Goal: Task Accomplishment & Management: Manage account settings

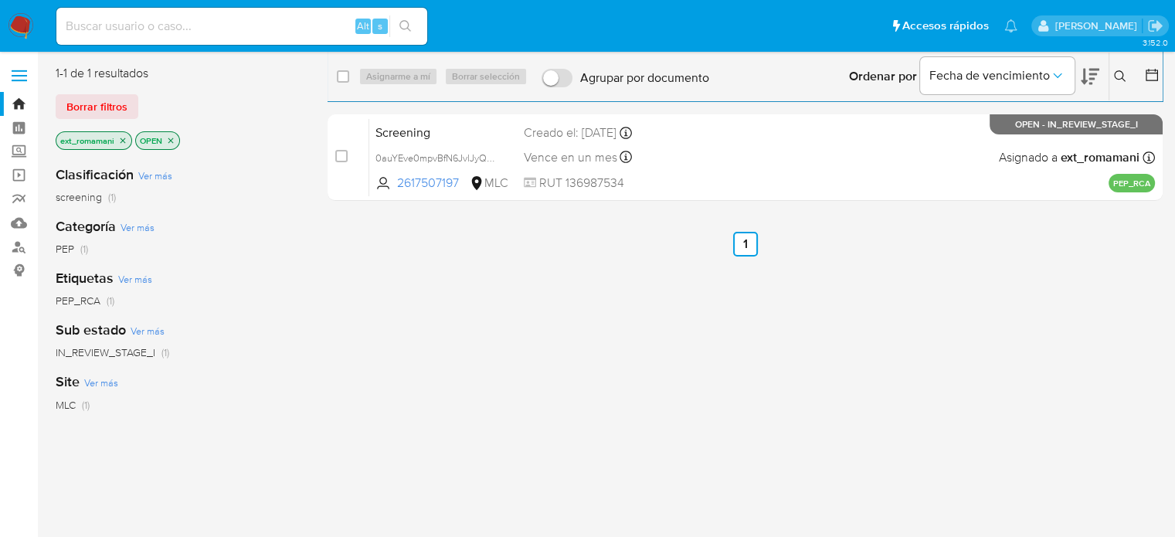
click at [15, 21] on img at bounding box center [21, 26] width 26 height 26
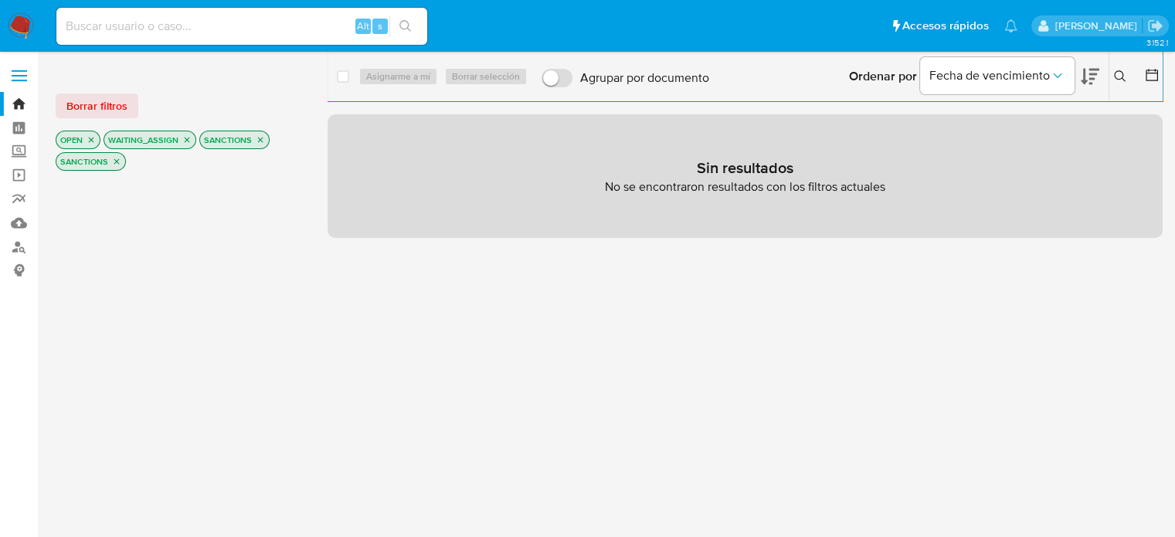
click at [257, 141] on icon "close-filter" at bounding box center [260, 139] width 9 height 9
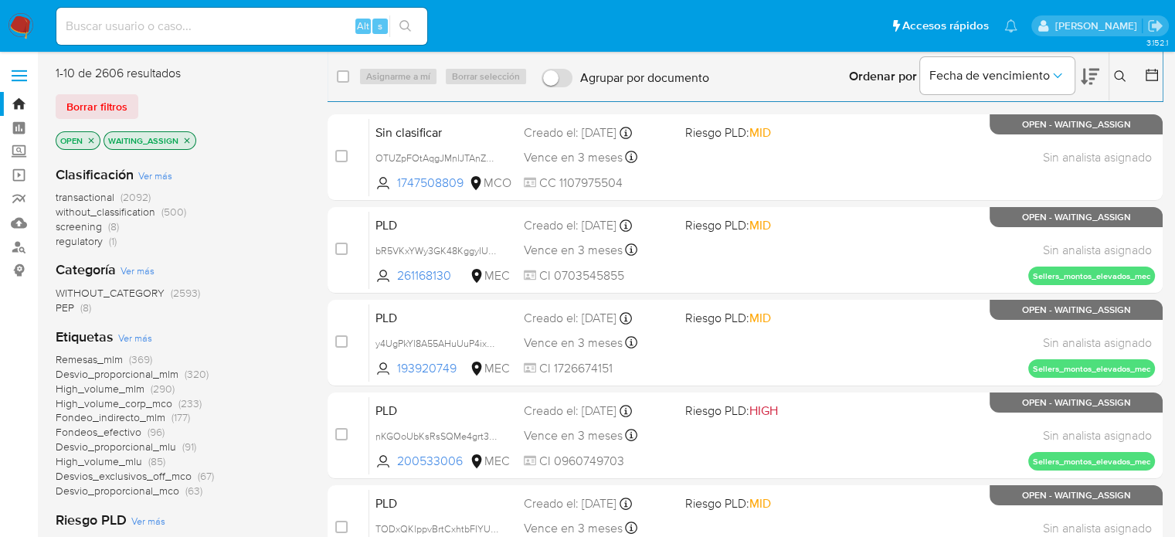
click at [100, 243] on span "regulatory" at bounding box center [79, 240] width 47 height 15
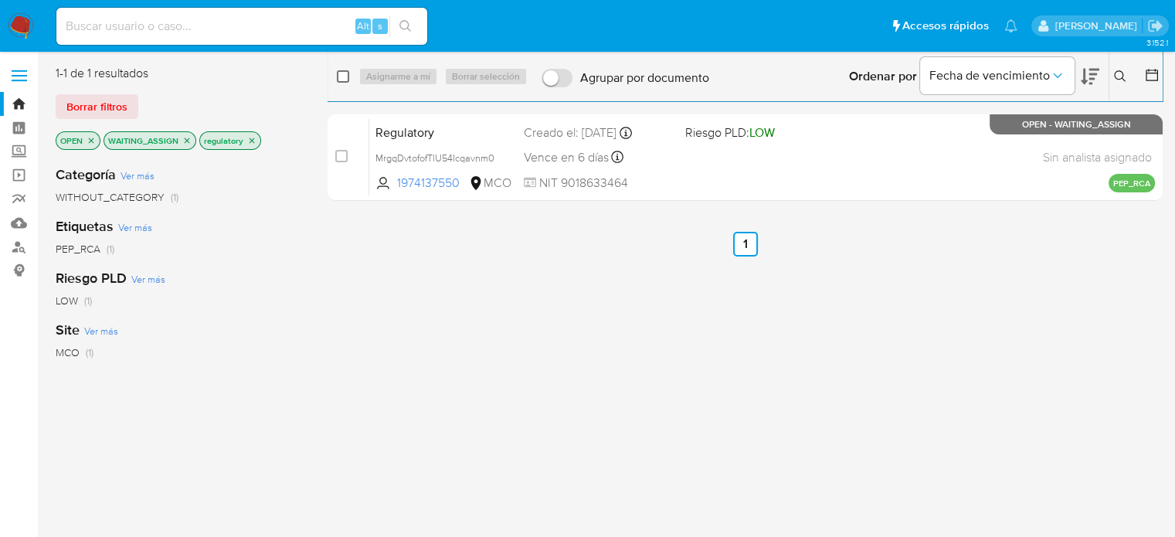
click at [344, 80] on input "checkbox" at bounding box center [343, 76] width 12 height 12
checkbox input "true"
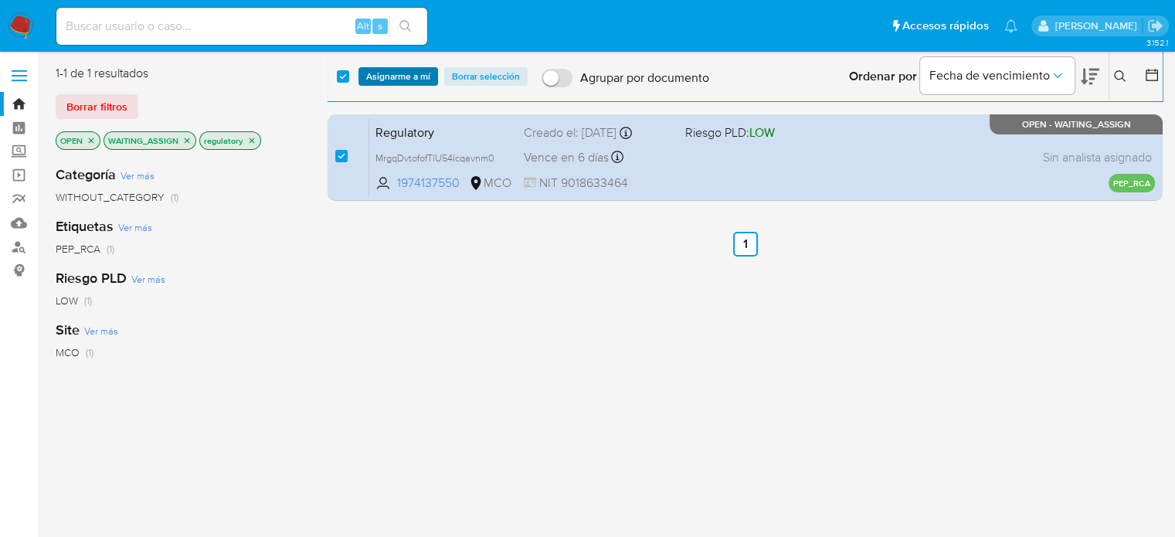
click at [399, 83] on span "Asignarme a mí" at bounding box center [398, 76] width 64 height 15
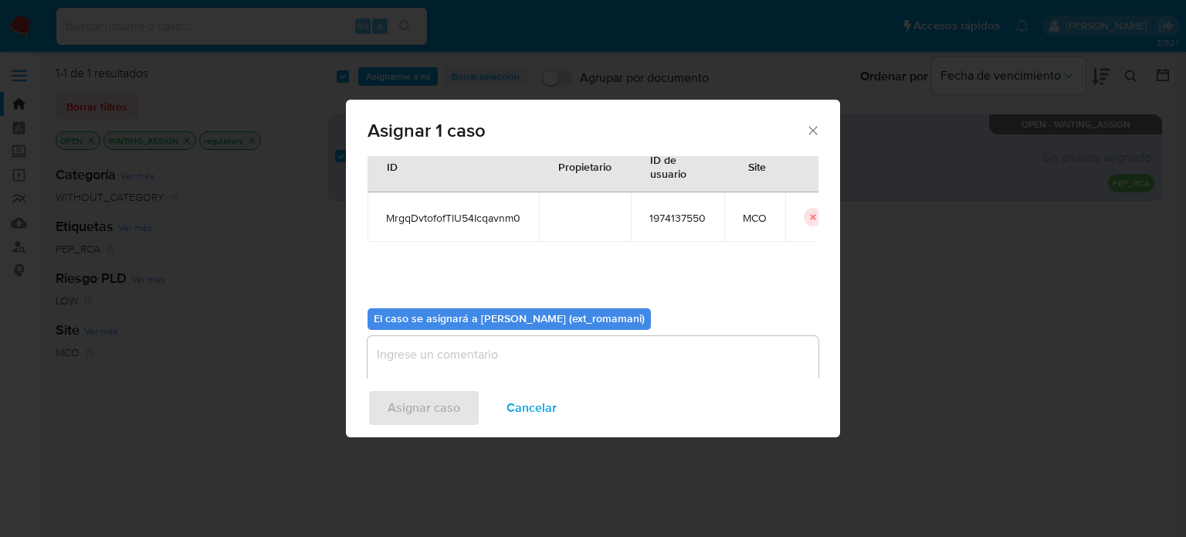
scroll to position [80, 0]
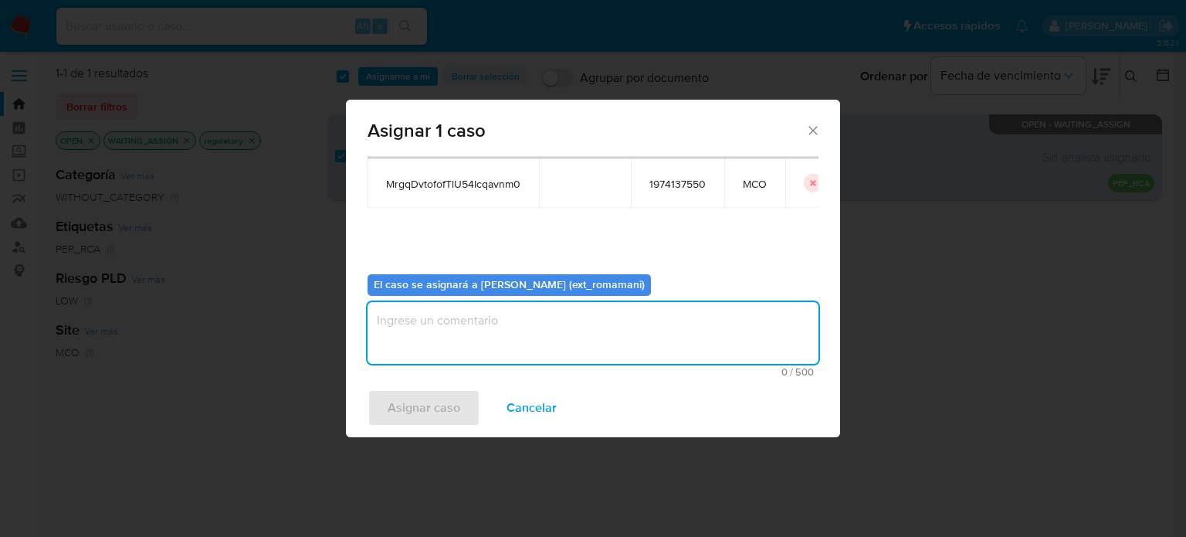
click at [507, 327] on textarea "assign-modal" at bounding box center [593, 333] width 451 height 62
type textarea "ASIGNACION"
click at [446, 414] on span "Asignar caso" at bounding box center [424, 408] width 73 height 34
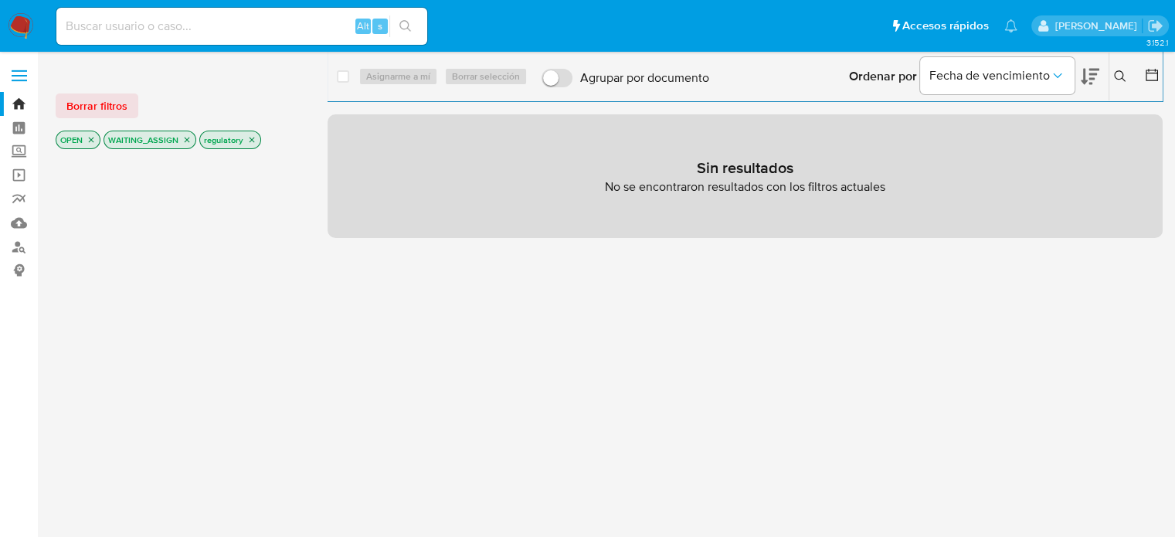
click at [247, 141] on icon "close-filter" at bounding box center [251, 139] width 9 height 9
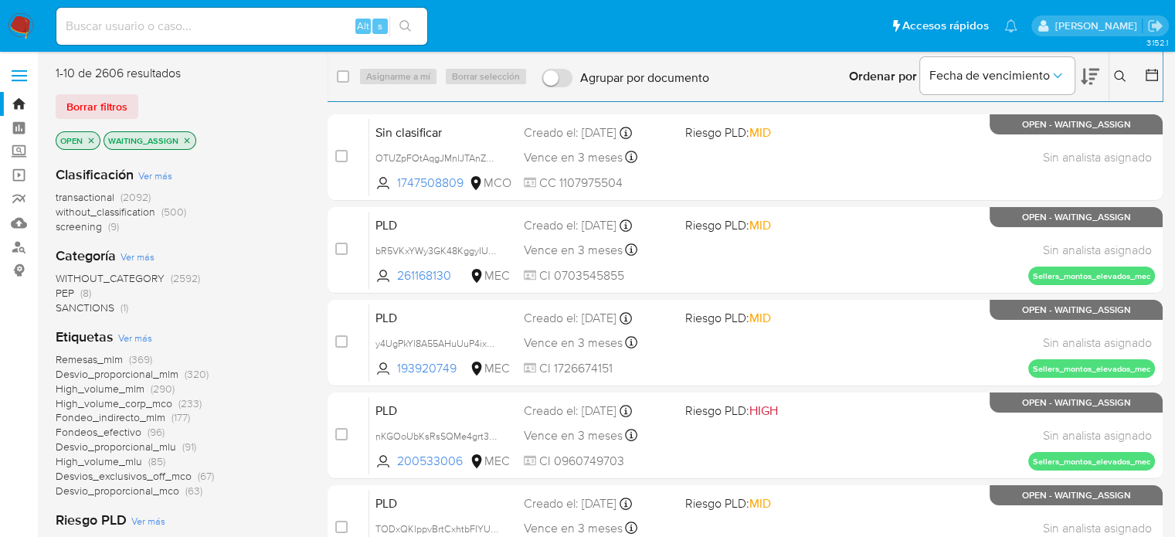
click at [90, 305] on span "SANCTIONS" at bounding box center [85, 307] width 59 height 15
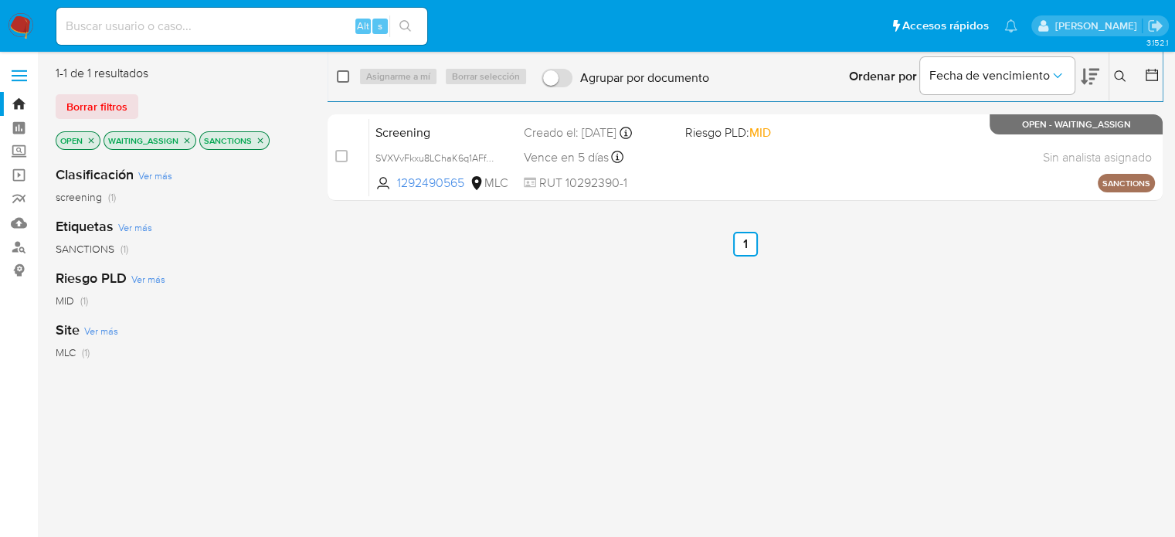
click at [341, 75] on input "checkbox" at bounding box center [343, 76] width 12 height 12
checkbox input "true"
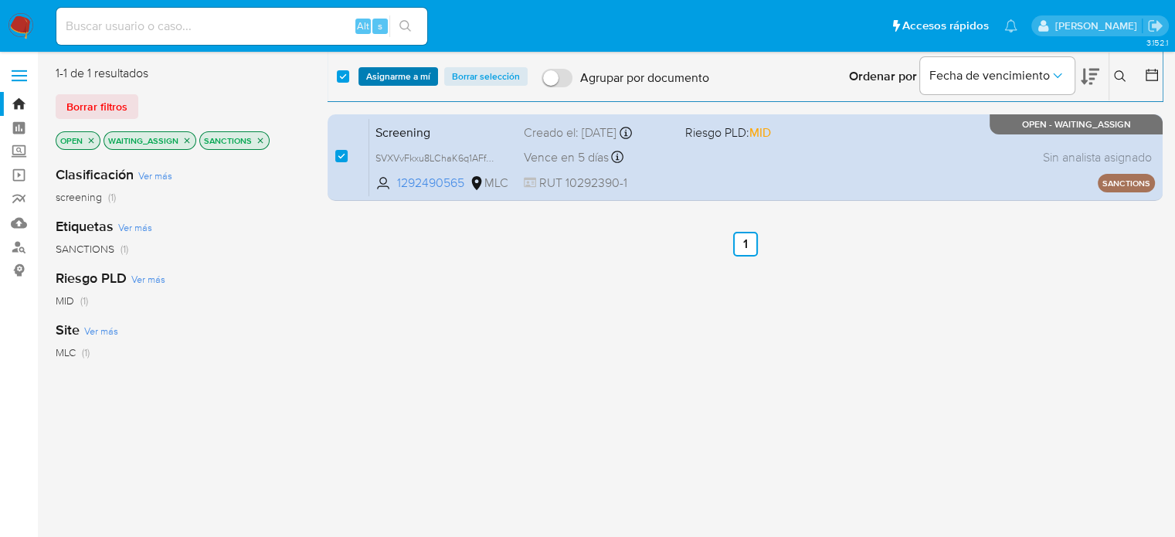
click at [380, 70] on span "Asignarme a mí" at bounding box center [398, 76] width 64 height 15
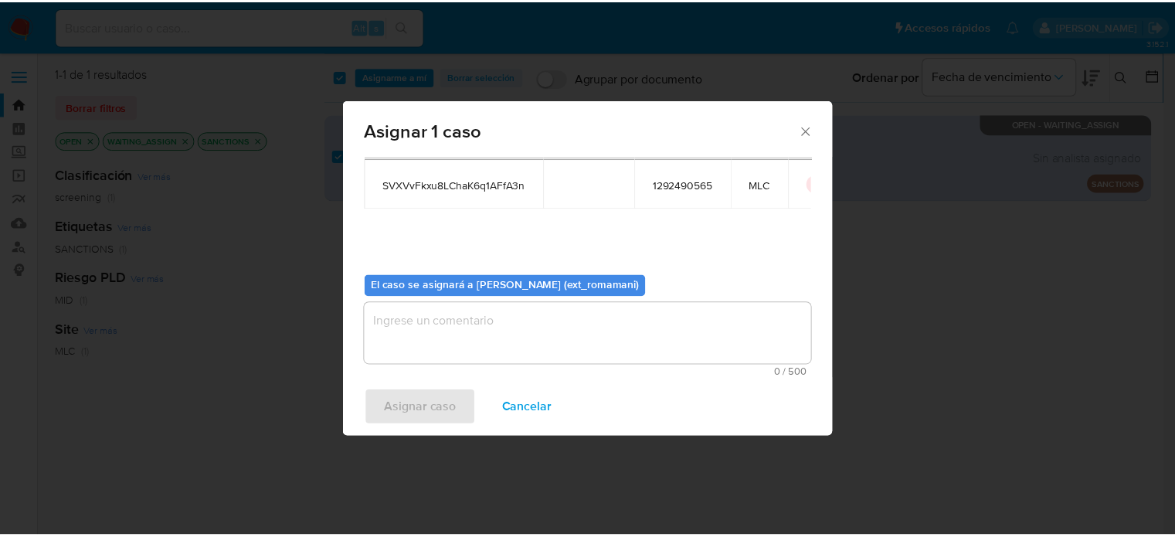
scroll to position [80, 0]
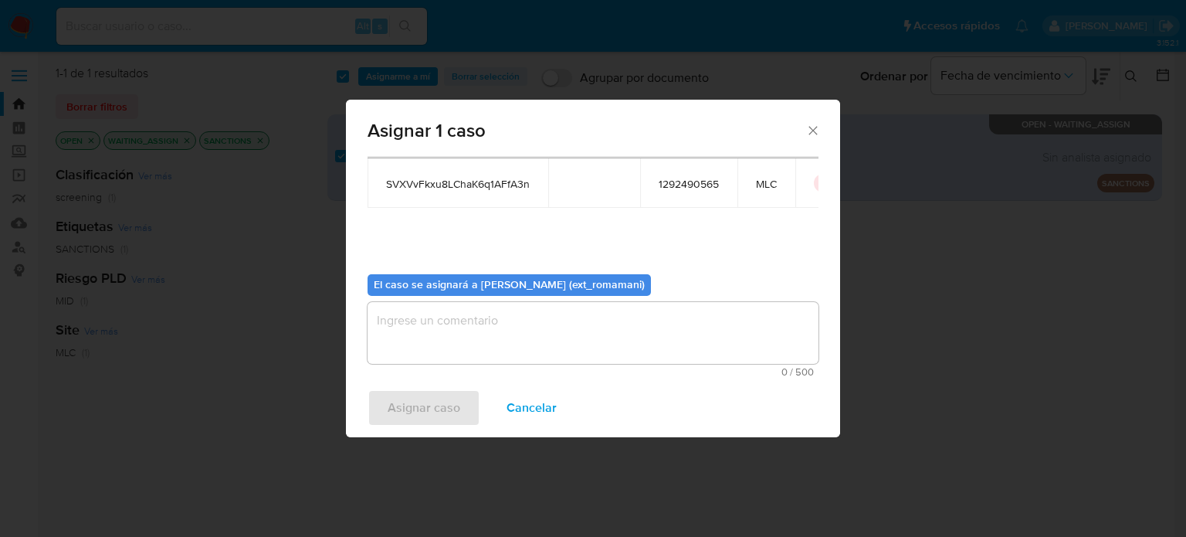
click at [604, 346] on textarea "assign-modal" at bounding box center [593, 333] width 451 height 62
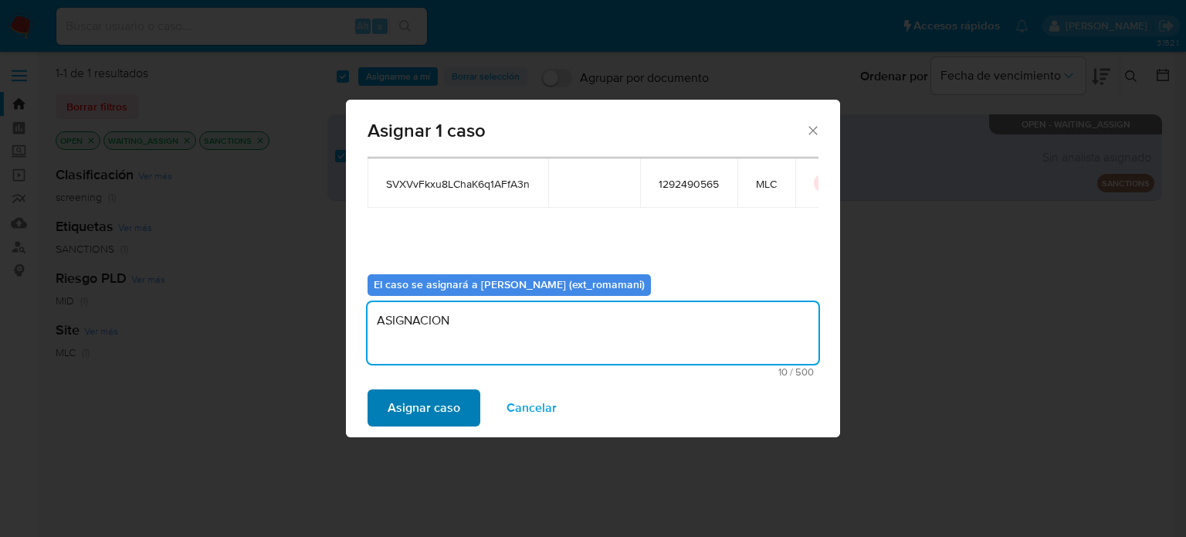
type textarea "ASIGNACION"
click at [418, 413] on span "Asignar caso" at bounding box center [424, 408] width 73 height 34
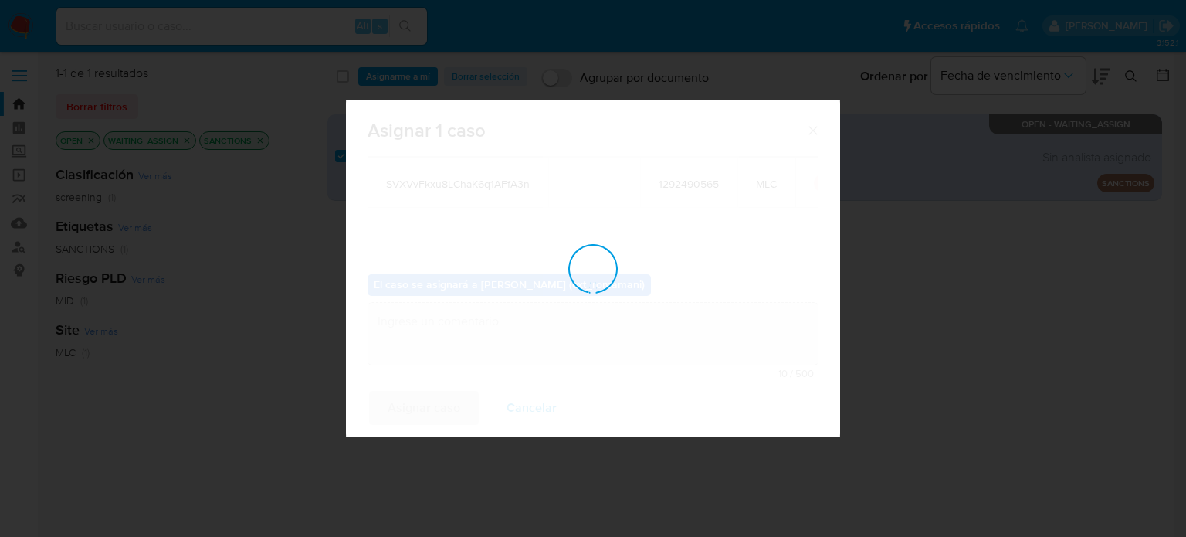
checkbox input "false"
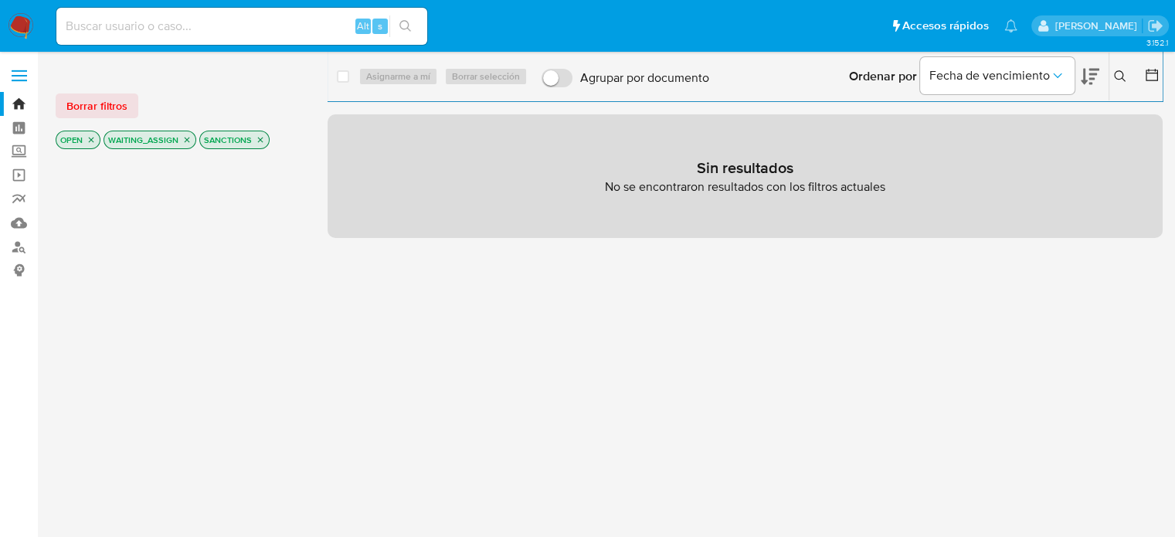
click at [260, 141] on icon "close-filter" at bounding box center [260, 139] width 9 height 9
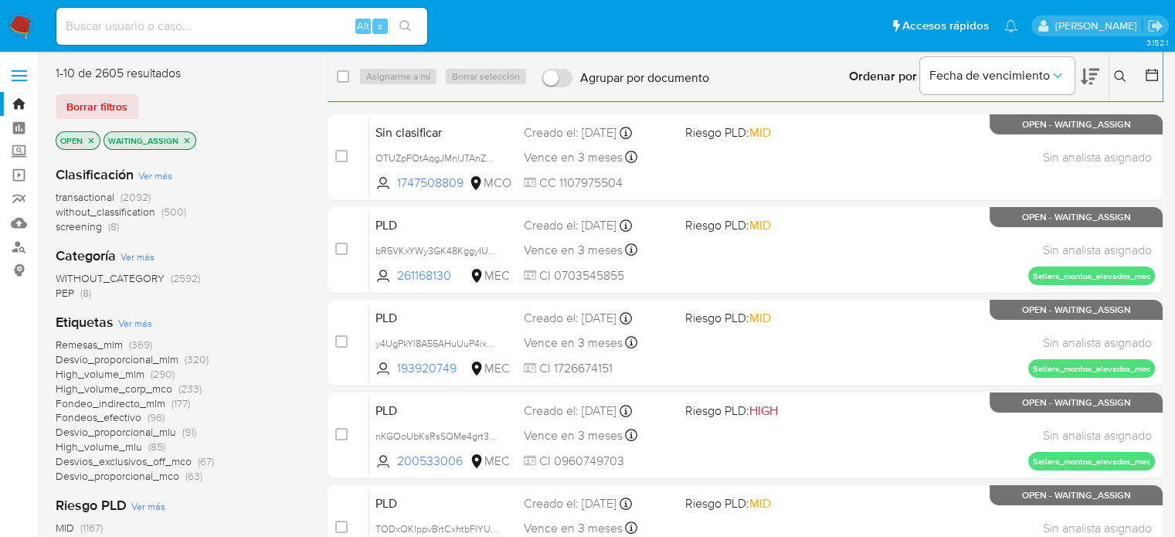
click at [80, 291] on span "PEP (8)" at bounding box center [74, 293] width 36 height 15
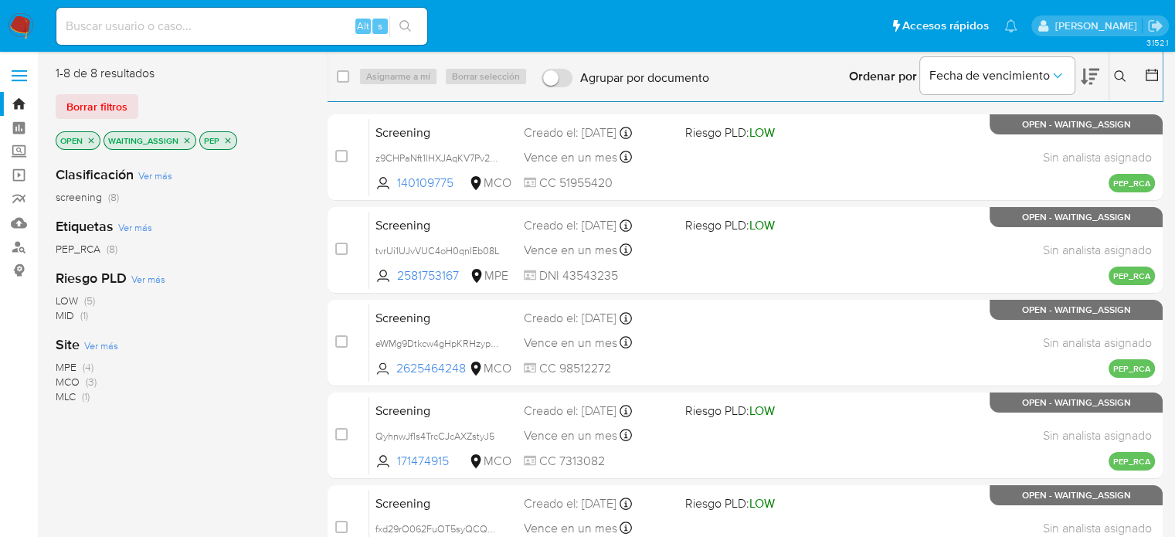
click at [88, 382] on span "(3)" at bounding box center [91, 381] width 11 height 15
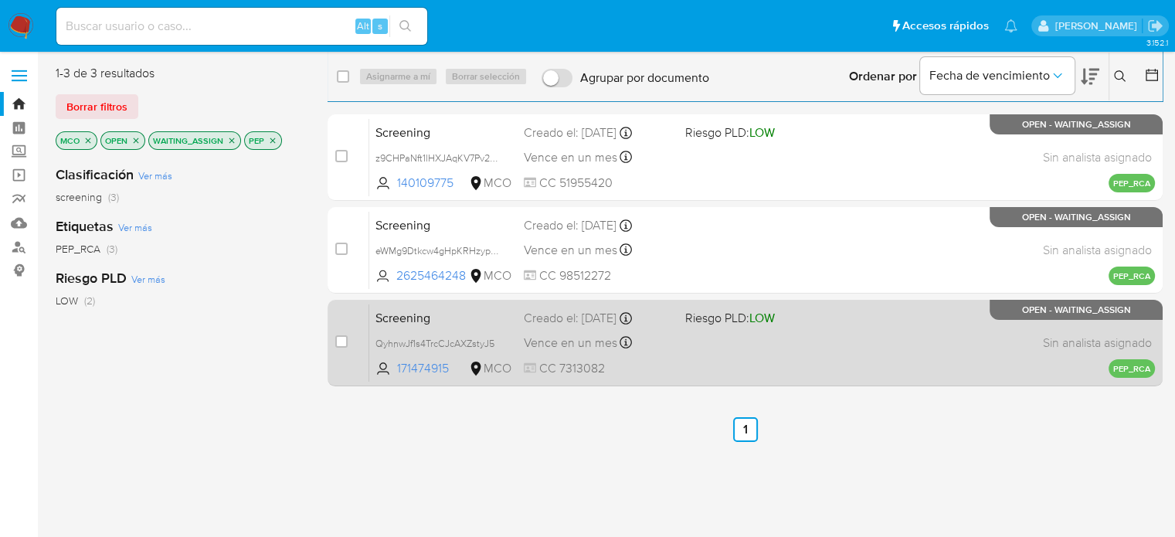
click at [658, 355] on div "Screening QyhnwJf1s4TrcCJcAXZstyJ5 171474915 MCO Riesgo PLD: LOW Creado el: 13/…" at bounding box center [762, 343] width 786 height 78
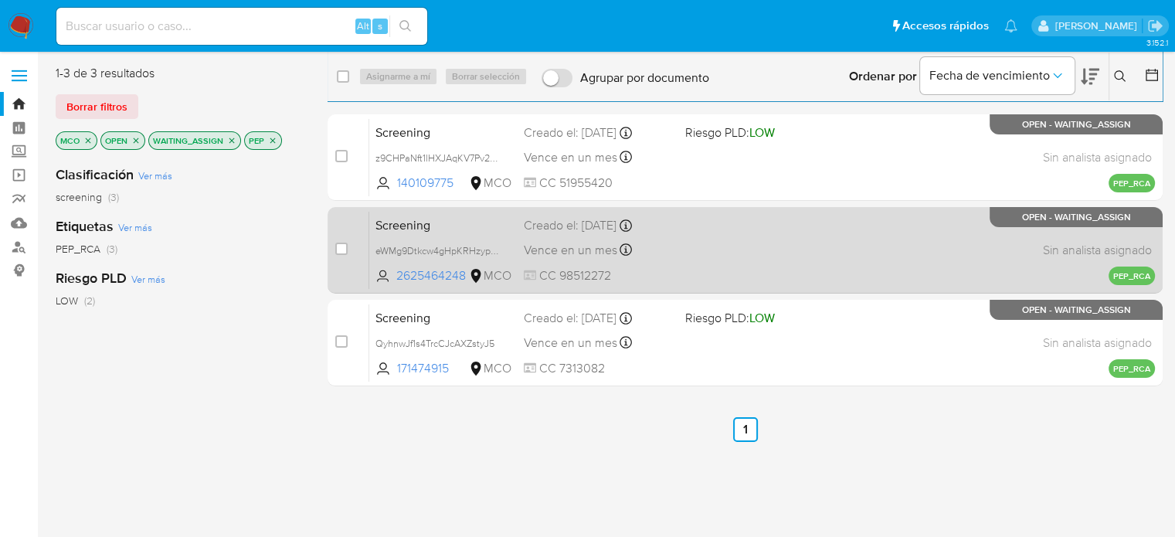
click at [646, 243] on div "Vence en un mes Vence el 12/09/2025 12:25:24" at bounding box center [598, 249] width 148 height 21
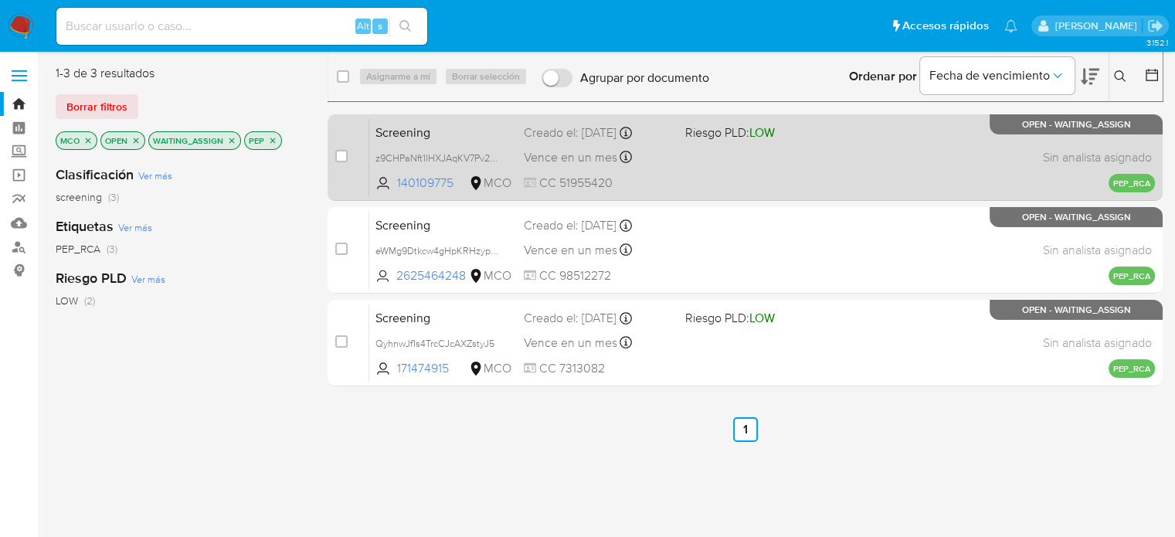
click at [678, 151] on div "Screening z9CHPaNft1lHXJAqKV7Pv2VV 140109775 MCO Riesgo PLD: LOW Creado el: 13/…" at bounding box center [762, 157] width 786 height 78
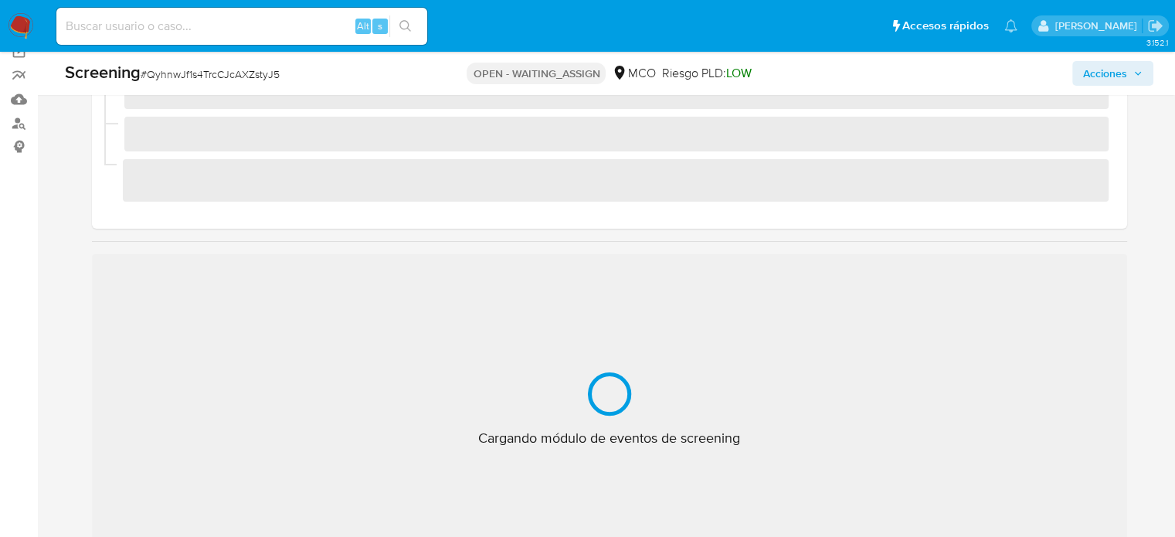
scroll to position [154, 0]
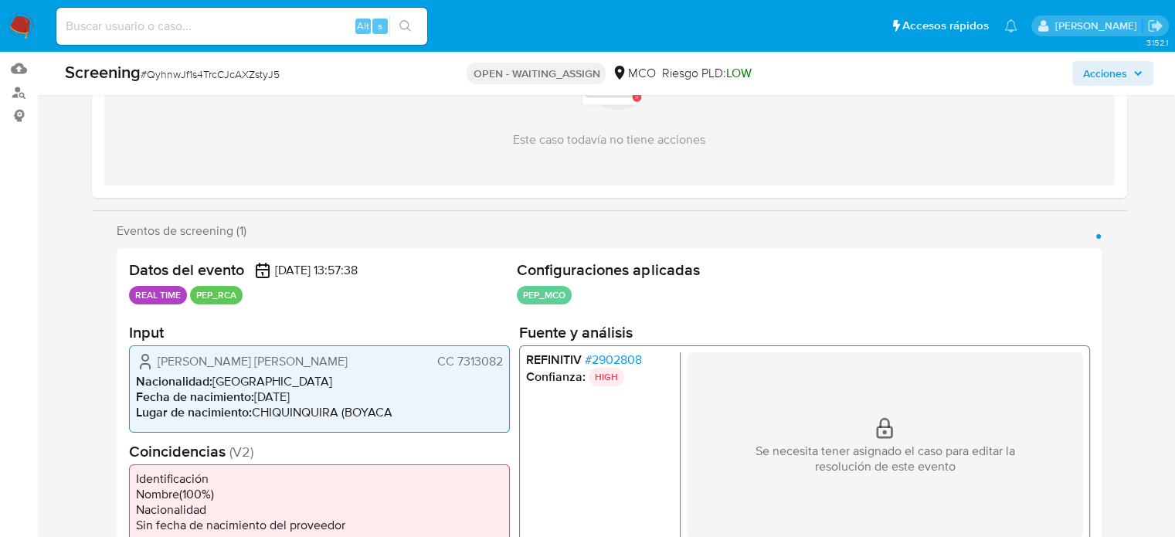
select select "10"
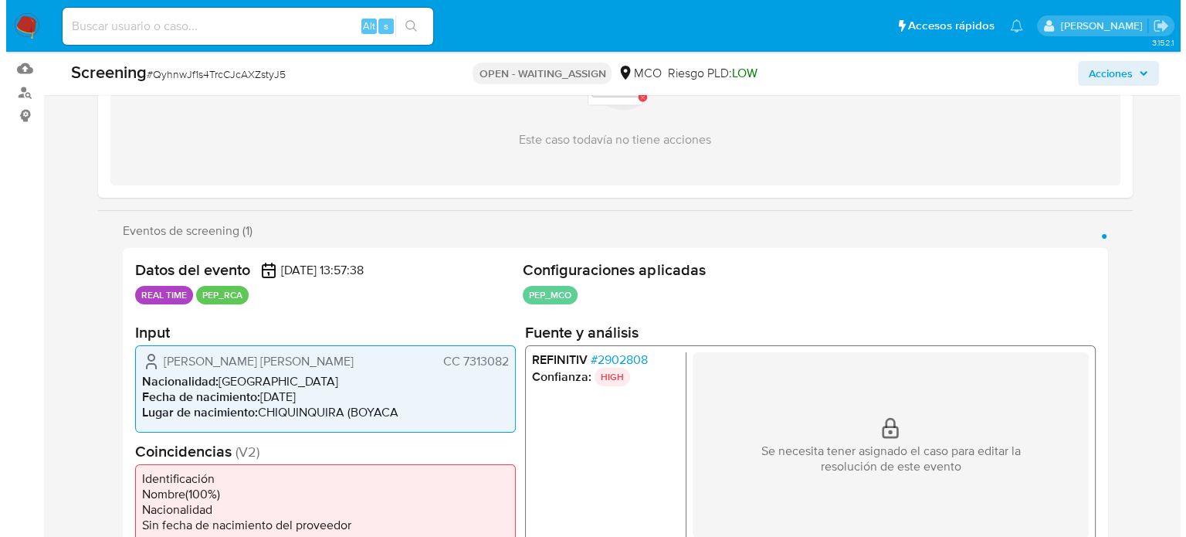
scroll to position [309, 0]
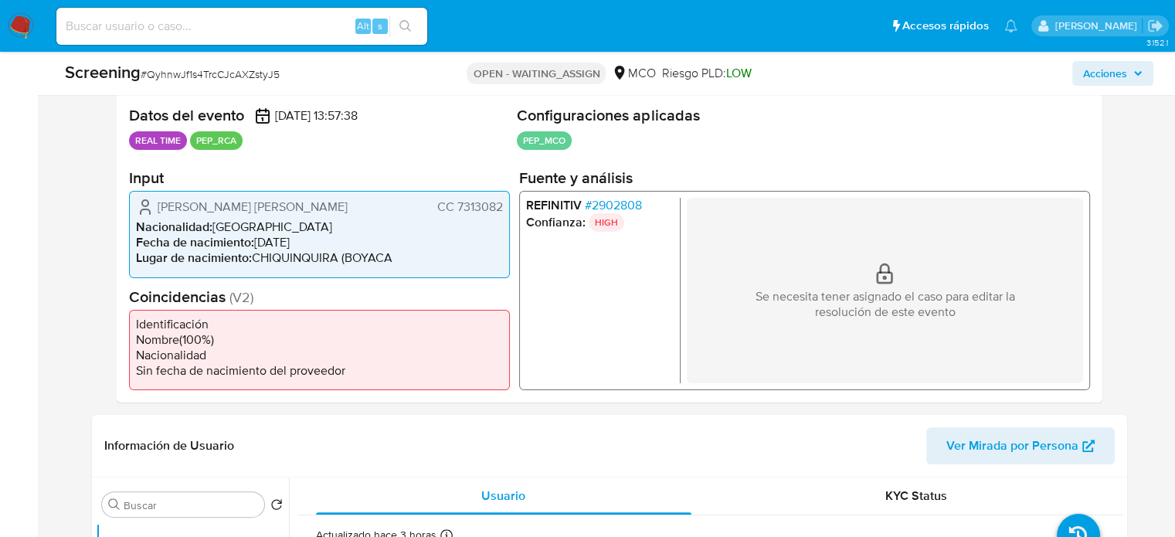
click at [621, 201] on span "# 2902808" at bounding box center [612, 205] width 57 height 15
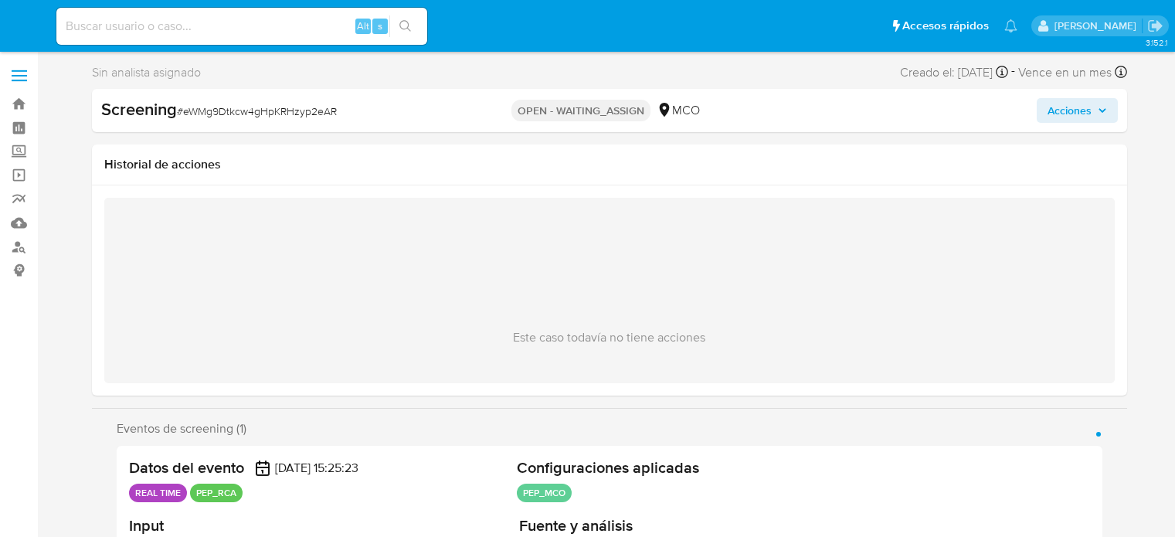
select select "10"
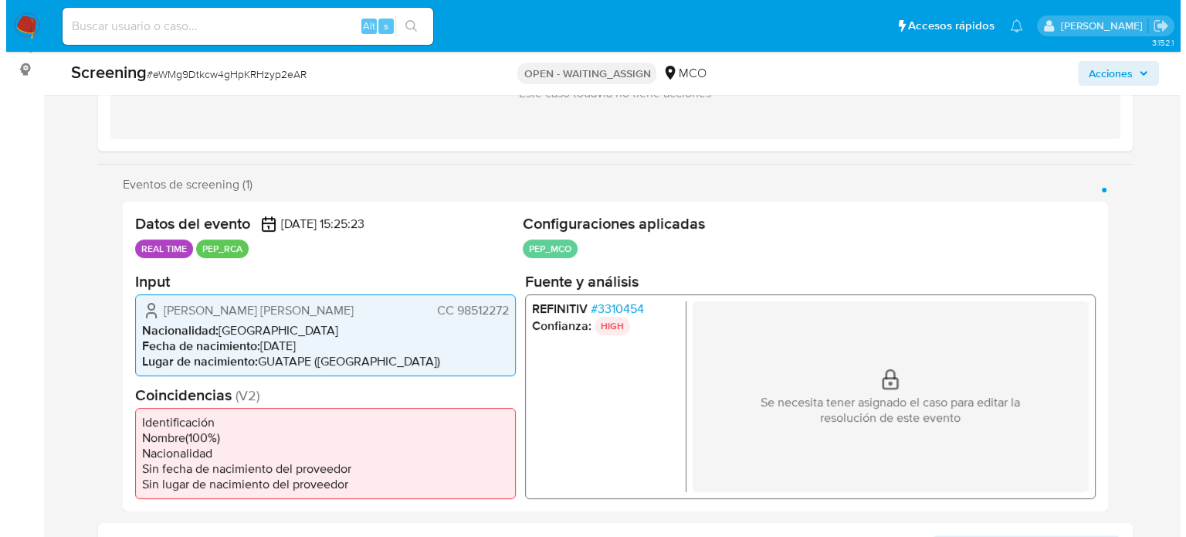
scroll to position [232, 0]
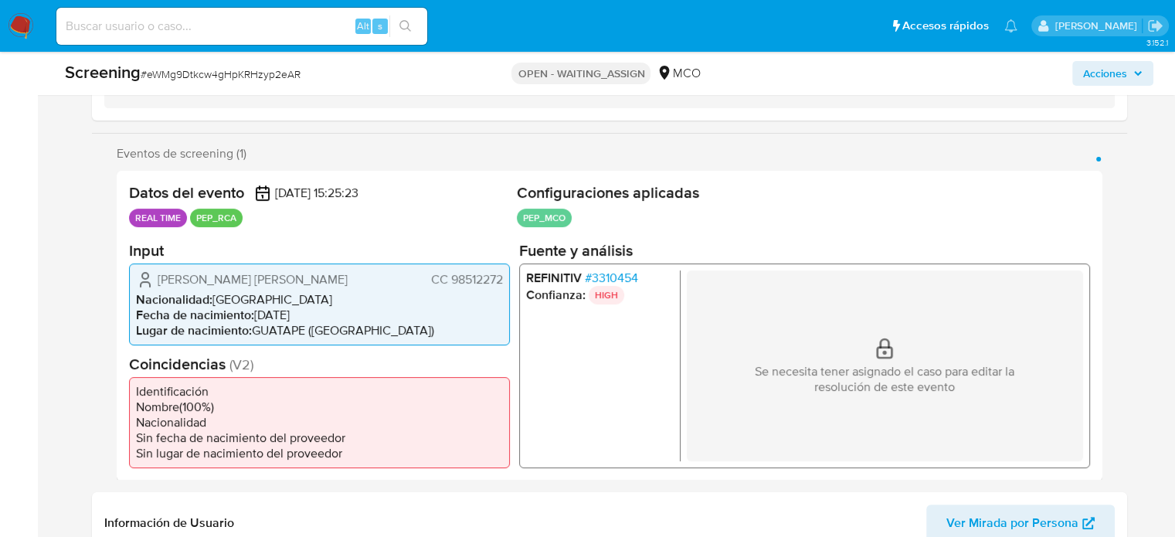
click at [630, 275] on span "# 3310454" at bounding box center [610, 277] width 53 height 15
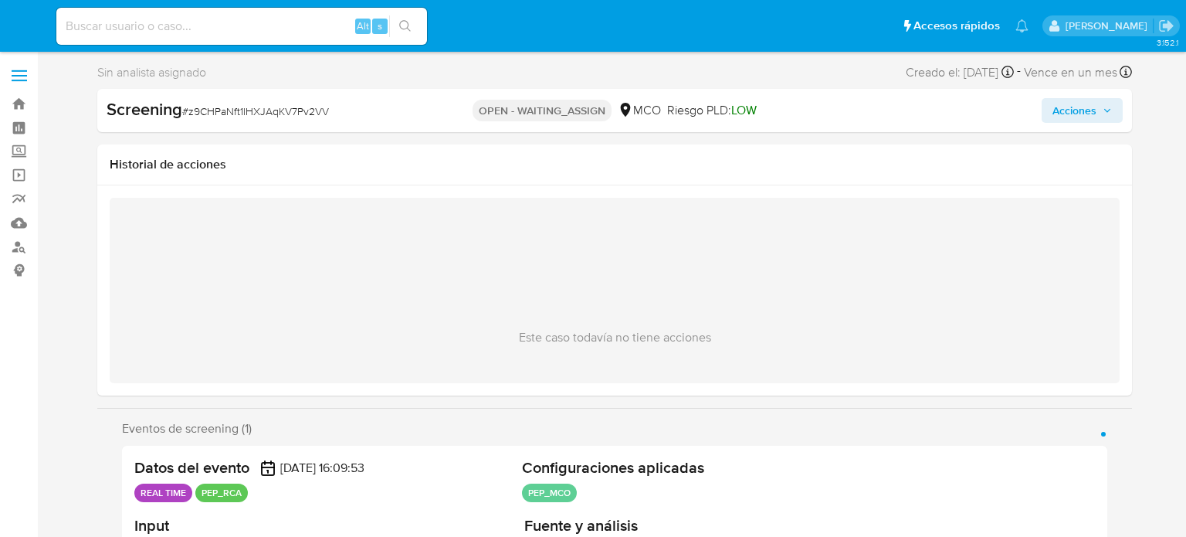
select select "10"
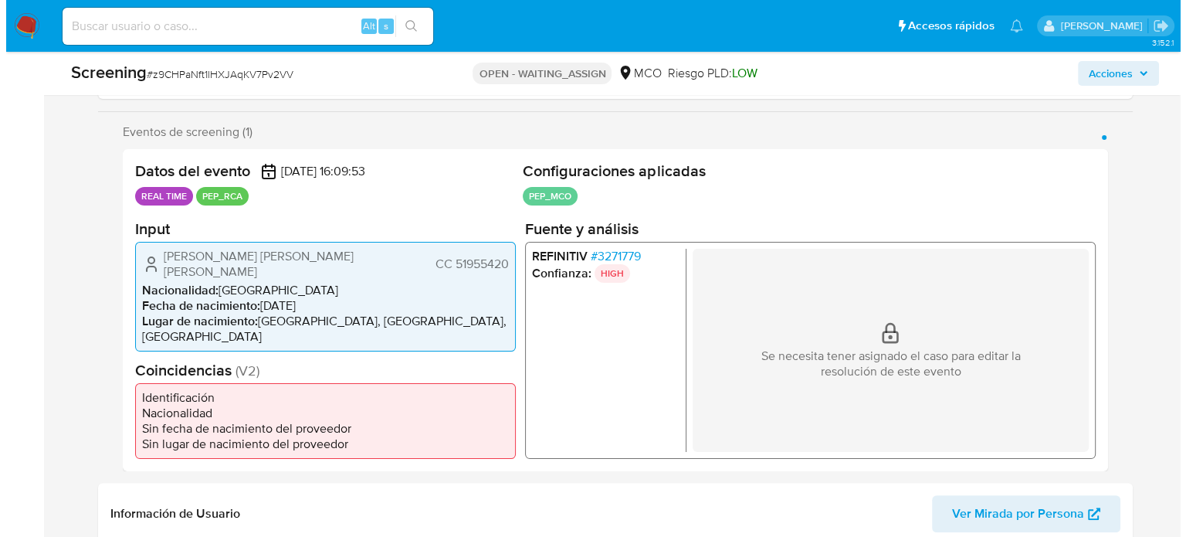
scroll to position [309, 0]
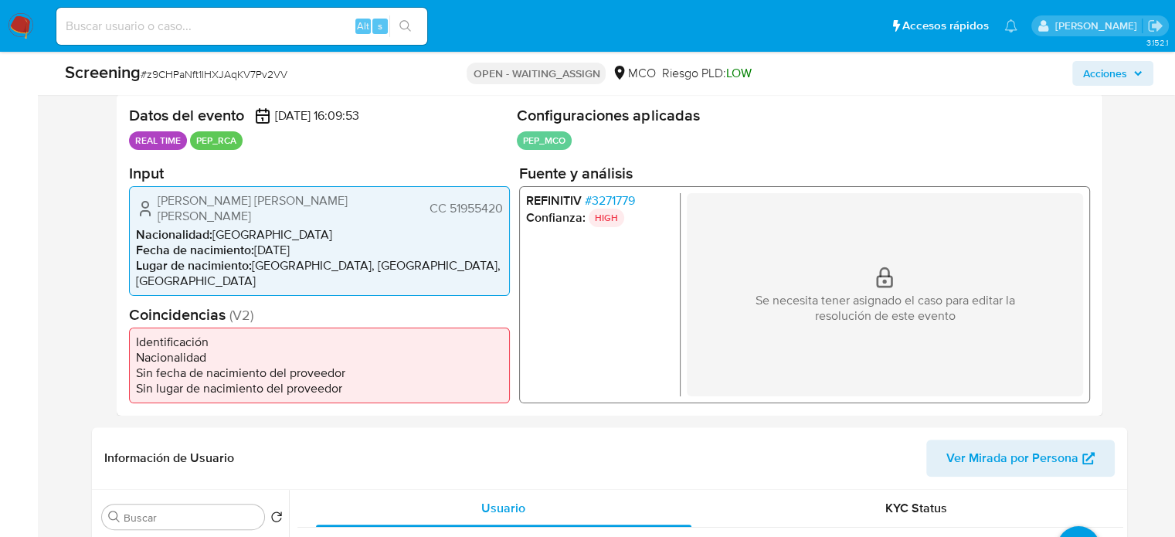
click at [606, 201] on span "# 3271779" at bounding box center [609, 199] width 50 height 15
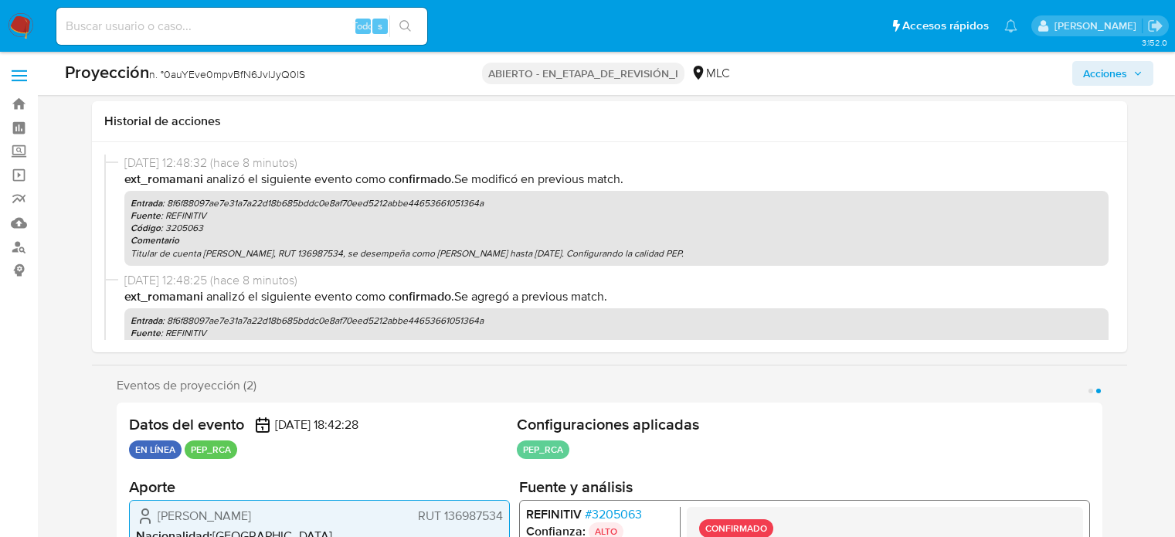
select select "10"
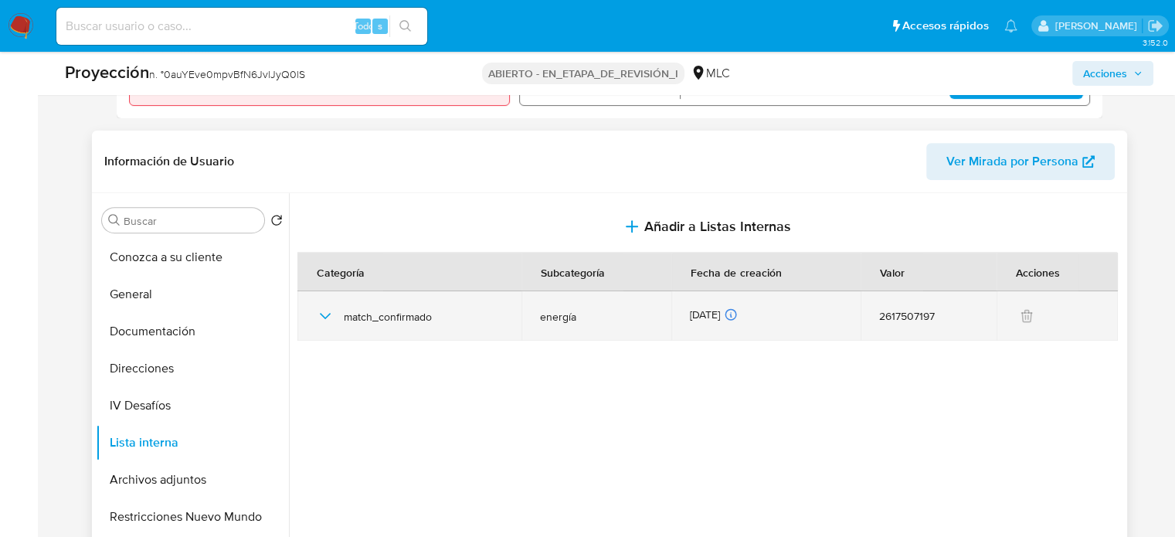
scroll to position [618, 0]
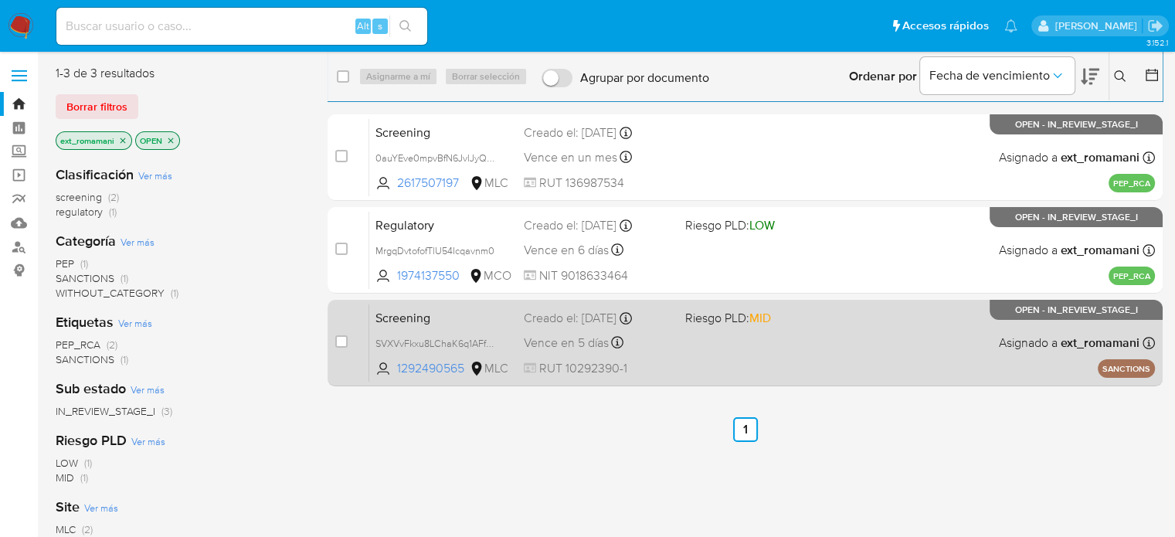
click at [777, 355] on div "Screening SVXVvFkxu8LChaK6q1AFfA3n 1292490565 MLC Riesgo PLD: MID Creado el: [D…" at bounding box center [762, 343] width 786 height 78
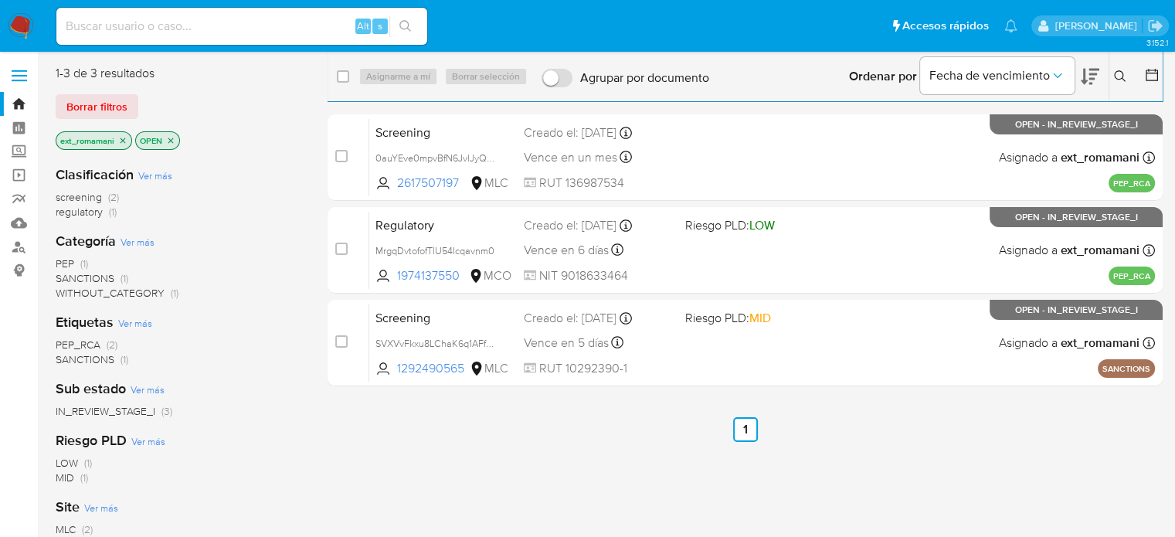
click at [29, 24] on img at bounding box center [21, 26] width 26 height 26
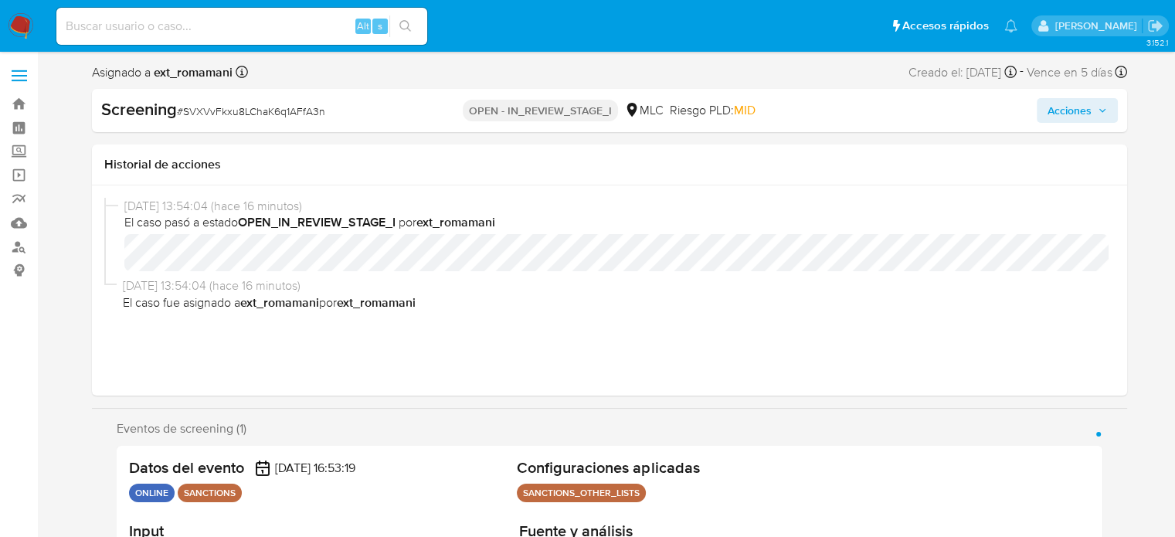
select select "10"
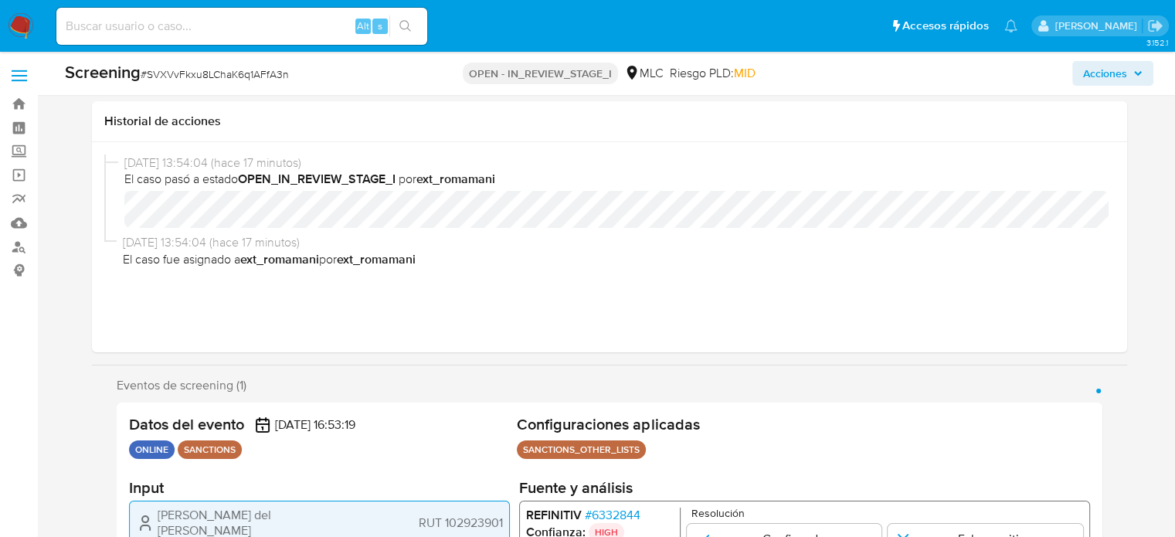
scroll to position [309, 0]
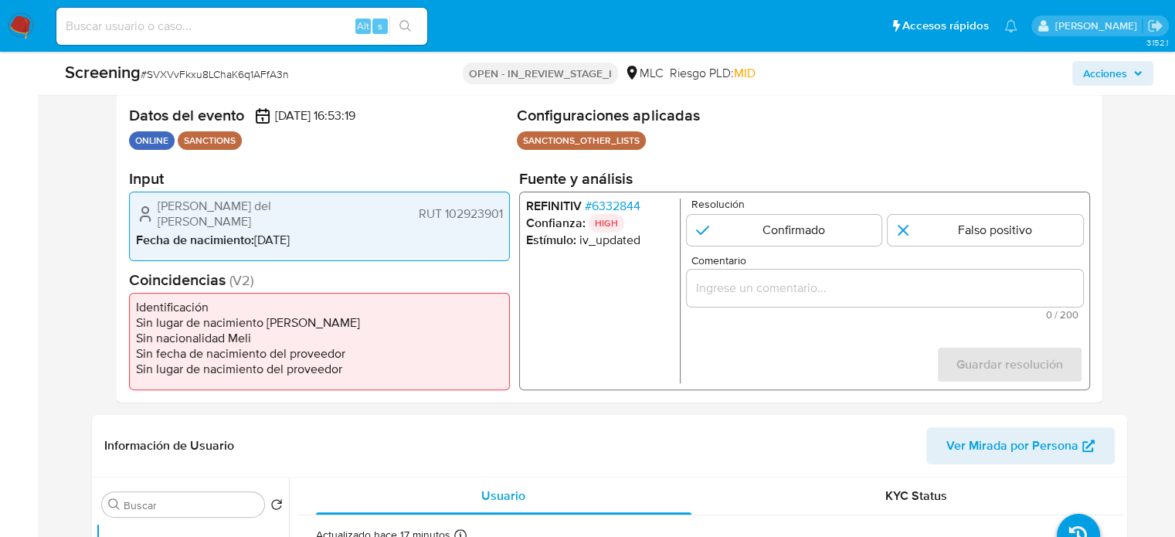
click at [794, 288] on input "Comentario" at bounding box center [884, 288] width 396 height 20
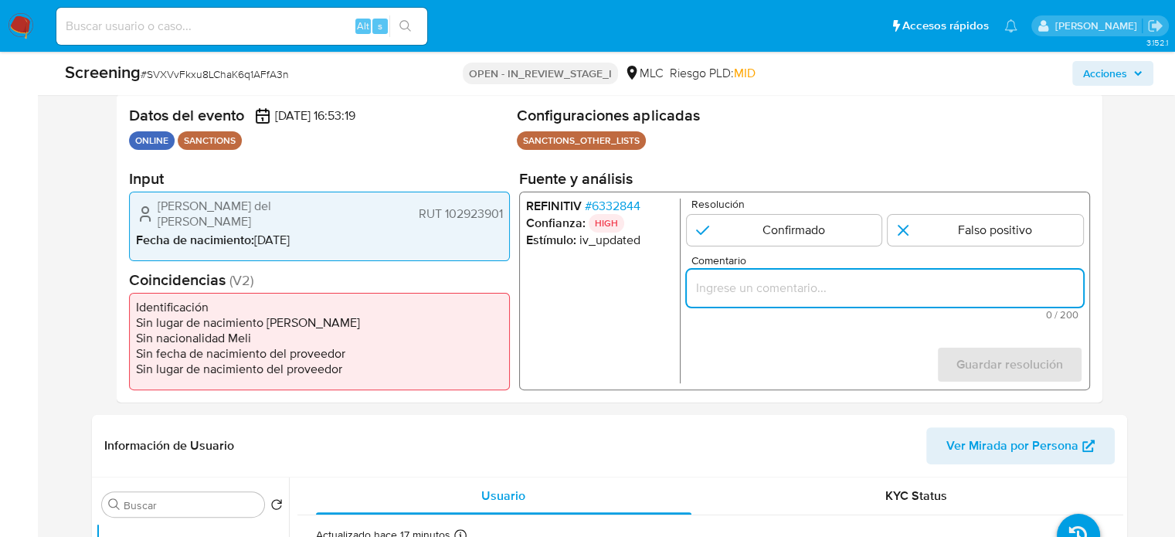
paste input "Titular de cuenta sin coincidencias en listas activas."
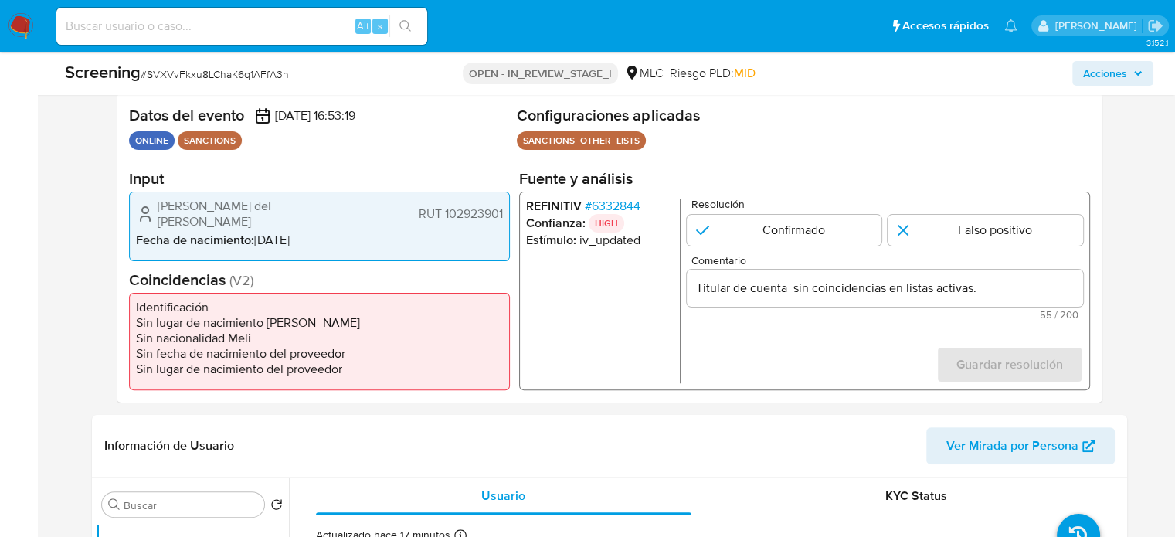
drag, startPoint x: 144, startPoint y: 205, endPoint x: 514, endPoint y: 214, distance: 369.3
click at [514, 214] on div "Datos del evento [DATE] 16:53:19 ONLINE SANCTIONS Configuraciones aplicadas SAN…" at bounding box center [610, 247] width 986 height 309
click at [504, 209] on div "[PERSON_NAME] del [PERSON_NAME] RUT 102923901 Fecha de nacimiento : [DEMOGRAPHI…" at bounding box center [319, 227] width 381 height 70
drag, startPoint x: 504, startPoint y: 209, endPoint x: 286, endPoint y: 222, distance: 218.2
click at [389, 212] on div "[PERSON_NAME] del [PERSON_NAME] RUT 102923901 Fecha de nacimiento : [DEMOGRAPHI…" at bounding box center [319, 227] width 381 height 70
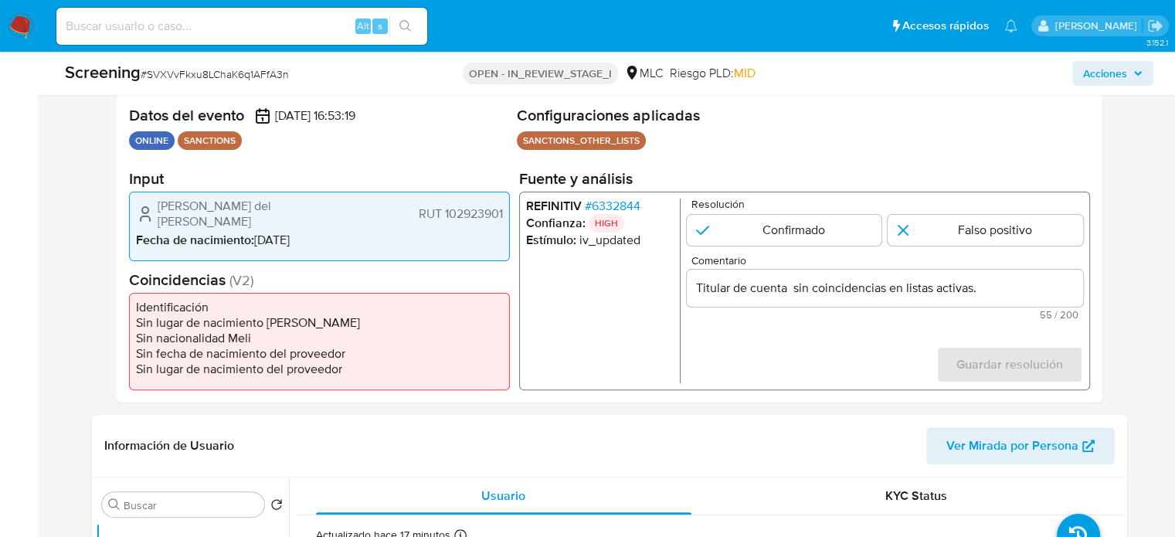
drag, startPoint x: 154, startPoint y: 207, endPoint x: 505, endPoint y: 209, distance: 350.7
click at [505, 209] on div "[PERSON_NAME] del [PERSON_NAME] RUT 102923901 Fecha de nacimiento : [DEMOGRAPHI…" at bounding box center [319, 227] width 381 height 70
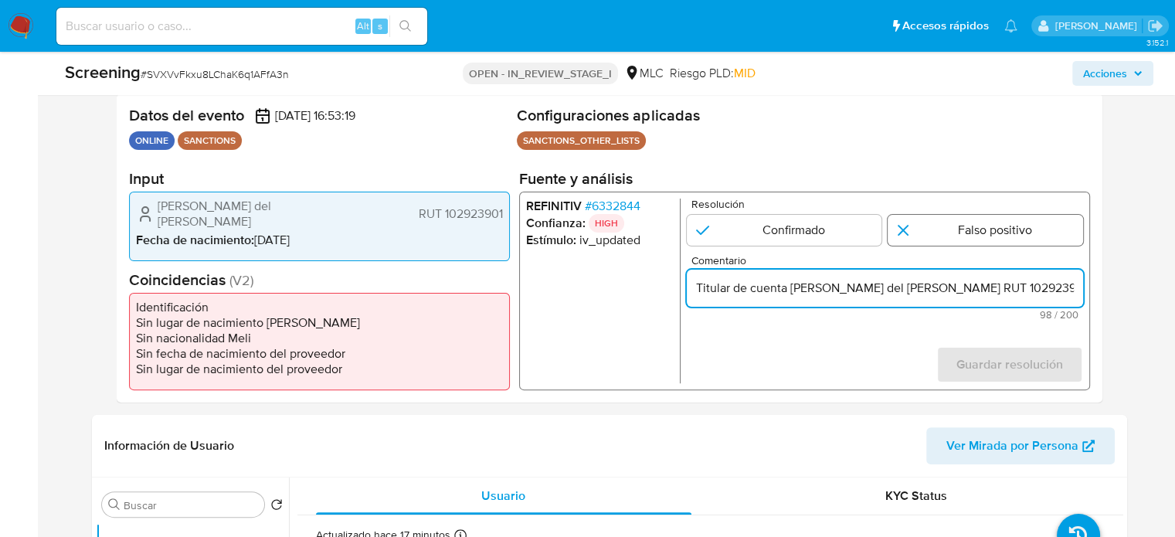
type input "Titular de cuenta Paulina del Carmen Pino Lillo RUT 102923901 sin coincidencias…"
click at [943, 239] on input "1 de 1" at bounding box center [984, 230] width 195 height 31
radio input "true"
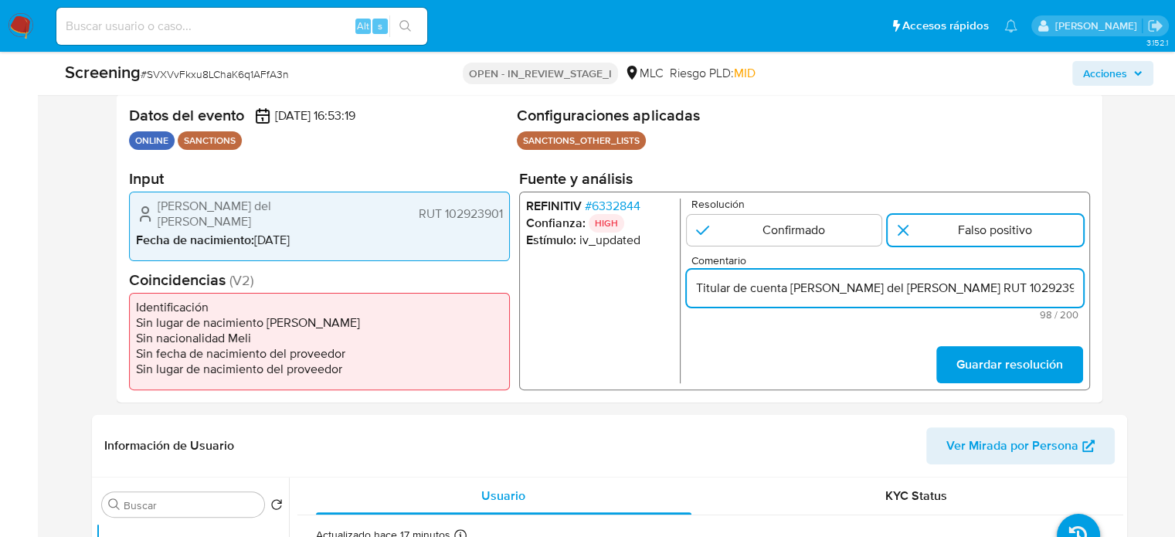
click at [947, 297] on input "Titular de cuenta Paulina del Carmen Pino Lillo RUT 102923901 sin coincidencias…" at bounding box center [884, 288] width 396 height 20
type input "Titular de cuenta [PERSON_NAME] del [PERSON_NAME], RUT 102923901 sin coincidenc…"
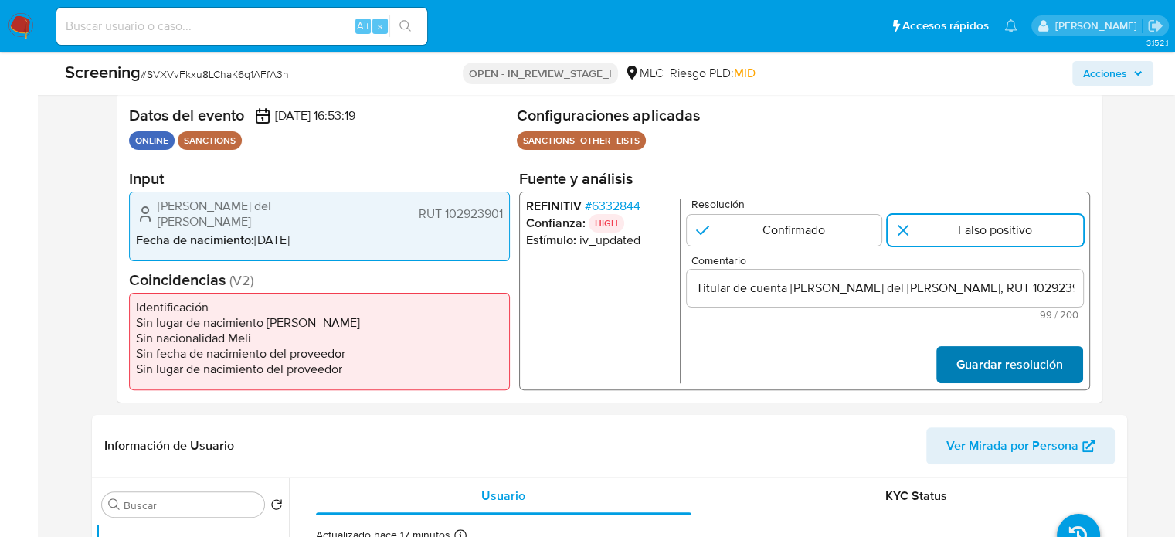
click at [1027, 366] on span "Guardar resolución" at bounding box center [1008, 365] width 107 height 34
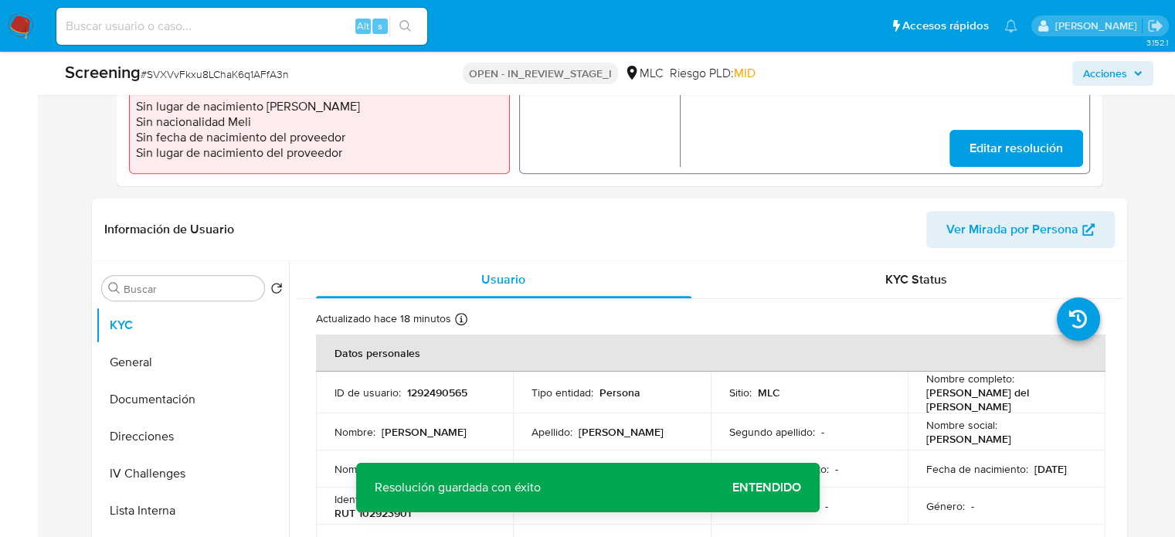
scroll to position [618, 0]
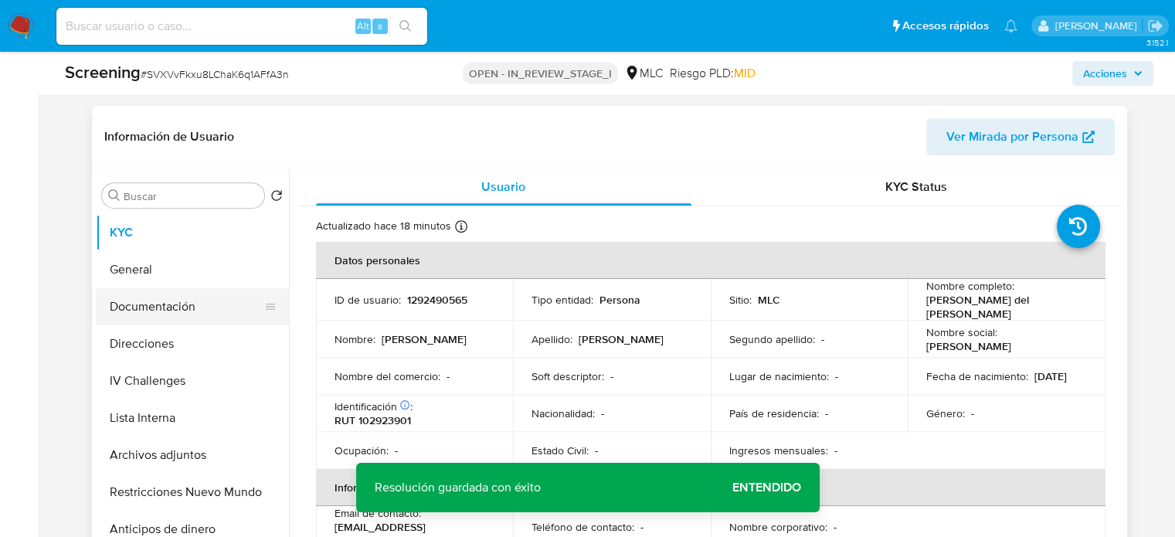
click at [168, 306] on button "Documentación" at bounding box center [186, 306] width 181 height 37
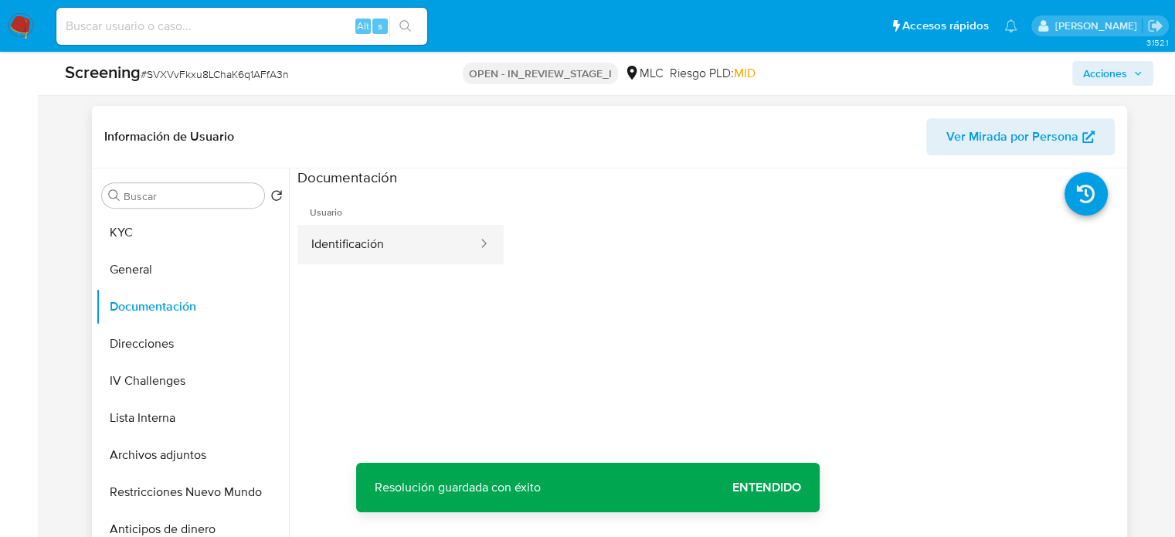
click at [368, 260] on button "Identificación" at bounding box center [388, 244] width 182 height 39
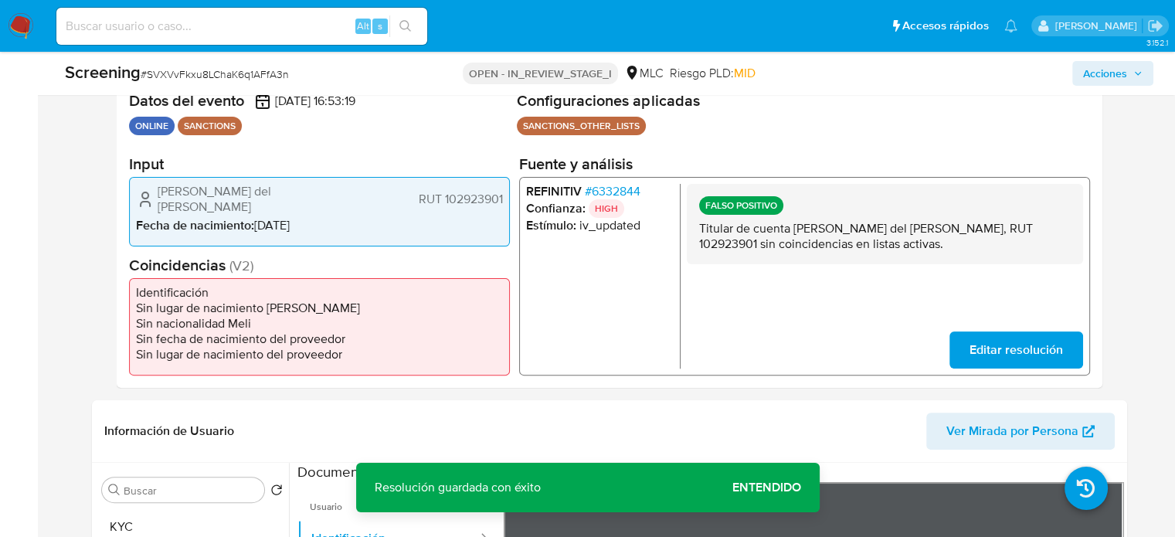
scroll to position [309, 0]
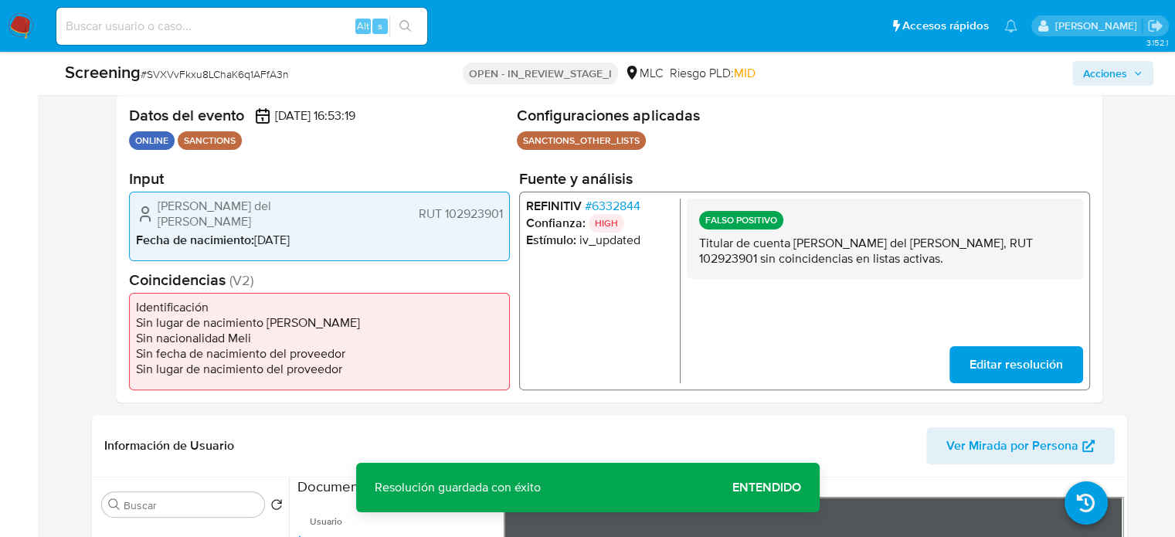
drag, startPoint x: 356, startPoint y: 215, endPoint x: 154, endPoint y: 219, distance: 201.6
click at [154, 219] on div "Paulina del Carmen Pino Lillo RUT 102923901" at bounding box center [319, 214] width 367 height 31
click at [620, 211] on span "# 6332844" at bounding box center [612, 206] width 56 height 15
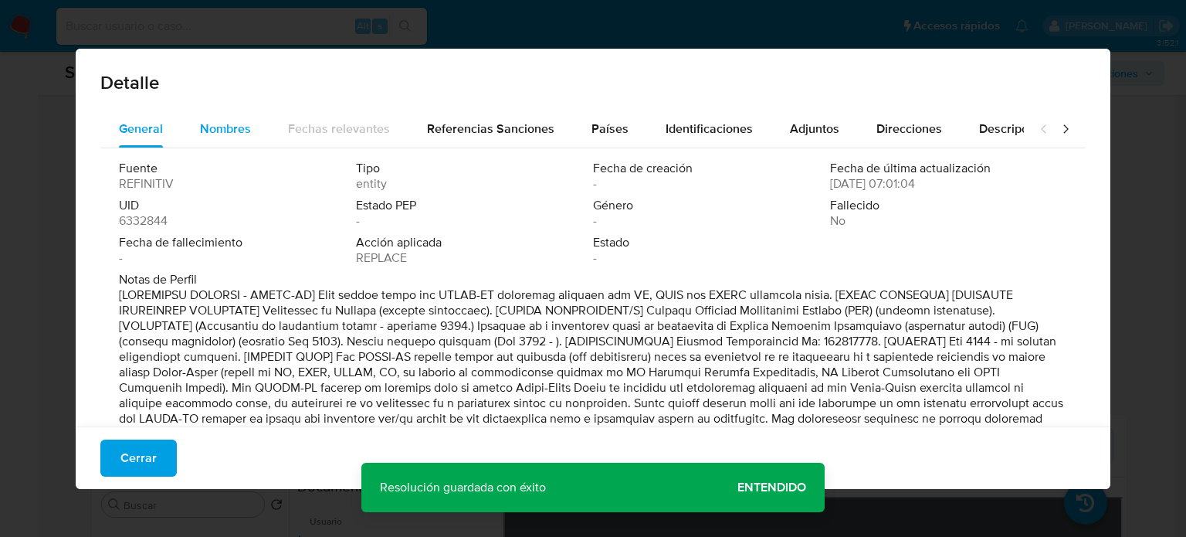
click at [221, 138] on div "Nombres" at bounding box center [225, 128] width 51 height 37
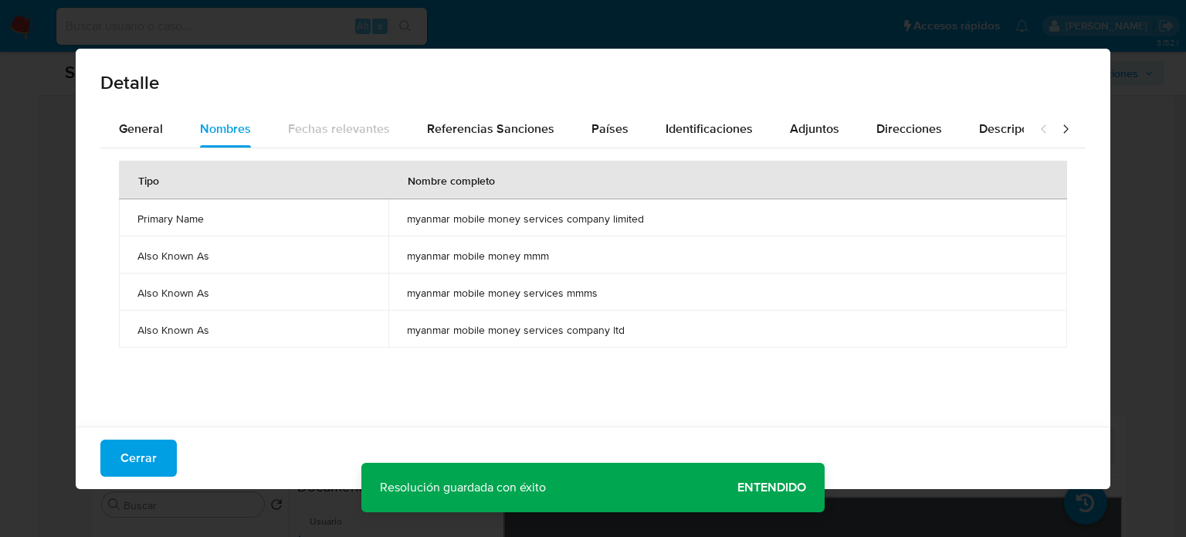
drag, startPoint x: 392, startPoint y: 220, endPoint x: 647, endPoint y: 220, distance: 254.9
click at [647, 220] on td "myanmar mobile money services company limited" at bounding box center [728, 217] width 679 height 37
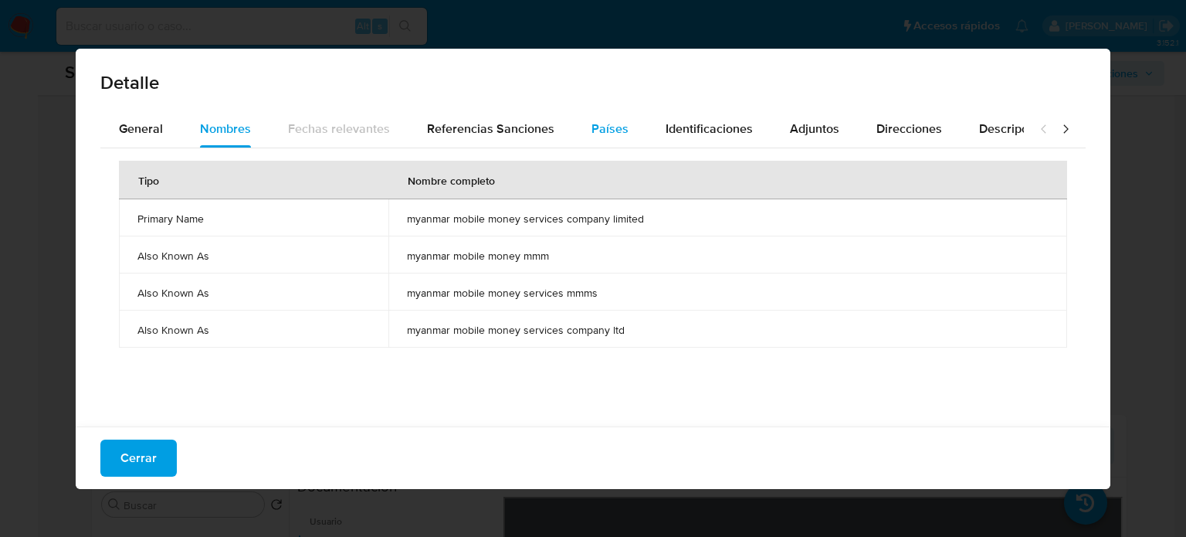
click at [612, 133] on span "Países" at bounding box center [610, 129] width 37 height 18
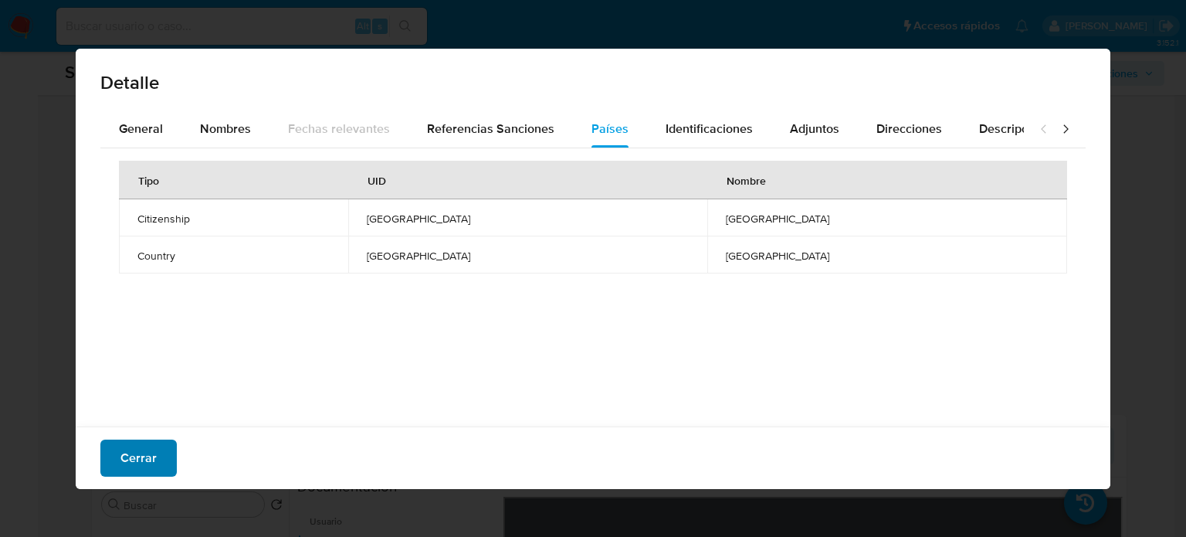
click at [155, 451] on button "Cerrar" at bounding box center [138, 457] width 76 height 37
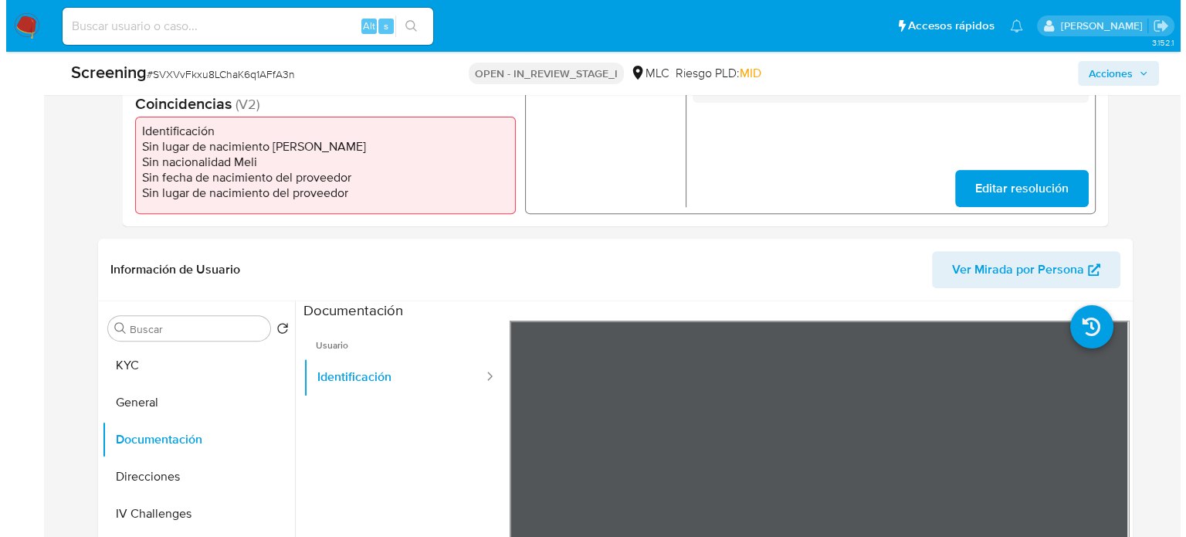
scroll to position [618, 0]
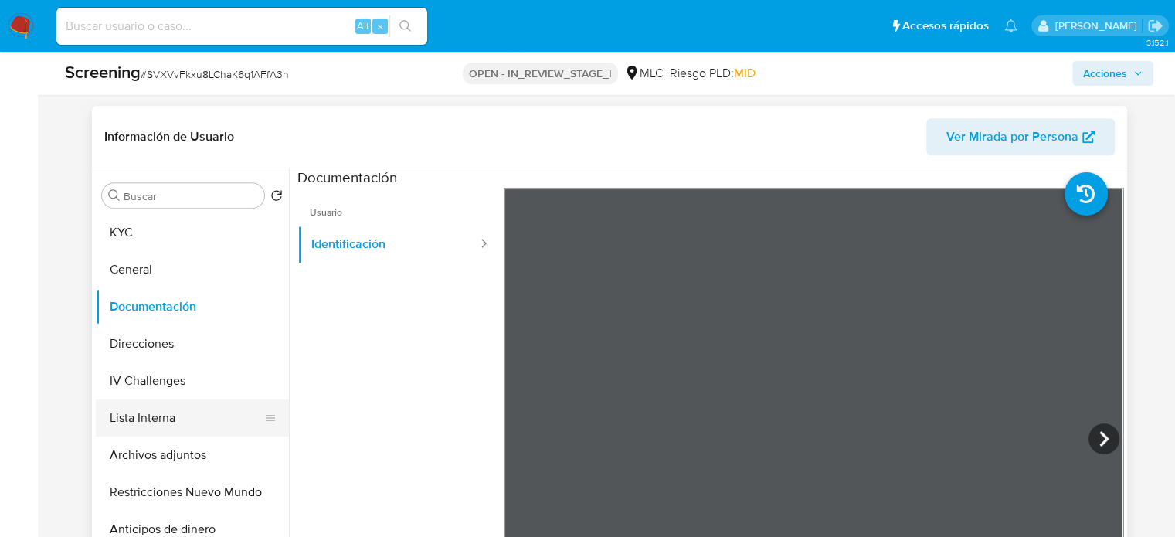
drag, startPoint x: 146, startPoint y: 410, endPoint x: 154, endPoint y: 416, distance: 10.1
click at [148, 411] on button "Lista Interna" at bounding box center [186, 417] width 181 height 37
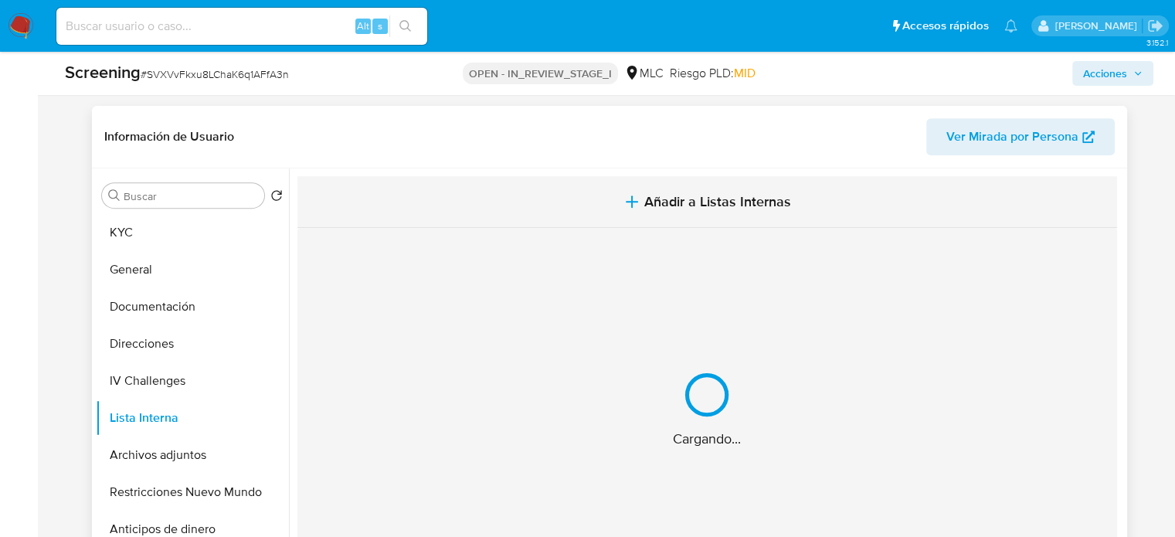
click at [579, 209] on button "Añadir a Listas Internas" at bounding box center [706, 202] width 819 height 52
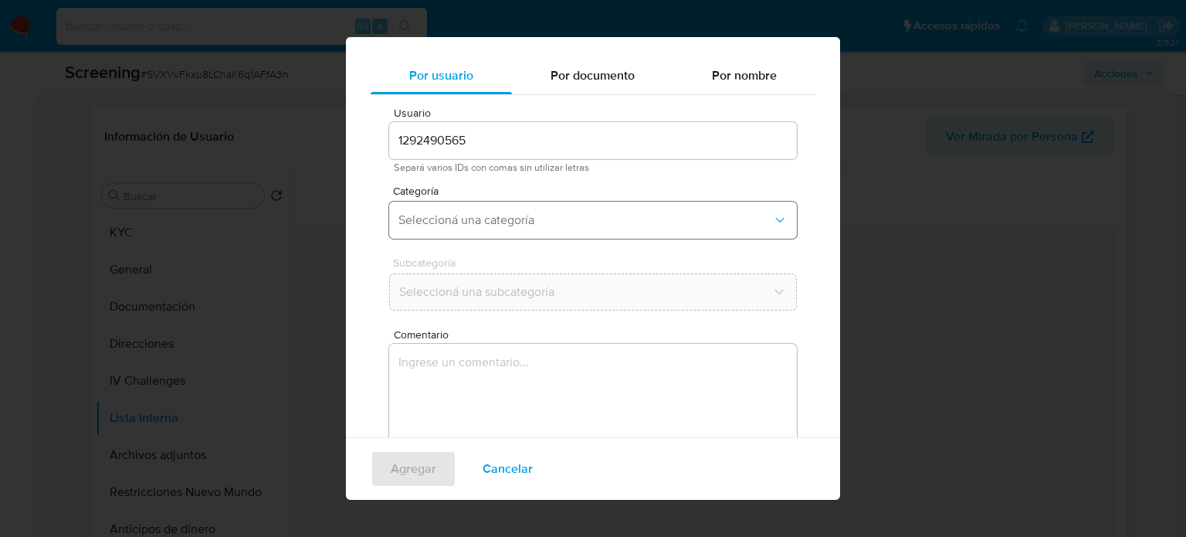
scroll to position [65, 0]
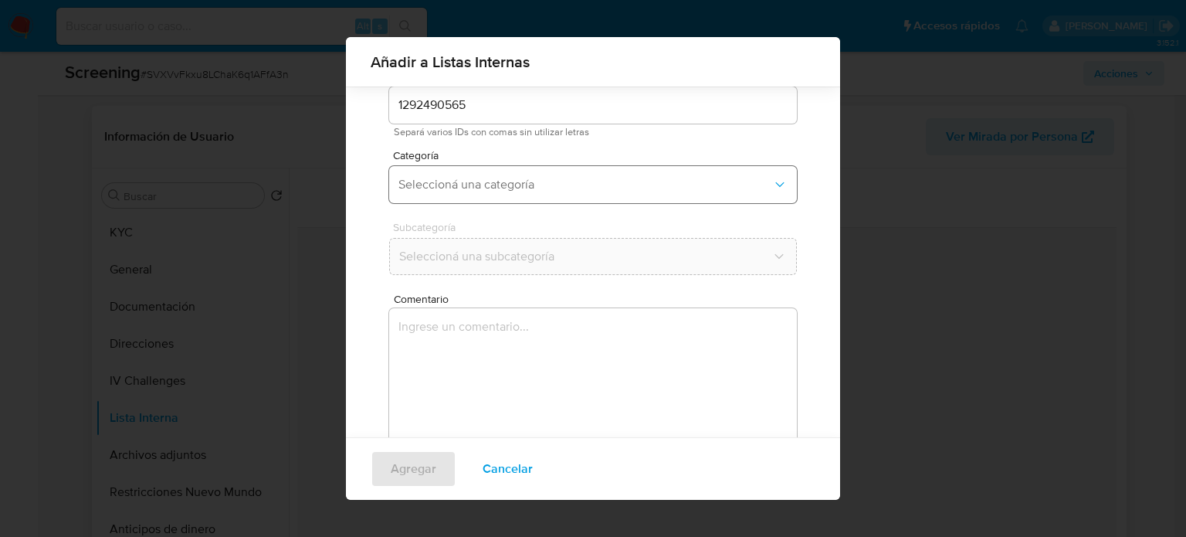
click at [486, 188] on span "Seleccioná una categoría" at bounding box center [586, 184] width 374 height 15
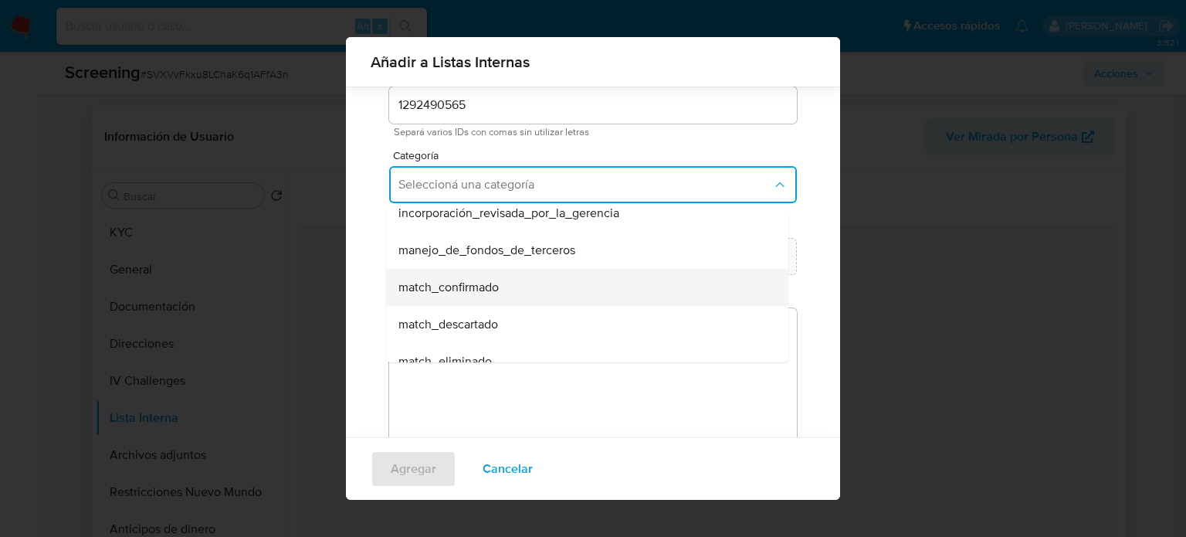
scroll to position [77, 0]
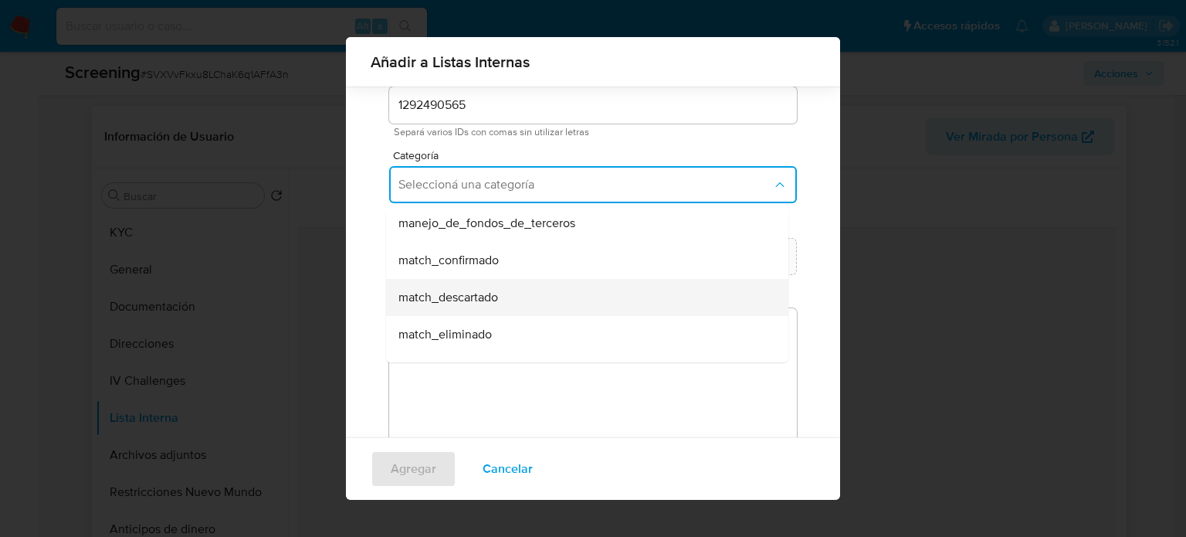
click at [491, 293] on span "match_descartado" at bounding box center [449, 297] width 100 height 15
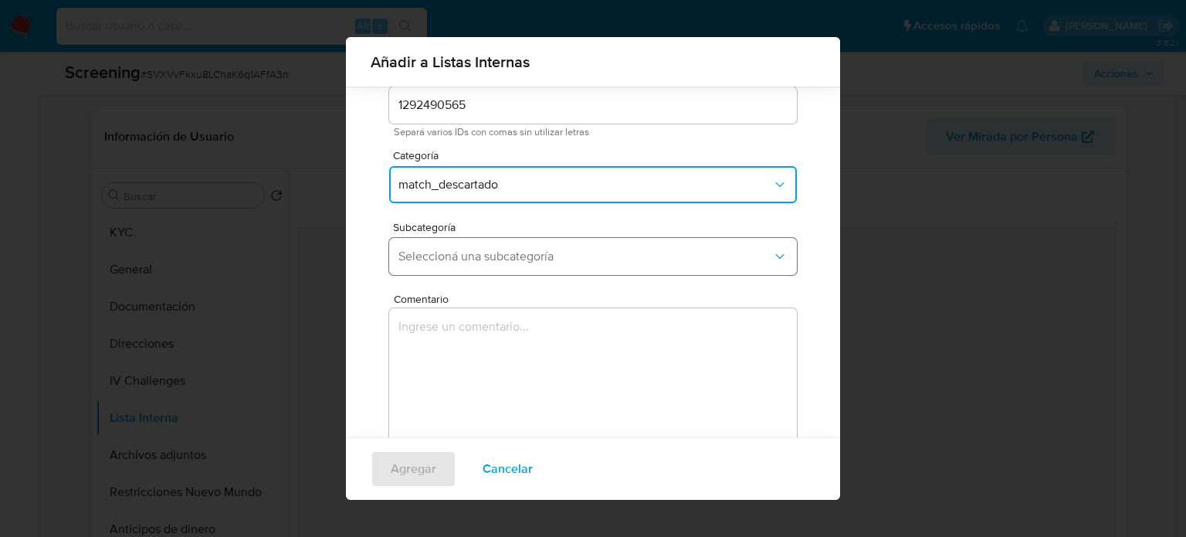
click at [528, 251] on span "Seleccioná una subcategoría" at bounding box center [586, 256] width 374 height 15
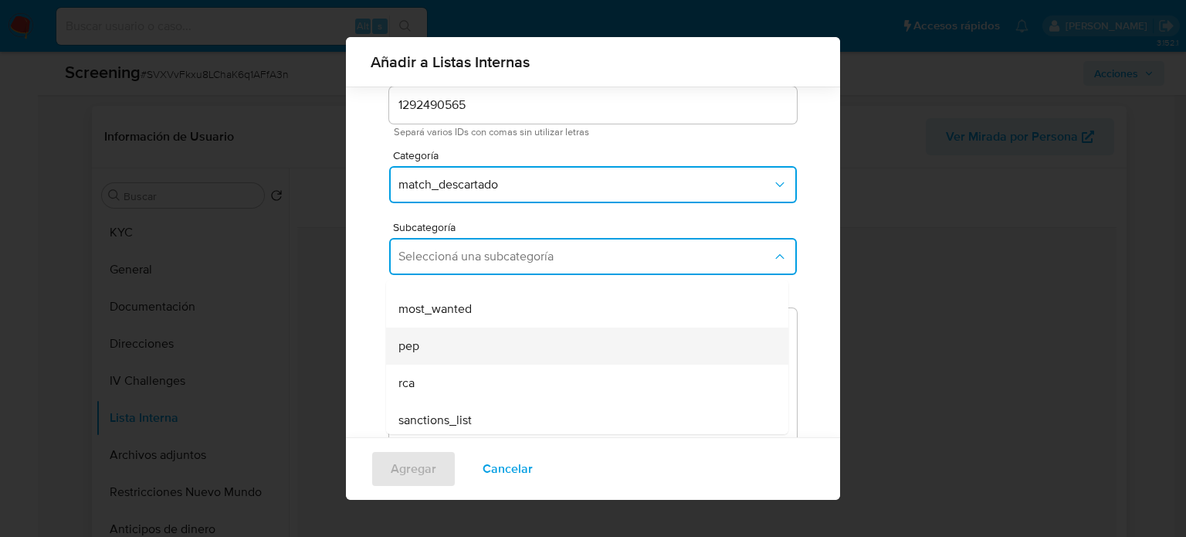
scroll to position [105, 0]
click at [474, 348] on div "pep" at bounding box center [583, 341] width 368 height 37
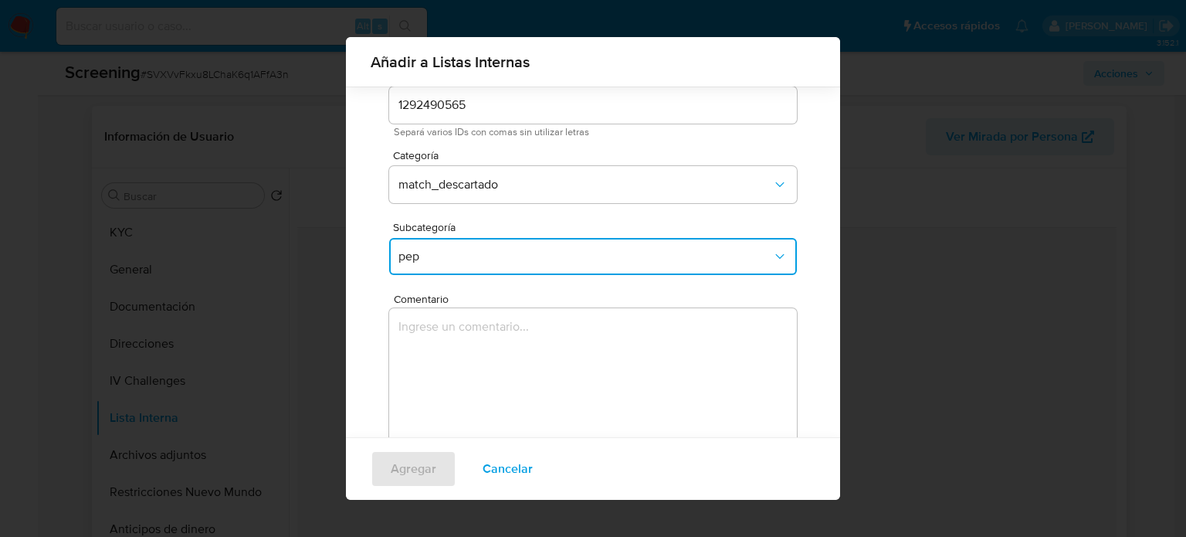
click at [497, 253] on span "pep" at bounding box center [586, 256] width 374 height 15
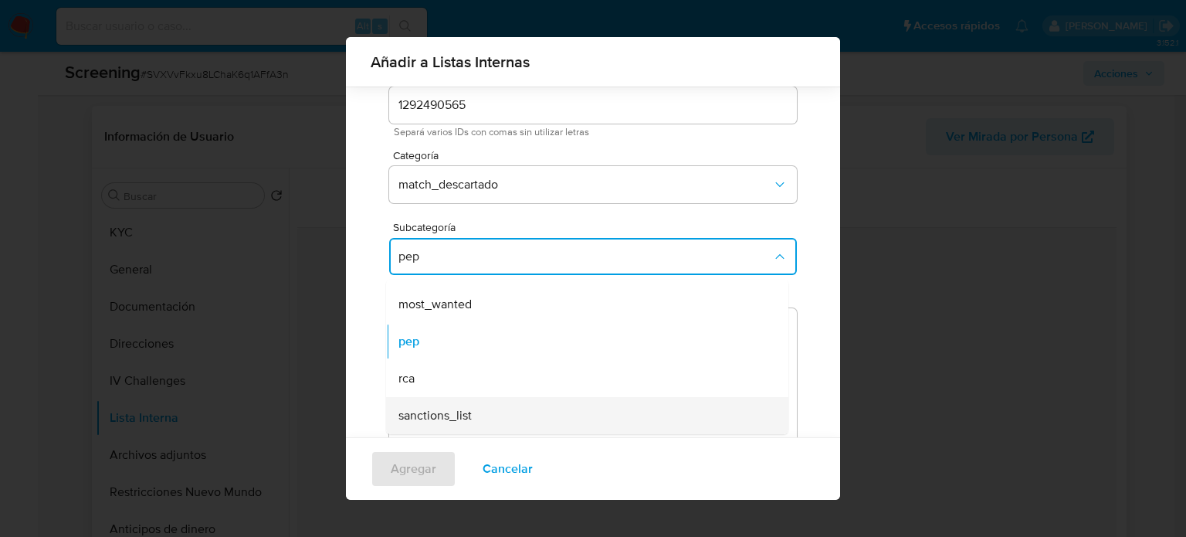
click at [463, 408] on span "sanctions_list" at bounding box center [435, 415] width 73 height 15
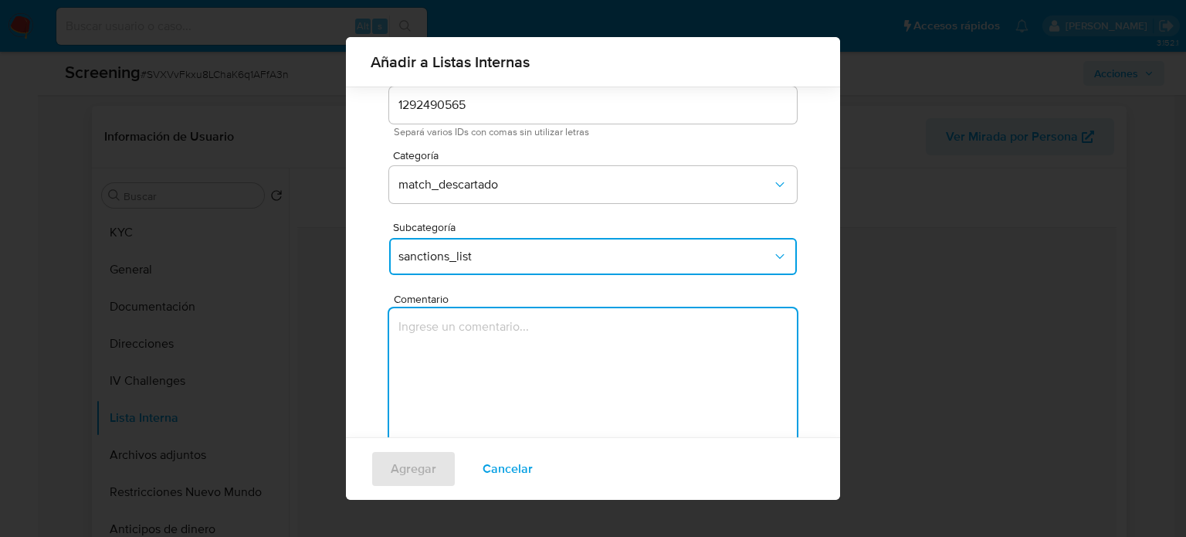
click at [454, 384] on textarea "Comentario" at bounding box center [593, 382] width 408 height 148
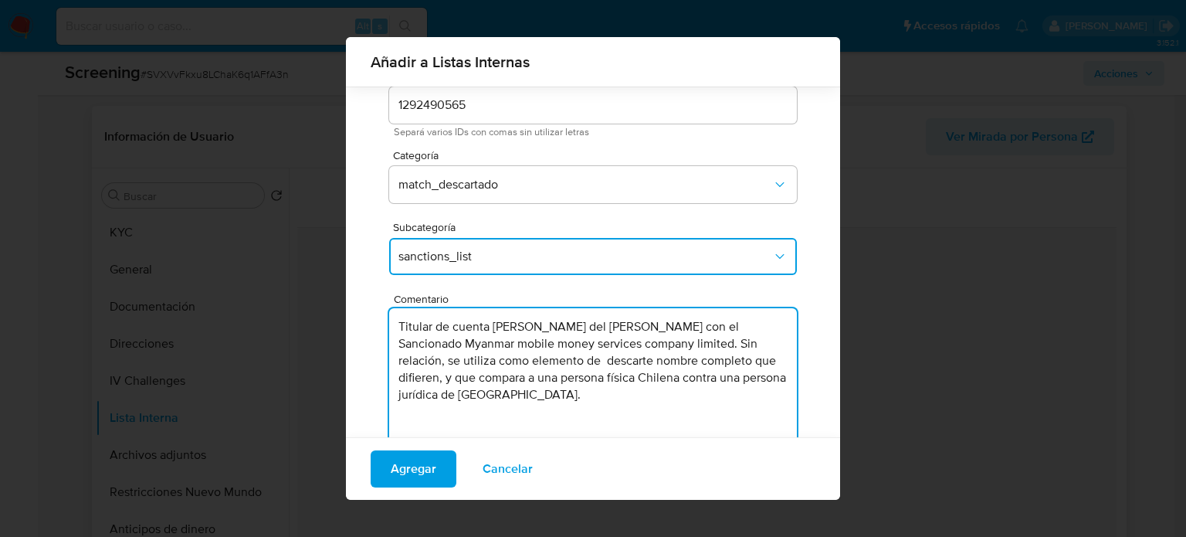
click at [652, 330] on textarea "Titular de cuenta Paulina del Carmen Pino Lillo con el Sancionado Myanmar mobil…" at bounding box center [593, 382] width 408 height 148
type textarea "Titular de cuenta Paulina del Carmen Pino Lillo genera match con el Sancionado …"
click at [423, 472] on span "Agregar" at bounding box center [414, 469] width 46 height 34
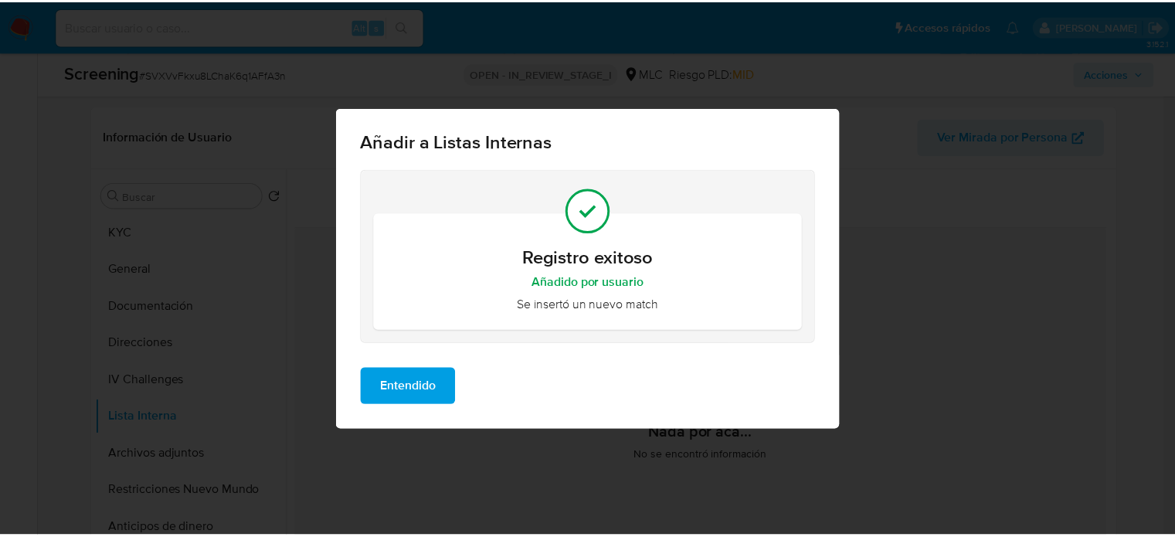
scroll to position [0, 0]
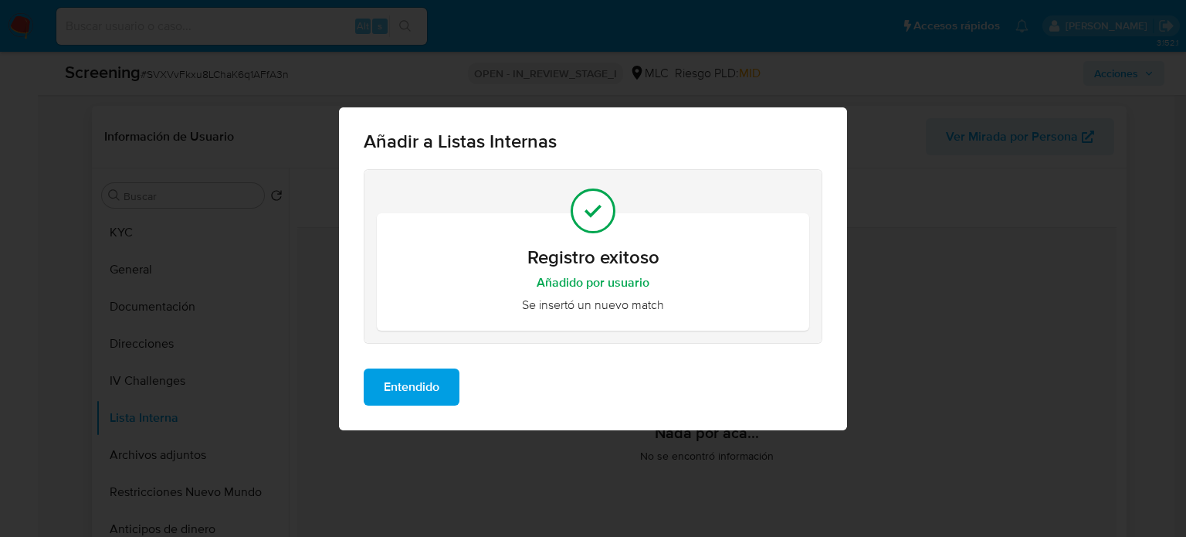
click at [423, 389] on span "Entendido" at bounding box center [412, 387] width 56 height 34
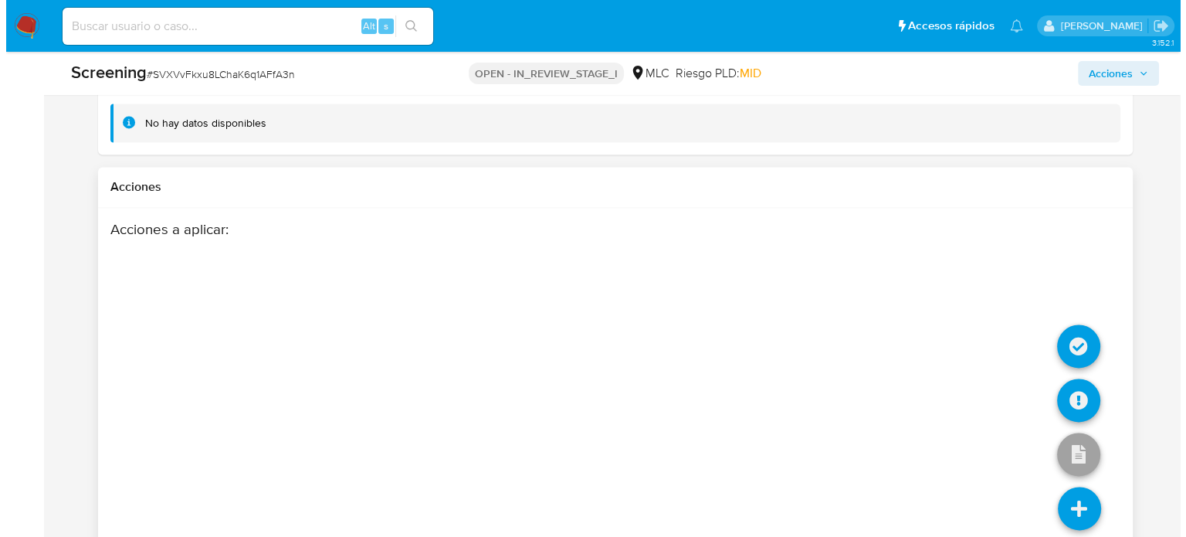
scroll to position [2413, 0]
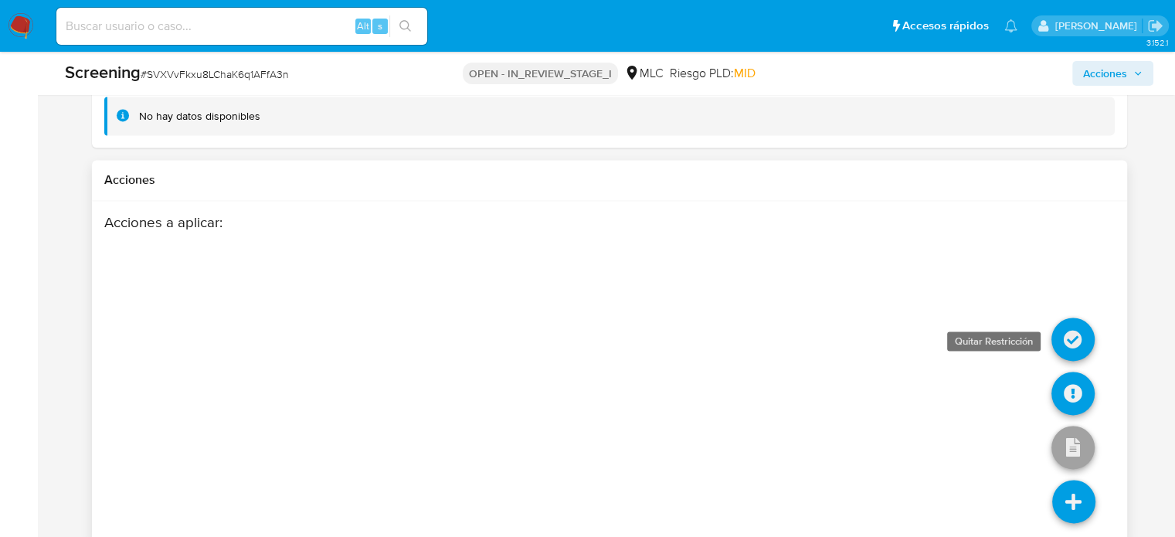
click at [1069, 344] on icon at bounding box center [1072, 338] width 43 height 43
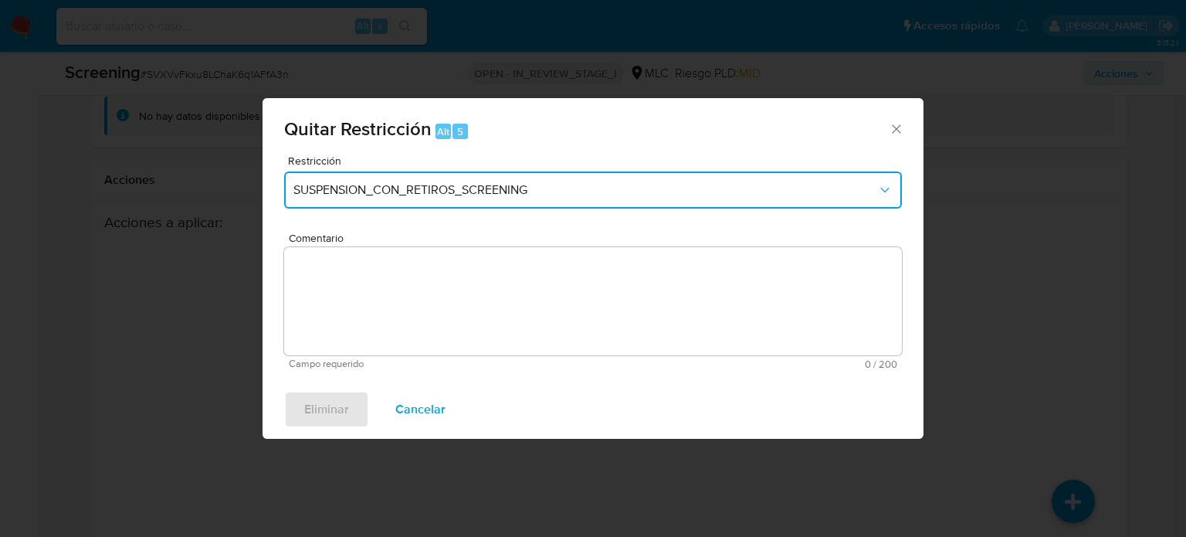
click at [368, 197] on span "SUSPENSION_CON_RETIROS_SCREENING" at bounding box center [586, 189] width 584 height 15
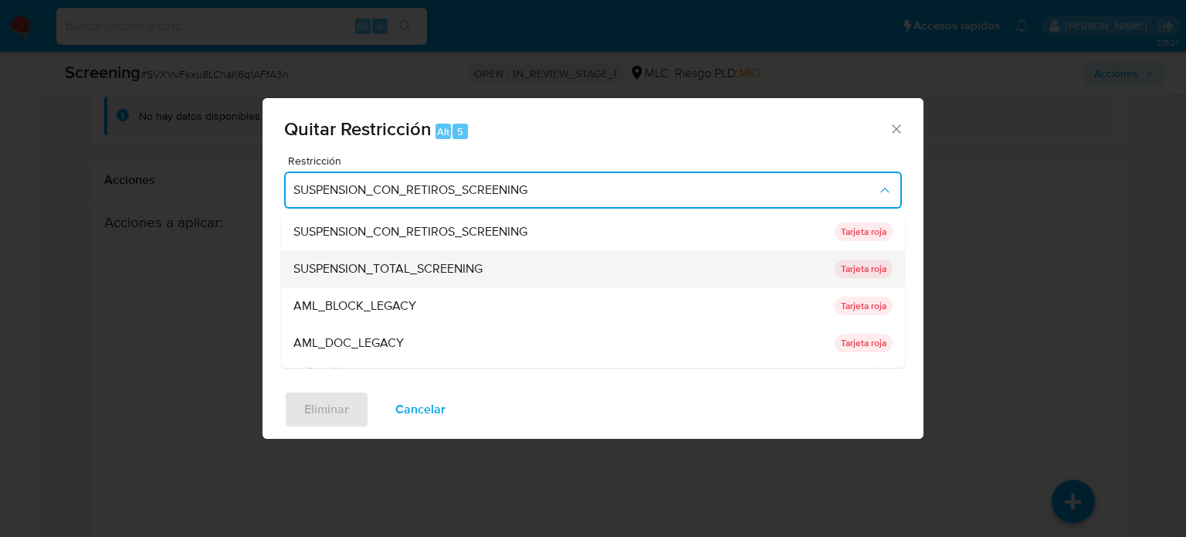
click at [406, 262] on span "SUSPENSION_TOTAL_SCREENING" at bounding box center [388, 268] width 189 height 15
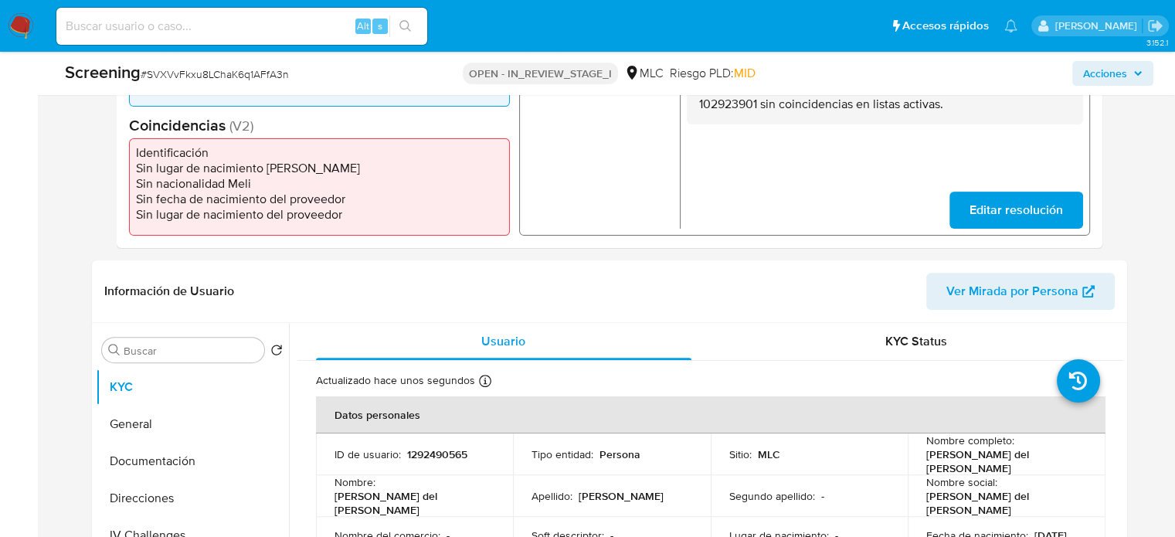
select select "10"
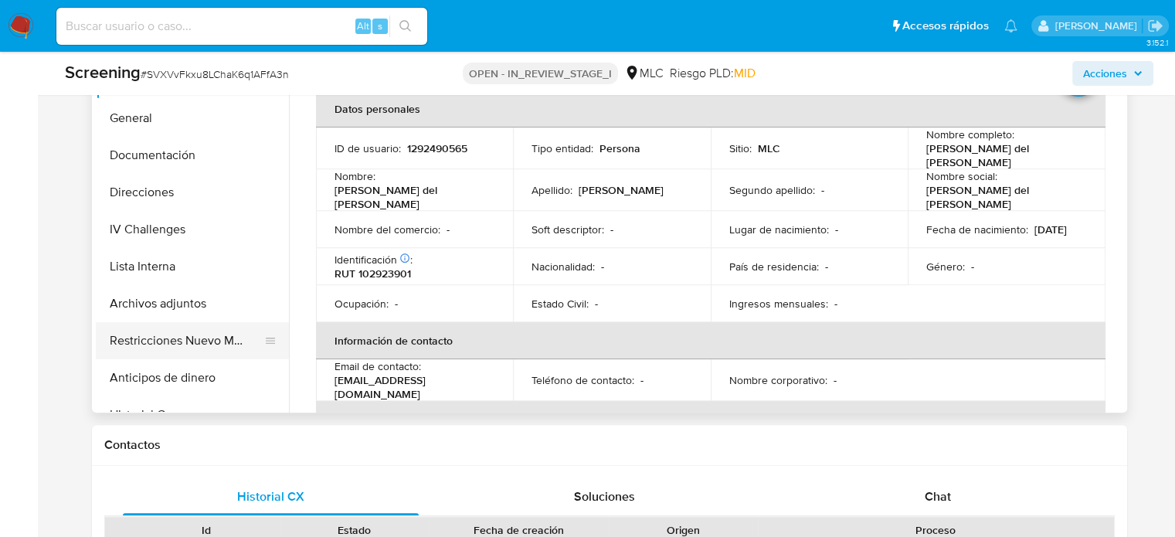
scroll to position [772, 0]
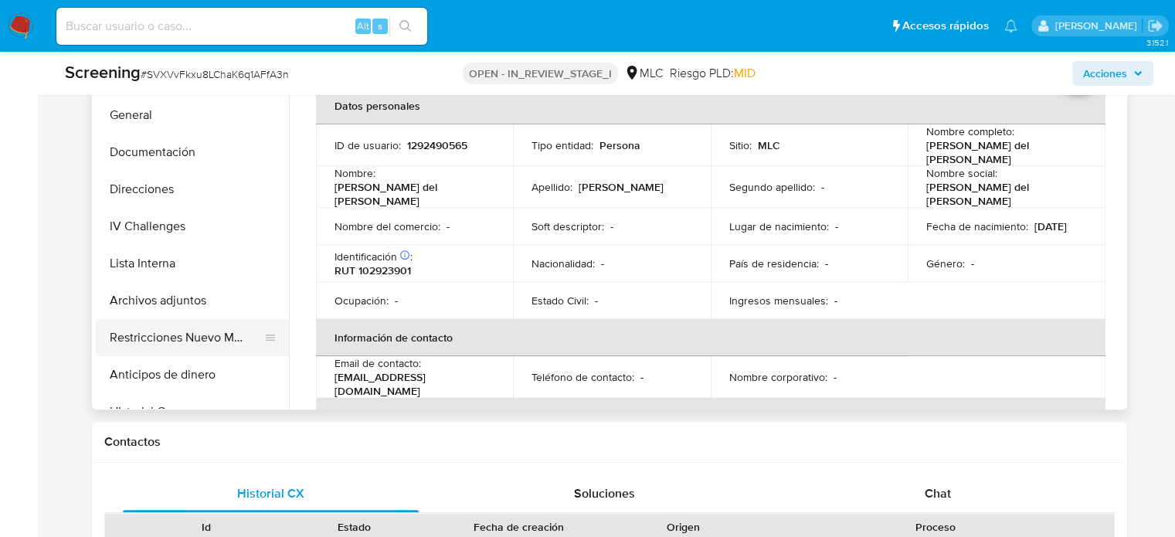
click at [167, 347] on button "Restricciones Nuevo Mundo" at bounding box center [186, 337] width 181 height 37
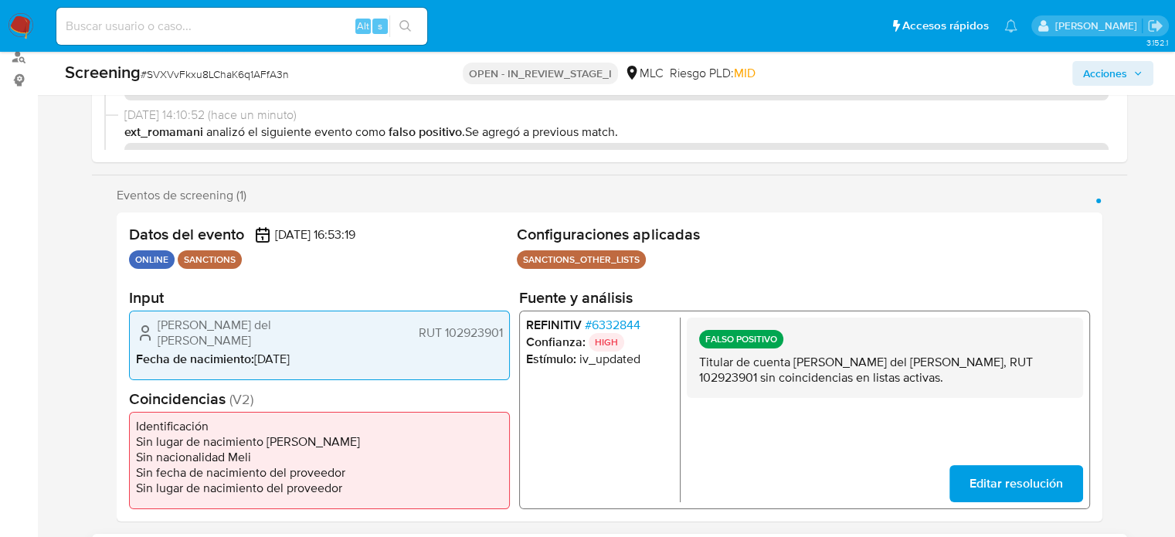
scroll to position [154, 0]
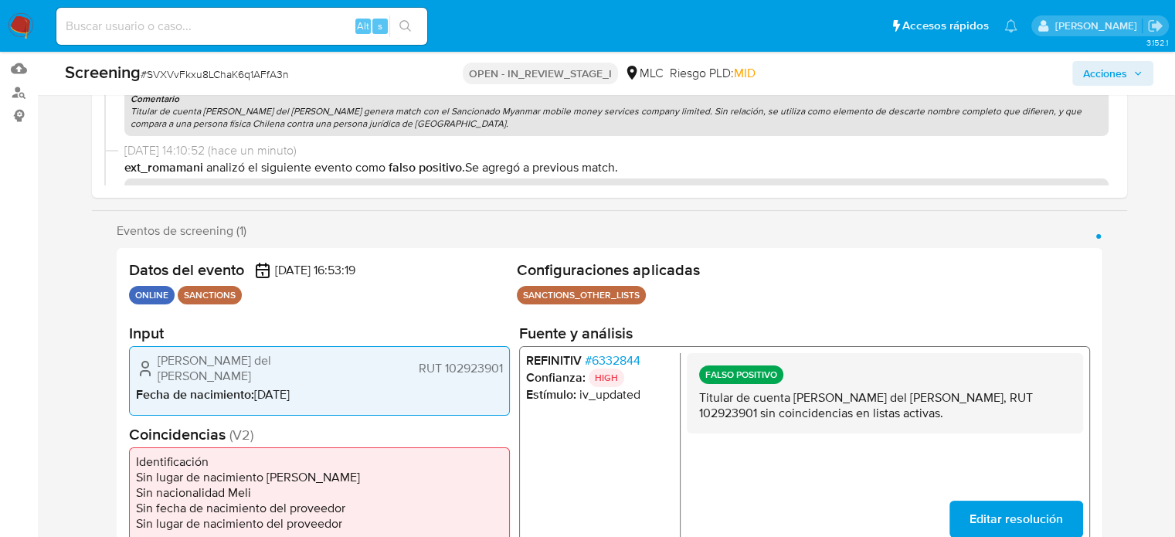
click at [612, 361] on span "# 6332844" at bounding box center [612, 360] width 56 height 15
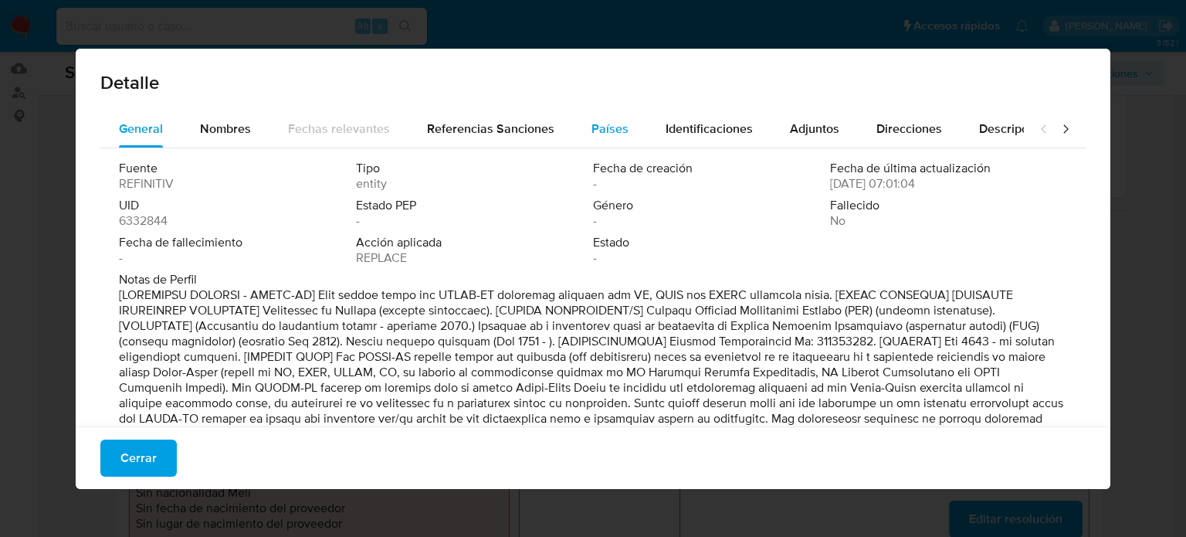
click at [592, 127] on span "Países" at bounding box center [610, 129] width 37 height 18
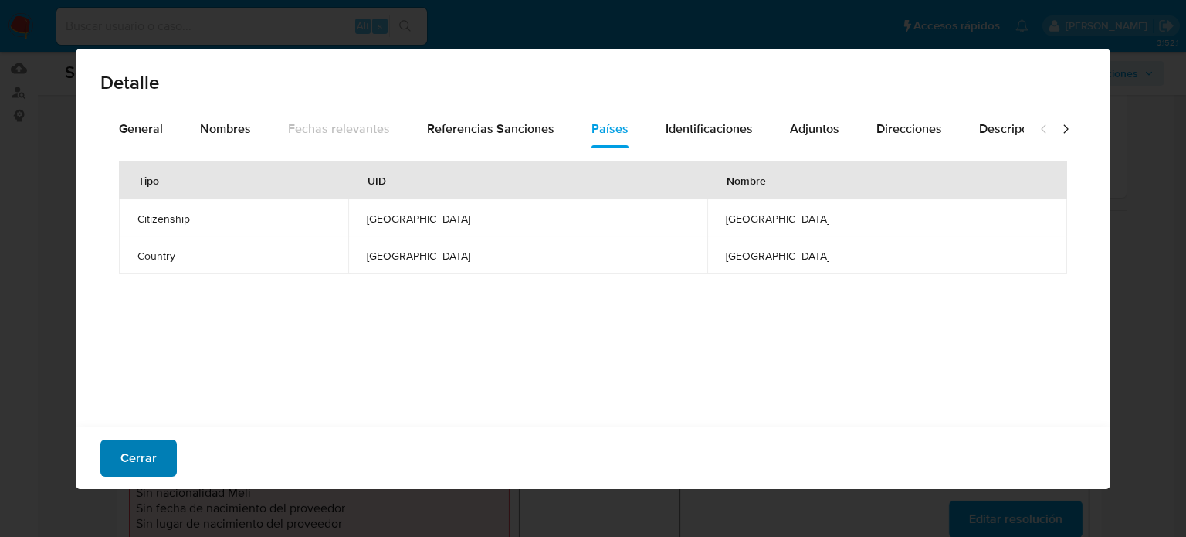
click at [148, 463] on span "Cerrar" at bounding box center [138, 458] width 36 height 34
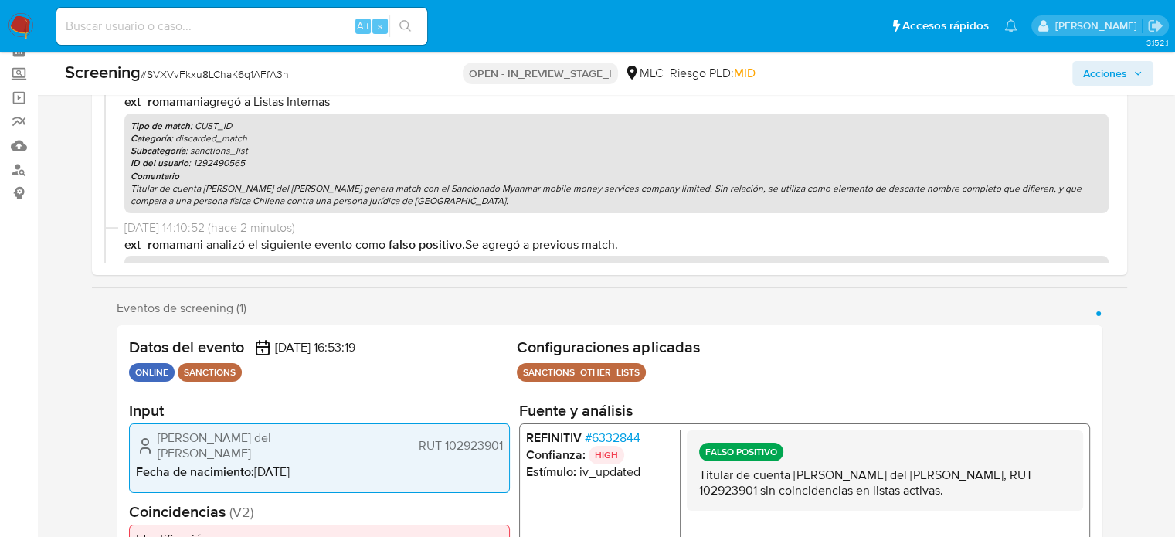
scroll to position [0, 0]
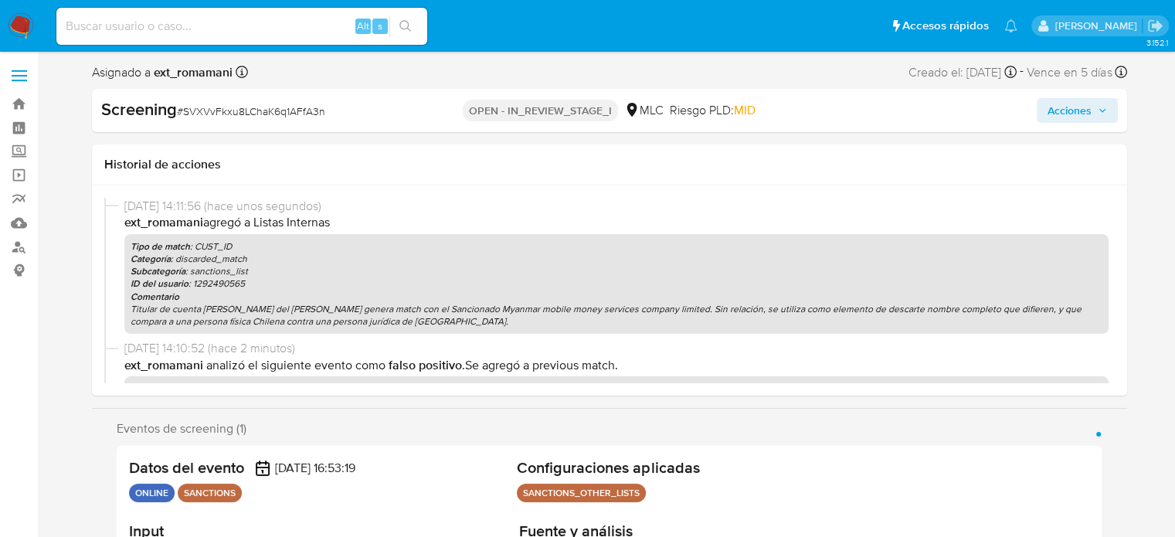
click at [1073, 114] on span "Acciones" at bounding box center [1069, 110] width 44 height 25
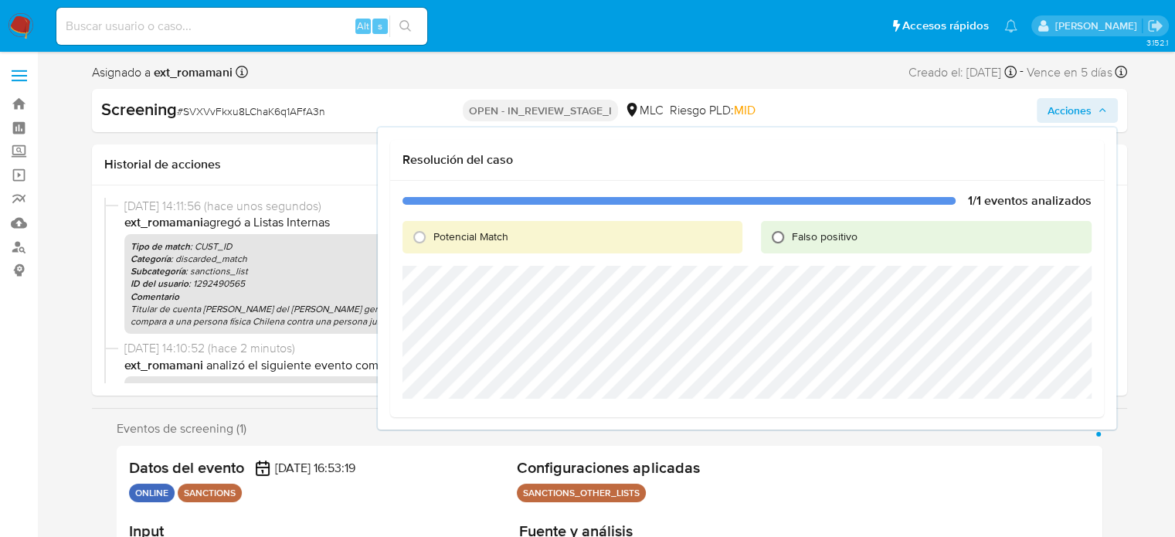
click at [775, 248] on input "Falso positivo" at bounding box center [777, 237] width 25 height 25
radio input "true"
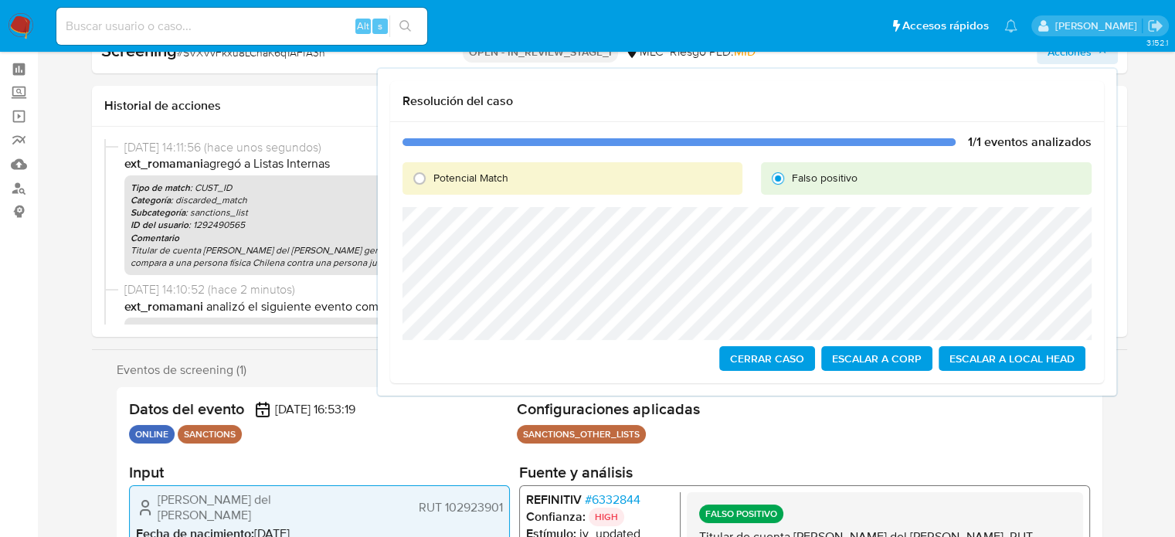
scroll to position [77, 0]
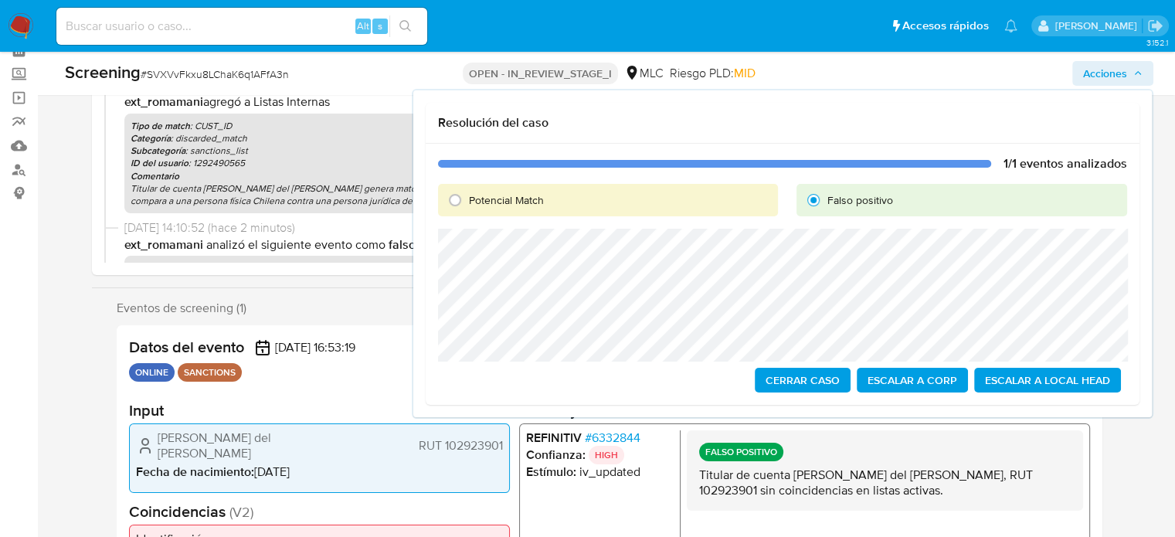
click at [809, 382] on span "Cerrar Caso" at bounding box center [802, 380] width 74 height 22
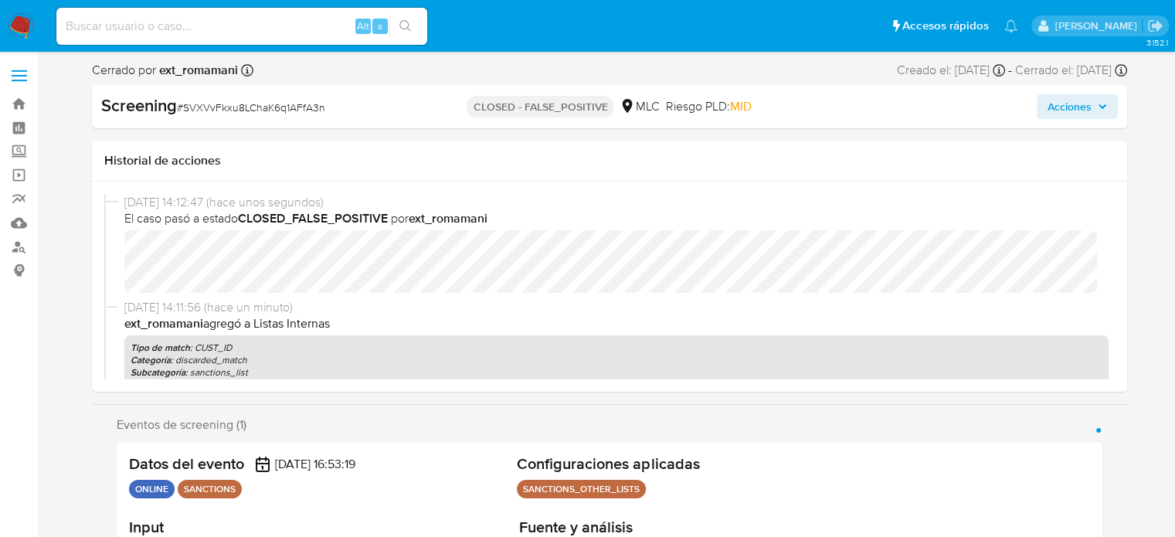
select select "10"
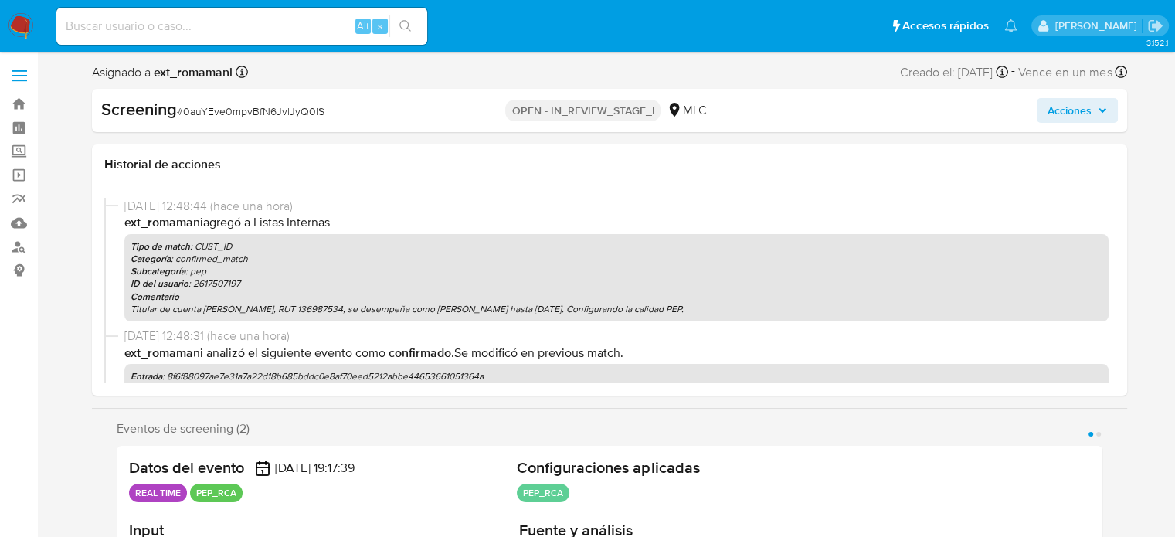
select select "10"
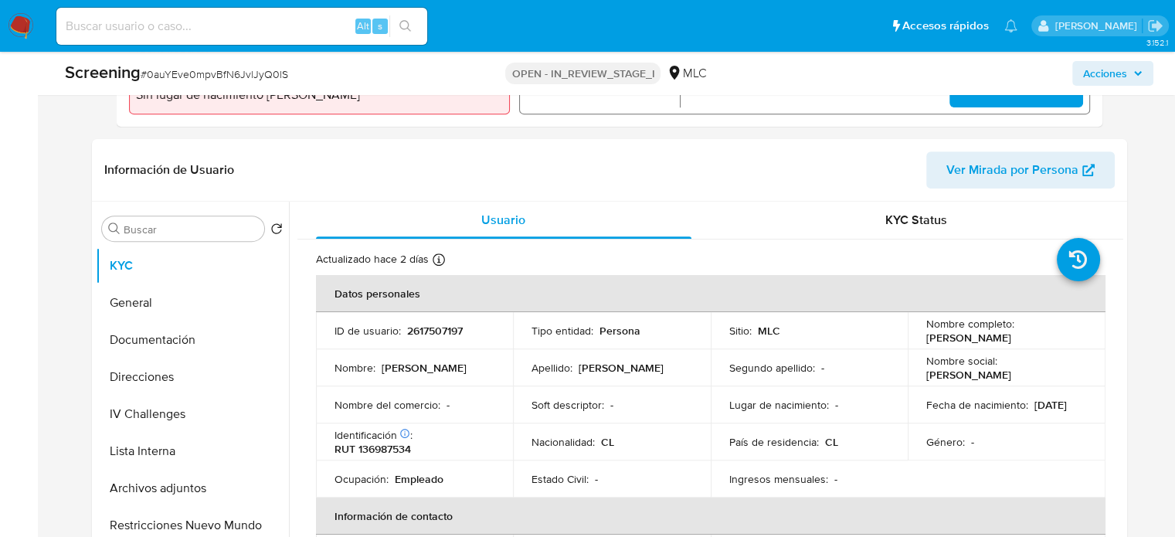
scroll to position [618, 0]
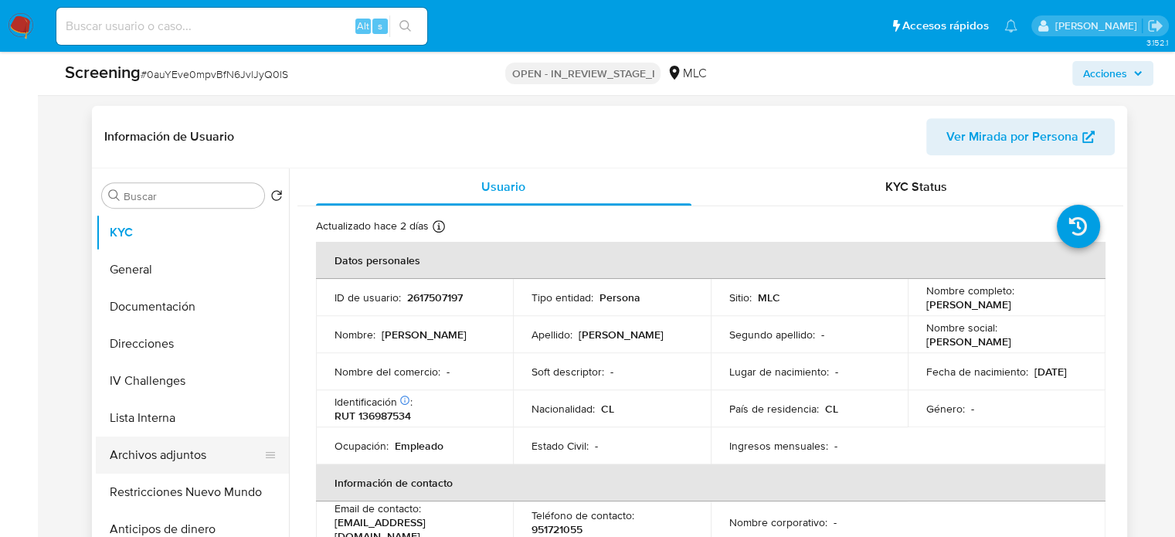
click at [136, 452] on button "Archivos adjuntos" at bounding box center [186, 454] width 181 height 37
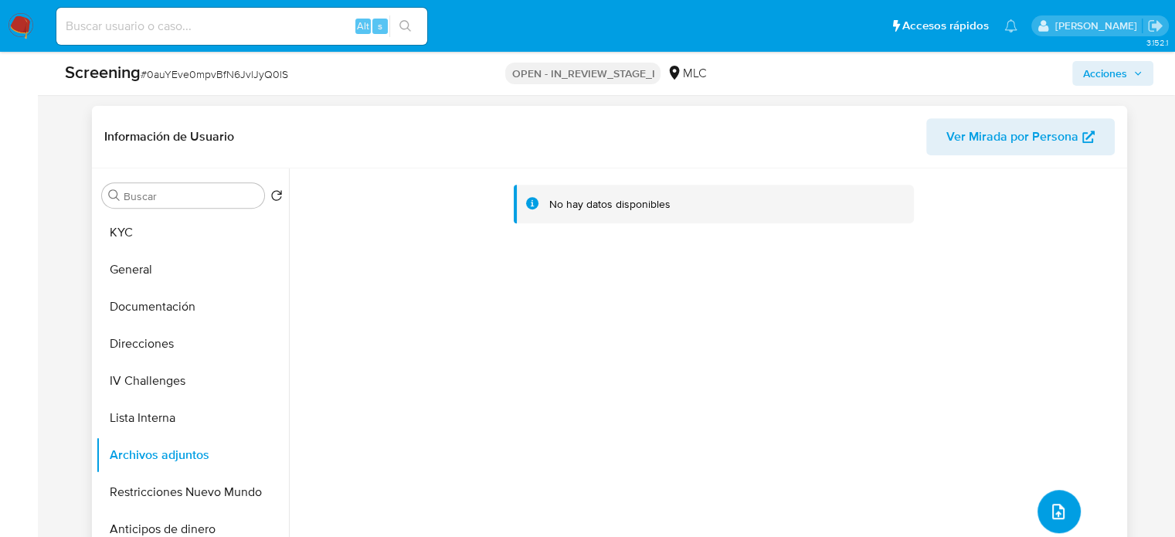
click at [1057, 497] on button "upload-file" at bounding box center [1058, 511] width 43 height 43
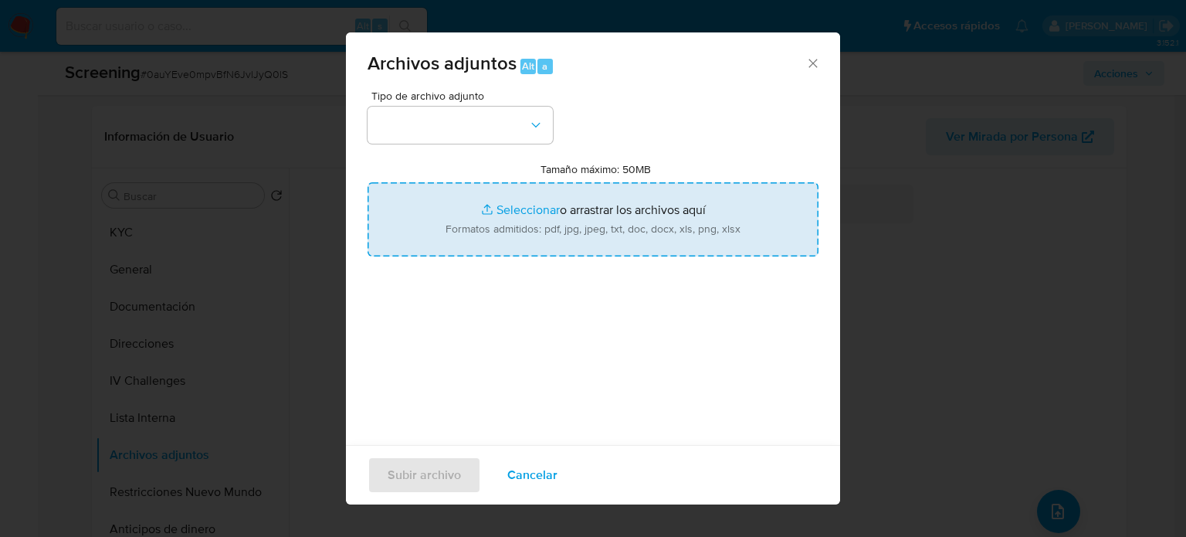
click at [568, 208] on input "Tamaño máximo: 50MB Seleccionar archivos" at bounding box center [593, 219] width 451 height 74
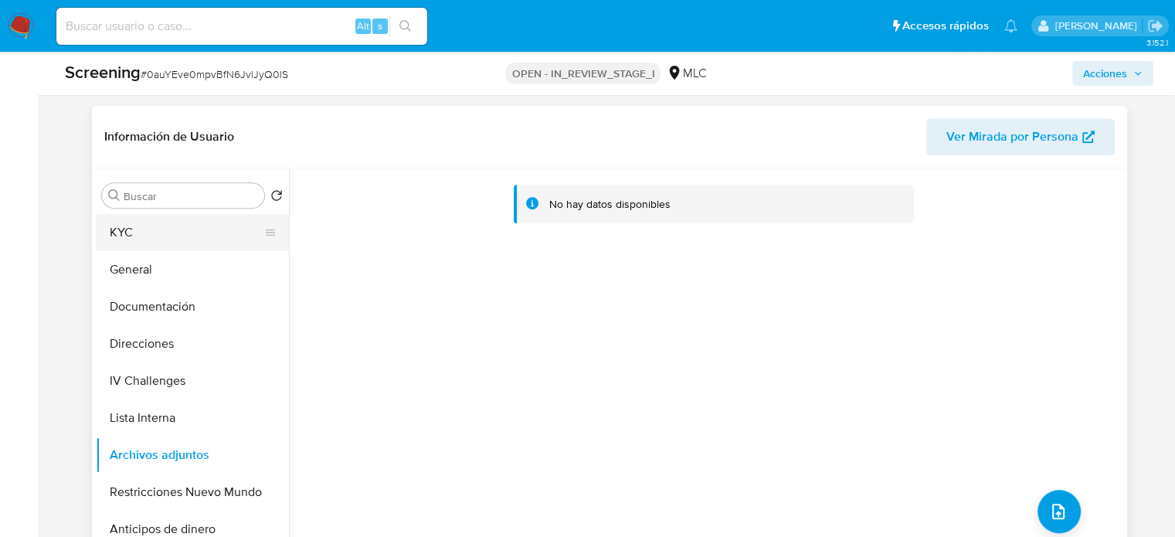
click at [185, 235] on button "KYC" at bounding box center [186, 232] width 181 height 37
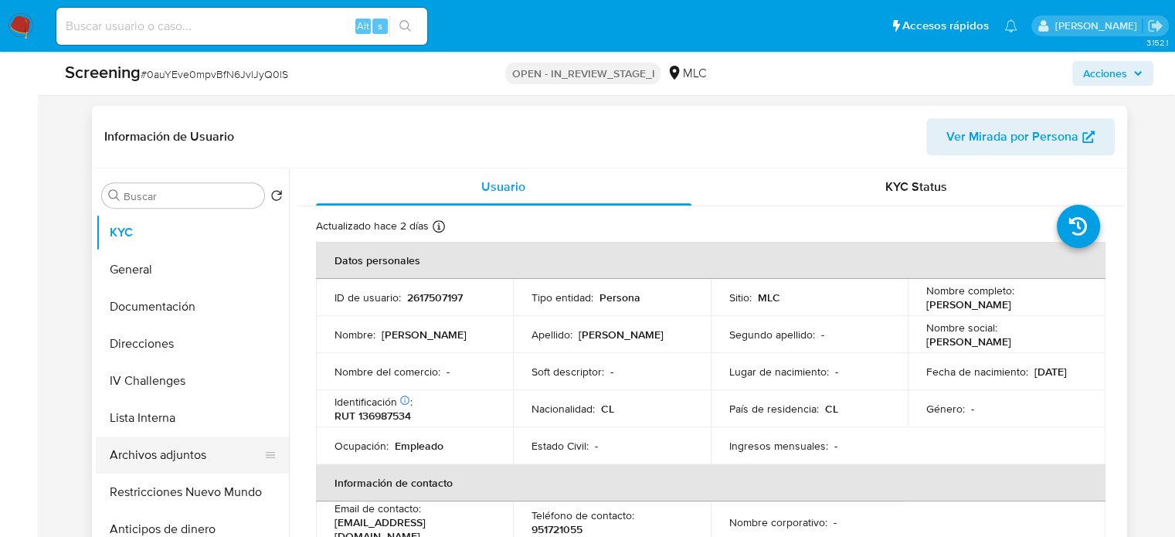
click at [192, 460] on button "Archivos adjuntos" at bounding box center [186, 454] width 181 height 37
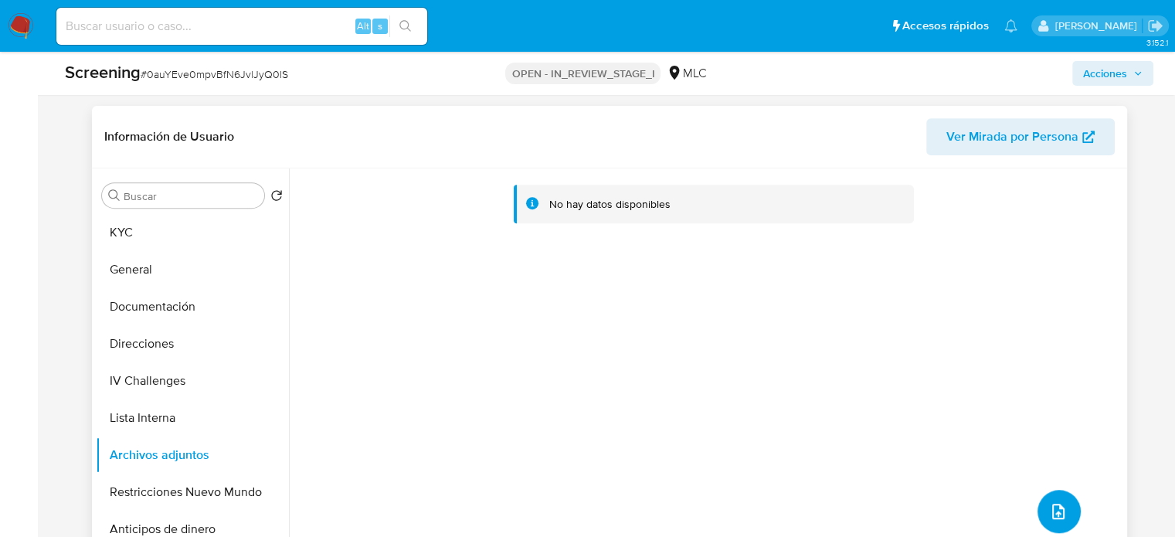
click at [1062, 502] on button "upload-file" at bounding box center [1058, 511] width 43 height 43
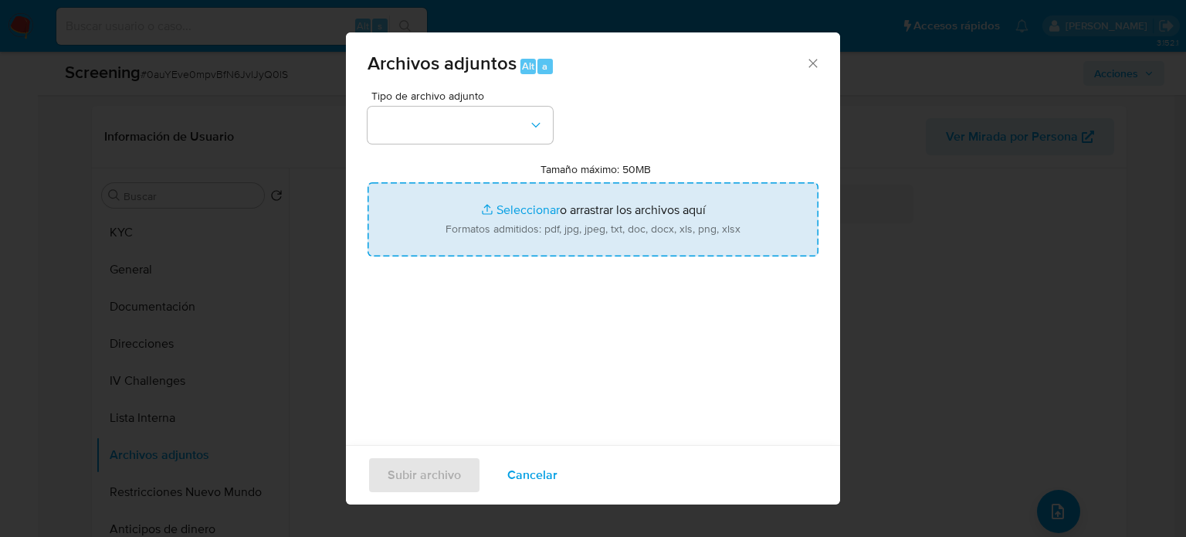
click at [528, 246] on input "Tamaño máximo: 50MB Seleccionar archivos" at bounding box center [593, 219] width 451 height 74
type input "C:\fakepath\Gonzalo Montoya - Wikipedia, la enciclopedia libre.pdf"
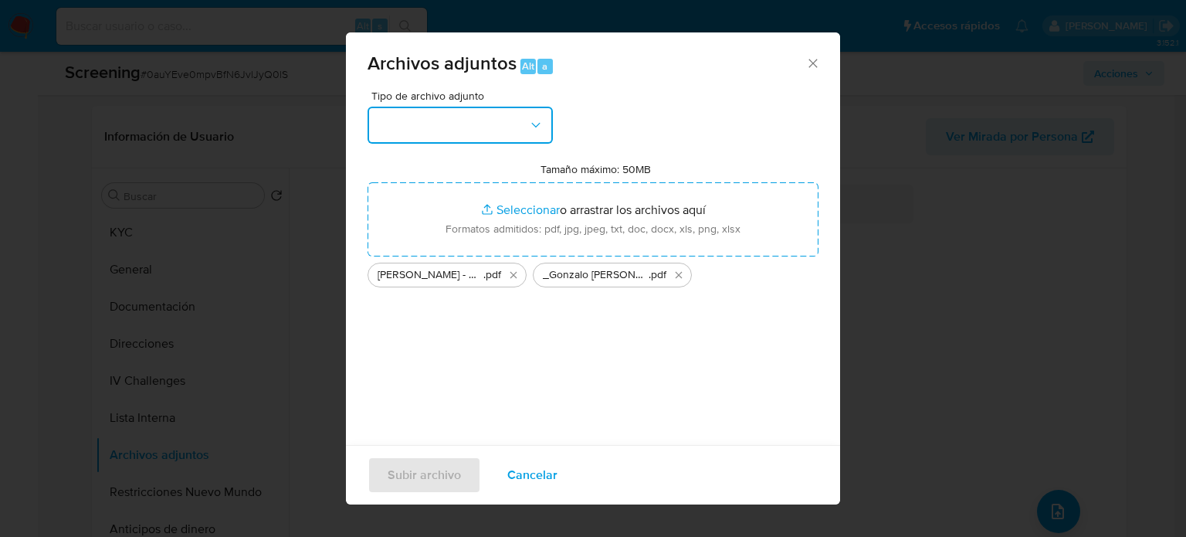
click at [473, 123] on button "button" at bounding box center [460, 125] width 185 height 37
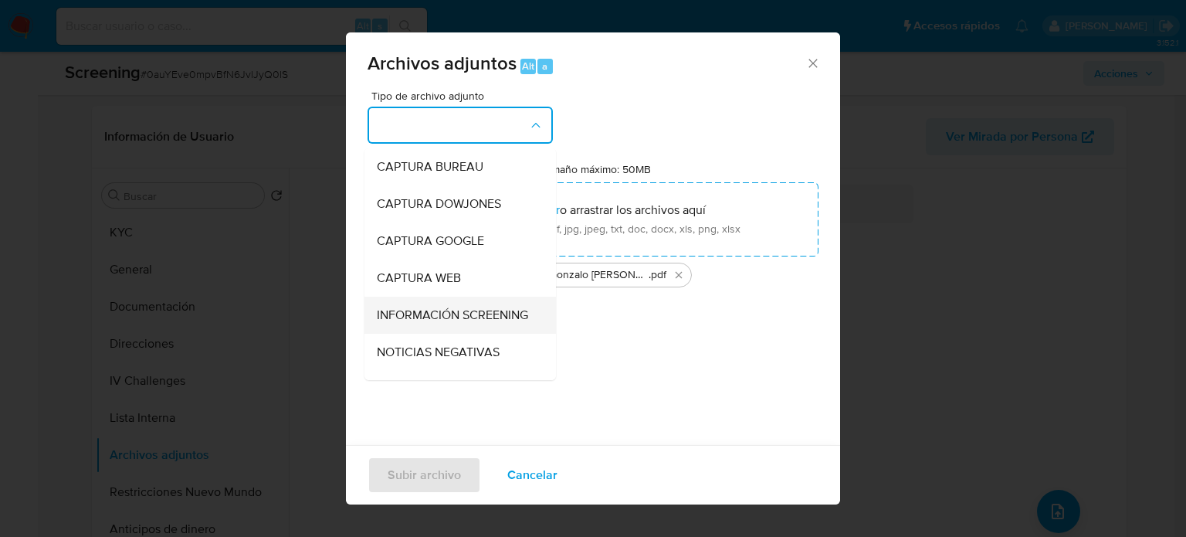
click at [425, 323] on span "INFORMACIÓN SCREENING" at bounding box center [452, 314] width 151 height 15
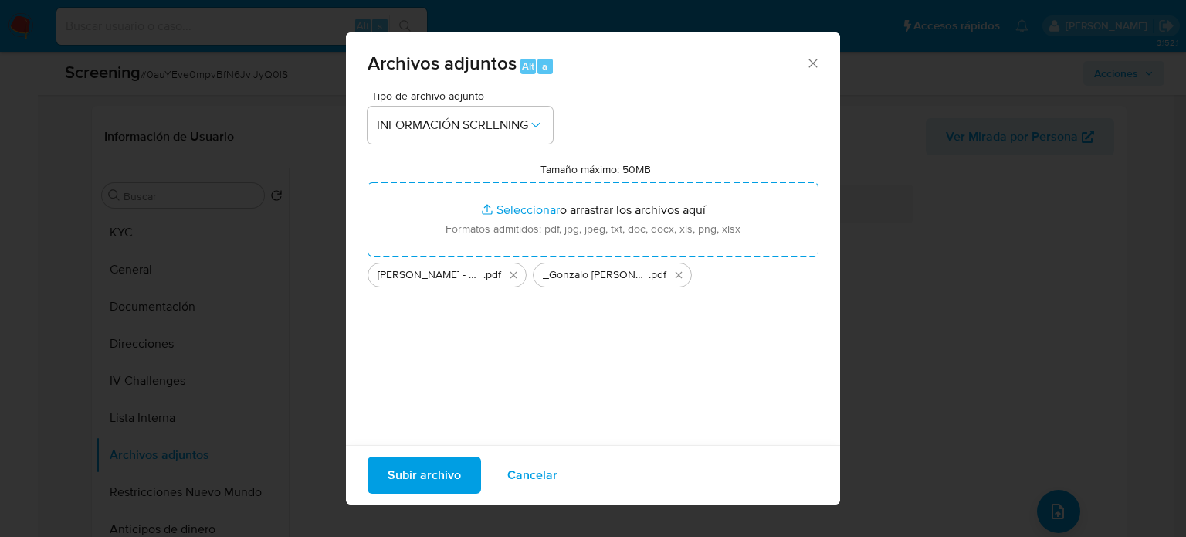
click at [442, 480] on span "Subir archivo" at bounding box center [424, 475] width 73 height 34
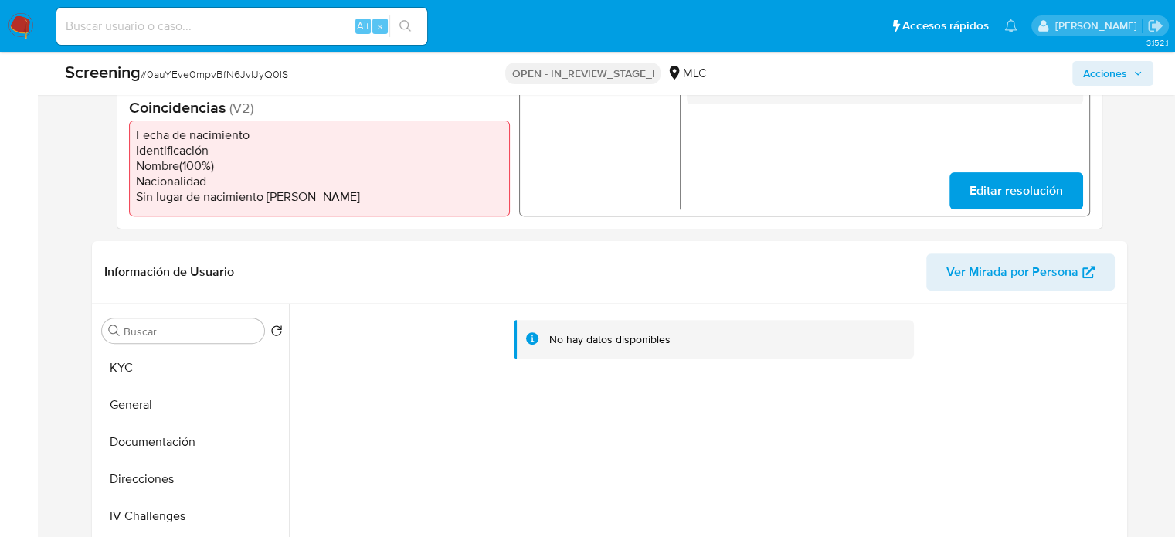
scroll to position [309, 0]
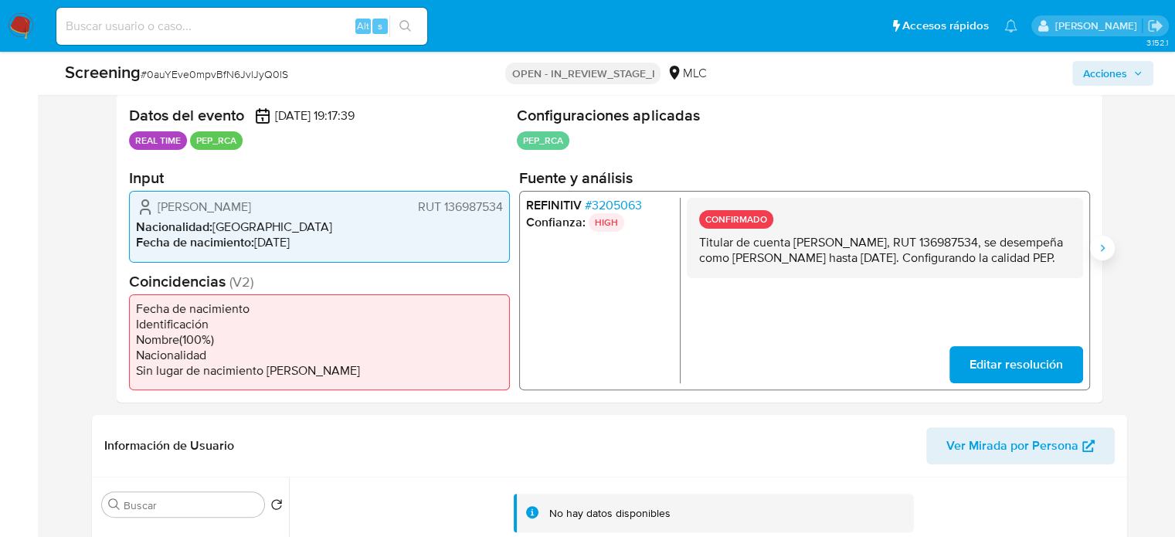
click at [1100, 251] on icon "Siguiente" at bounding box center [1102, 248] width 12 height 12
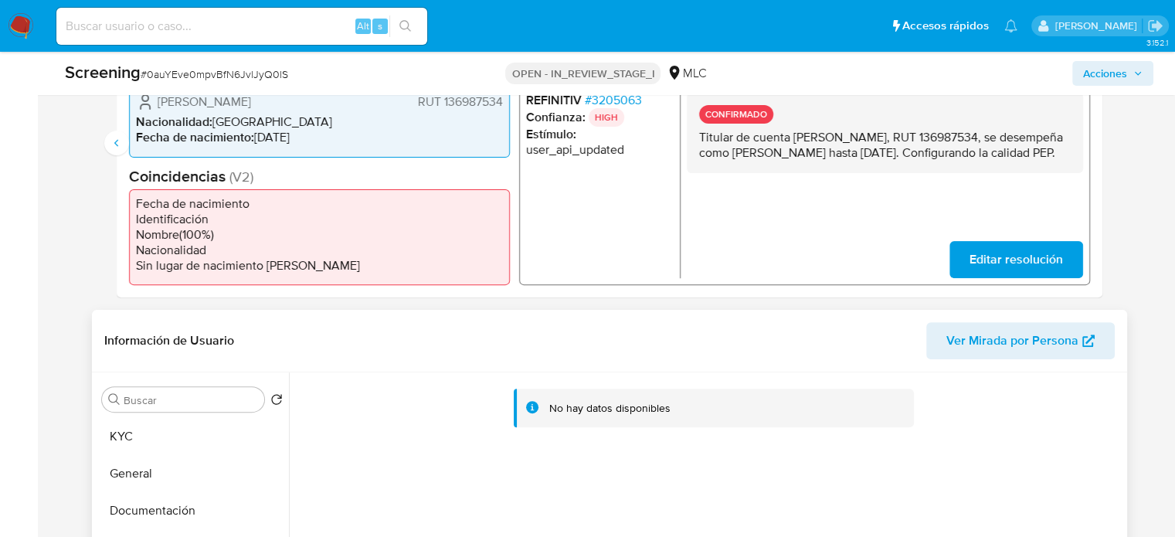
scroll to position [618, 0]
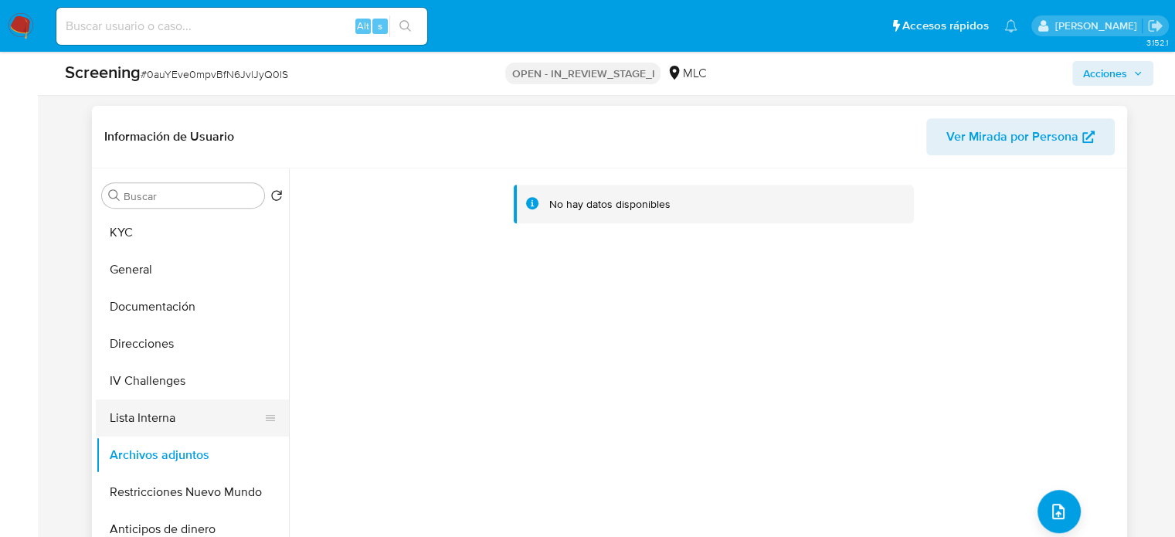
click at [167, 424] on button "Lista Interna" at bounding box center [186, 417] width 181 height 37
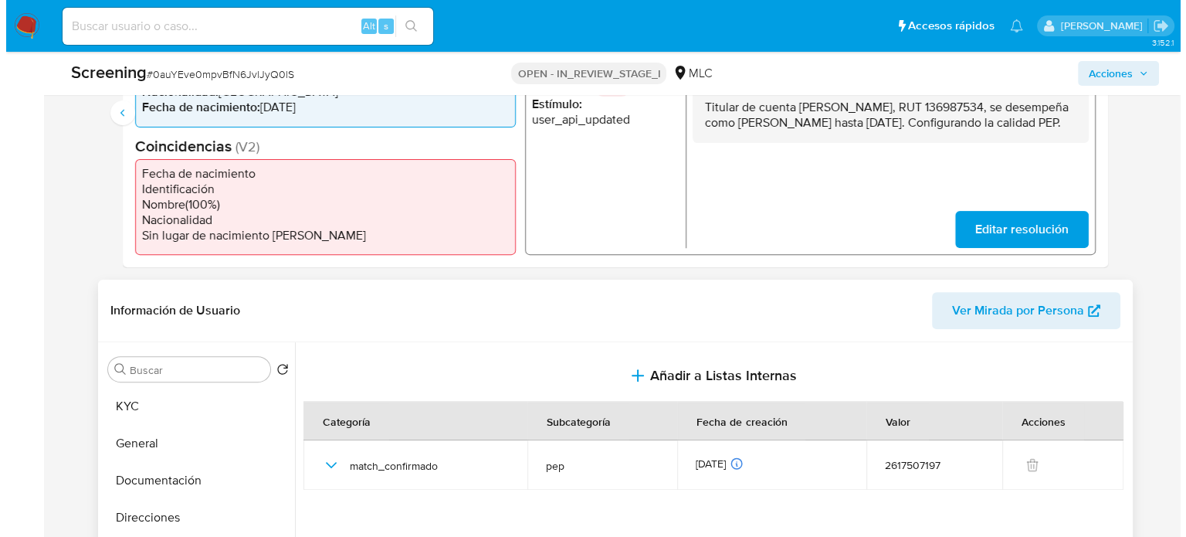
scroll to position [232, 0]
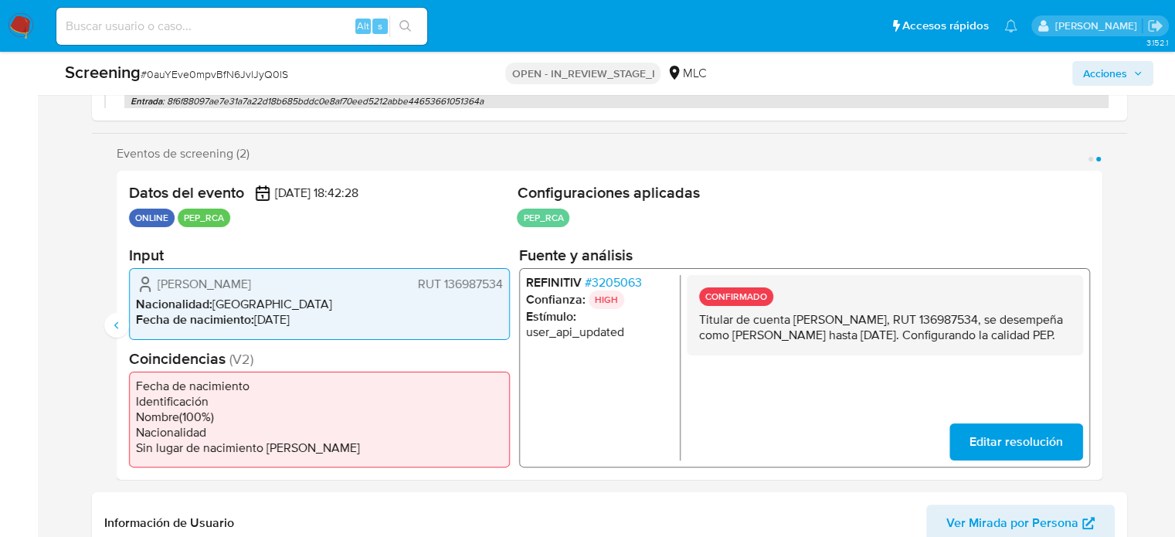
drag, startPoint x: 315, startPoint y: 277, endPoint x: 253, endPoint y: 281, distance: 61.9
click at [251, 281] on span "Gonzalo Eugenio Montoya Riquelme" at bounding box center [204, 284] width 93 height 15
click at [636, 275] on span "# 3205063" at bounding box center [612, 282] width 57 height 15
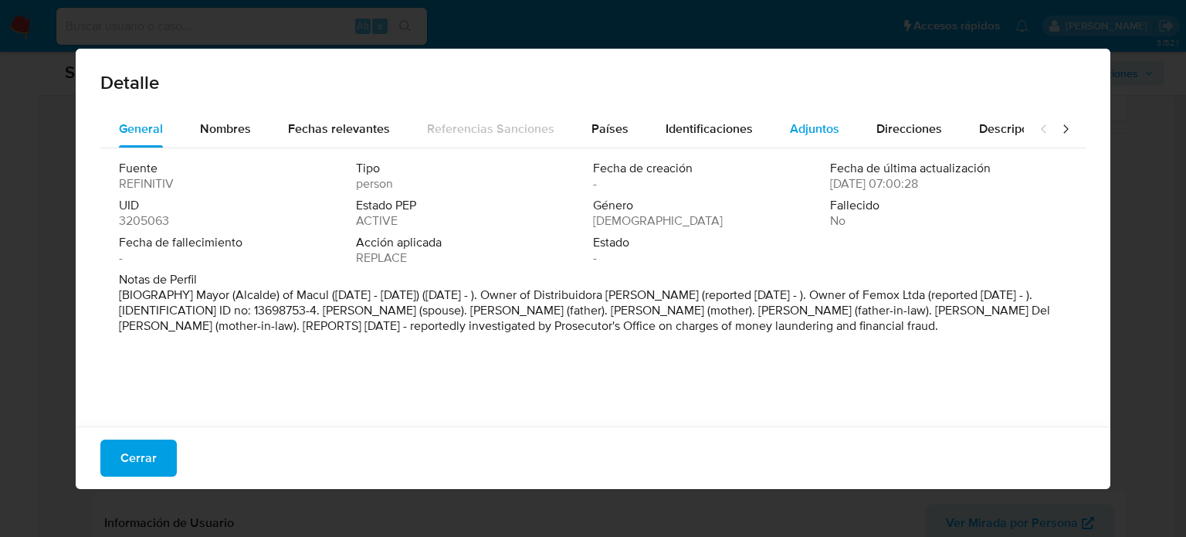
click at [819, 140] on div "Adjuntos" at bounding box center [814, 128] width 49 height 37
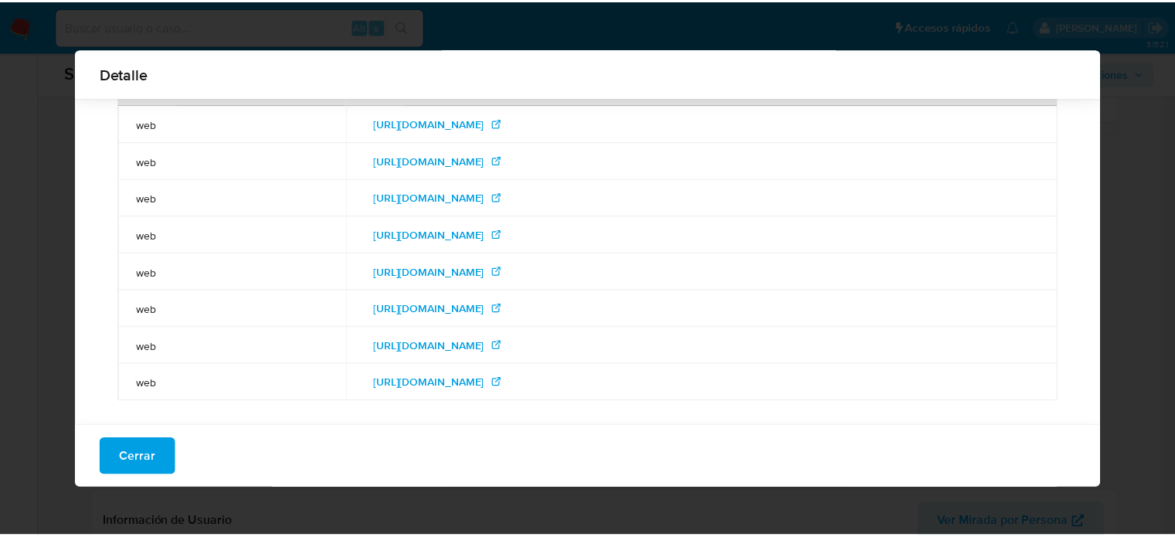
scroll to position [93, 0]
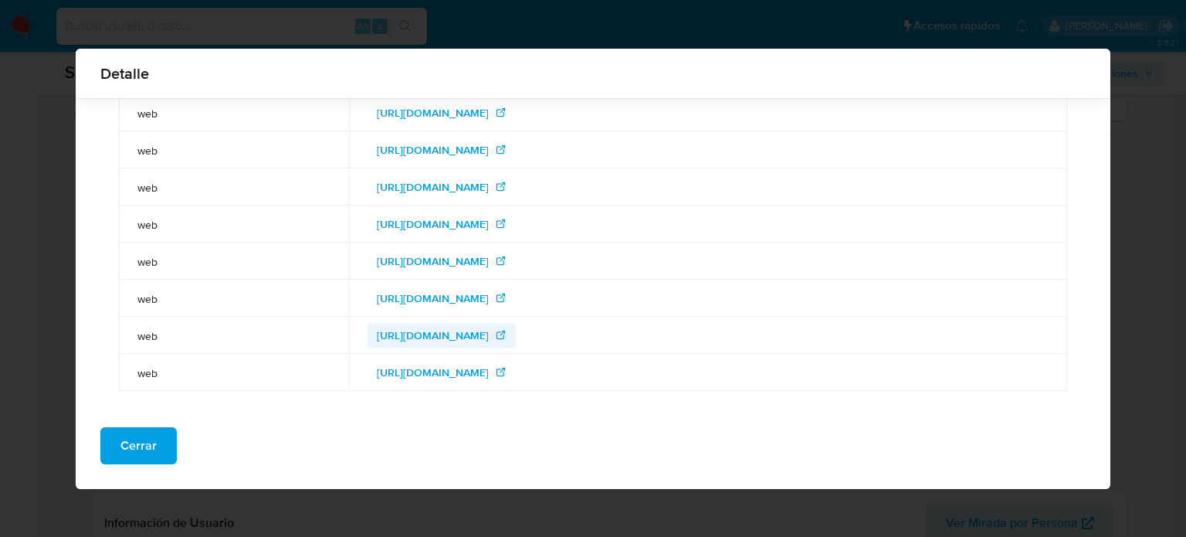
drag, startPoint x: 129, startPoint y: 438, endPoint x: 213, endPoint y: 395, distance: 94.7
click at [129, 438] on span "Cerrar" at bounding box center [138, 446] width 36 height 34
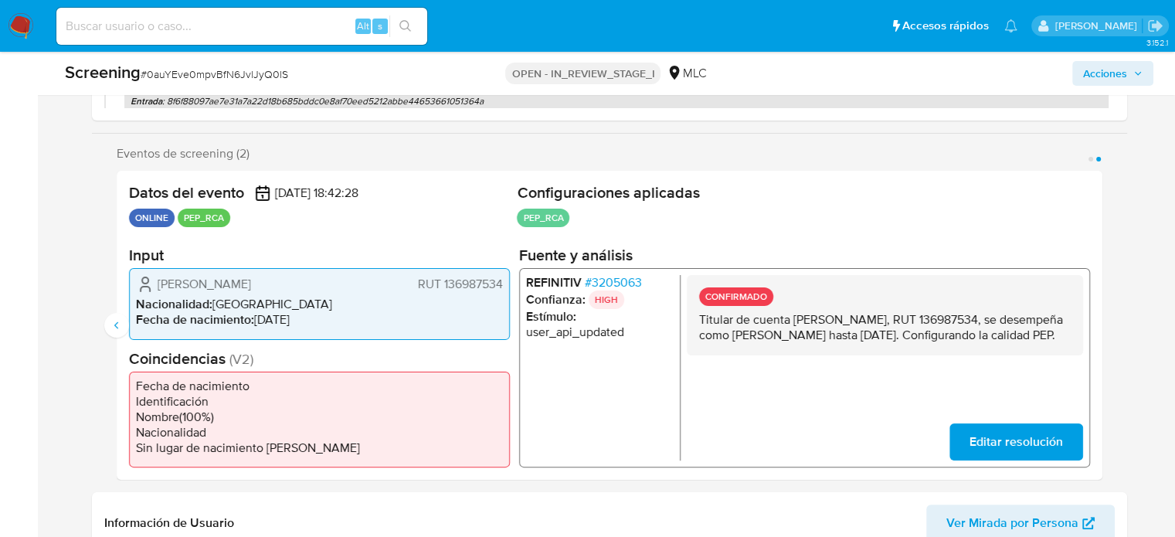
drag, startPoint x: 327, startPoint y: 281, endPoint x: 271, endPoint y: 293, distance: 57.6
click at [251, 284] on span "Gonzalo Eugenio Montoya Riquelme" at bounding box center [204, 284] width 93 height 15
drag, startPoint x: 216, startPoint y: 295, endPoint x: 179, endPoint y: 282, distance: 39.3
click at [161, 278] on span "Gonzalo Eugenio Montoya Riquelme" at bounding box center [204, 284] width 93 height 15
click at [621, 276] on span "# 3205063" at bounding box center [612, 282] width 57 height 15
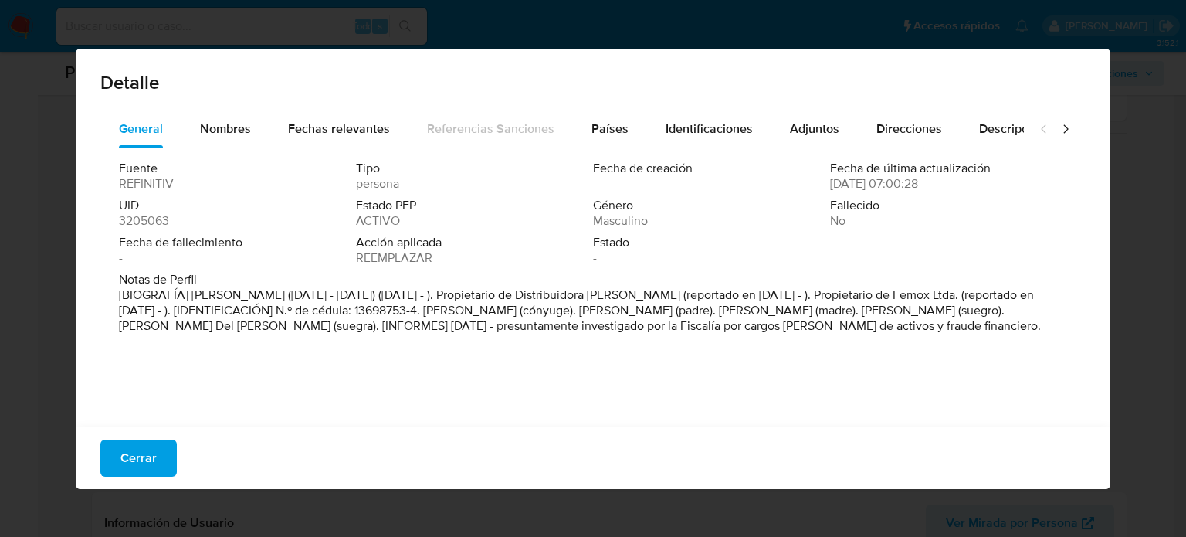
drag, startPoint x: 969, startPoint y: 328, endPoint x: 546, endPoint y: 348, distance: 422.9
click at [546, 334] on p "[BIOGRAFÍA] Alcalde de Macul (dic. 2016 - jun. 2021) (jun. 2021 - ). Propietari…" at bounding box center [591, 310] width 945 height 46
click at [151, 451] on span "Cerrar" at bounding box center [138, 458] width 36 height 34
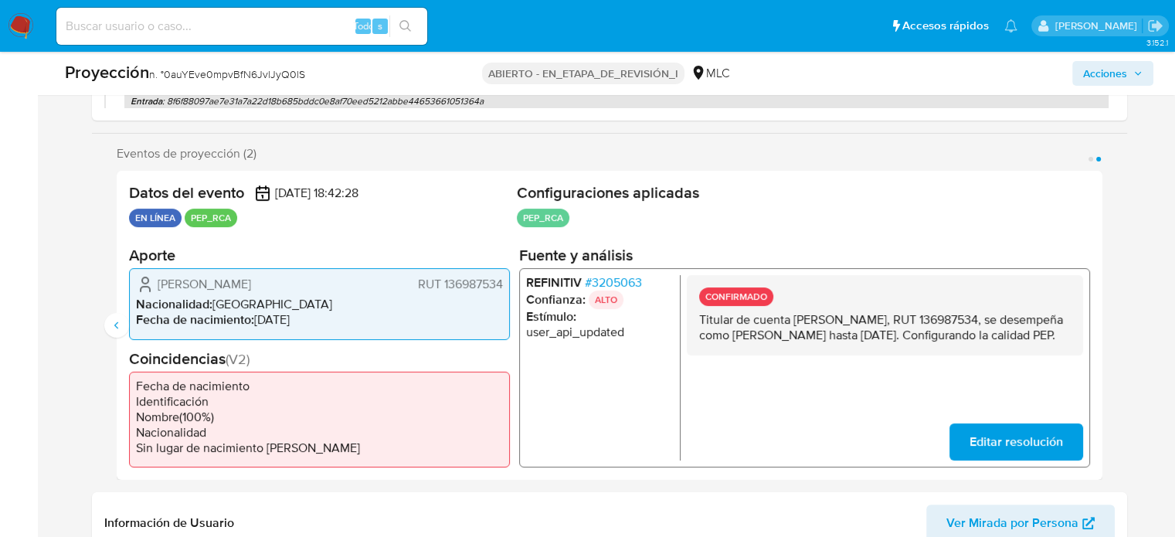
drag, startPoint x: 918, startPoint y: 345, endPoint x: 689, endPoint y: 314, distance: 230.7
click at [689, 314] on div "CONFIRMADO Titular de cuenta Gonzalo Eugenio Montoya Riquelme, RUT 136987534, s…" at bounding box center [884, 315] width 396 height 80
drag, startPoint x: 158, startPoint y: 279, endPoint x: 315, endPoint y: 271, distance: 157.8
click at [251, 277] on span "Gonzalo Eugenio Montoya Riquelme" at bounding box center [204, 284] width 93 height 15
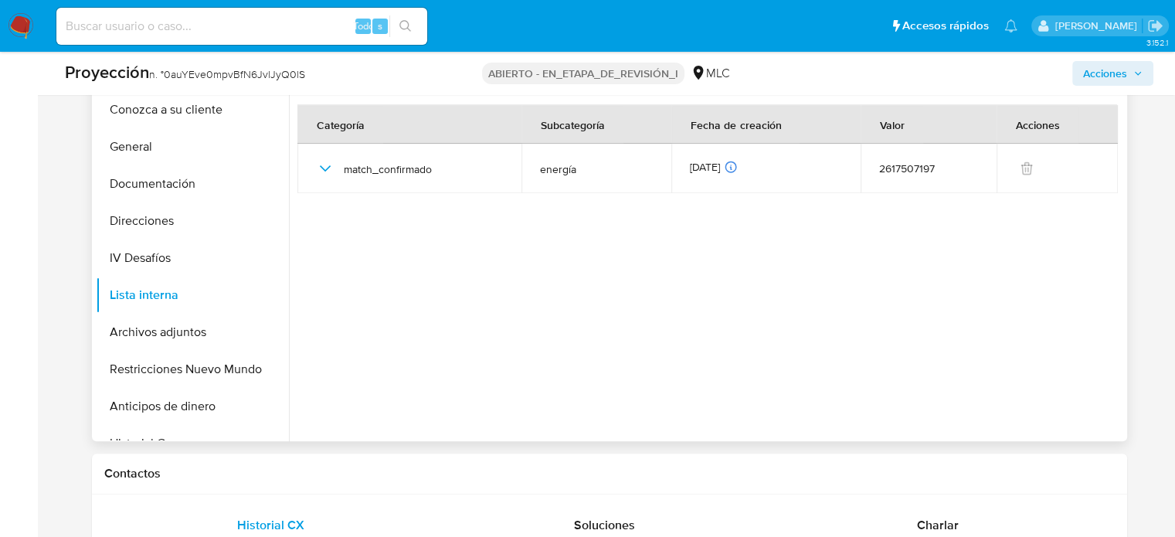
scroll to position [772, 0]
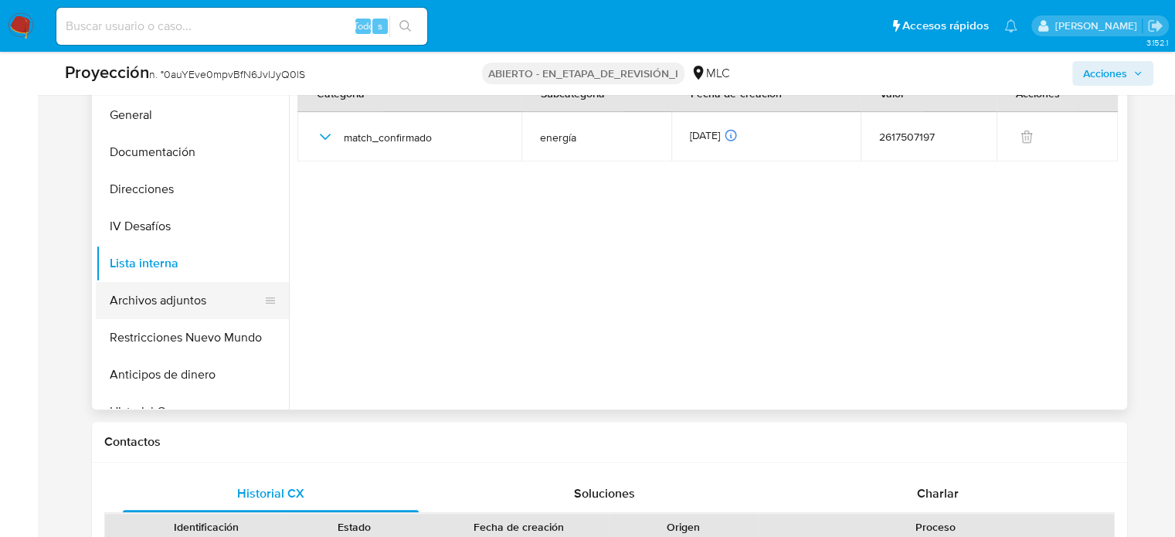
click at [191, 302] on button "Archivos adjuntos" at bounding box center [186, 300] width 181 height 37
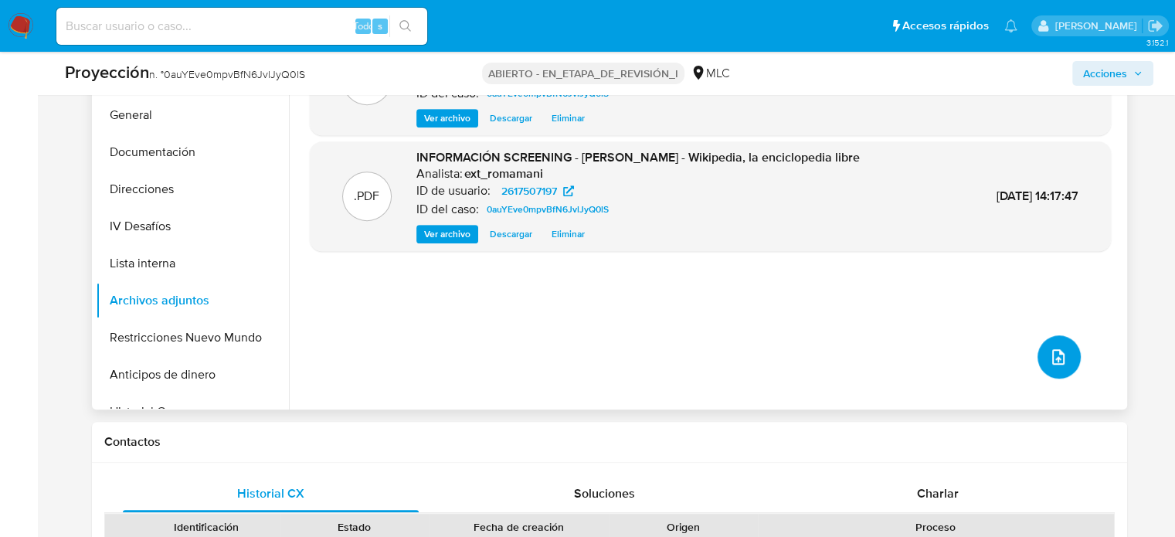
click at [1052, 358] on icon "subir archivo" at bounding box center [1058, 356] width 12 height 15
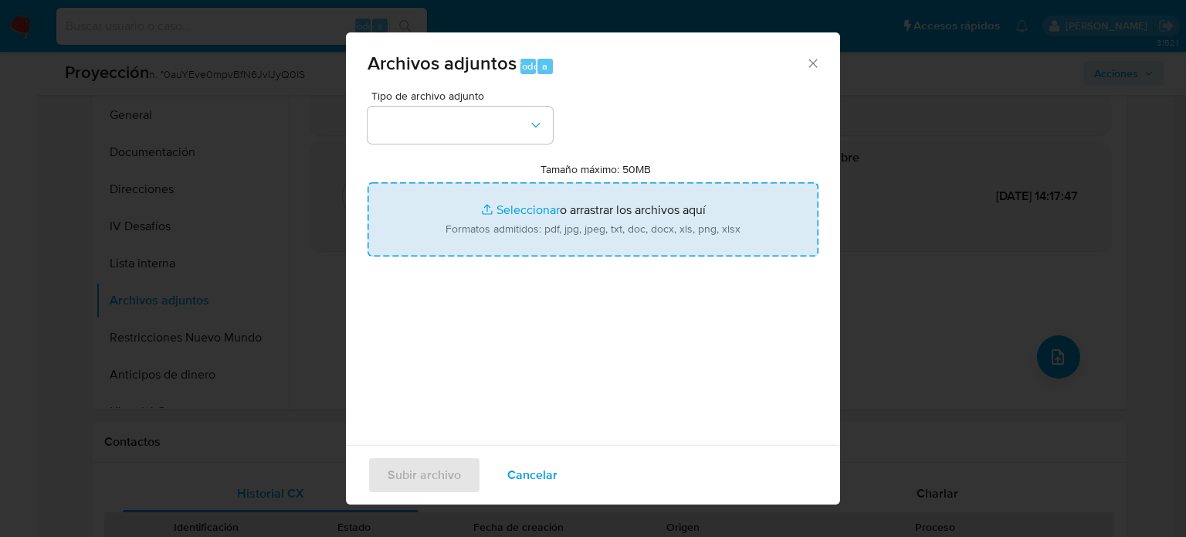
click at [561, 230] on input "Tamaño máximo: 50MB Seleccionar archivos" at bounding box center [593, 219] width 451 height 74
type input "C:\fakepath\Contraloría formula cargos contra exalcaldes Jadue y Montoya _ T13.…"
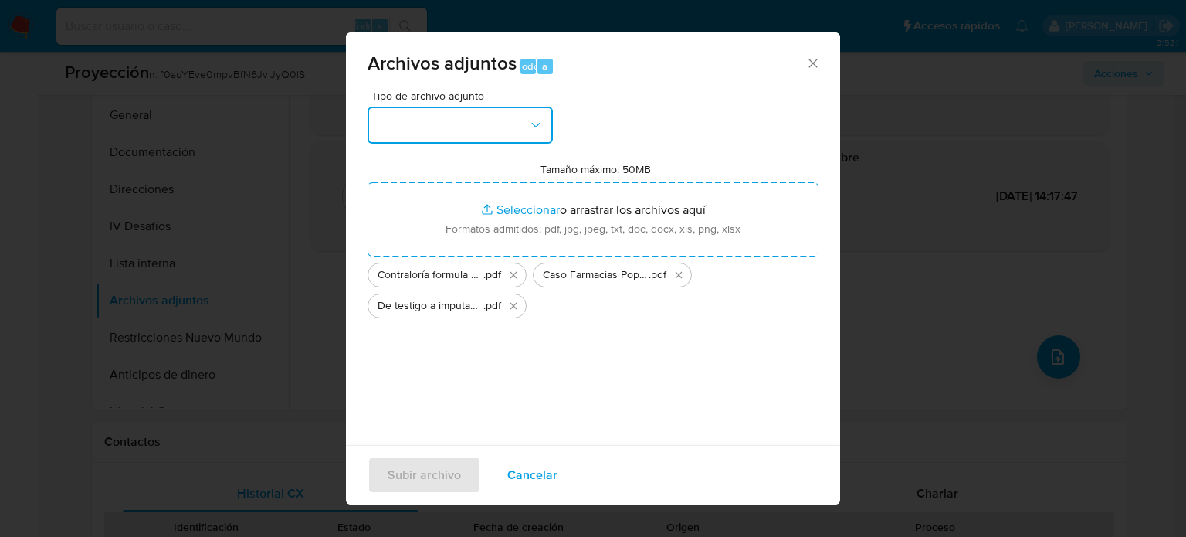
click at [453, 117] on button "button" at bounding box center [460, 125] width 185 height 37
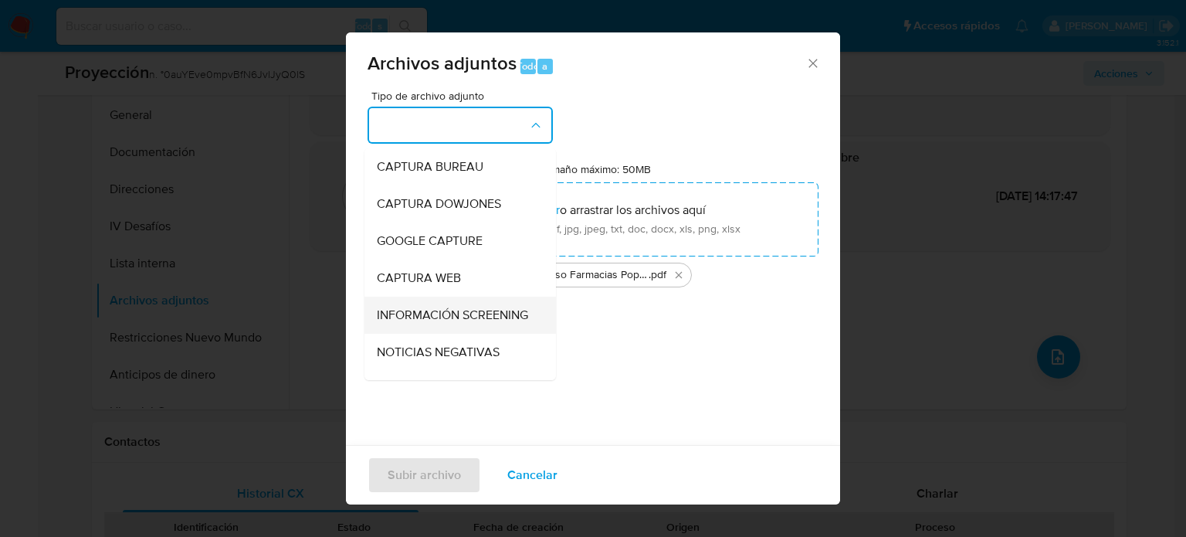
click at [420, 316] on span "INFORMACIÓN SCREENING" at bounding box center [452, 314] width 151 height 15
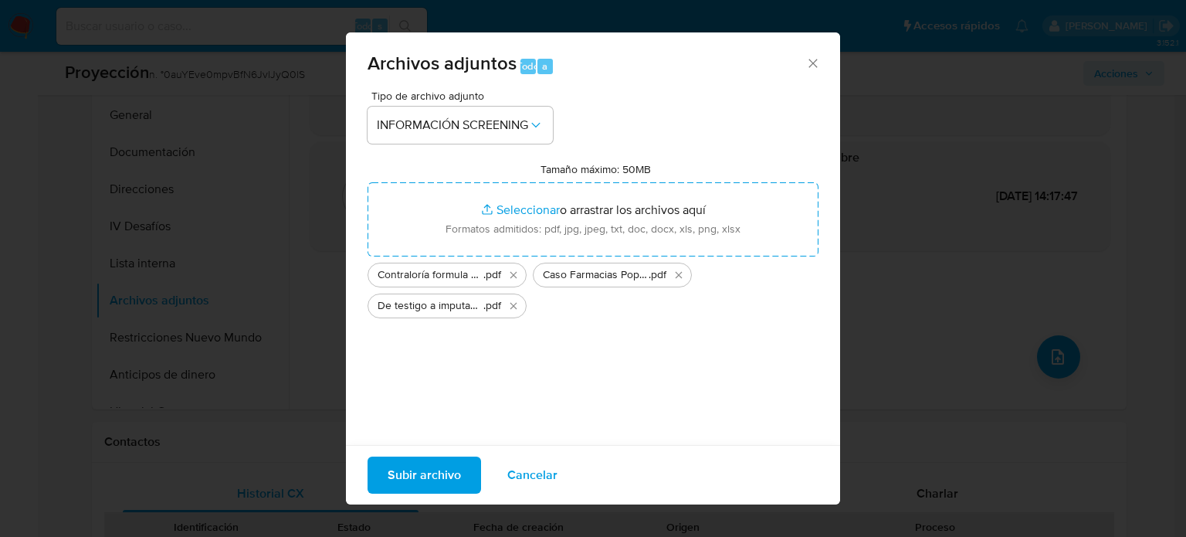
click at [426, 484] on span "Subir archivo" at bounding box center [424, 475] width 73 height 34
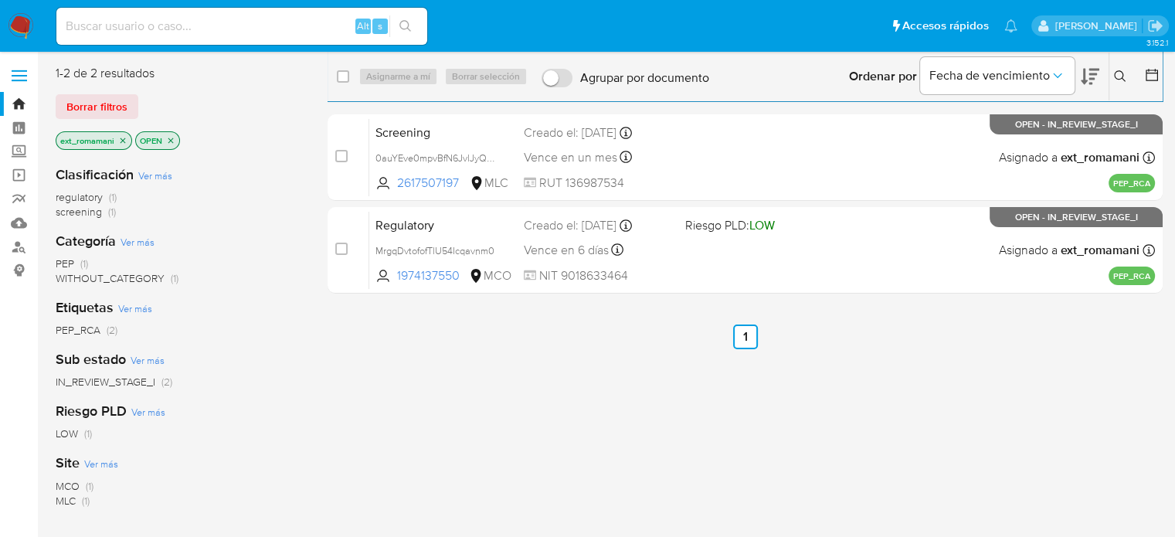
click at [20, 25] on img at bounding box center [21, 26] width 26 height 26
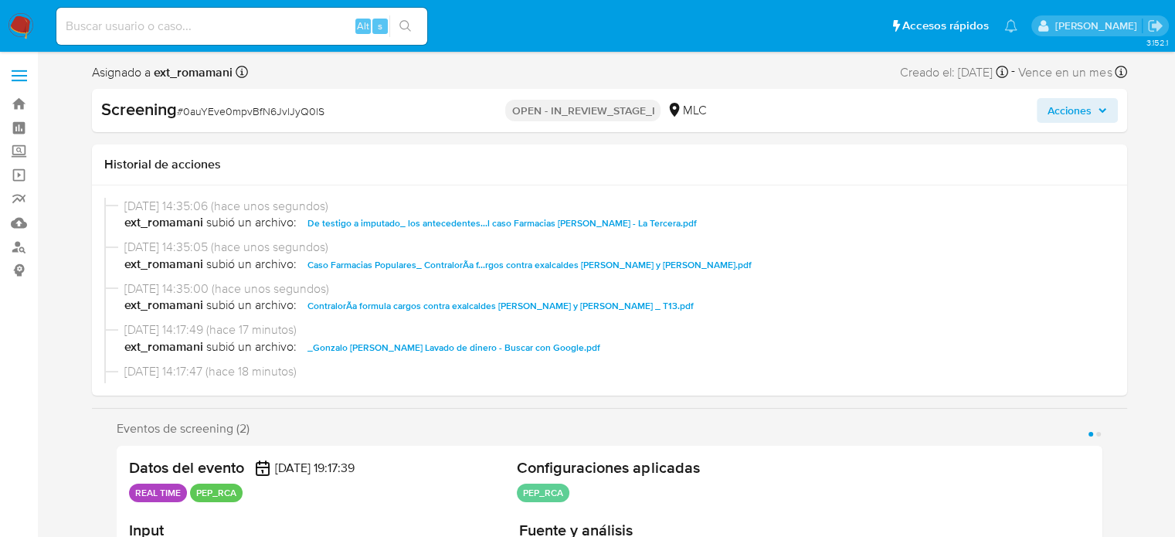
select select "10"
click at [1047, 110] on span "Acciones" at bounding box center [1069, 110] width 44 height 25
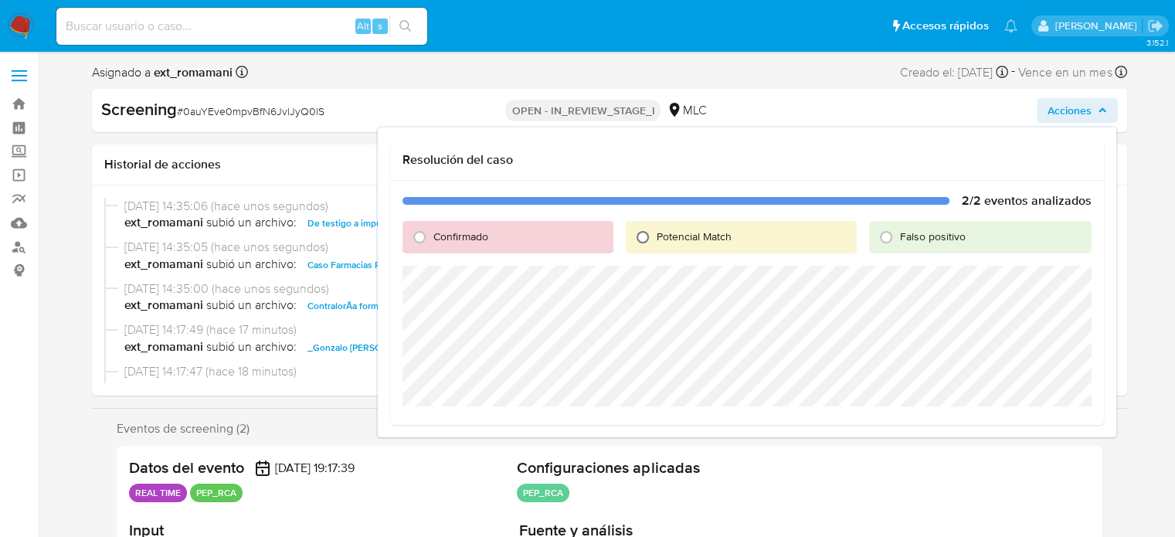
click at [641, 232] on input "Potencial Match" at bounding box center [642, 237] width 25 height 25
radio input "true"
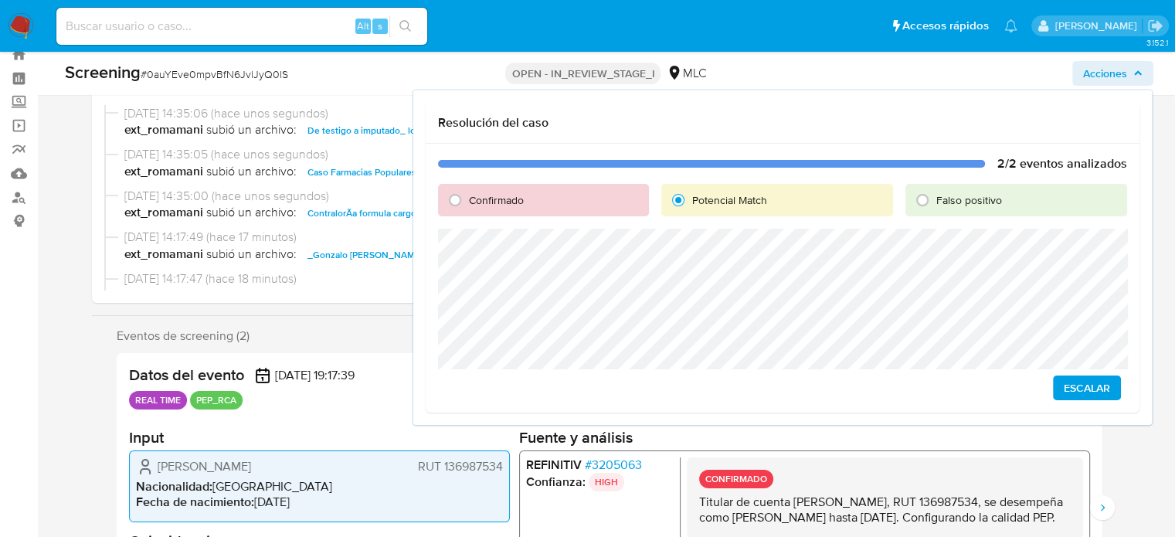
scroll to position [77, 0]
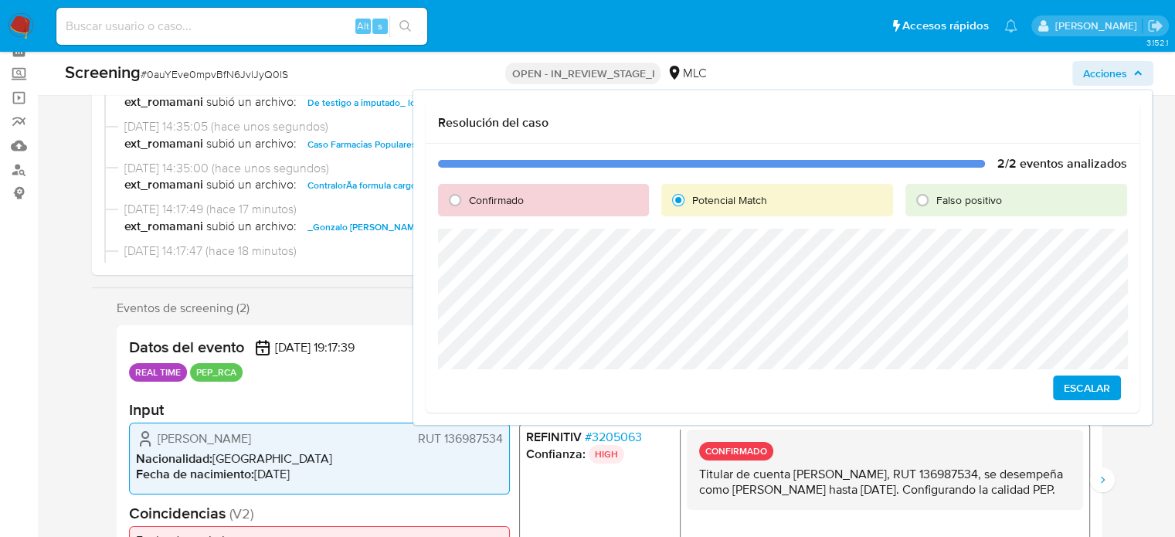
click at [1077, 391] on span "Escalar" at bounding box center [1087, 388] width 46 height 22
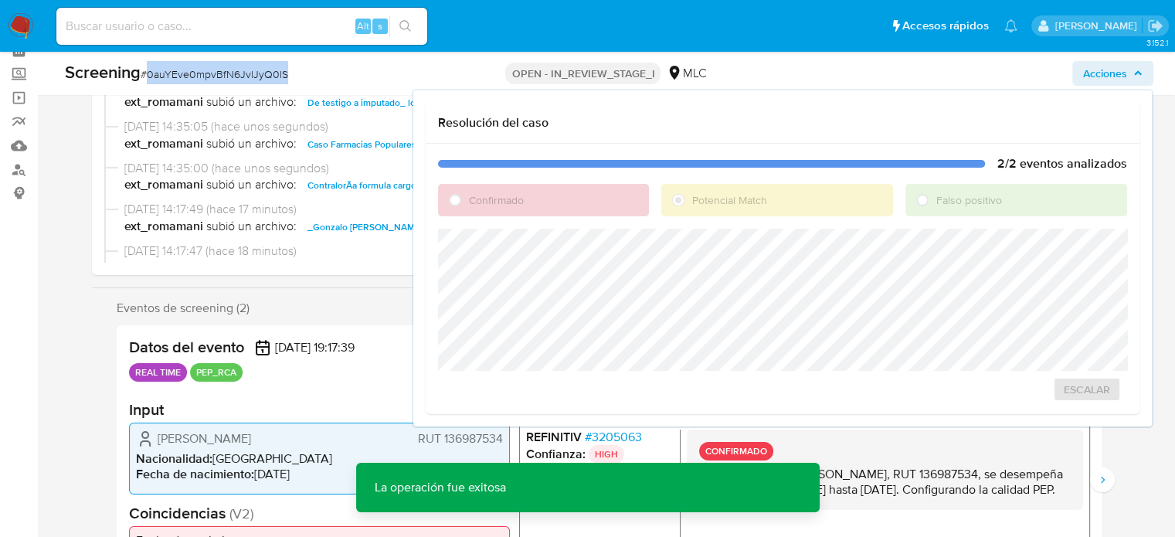
drag, startPoint x: 309, startPoint y: 75, endPoint x: 149, endPoint y: 83, distance: 160.1
click at [149, 83] on div "Screening # 0auYEve0mpvBfN6JvlJyQ0lS" at bounding box center [243, 72] width 357 height 23
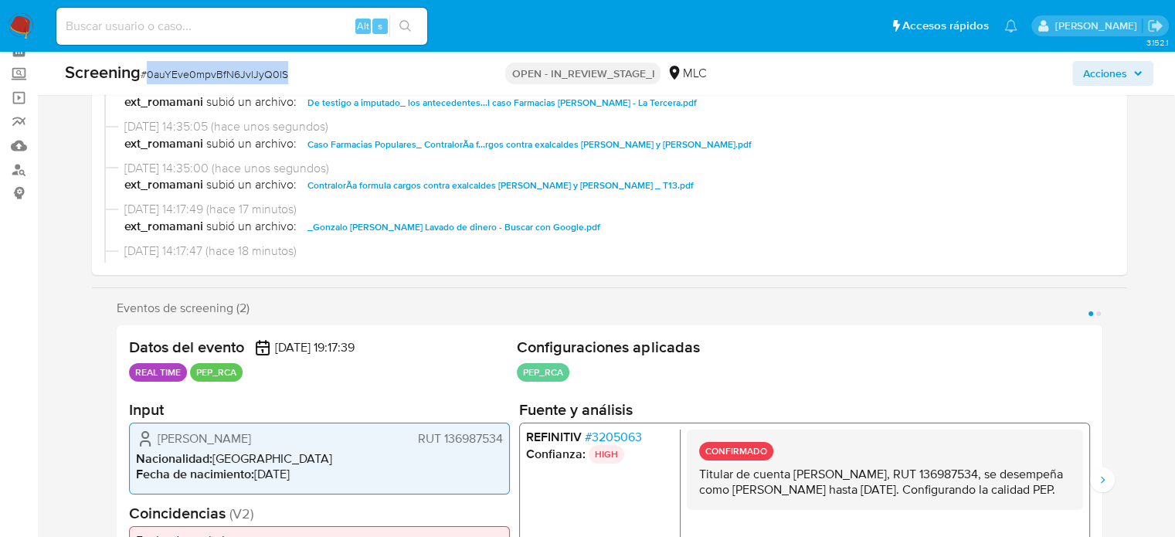
copy span "0auYEve0mpvBfN6JvlJyQ0lS"
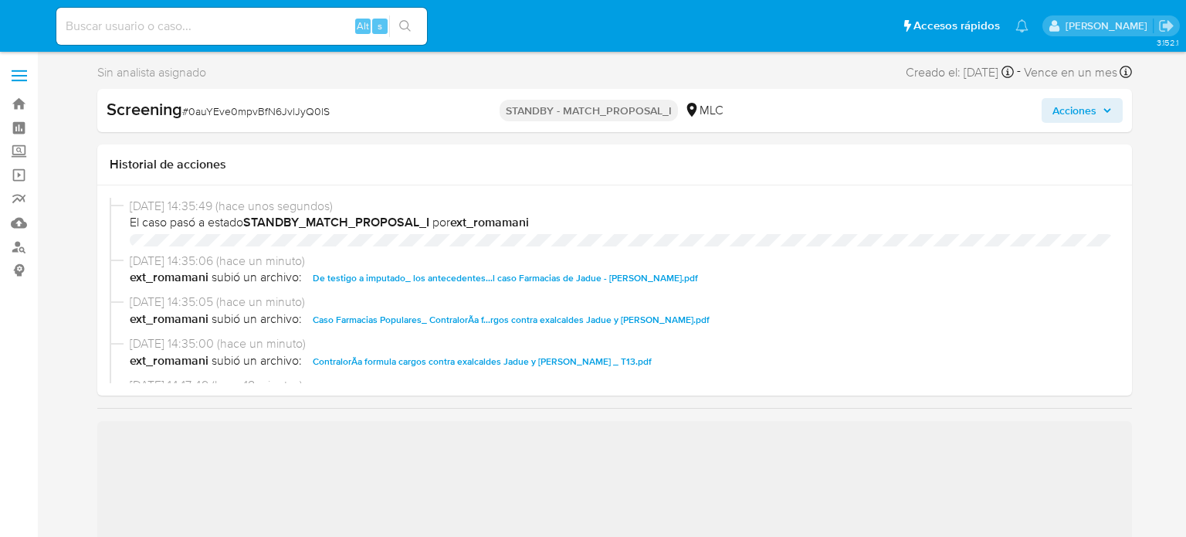
select select "10"
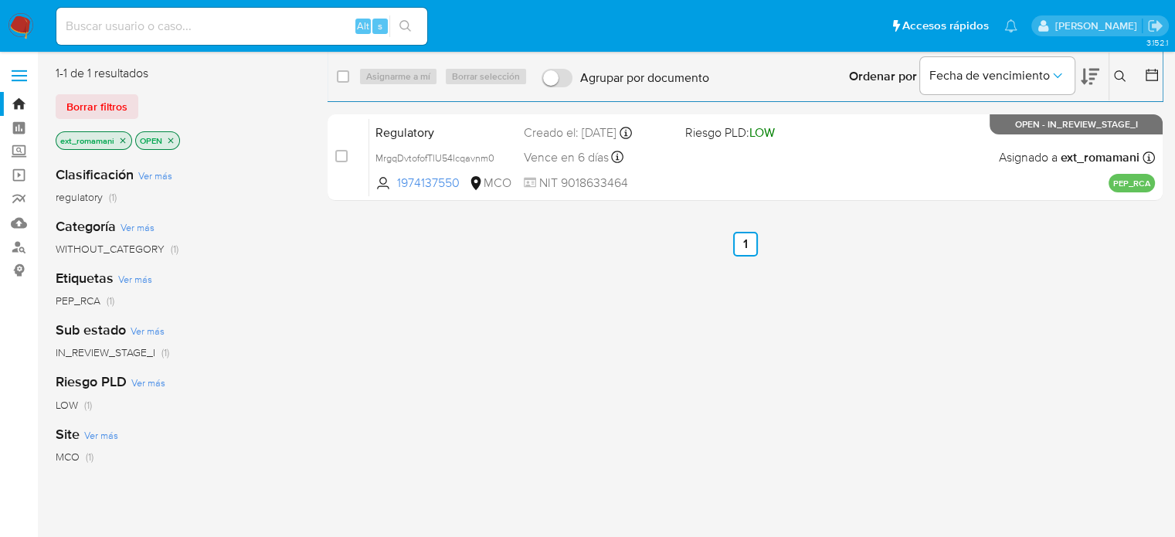
click at [470, 31] on ul "Pausado Ver notificaciones Alt s Accesos rápidos Presiona las siguientes teclas…" at bounding box center [537, 25] width 976 height 39
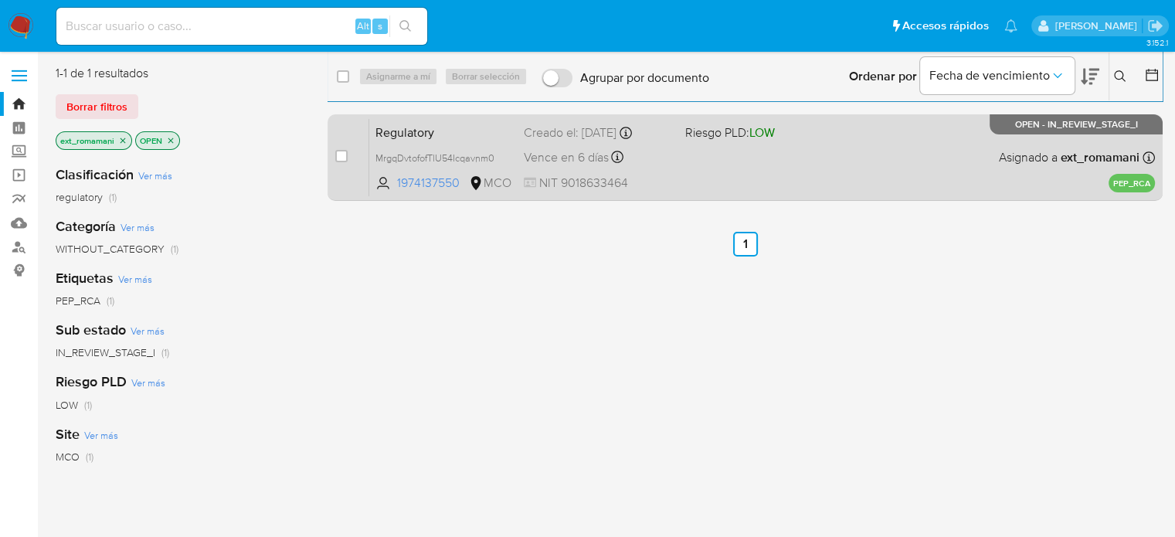
click at [717, 160] on div "Regulatory MrgqDvtofofTlU54Icqavnm0 1974137550 MCO Riesgo PLD: LOW Creado el: 1…" at bounding box center [762, 157] width 786 height 78
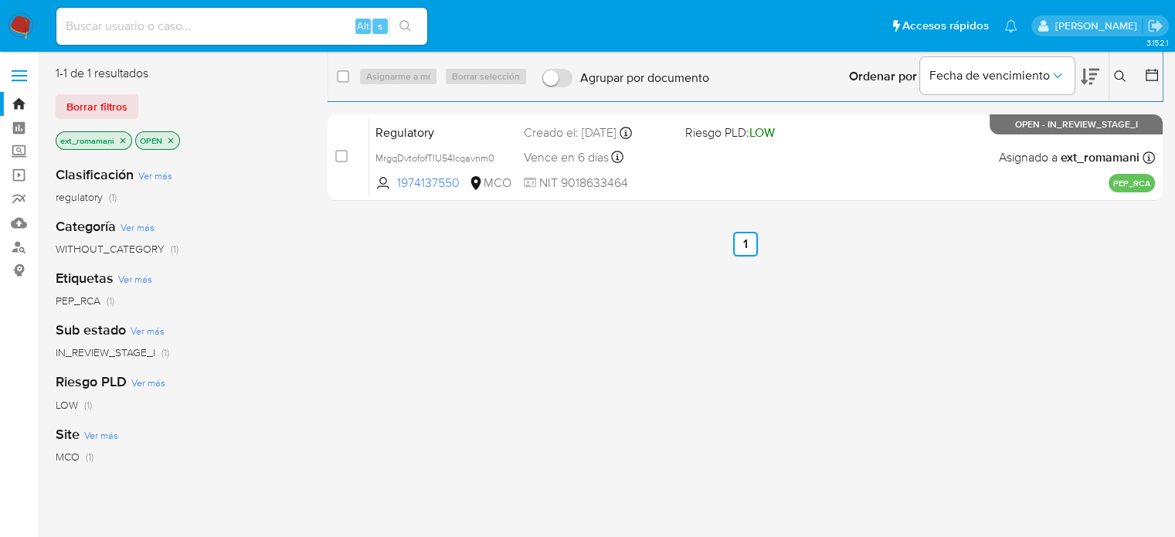
click at [124, 141] on icon "close-filter" at bounding box center [122, 140] width 9 height 9
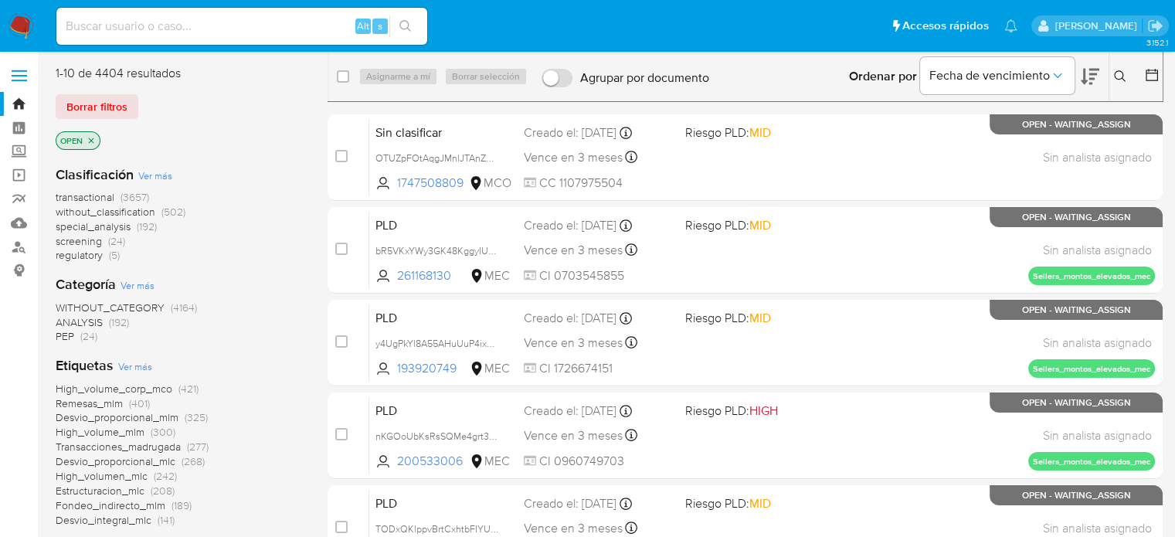
click at [71, 335] on span "PEP" at bounding box center [65, 335] width 19 height 15
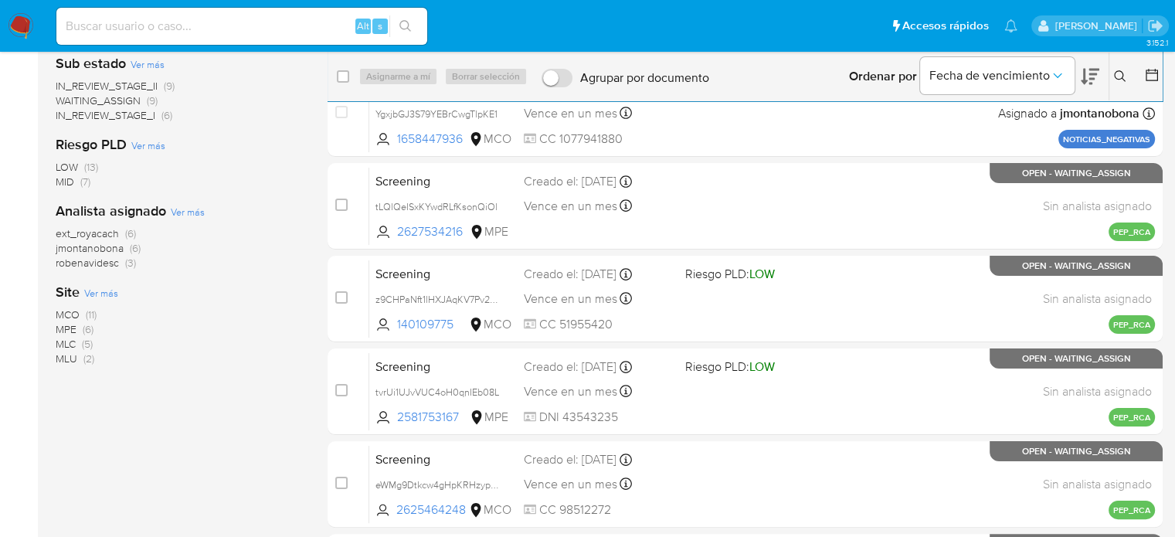
scroll to position [232, 0]
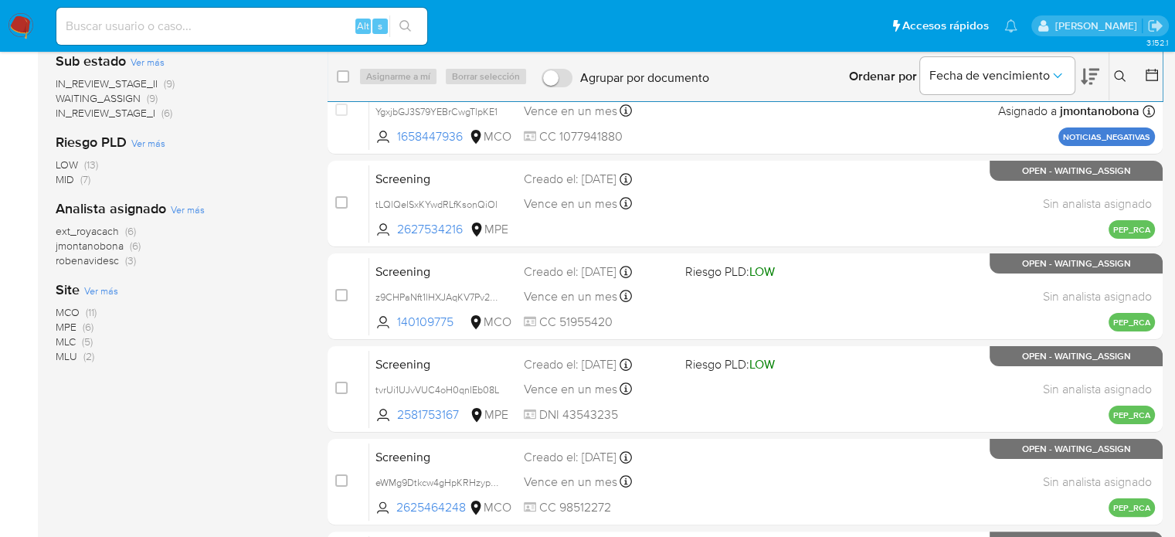
click at [80, 342] on span "MLC (5)" at bounding box center [74, 341] width 37 height 15
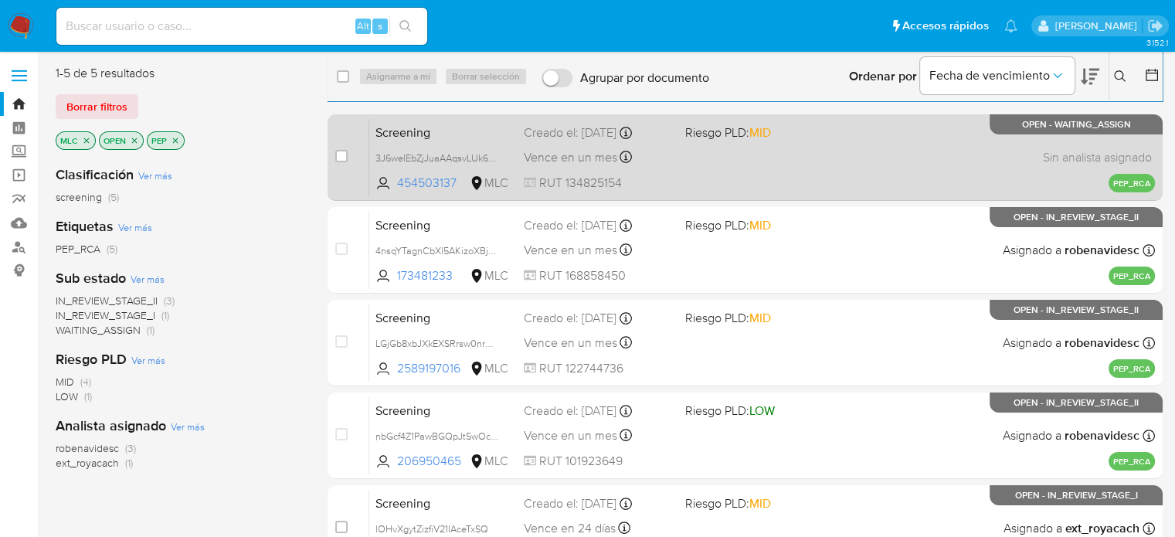
click at [757, 172] on div "Screening 3J6welEbZjJuaAAqsvLUk6EG 454503137 MLC Riesgo PLD: MID Creado el: 13/…" at bounding box center [762, 157] width 786 height 78
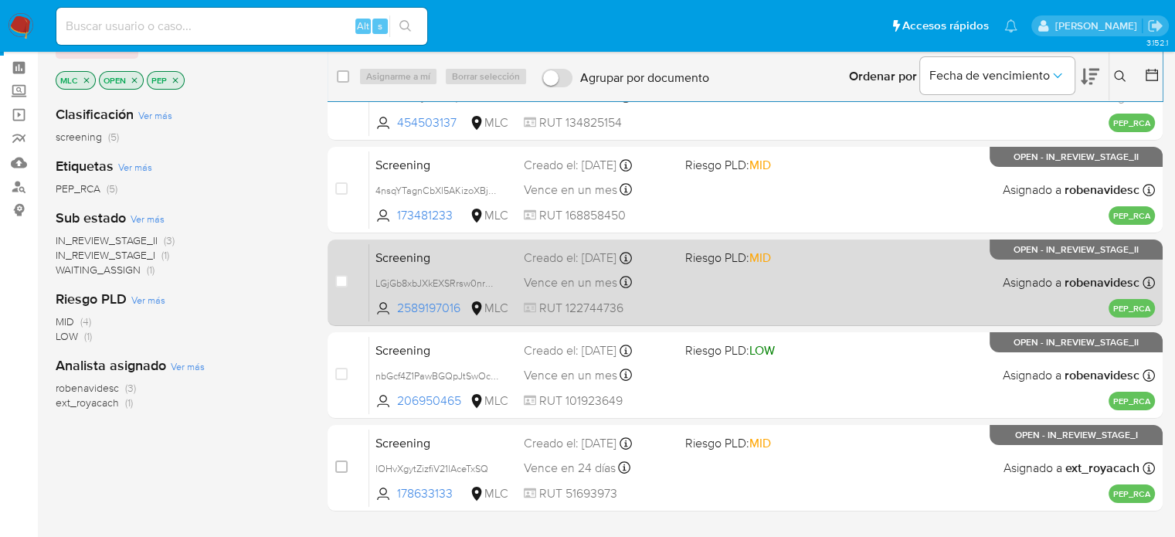
scroll to position [77, 0]
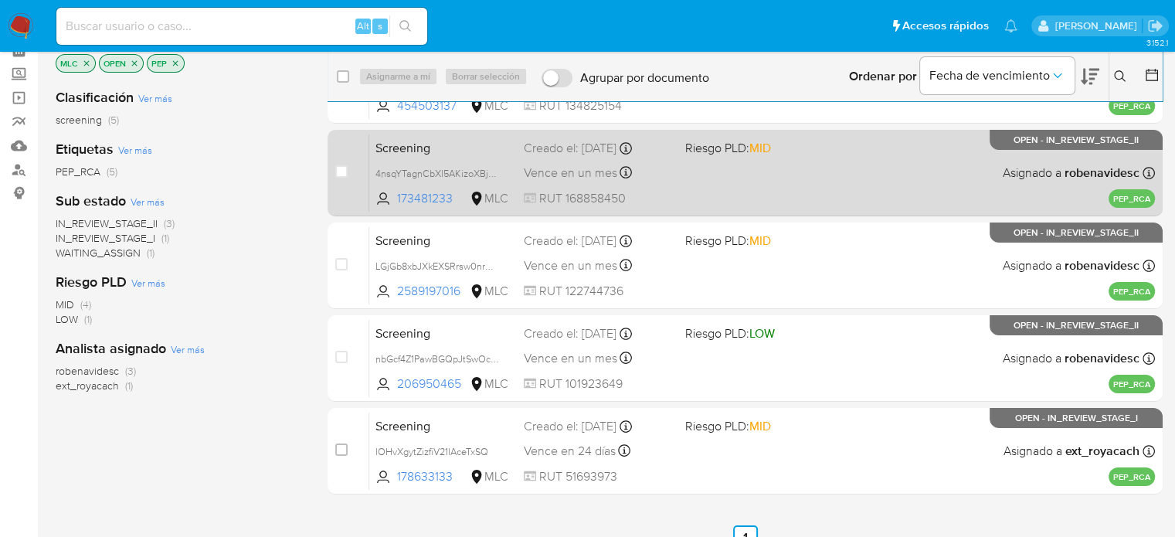
click at [789, 177] on div "Screening 4nsqYTagnCbXl5AKizoXBjWw 173481233 MLC Riesgo PLD: MID Creado el: 11/…" at bounding box center [762, 173] width 786 height 78
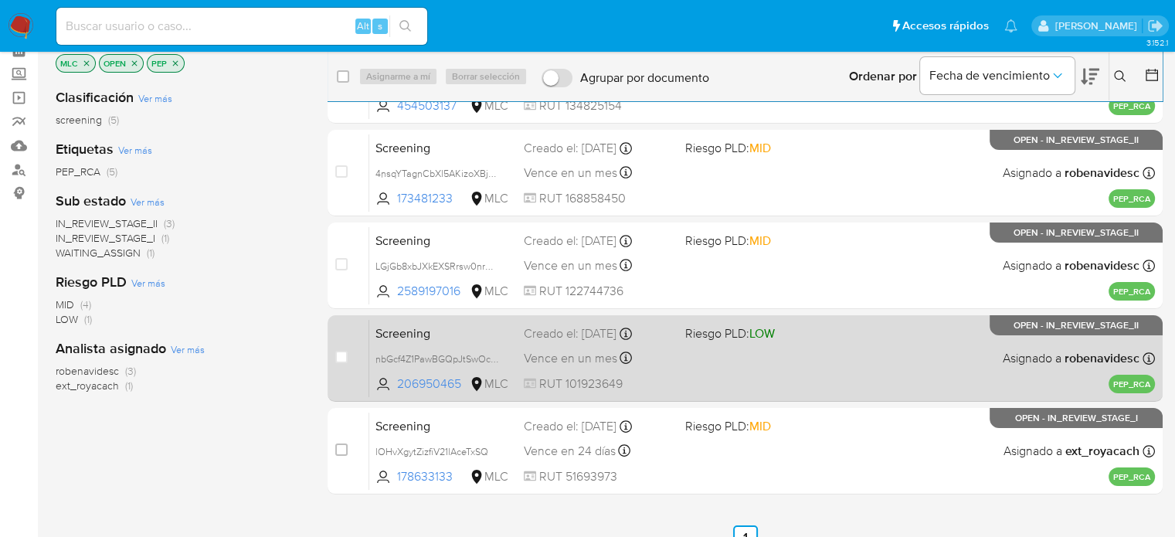
scroll to position [154, 0]
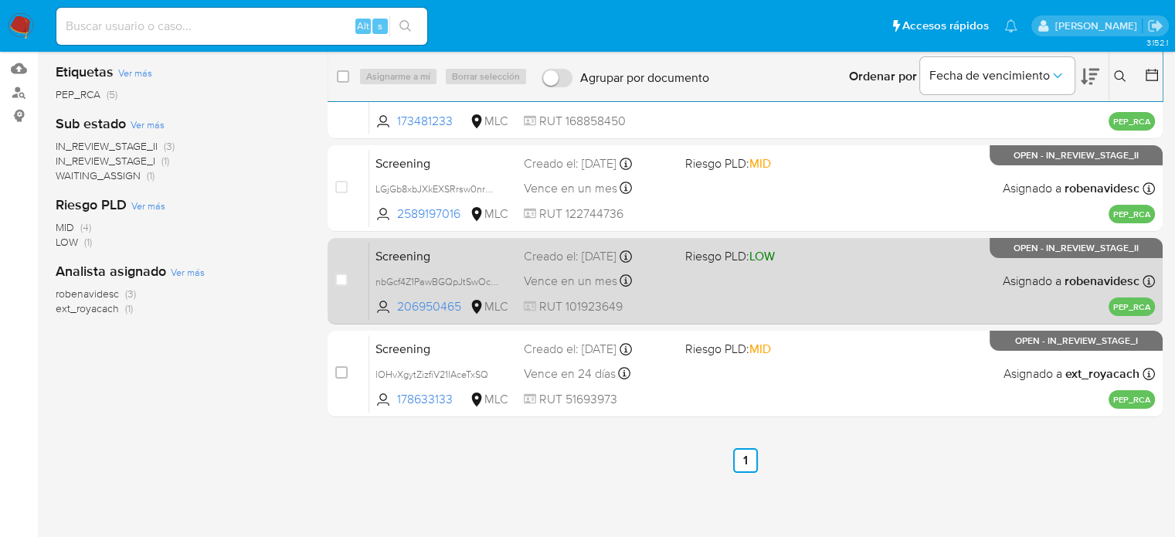
click at [742, 303] on div "Screening nbGcf4Z1PawBGQpJtSwOcskR 206950465 MLC Riesgo PLD: LOW Creado el: 10/…" at bounding box center [762, 281] width 786 height 78
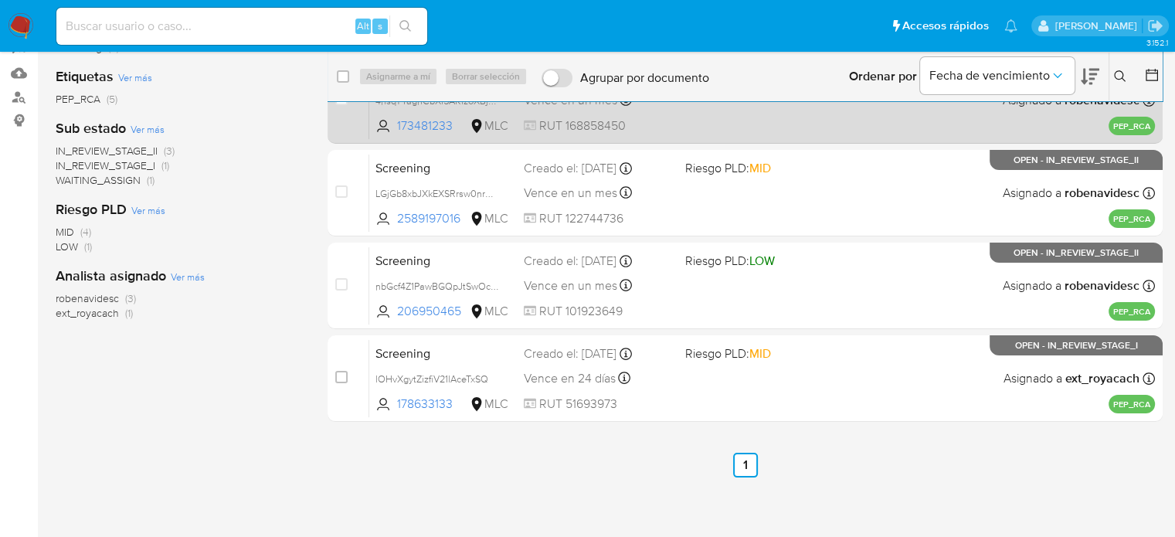
scroll to position [0, 0]
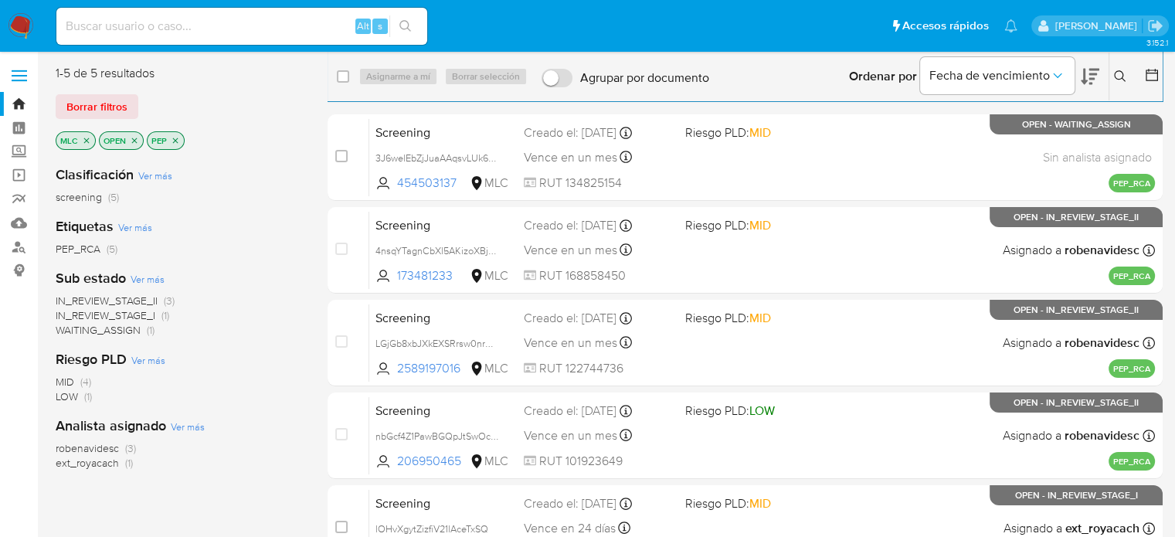
click at [27, 24] on img at bounding box center [21, 26] width 26 height 26
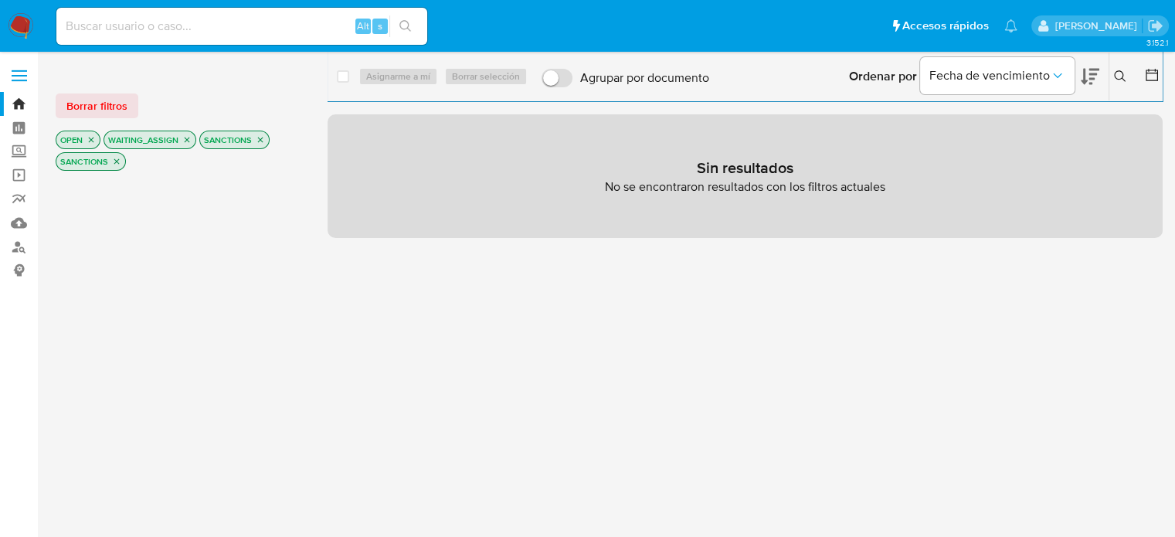
click at [259, 144] on icon "close-filter" at bounding box center [260, 139] width 9 height 9
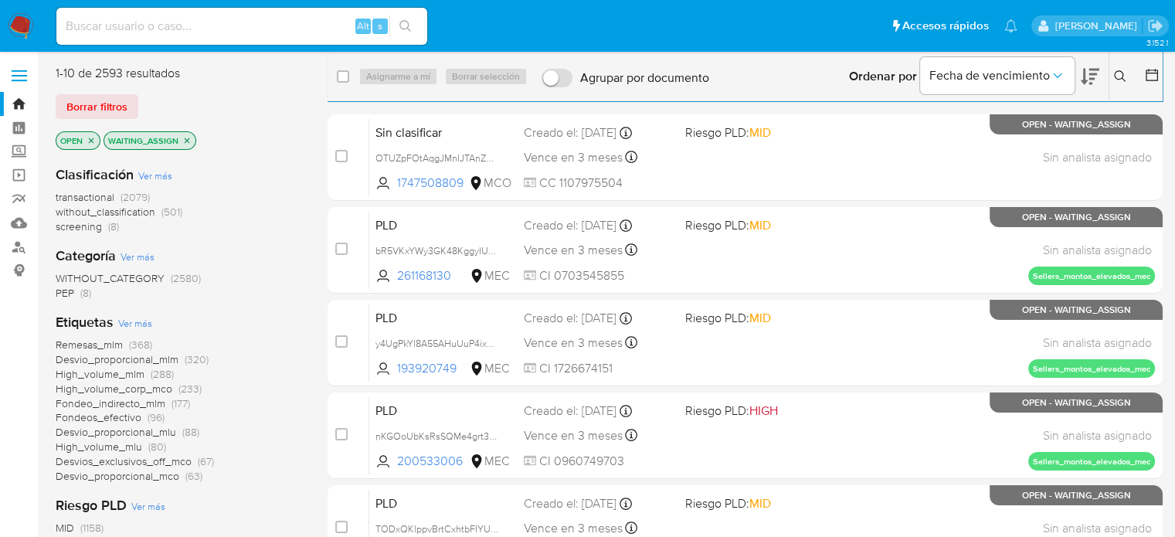
click at [99, 227] on span "screening" at bounding box center [79, 226] width 46 height 15
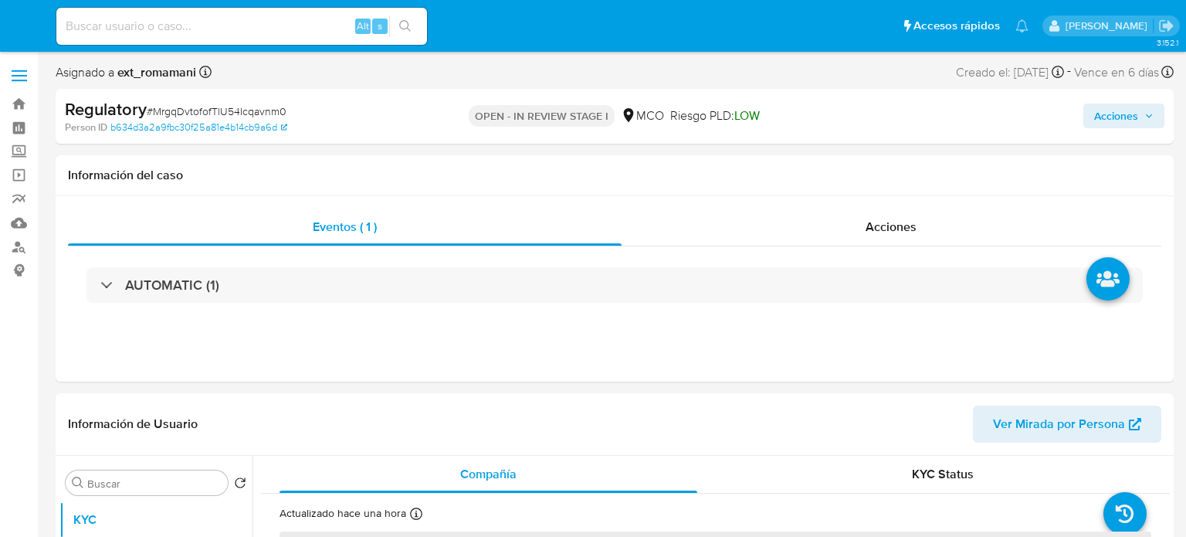
select select "10"
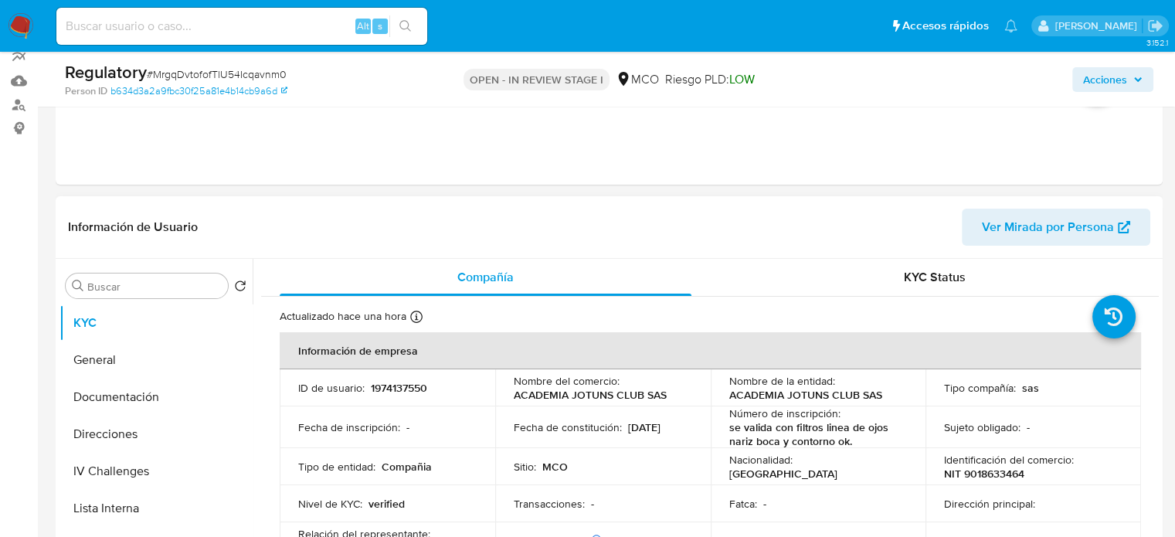
scroll to position [232, 0]
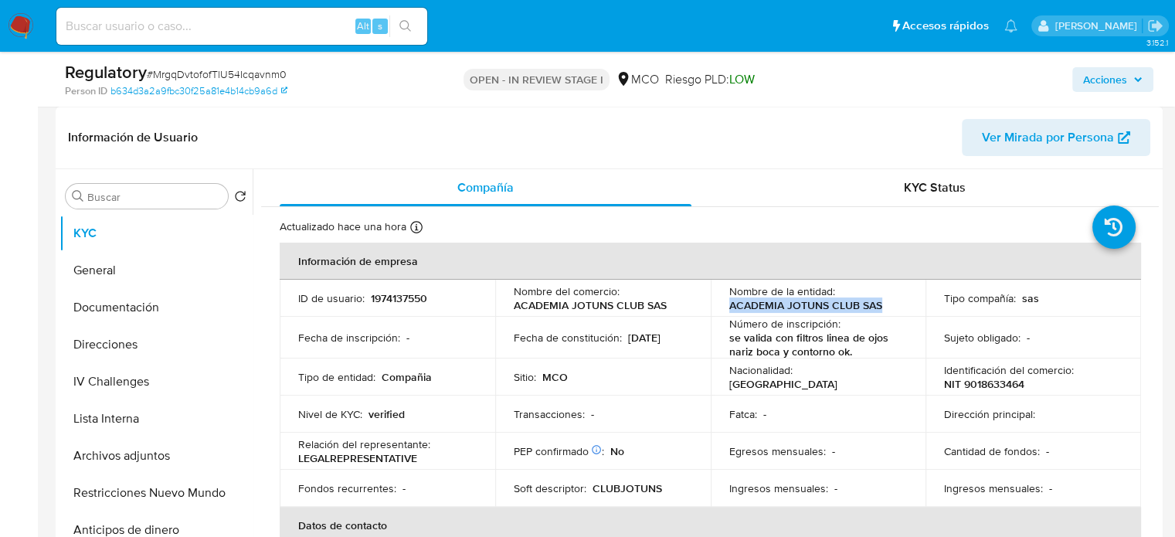
drag, startPoint x: 881, startPoint y: 305, endPoint x: 727, endPoint y: 311, distance: 153.8
click at [729, 311] on div "Nombre de la entidad : ACADEMIA JOTUNS CLUB SAS" at bounding box center [818, 298] width 178 height 28
copy p "ACADEMIA JOTUNS CLUB SAS"
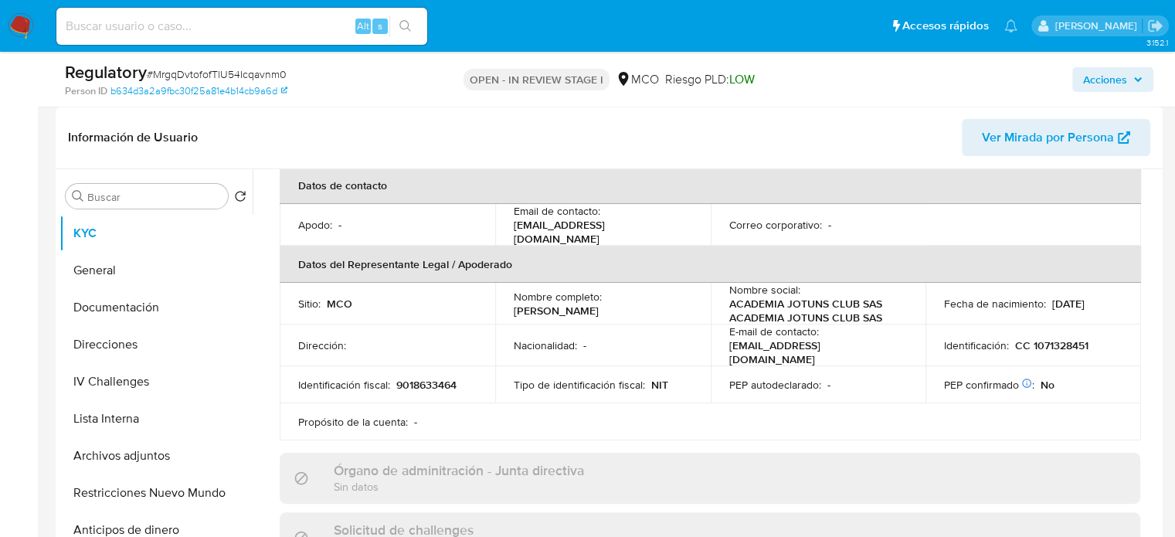
scroll to position [386, 0]
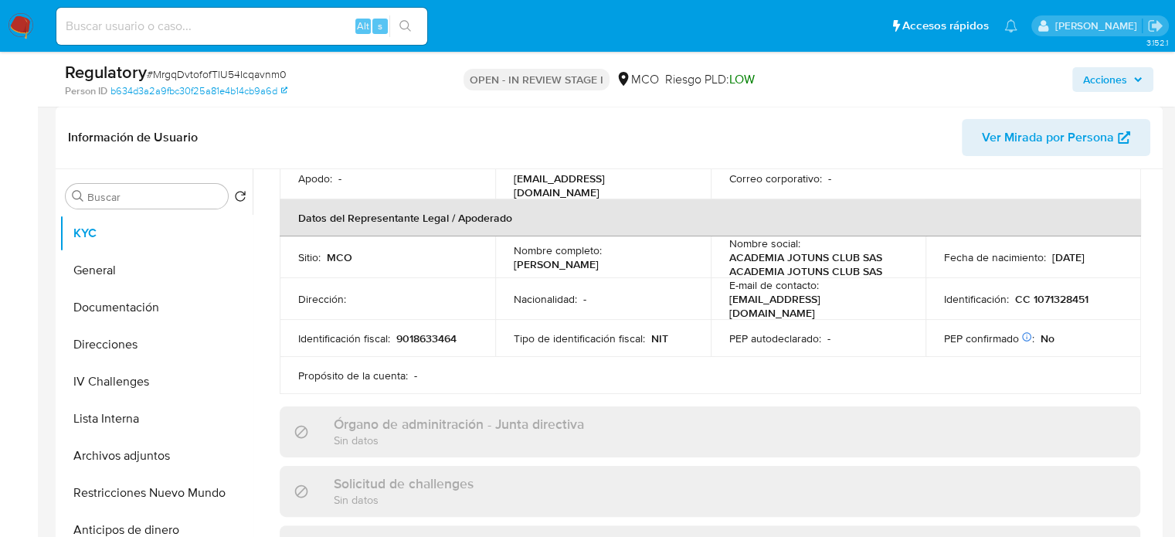
drag, startPoint x: 687, startPoint y: 259, endPoint x: 515, endPoint y: 263, distance: 171.5
click at [515, 263] on div "Nombre completo : Sergio Alejandro Cardenas Gomez" at bounding box center [603, 257] width 178 height 28
drag, startPoint x: 510, startPoint y: 262, endPoint x: 683, endPoint y: 266, distance: 173.1
click at [683, 266] on td "Nombre completo : Sergio Alejandro Cardenas Gomez" at bounding box center [602, 257] width 215 height 42
copy p "[PERSON_NAME] [PERSON_NAME] [PERSON_NAME]"
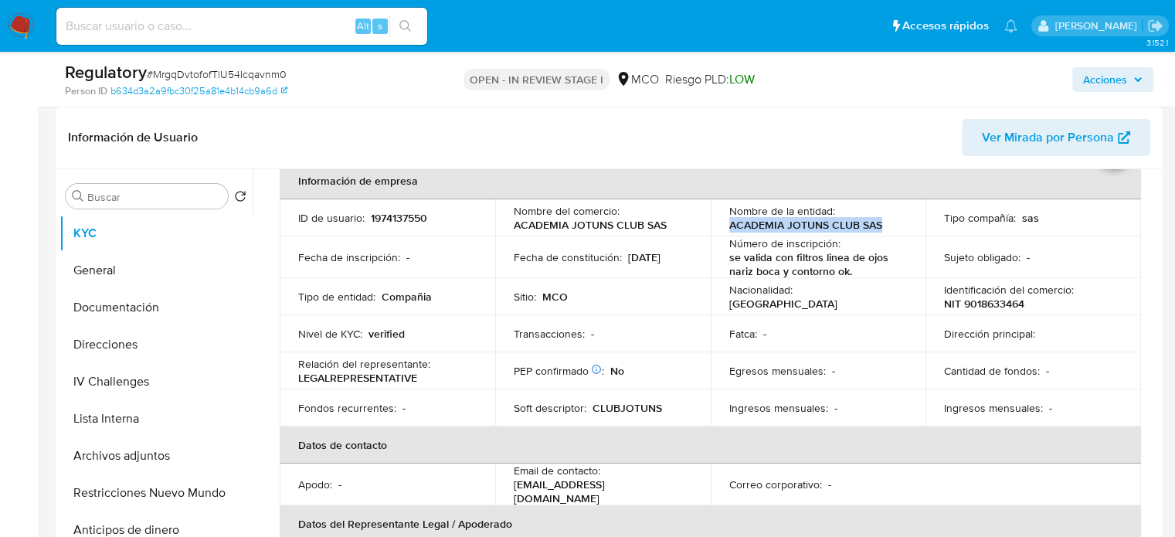
scroll to position [0, 0]
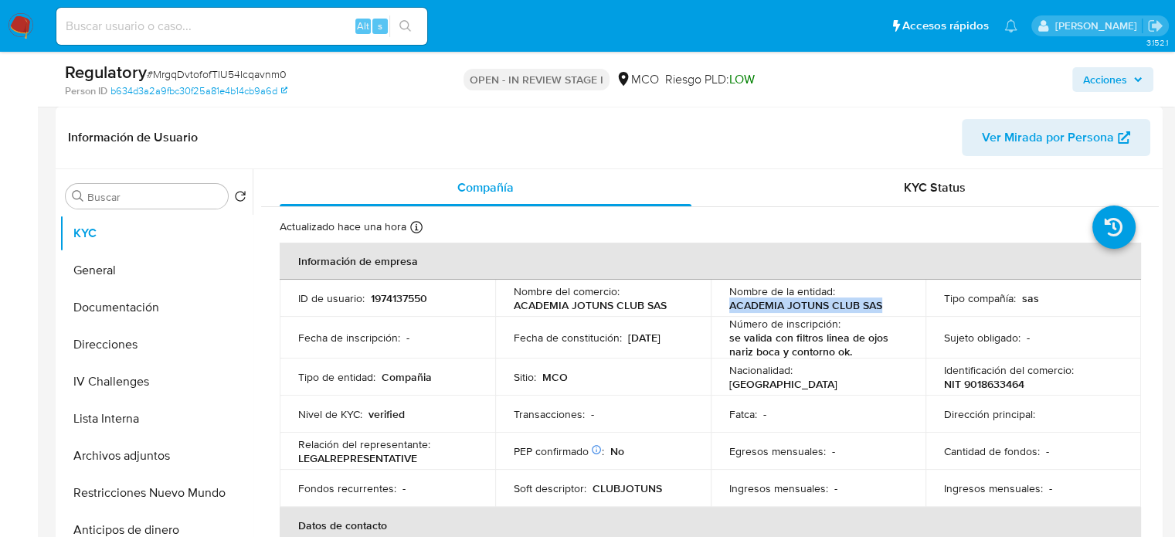
drag, startPoint x: 884, startPoint y: 311, endPoint x: 721, endPoint y: 307, distance: 163.8
click at [721, 308] on td "Nombre de la entidad : ACADEMIA JOTUNS CLUB SAS" at bounding box center [818, 298] width 215 height 37
copy p "ACADEMIA JOTUNS CLUB SAS"
drag, startPoint x: 1041, startPoint y: 382, endPoint x: 930, endPoint y: 382, distance: 111.2
click at [930, 382] on td "Identificación del comercio : NIT 9018633464" at bounding box center [1032, 376] width 215 height 37
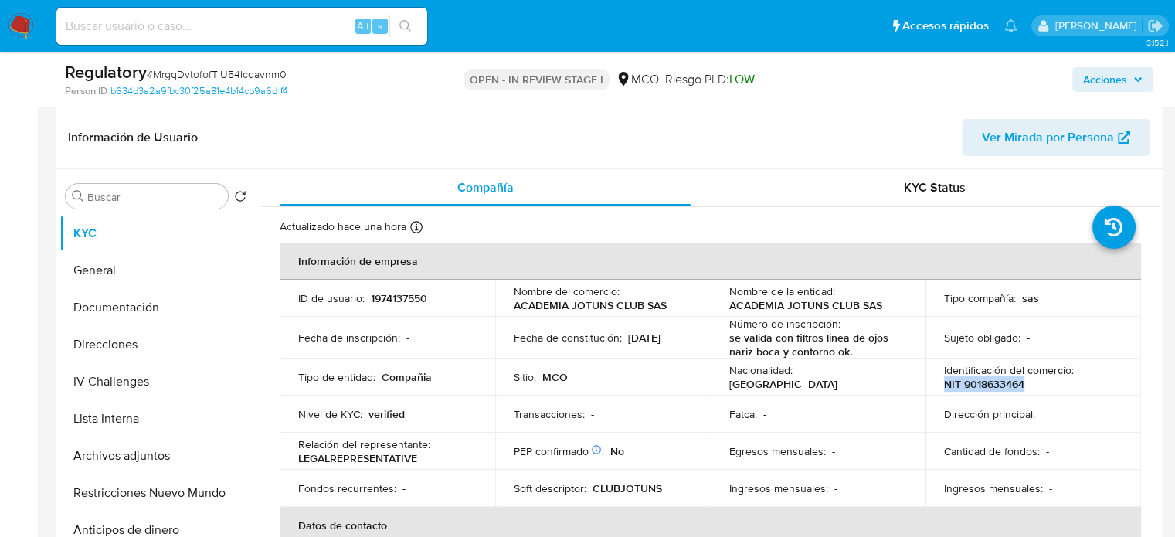
copy p "NIT 9018633464"
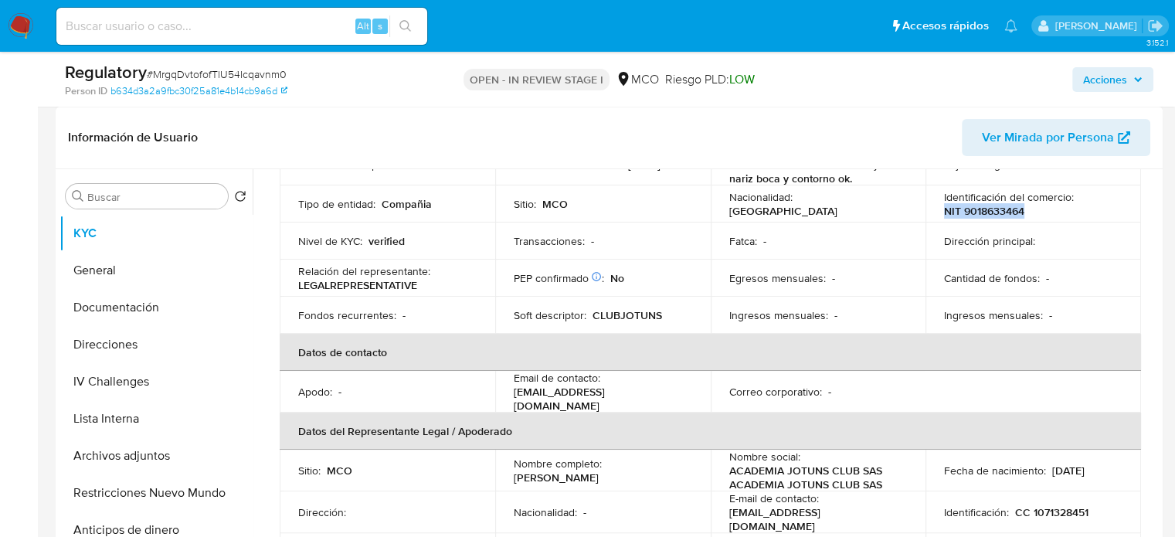
scroll to position [232, 0]
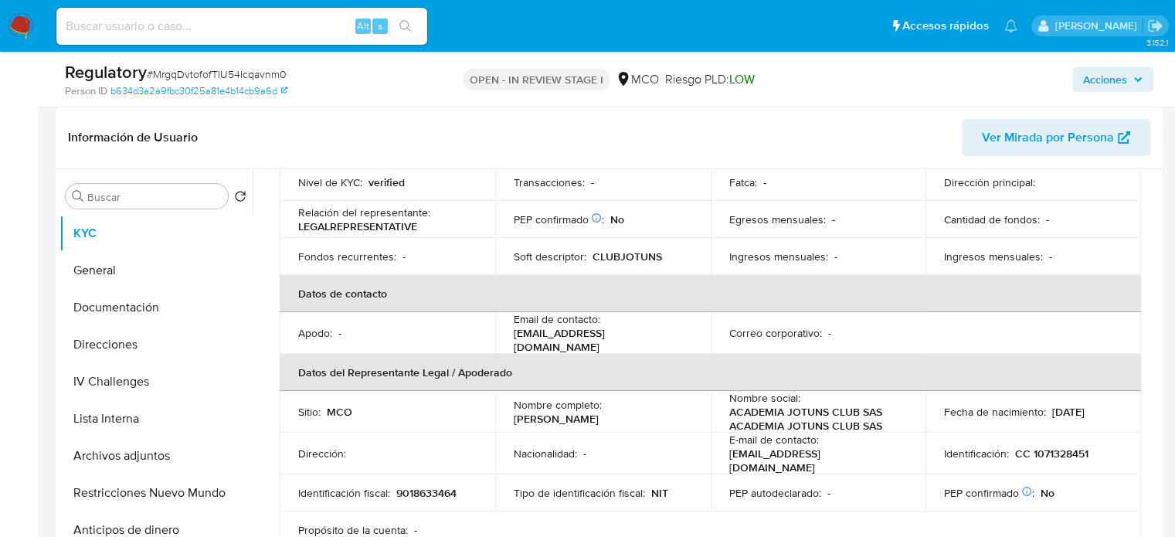
drag, startPoint x: 692, startPoint y: 416, endPoint x: 513, endPoint y: 419, distance: 179.2
click at [513, 419] on td "Nombre completo : Sergio Alejandro Cardenas Gomez" at bounding box center [602, 412] width 215 height 42
copy p "[PERSON_NAME] [PERSON_NAME] [PERSON_NAME]"
click at [105, 432] on button "Lista Interna" at bounding box center [149, 418] width 181 height 37
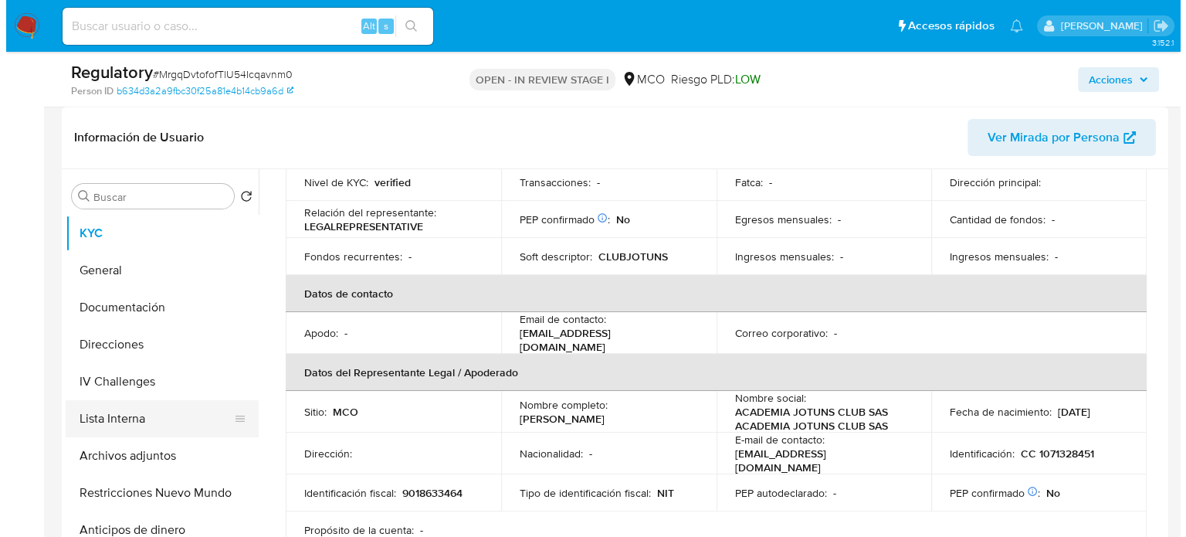
scroll to position [0, 0]
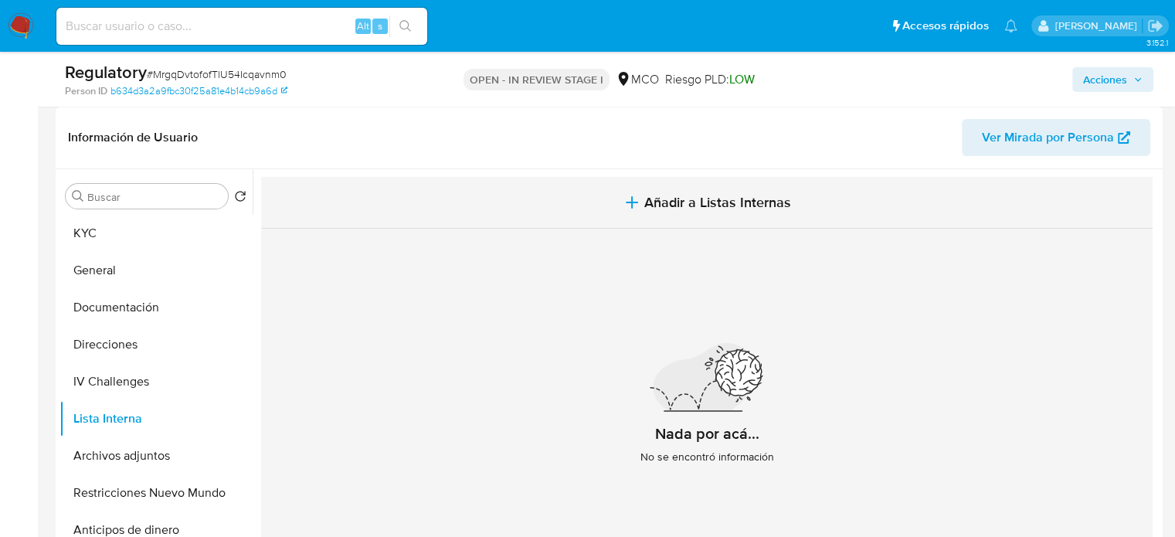
click at [605, 205] on button "Añadir a Listas Internas" at bounding box center [706, 203] width 891 height 52
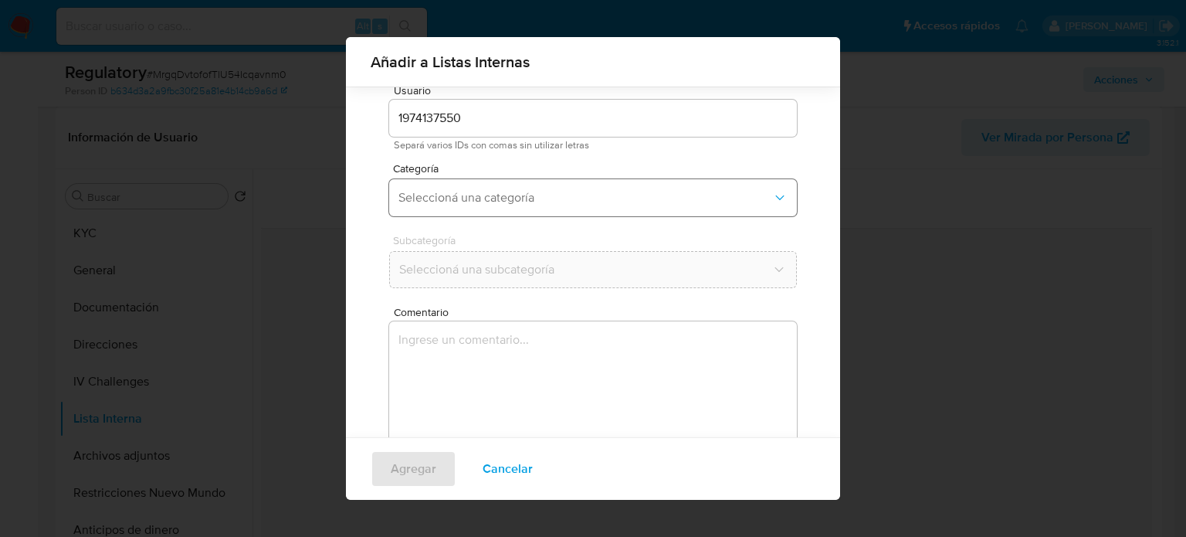
scroll to position [65, 0]
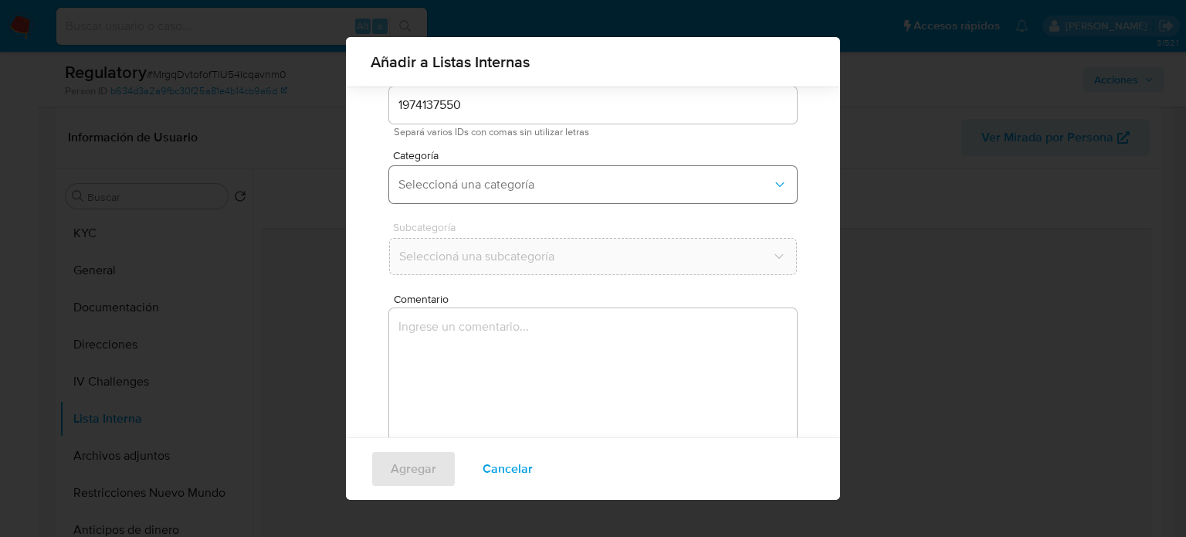
click at [520, 189] on span "Seleccioná una categoría" at bounding box center [586, 184] width 374 height 15
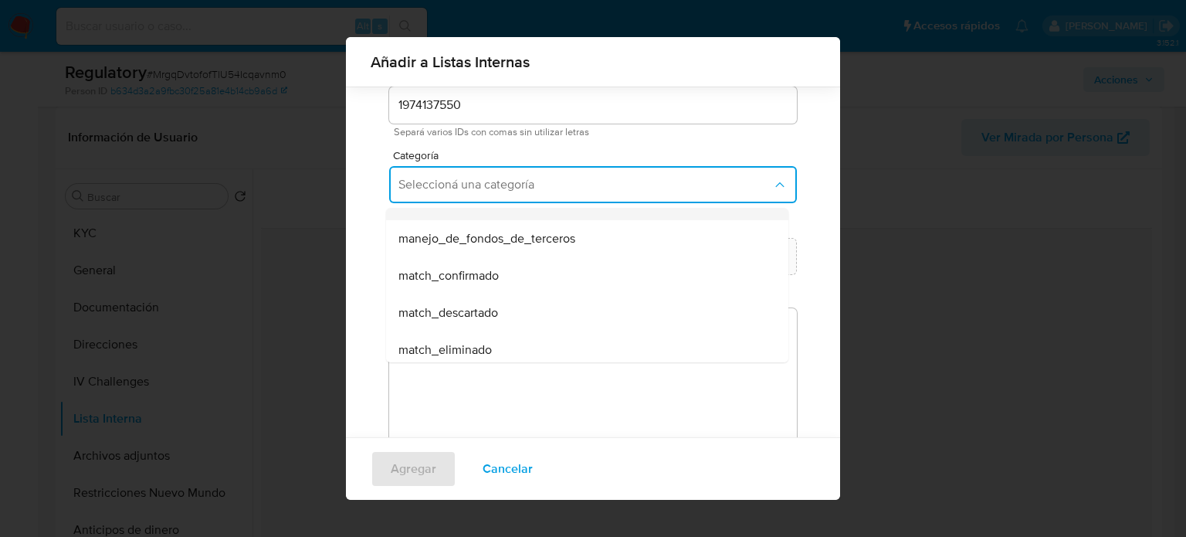
scroll to position [154, 0]
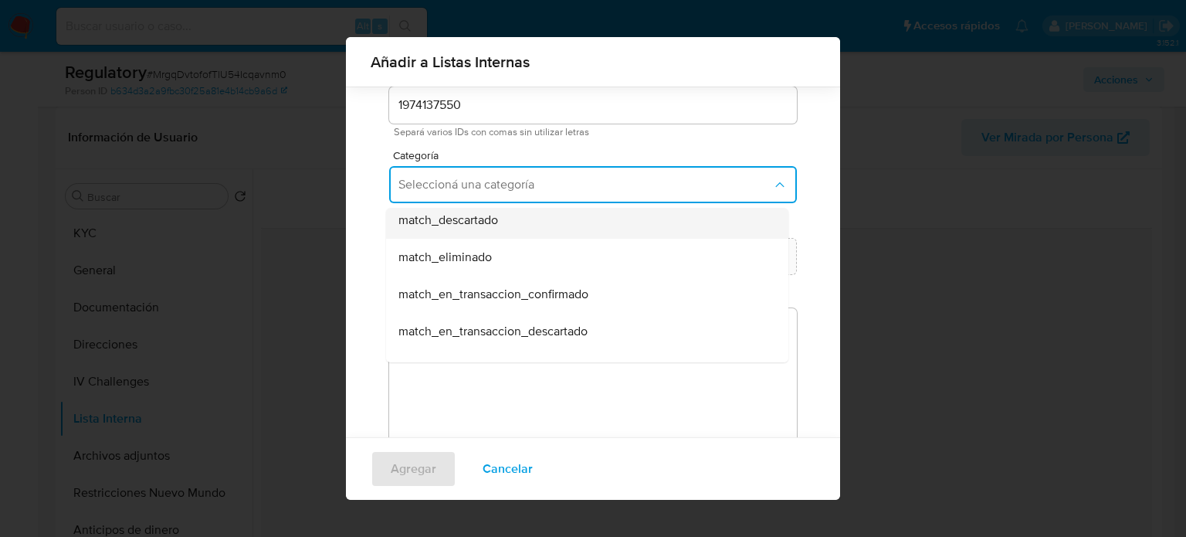
click at [502, 228] on div "match_descartado" at bounding box center [583, 220] width 368 height 37
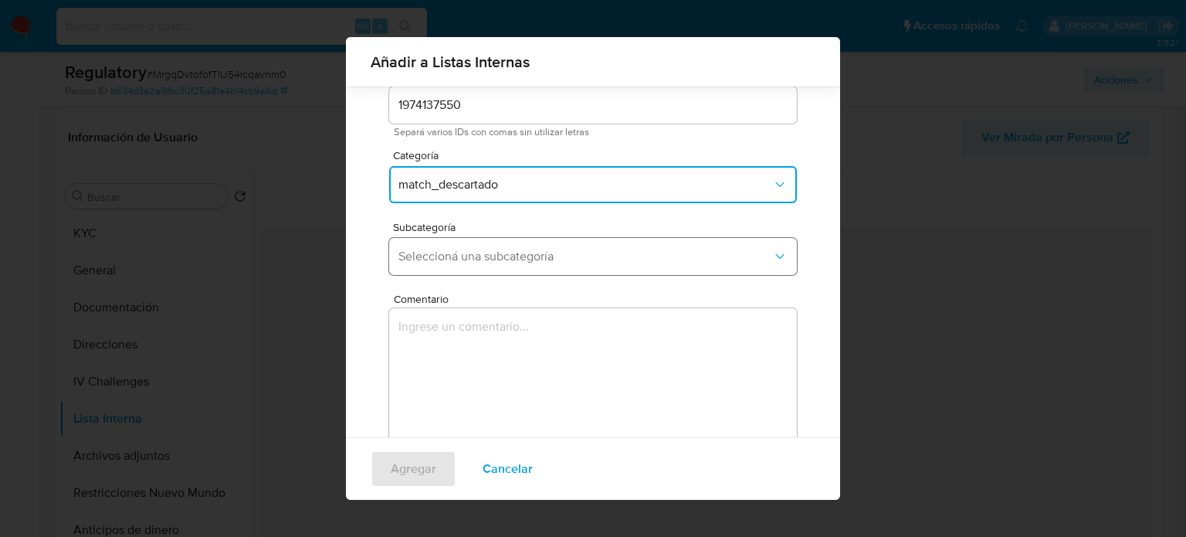
click at [500, 264] on button "Seleccioná una subcategoría" at bounding box center [593, 256] width 408 height 37
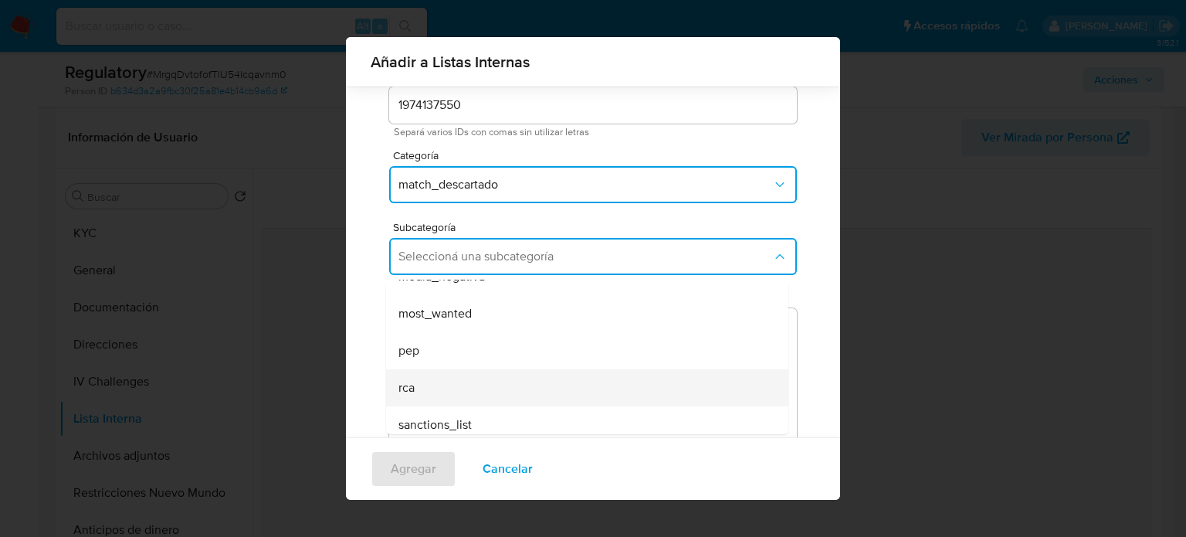
scroll to position [105, 0]
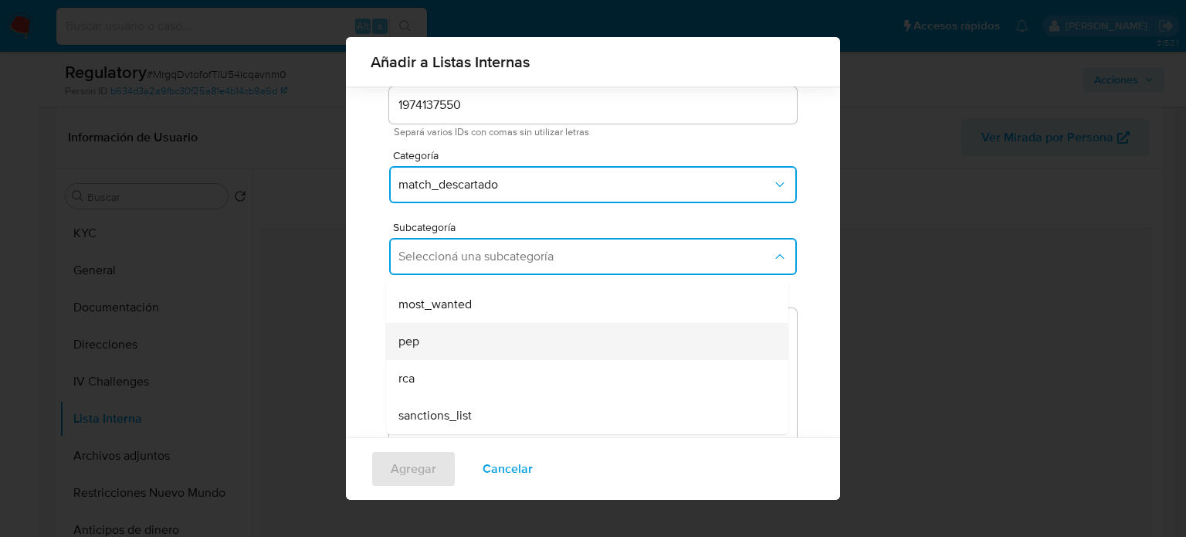
click at [452, 339] on div "pep" at bounding box center [583, 341] width 368 height 37
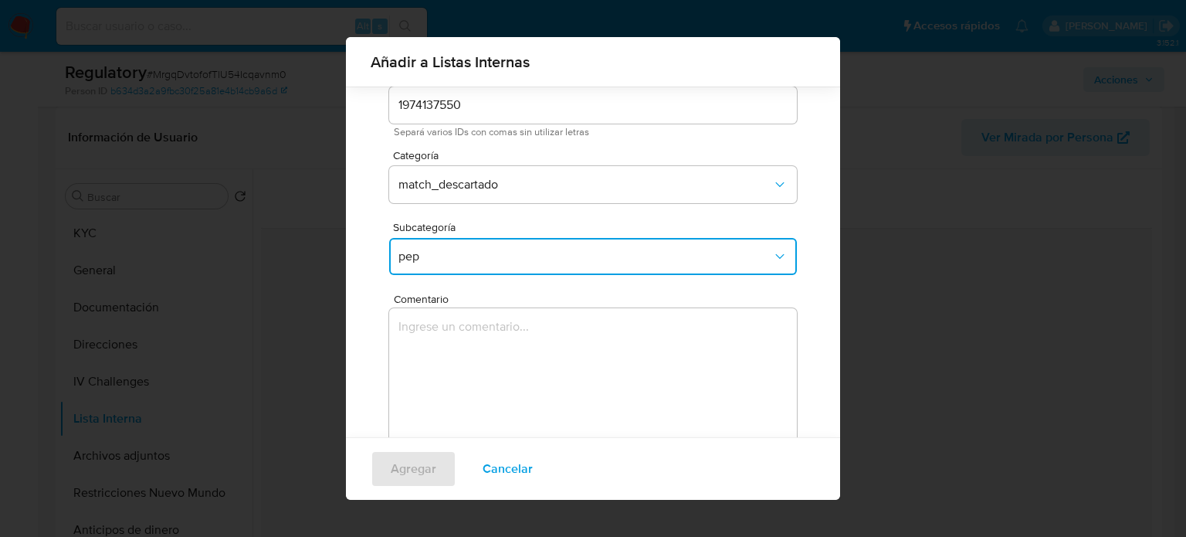
click at [452, 339] on textarea "Comentario" at bounding box center [593, 382] width 408 height 148
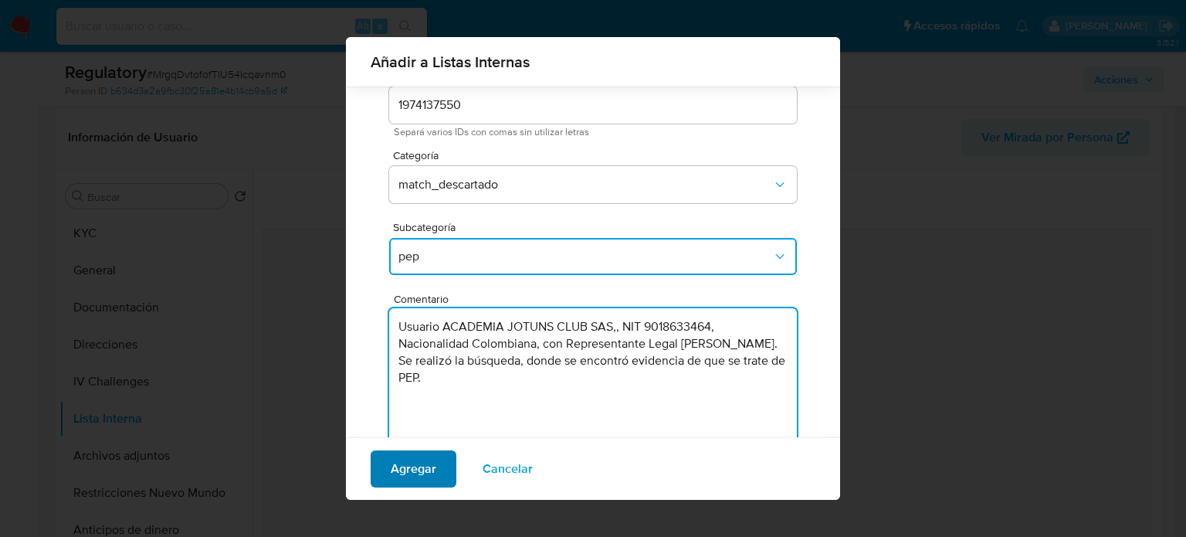
type textarea "Usuario ACADEMIA JOTUNS CLUB SAS,, NIT 9018633464, Nacionalidad Colombiana, con…"
click at [420, 475] on span "Agregar" at bounding box center [414, 469] width 46 height 34
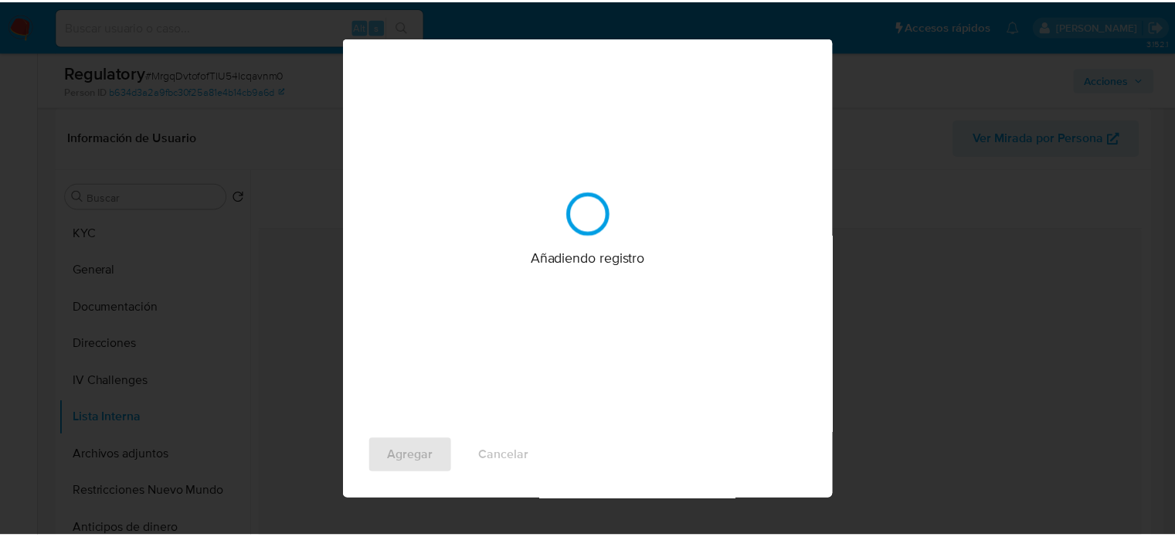
scroll to position [0, 0]
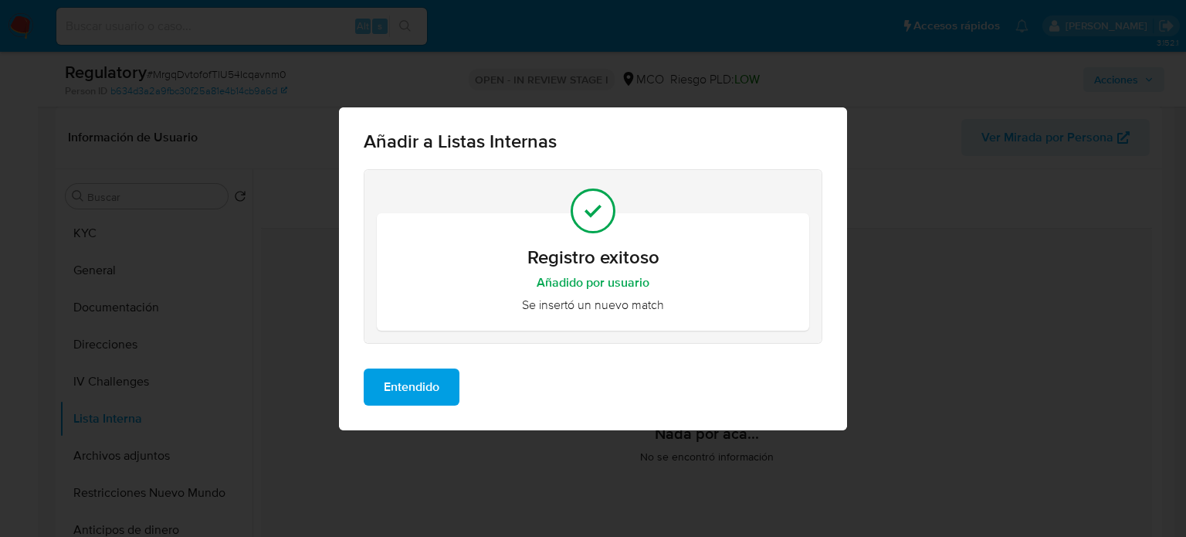
click at [436, 382] on span "Entendido" at bounding box center [412, 387] width 56 height 34
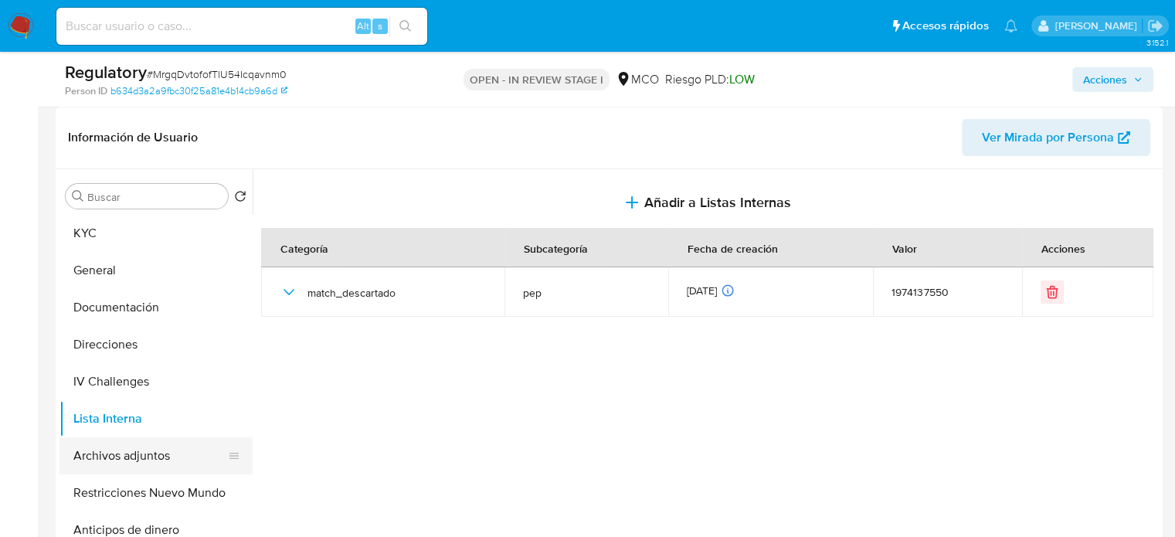
click at [144, 461] on button "Archivos adjuntos" at bounding box center [149, 455] width 181 height 37
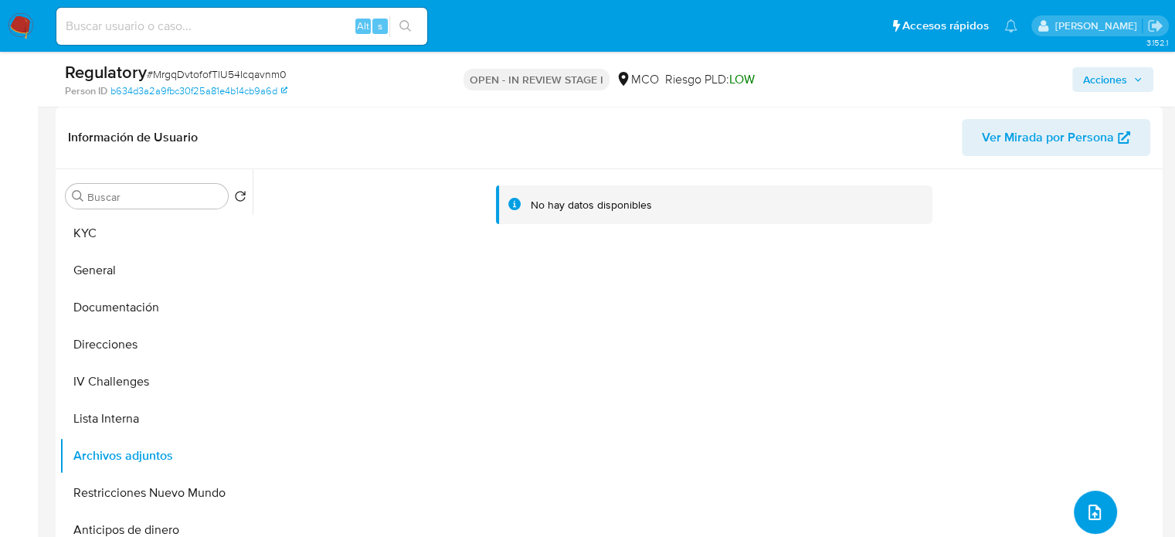
click at [1093, 504] on icon "upload-file" at bounding box center [1094, 512] width 19 height 19
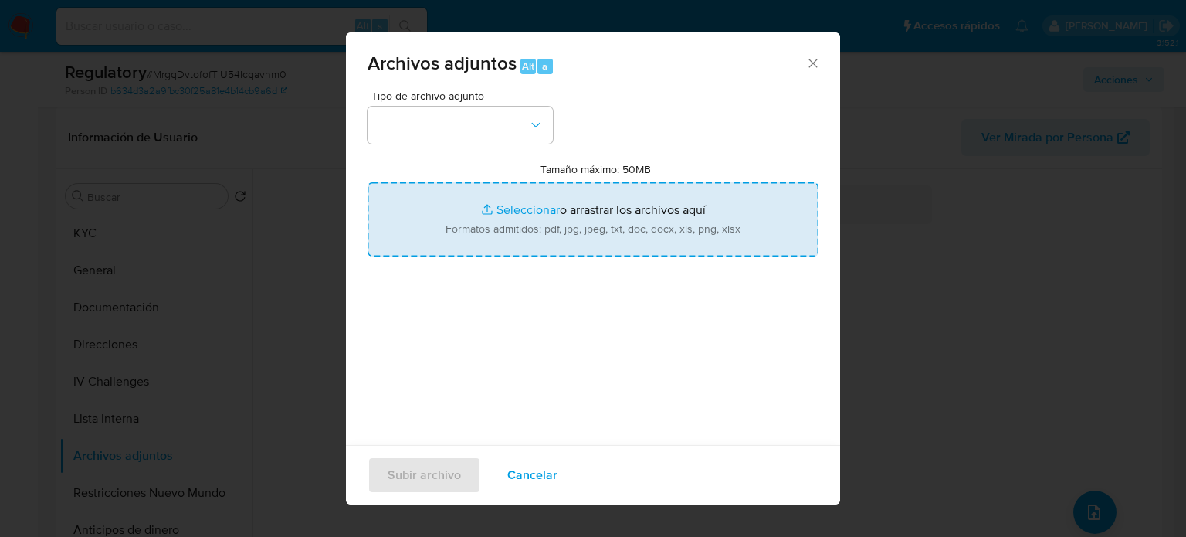
click at [511, 243] on input "Tamaño máximo: 50MB Seleccionar archivos" at bounding box center [593, 219] width 451 height 74
type input "C:\fakepath\_Sergio Alejandro Cardenas Gomez_ Lavado de dinero - Buscar con Goo…"
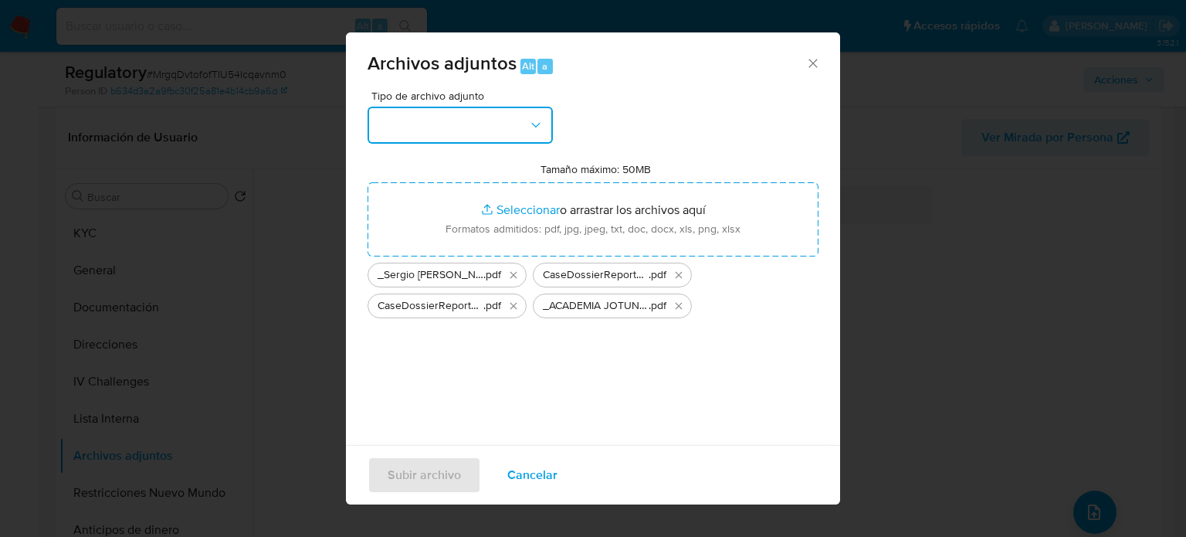
click at [507, 132] on button "button" at bounding box center [460, 125] width 185 height 37
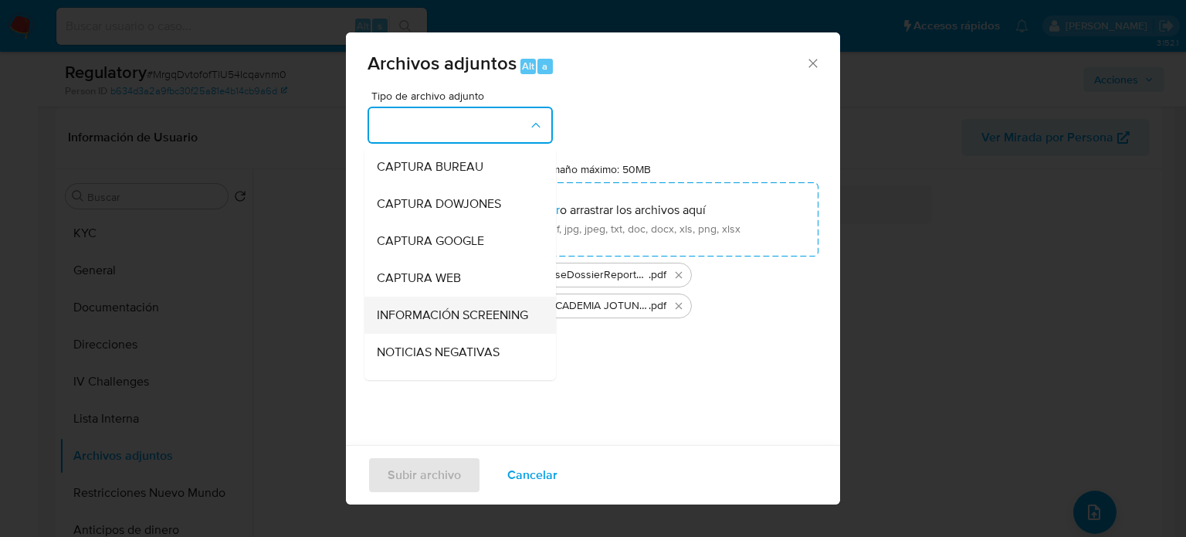
click at [435, 318] on span "INFORMACIÓN SCREENING" at bounding box center [452, 314] width 151 height 15
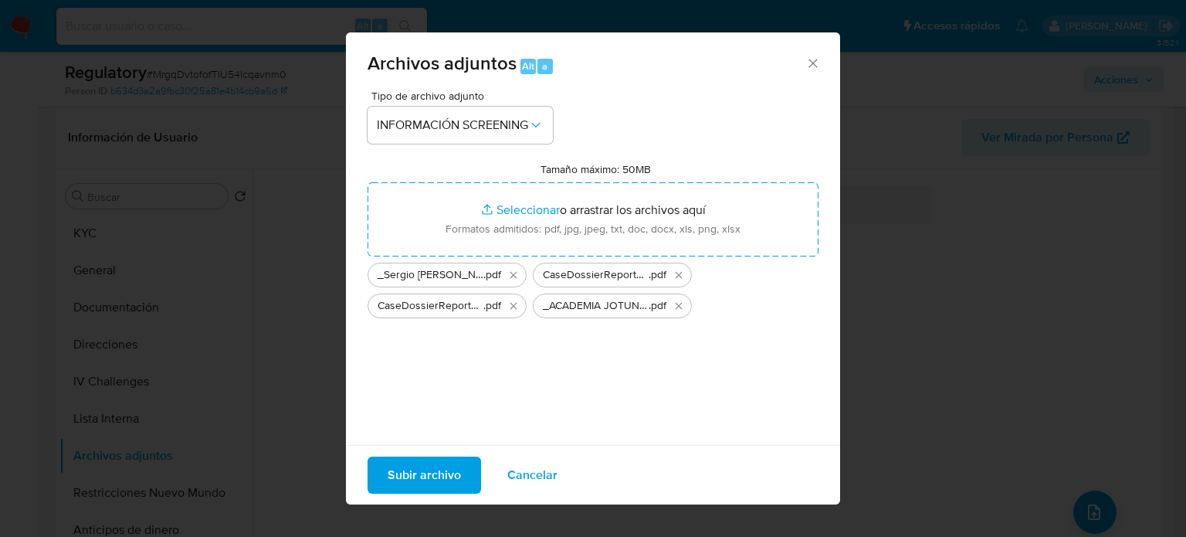
click at [439, 469] on span "Subir archivo" at bounding box center [424, 475] width 73 height 34
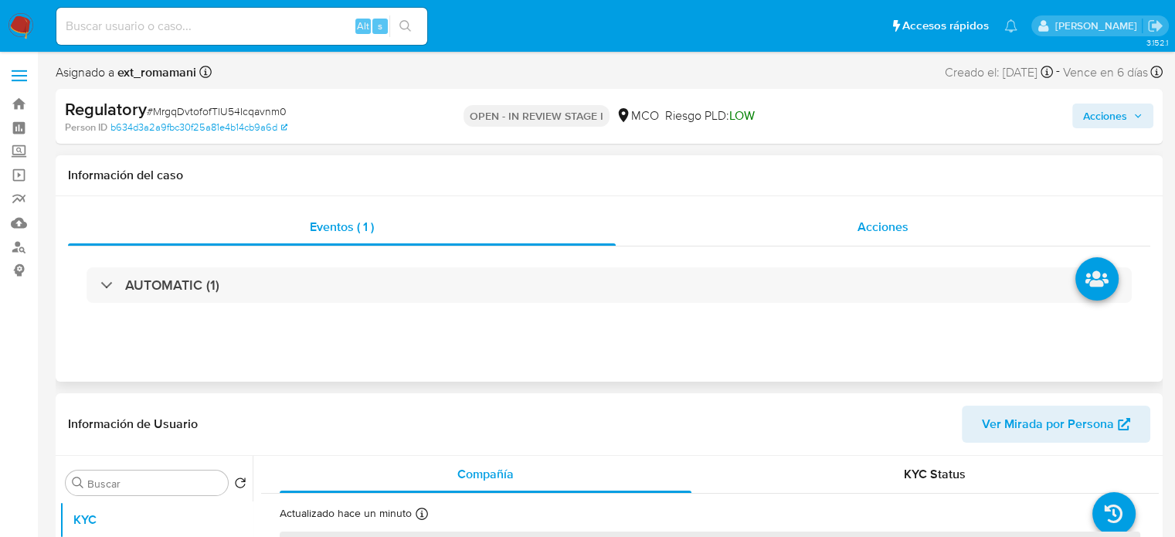
click at [899, 229] on span "Acciones" at bounding box center [882, 227] width 51 height 18
select select "10"
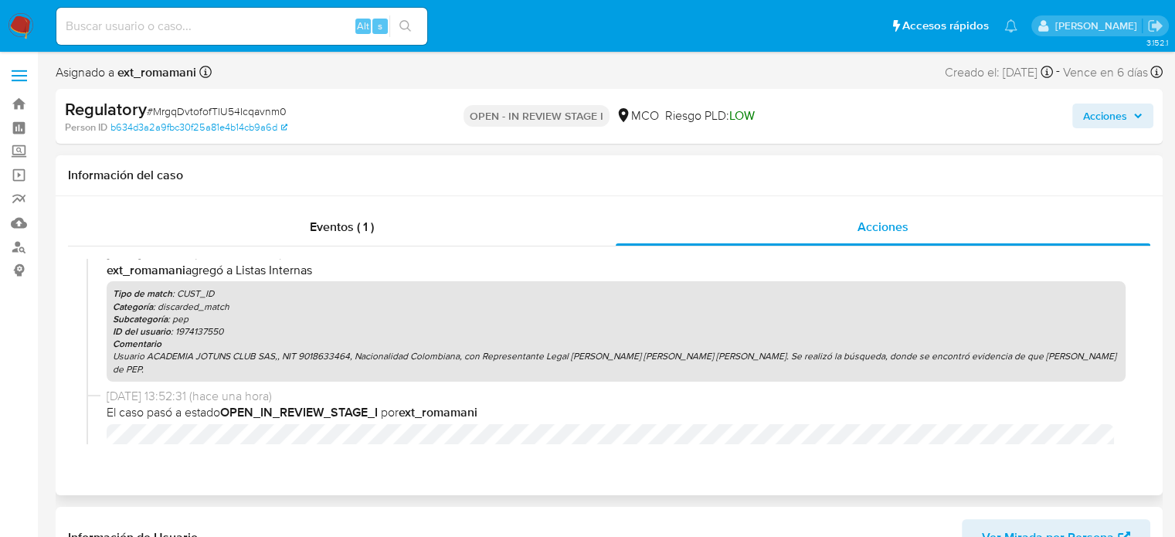
scroll to position [153, 0]
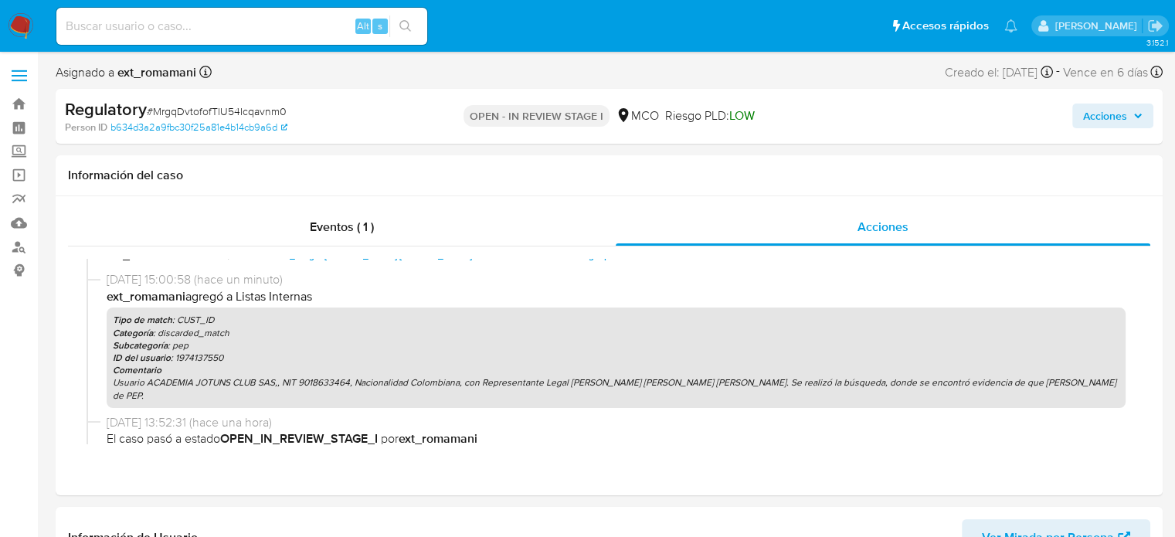
click at [1124, 117] on span "Acciones" at bounding box center [1105, 115] width 44 height 25
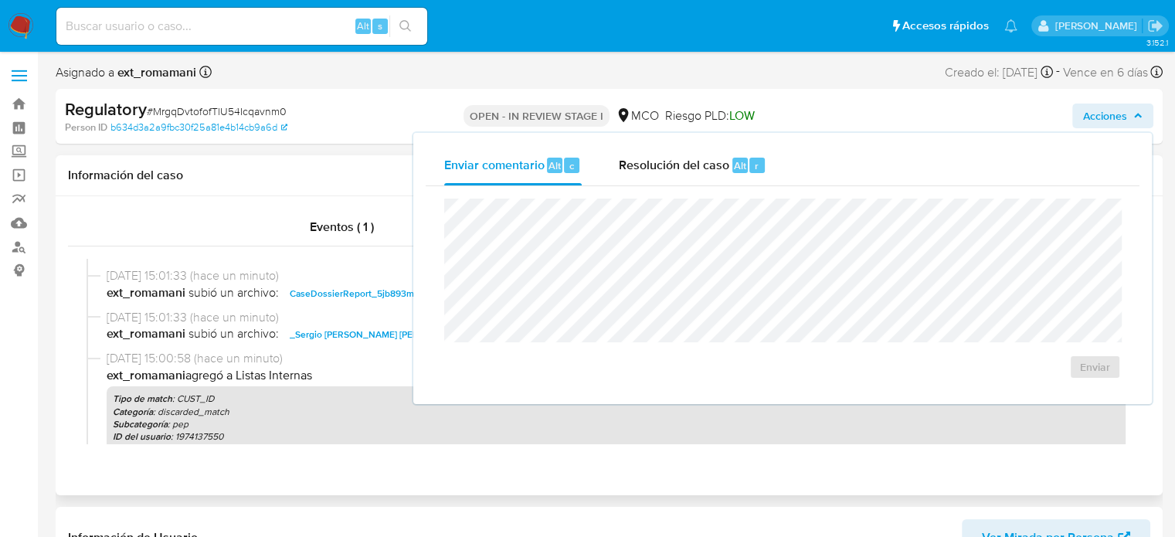
scroll to position [0, 0]
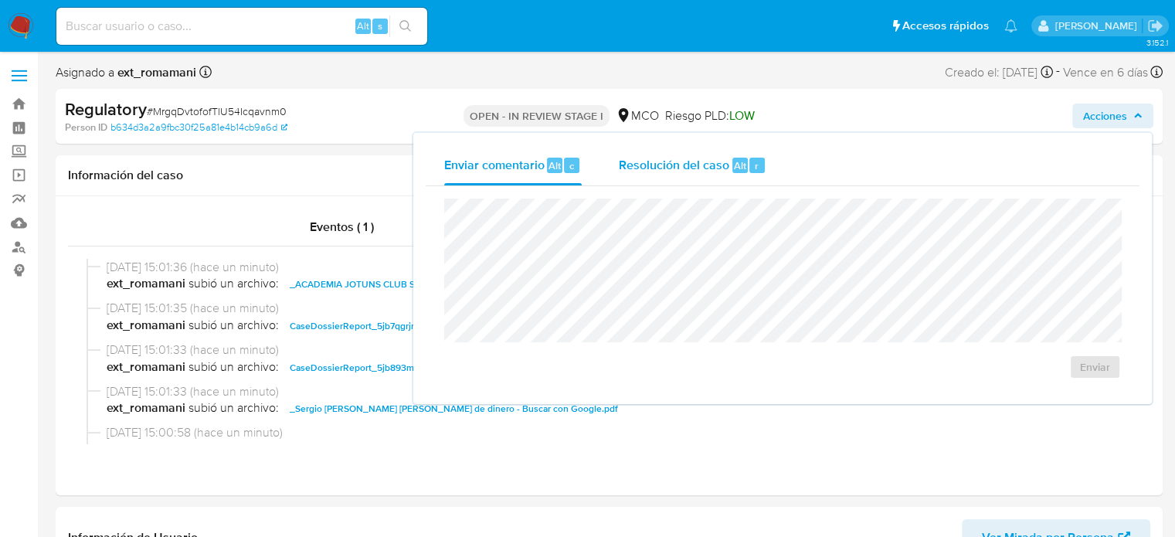
click at [678, 166] on span "Resolución del caso" at bounding box center [674, 165] width 110 height 18
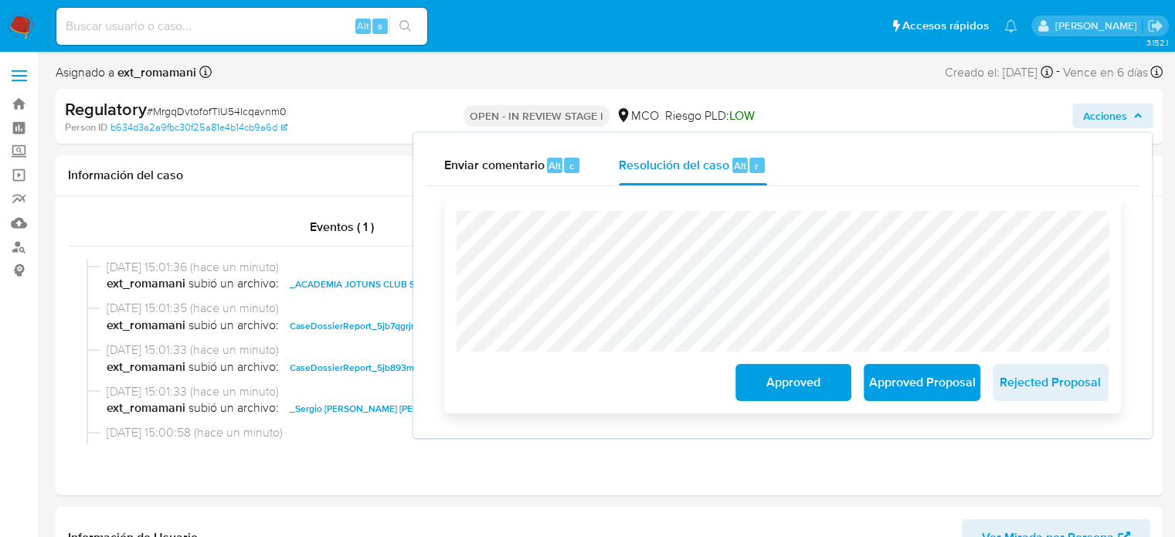
click at [778, 385] on span "Approved" at bounding box center [793, 382] width 76 height 34
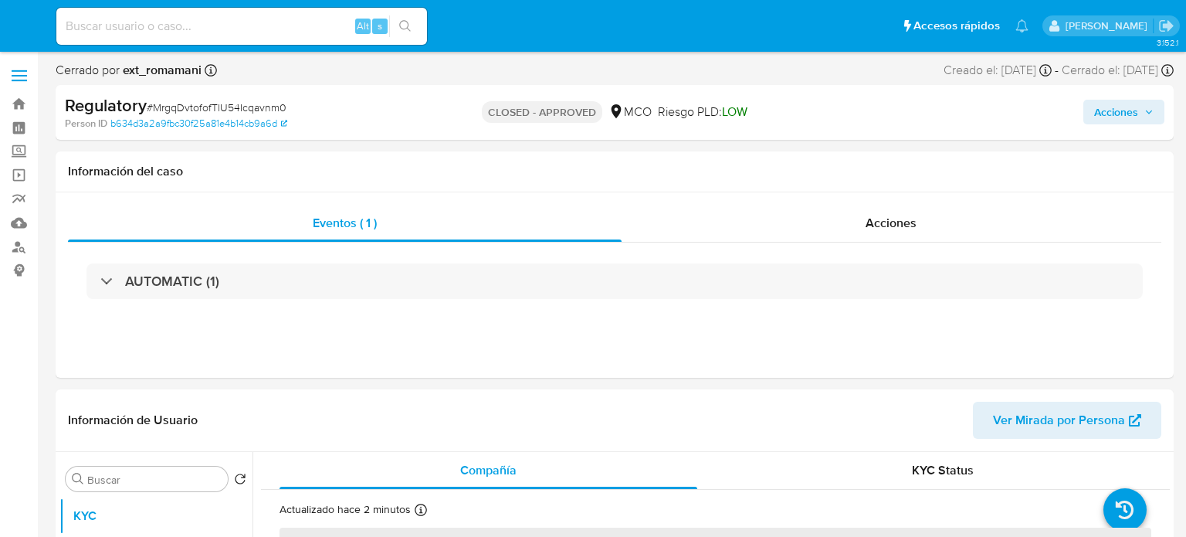
select select "10"
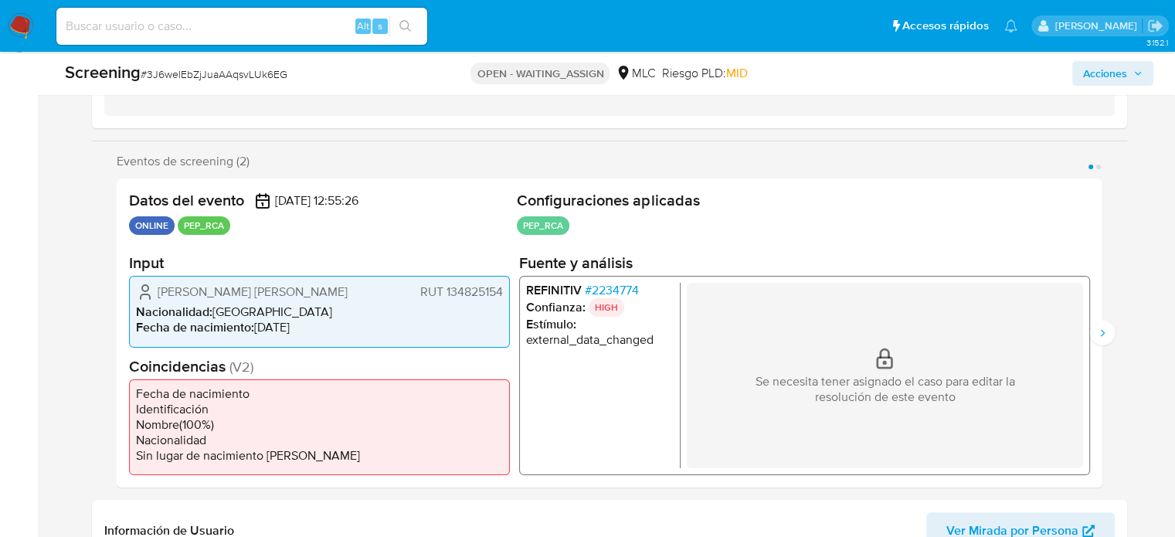
select select "10"
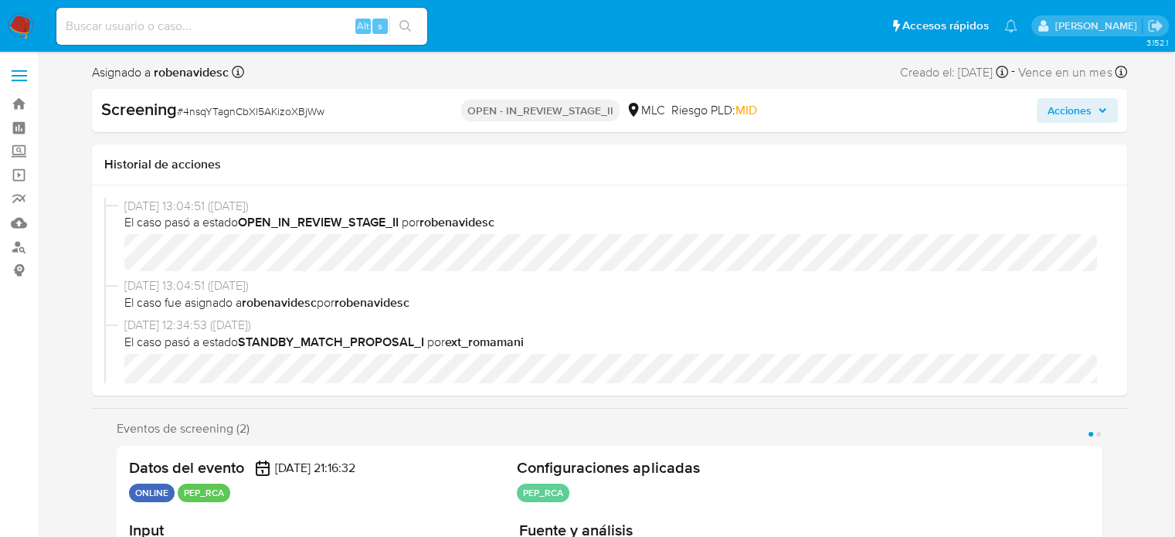
select select "10"
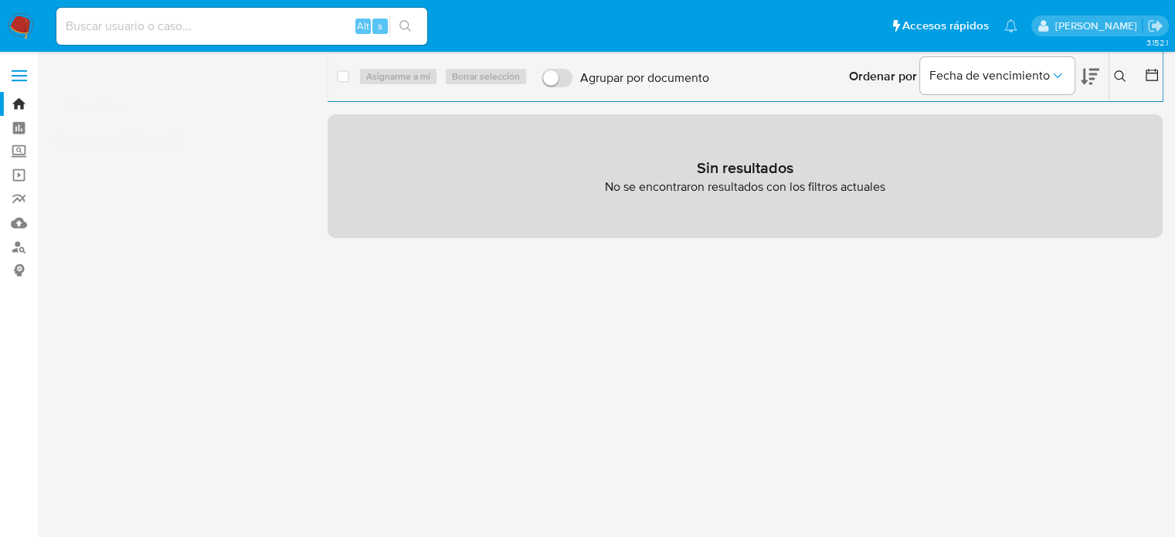
click at [124, 141] on icon "close-filter" at bounding box center [122, 139] width 9 height 9
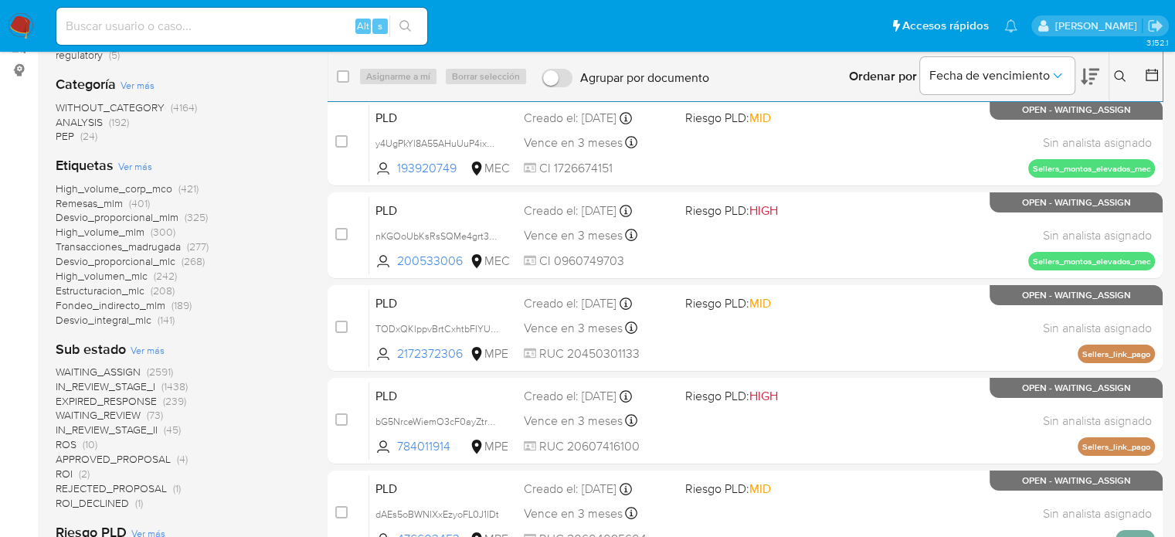
scroll to position [309, 0]
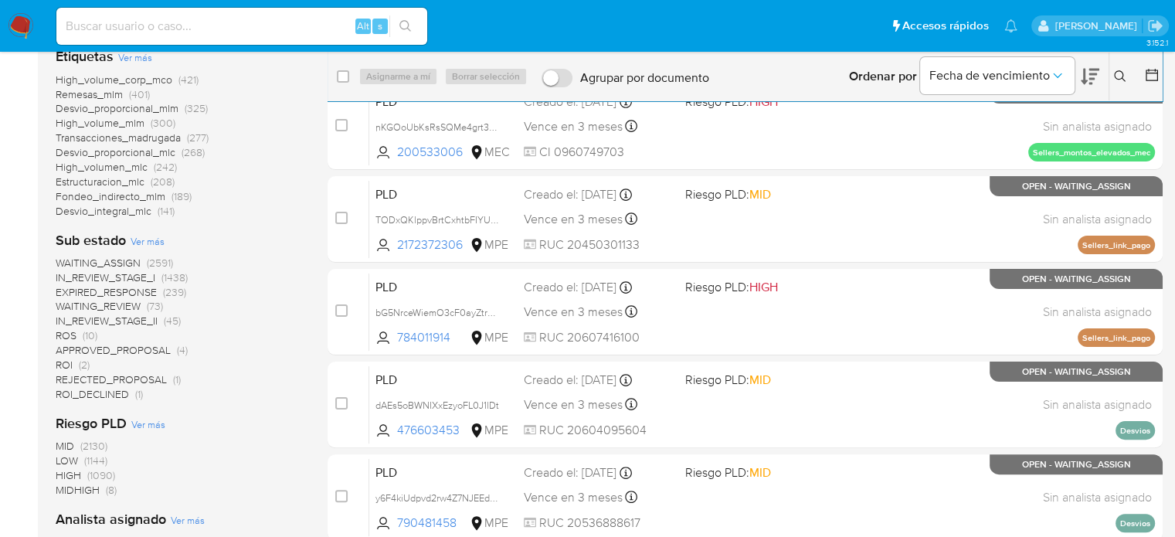
click at [172, 277] on span "(1438)" at bounding box center [174, 277] width 26 height 15
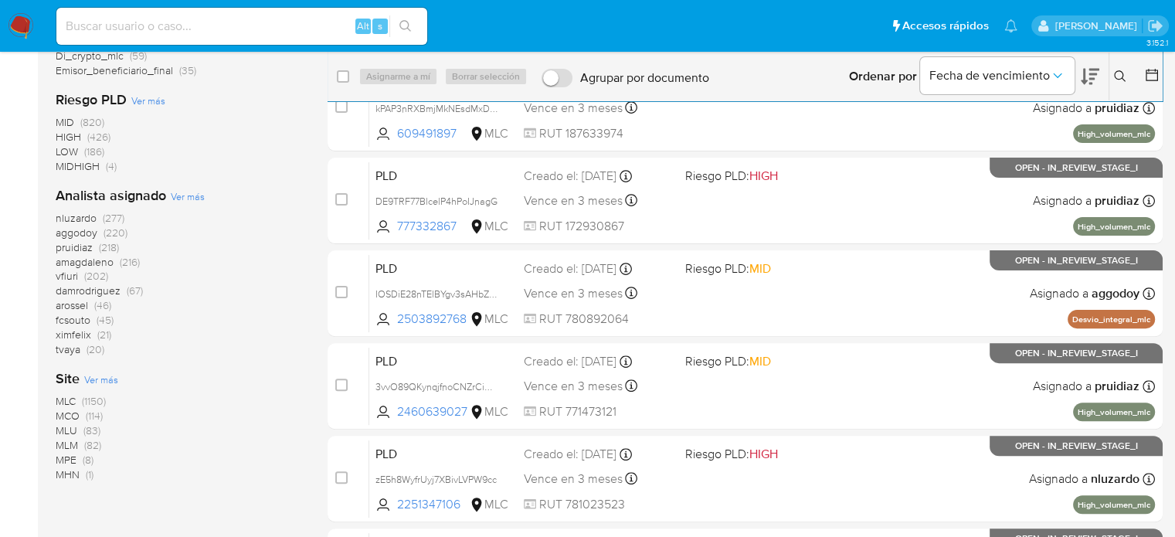
scroll to position [463, 0]
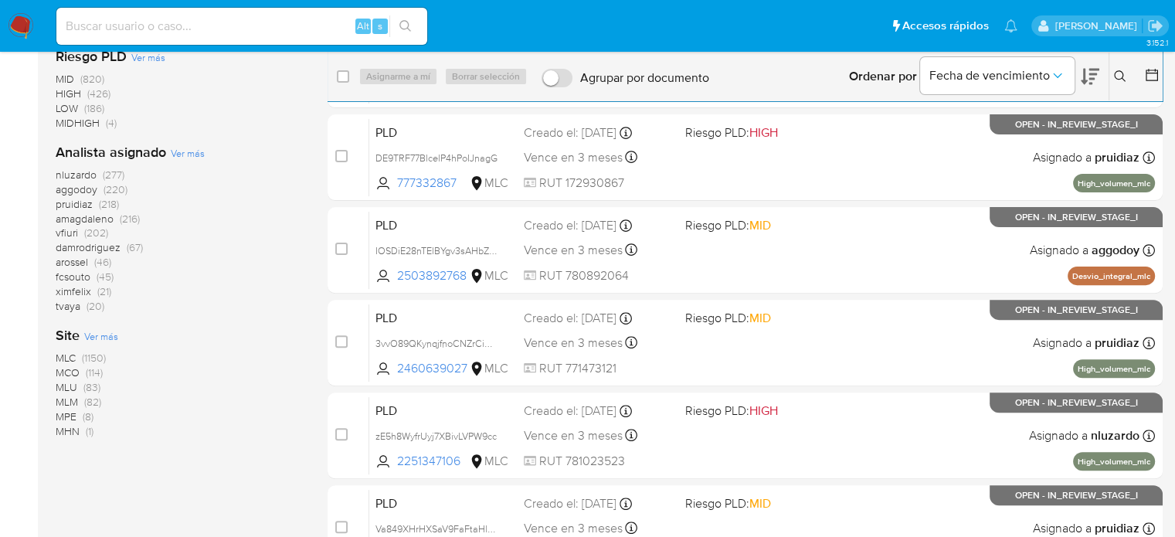
click at [103, 358] on span "(1150)" at bounding box center [94, 357] width 24 height 15
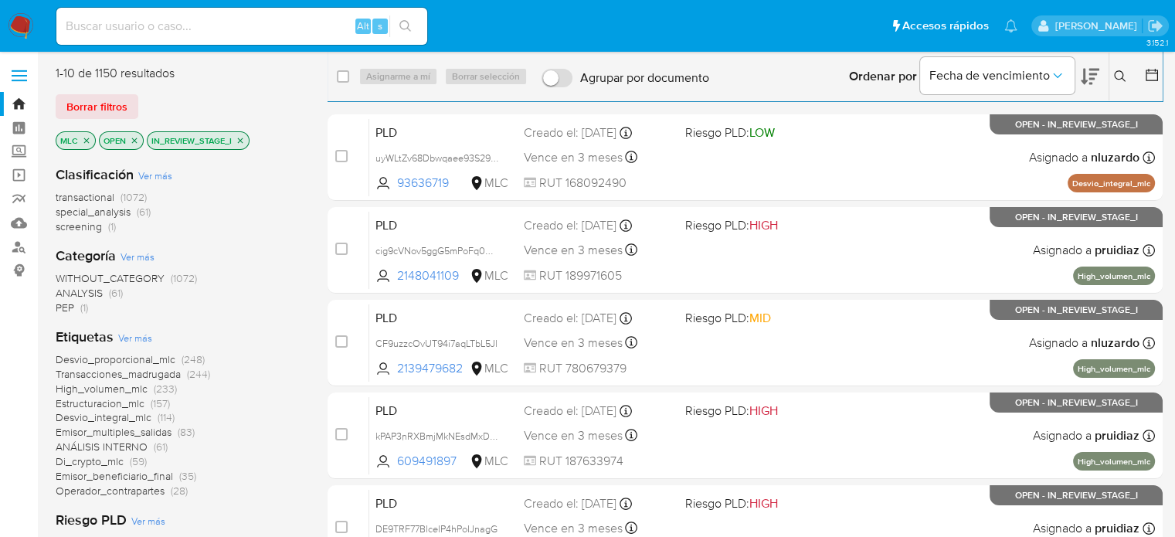
click at [82, 310] on span "(1)" at bounding box center [84, 307] width 8 height 15
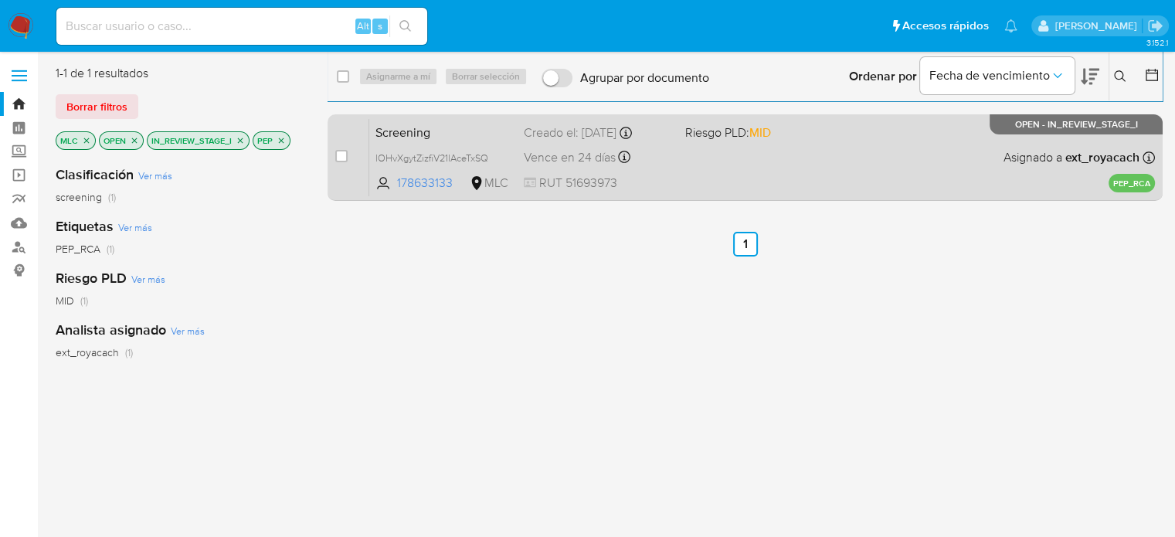
click at [717, 171] on div "Screening lOHvXgytZizfiV21lAceTxSQ 178633133 MLC Riesgo PLD: MID Creado el: 07/…" at bounding box center [762, 157] width 786 height 78
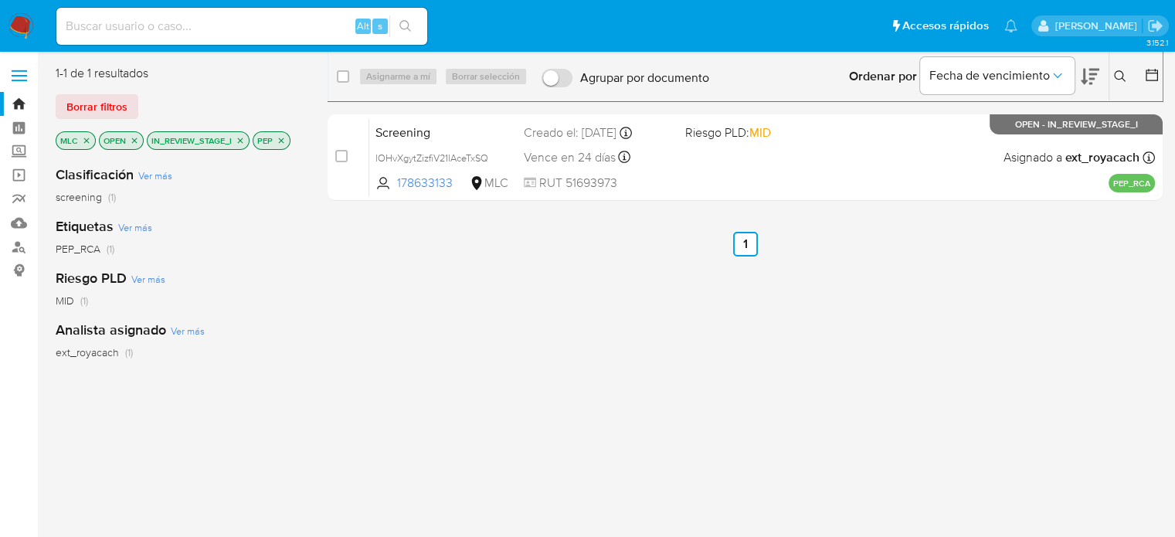
click at [240, 141] on icon "close-filter" at bounding box center [240, 140] width 9 height 9
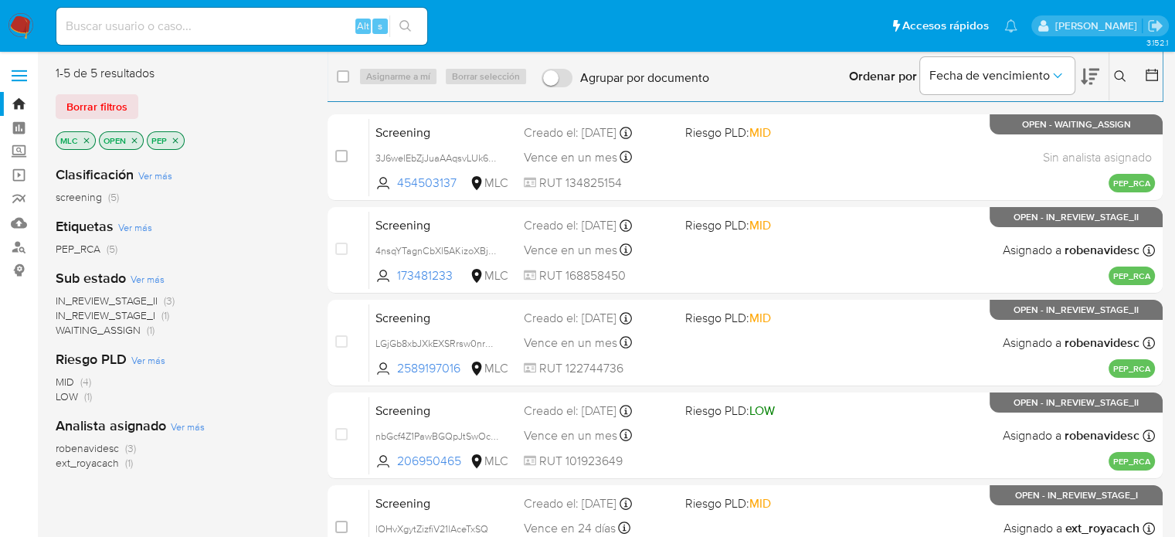
drag, startPoint x: 165, startPoint y: 314, endPoint x: 180, endPoint y: 321, distance: 16.6
click at [180, 321] on div "IN_REVIEW_STAGE_II (3) IN_REVIEW_STAGE_I (1) WAITING_ASSIGN (1)" at bounding box center [179, 316] width 247 height 44
click at [156, 302] on span "IN_REVIEW_STAGE_II" at bounding box center [107, 300] width 102 height 15
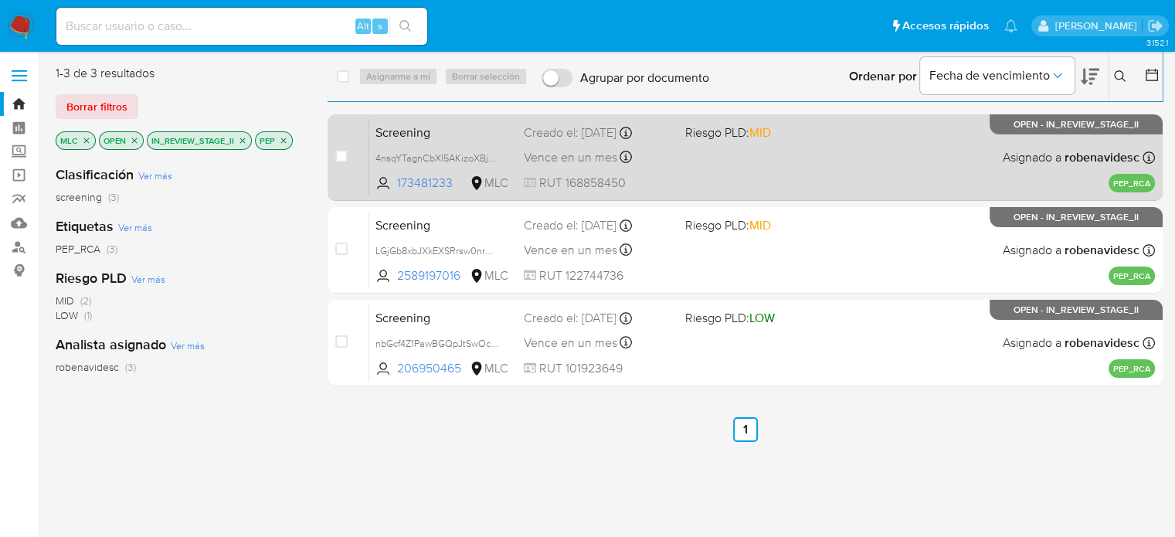
click at [717, 158] on div "Screening 4nsqYTagnCbXl5AKizoXBjWw 173481233 MLC Riesgo PLD: MID Creado el: 11/…" at bounding box center [762, 157] width 786 height 78
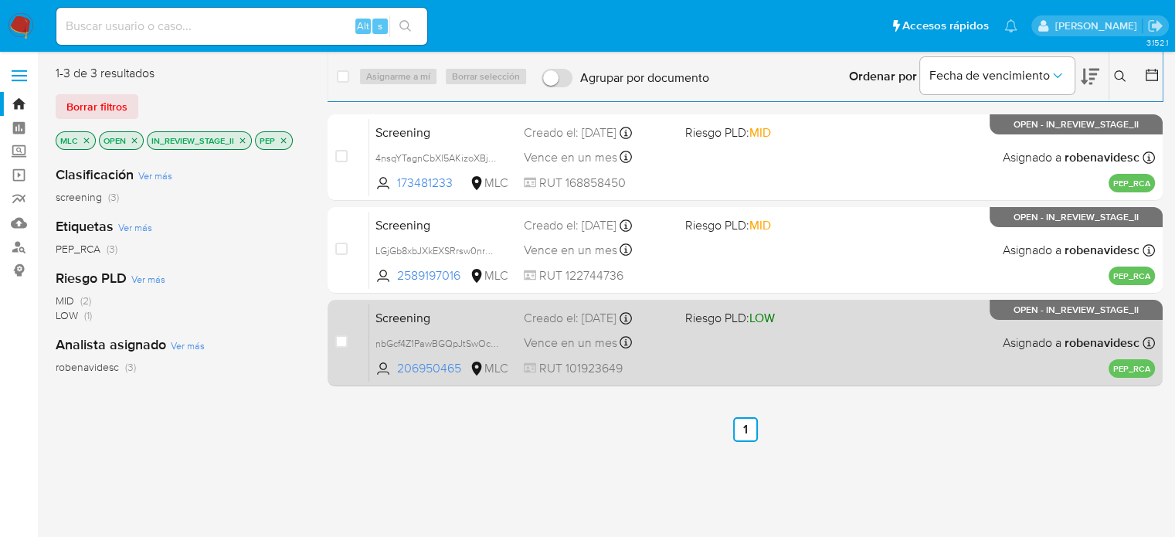
drag, startPoint x: 714, startPoint y: 243, endPoint x: 711, endPoint y: 330, distance: 86.6
click at [714, 244] on div "Screening LGjGb8xbJXkEXSRrsw0nrXbC 2589197016 MLC Riesgo PLD: MID Creado el: 11…" at bounding box center [762, 250] width 786 height 78
click at [708, 343] on div "Screening nbGcf4Z1PawBGQpJtSwOcskR 206950465 MLC Riesgo PLD: LOW Creado el: 10/…" at bounding box center [762, 343] width 786 height 78
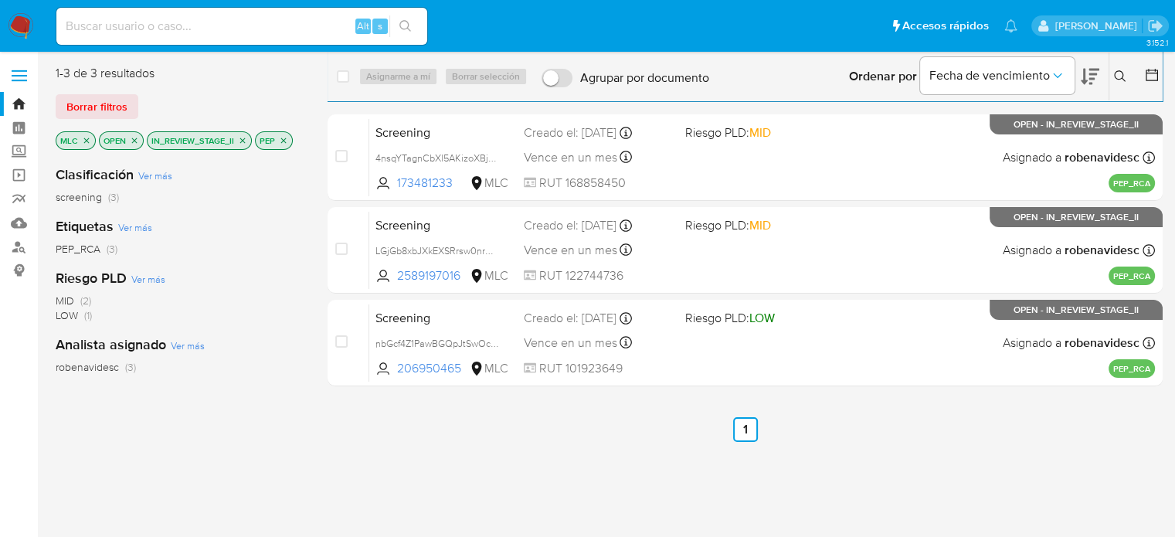
click at [24, 29] on img at bounding box center [21, 26] width 26 height 26
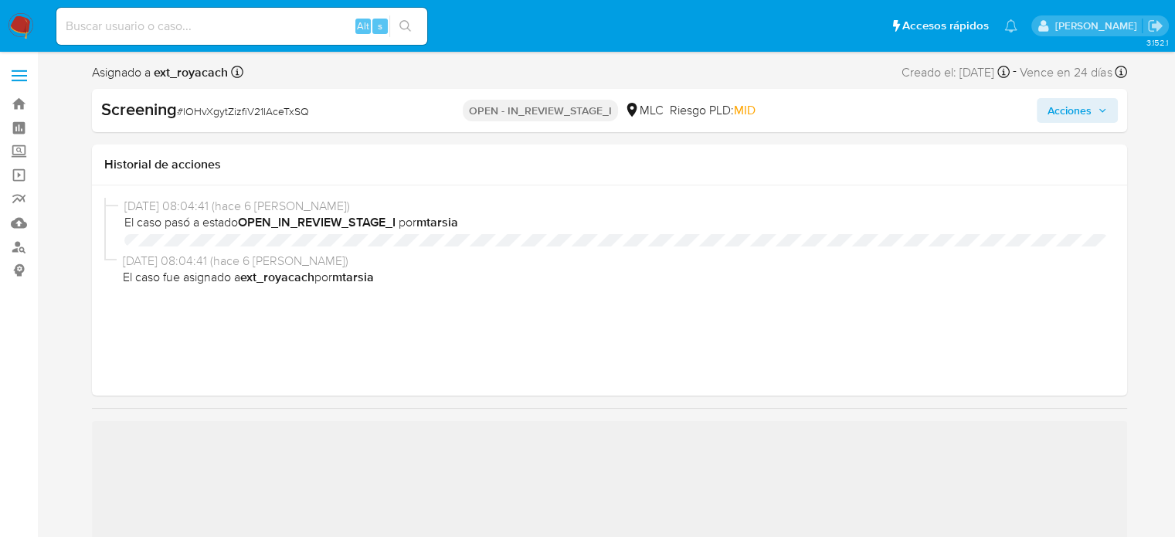
select select "10"
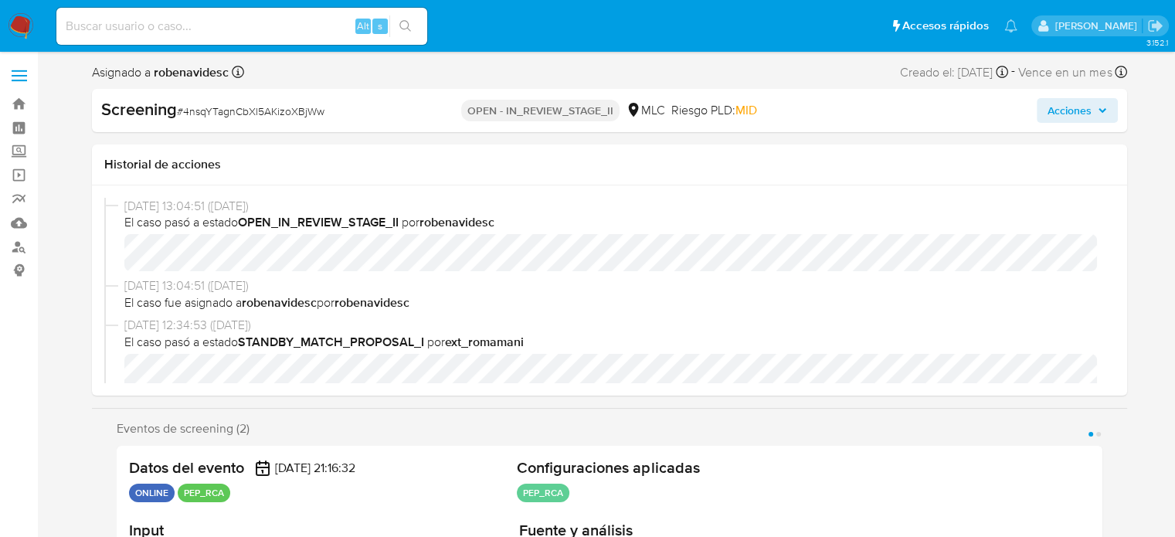
select select "10"
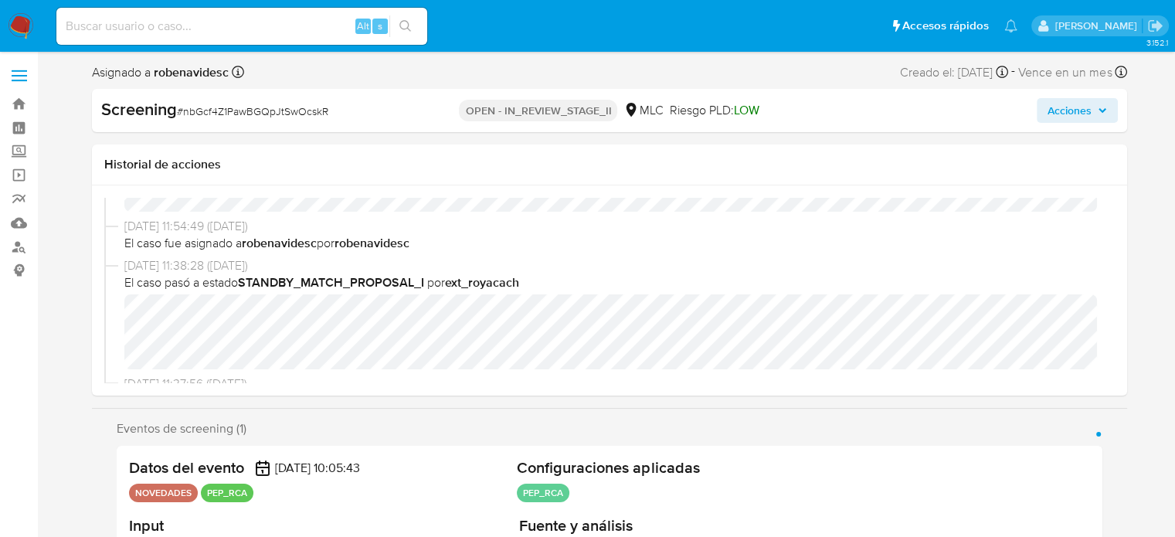
scroll to position [77, 0]
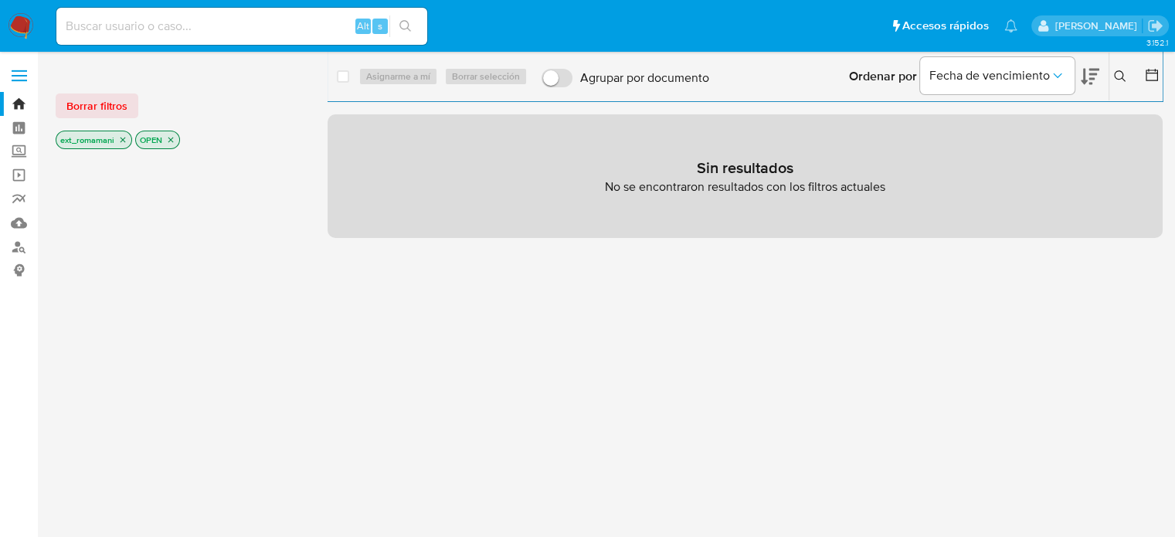
click at [171, 139] on icon "close-filter" at bounding box center [170, 139] width 5 height 5
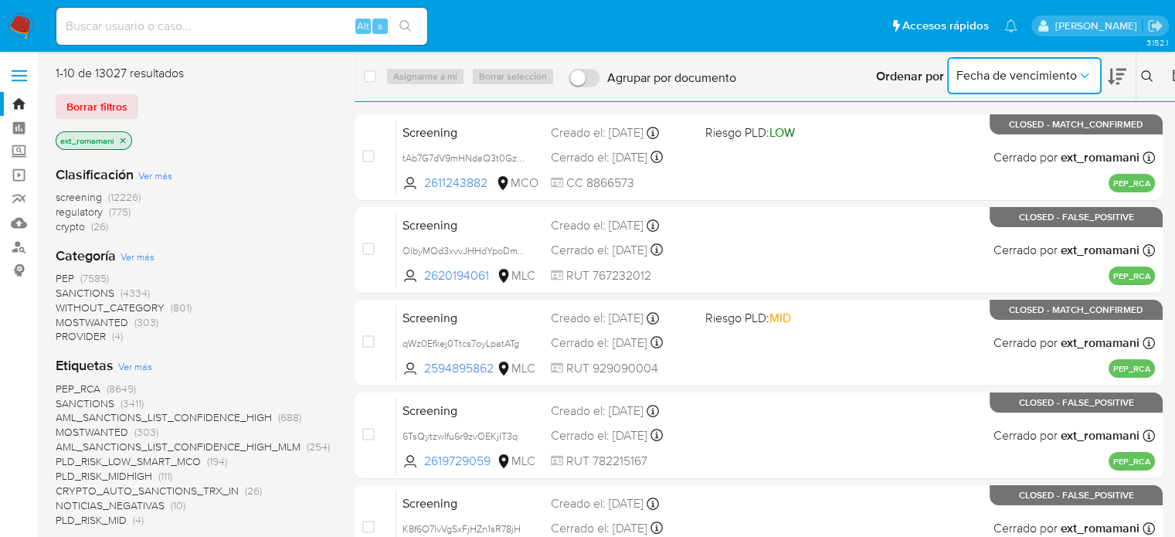
click at [1048, 70] on span "Fecha de vencimiento" at bounding box center [1016, 75] width 120 height 15
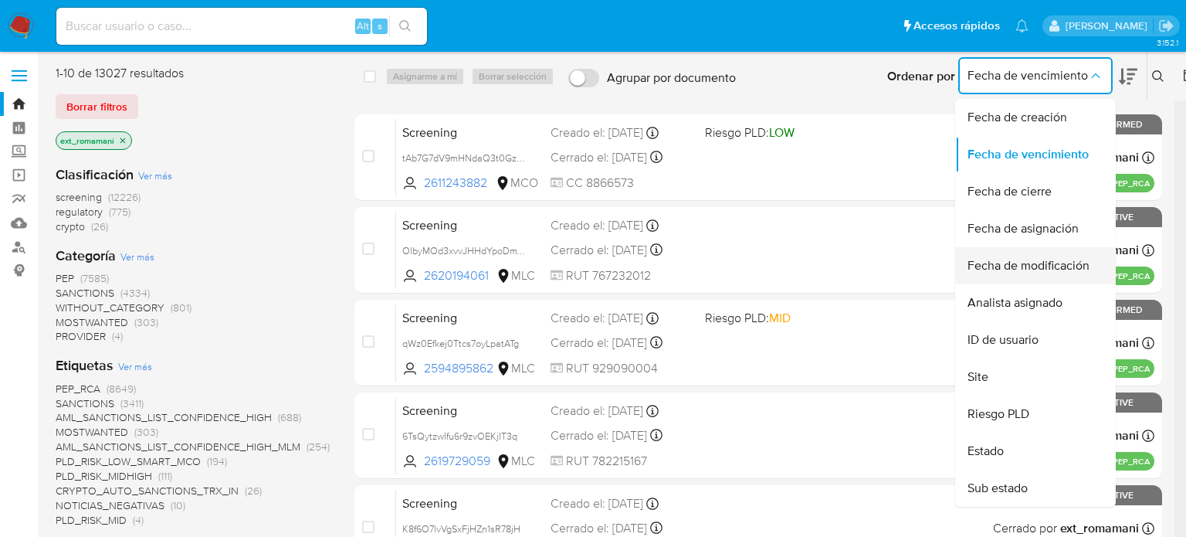
click at [1066, 258] on span "Fecha de modificación" at bounding box center [1029, 265] width 122 height 15
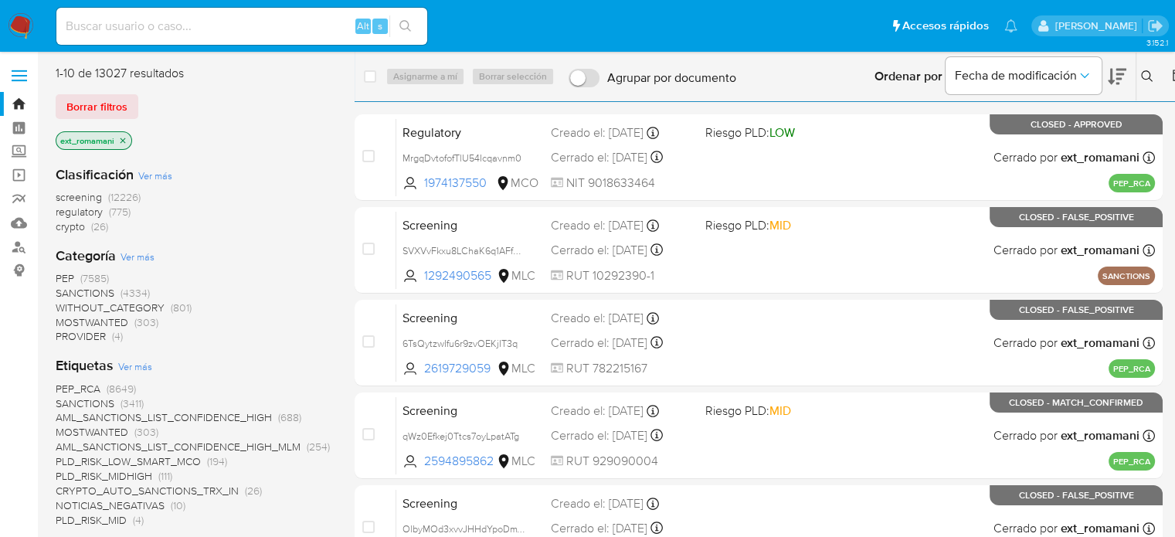
click at [1171, 74] on icon at bounding box center [1178, 74] width 15 height 15
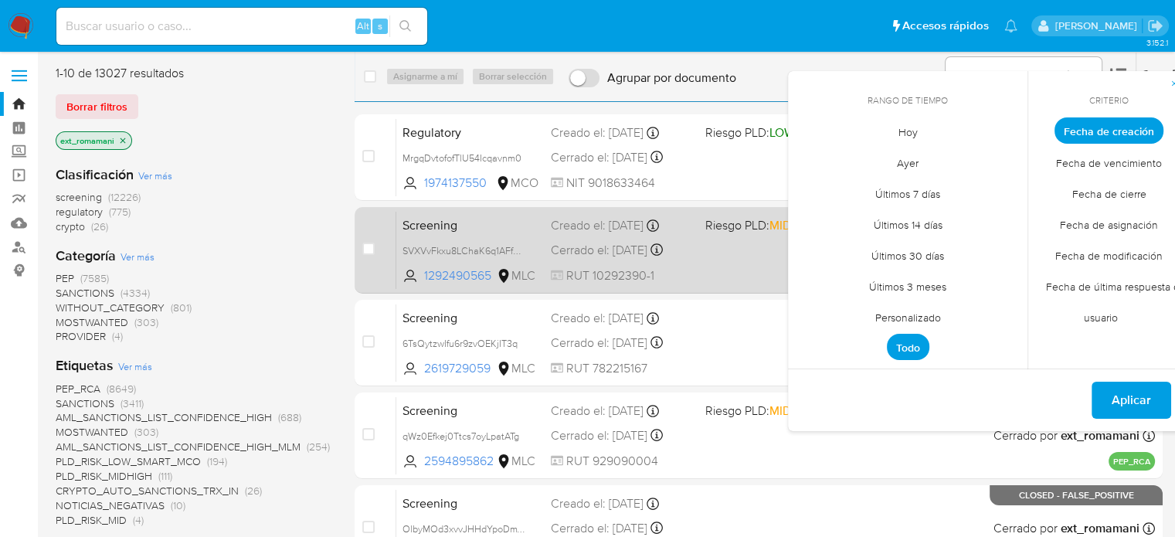
click at [685, 239] on div "Screening SVXVvFkxu8LChaK6q1AFfA3n 1292490565 MLC Riesgo PLD: MID Creado el: [D…" at bounding box center [775, 250] width 758 height 78
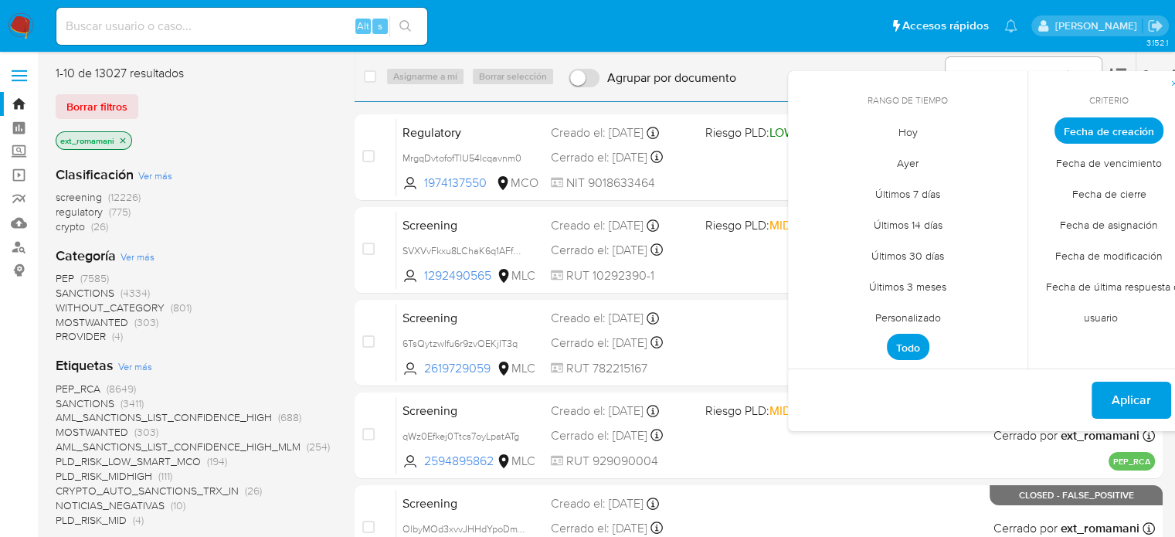
click at [884, 120] on span "Hoy" at bounding box center [908, 132] width 52 height 32
click at [1112, 253] on span "Fecha de modificación" at bounding box center [1109, 255] width 140 height 32
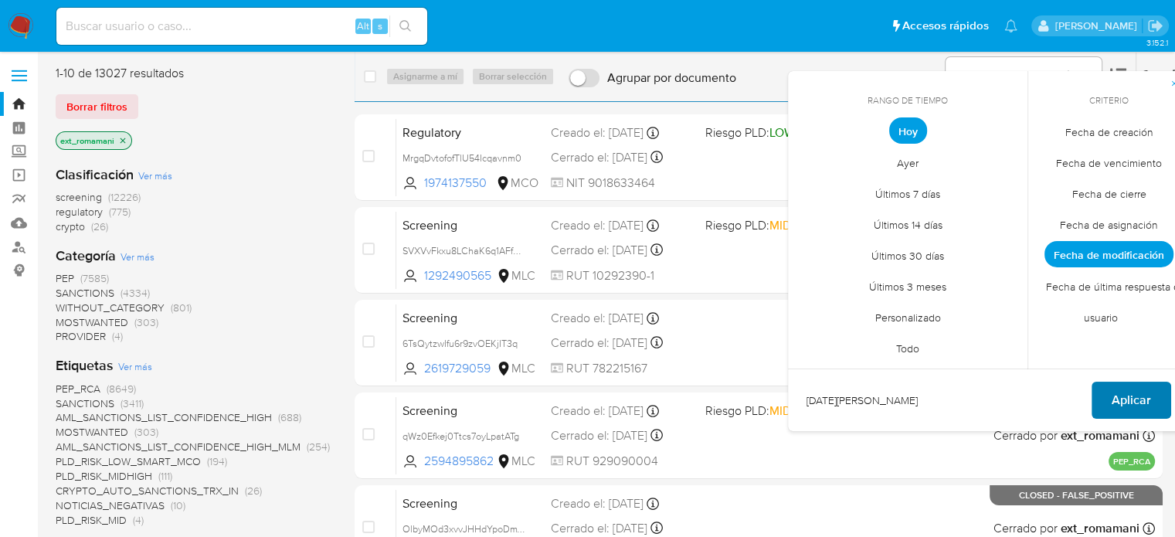
click at [1121, 395] on span "Aplicar" at bounding box center [1130, 400] width 39 height 34
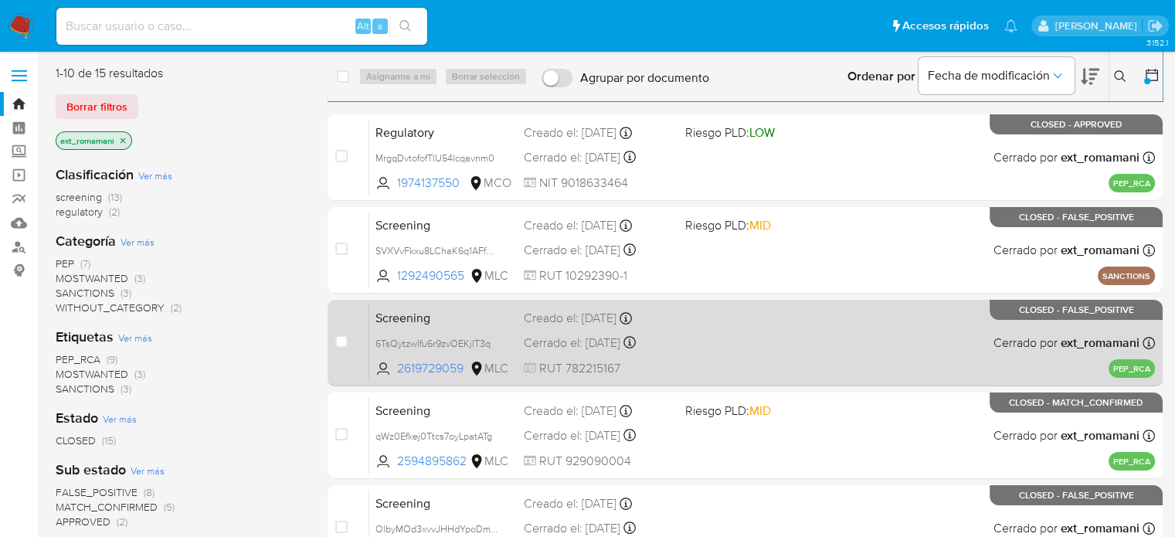
click at [751, 349] on div "Screening 6TsQytzwIfu6r9zvOEKjIT3q 2619729059 MLC Creado el: [DATE] Creado el: …" at bounding box center [762, 343] width 786 height 78
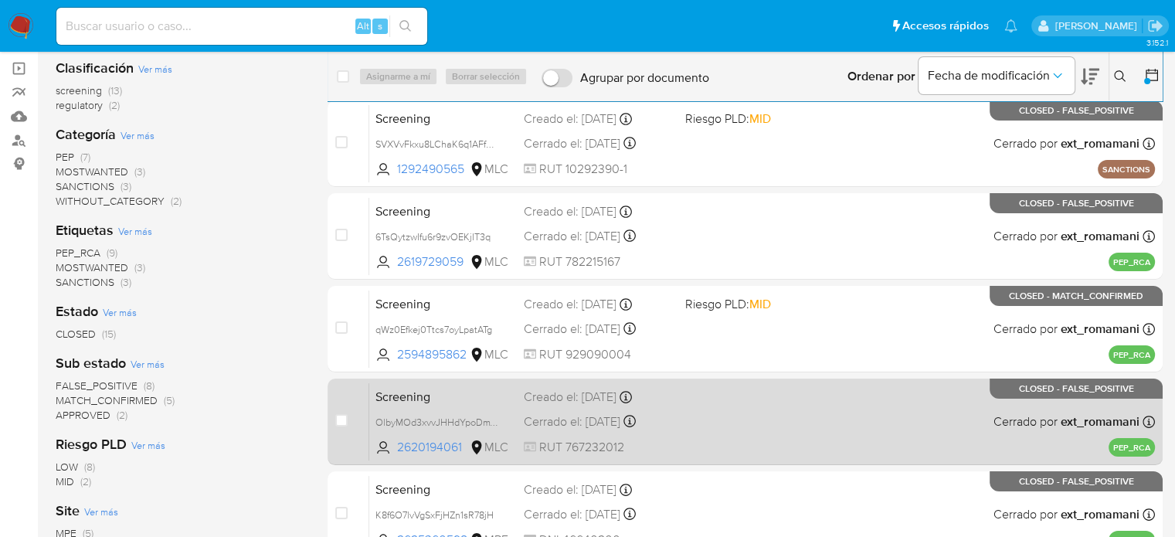
scroll to position [154, 0]
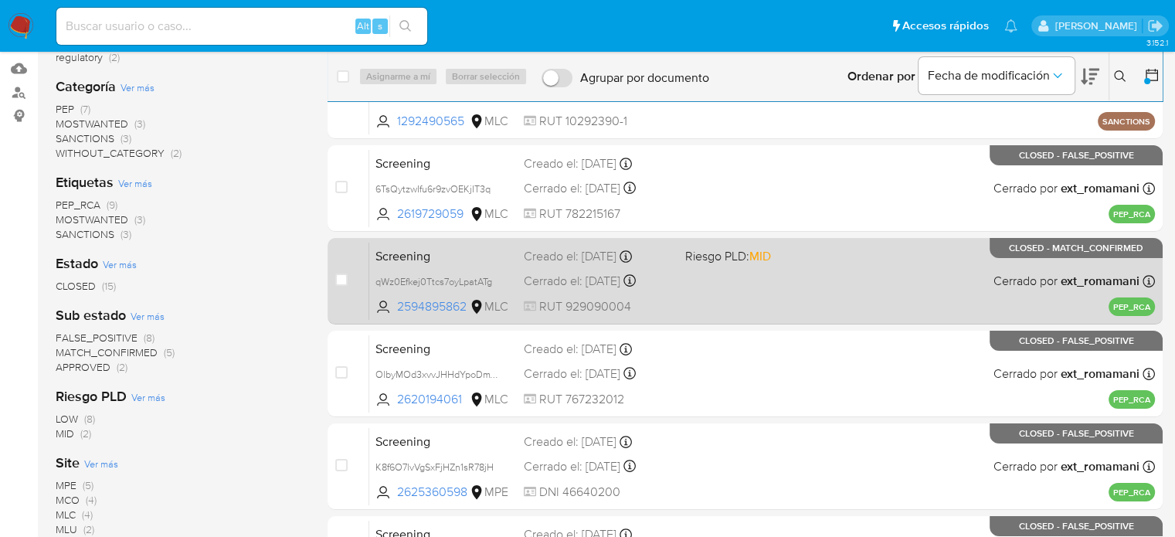
click at [801, 283] on div "Screening qWz0Efkej0Ttcs7oyLpatATg 2594895862 MLC Riesgo PLD: MID Creado el: [D…" at bounding box center [762, 281] width 786 height 78
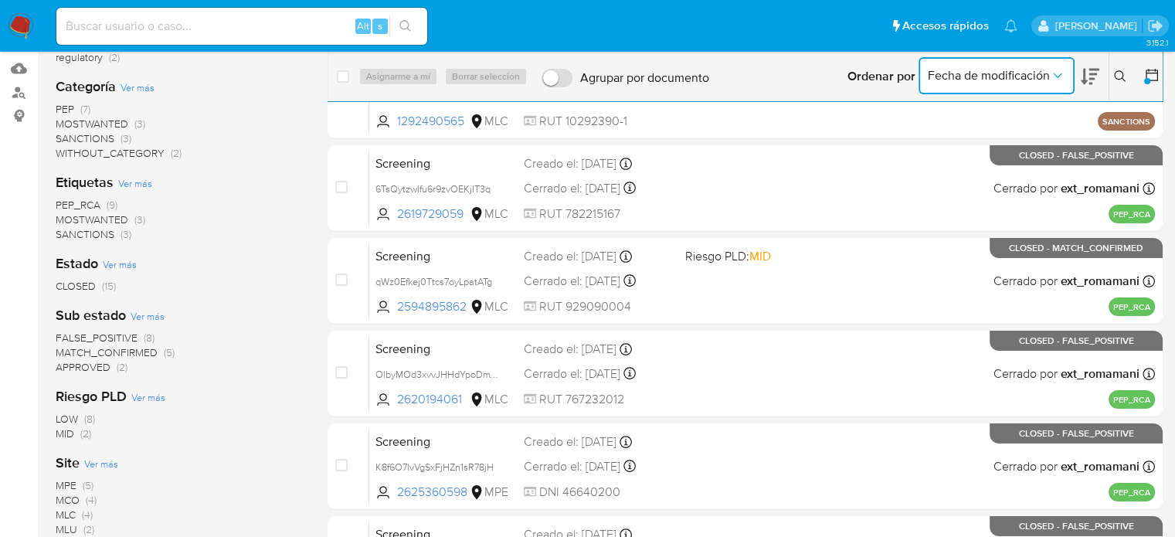
click at [1035, 80] on span "Fecha de modificación" at bounding box center [989, 75] width 122 height 15
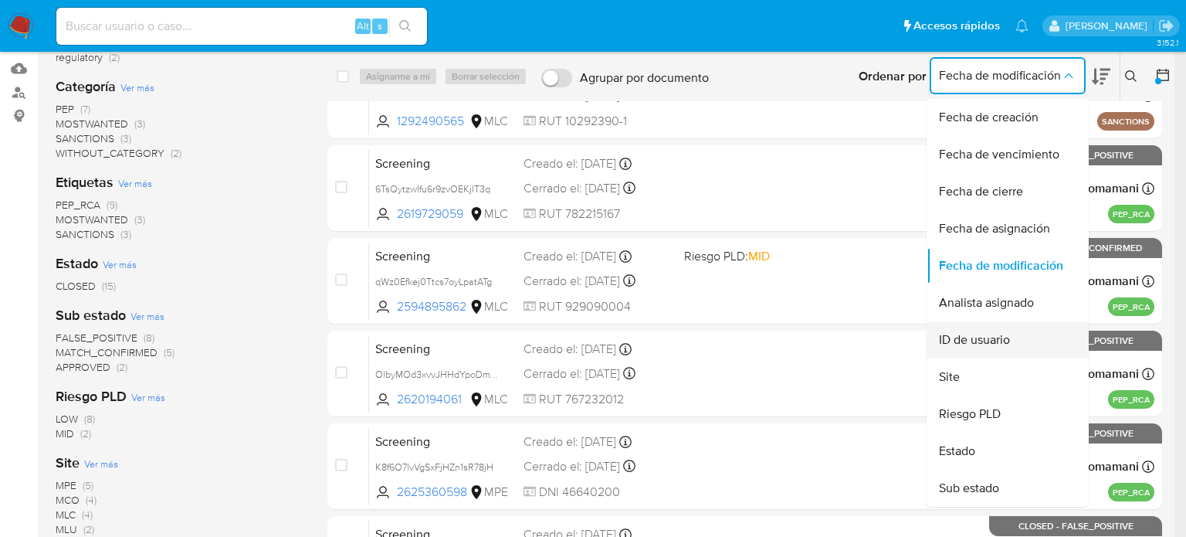
click at [1013, 342] on div "ID de usuario" at bounding box center [1003, 339] width 128 height 37
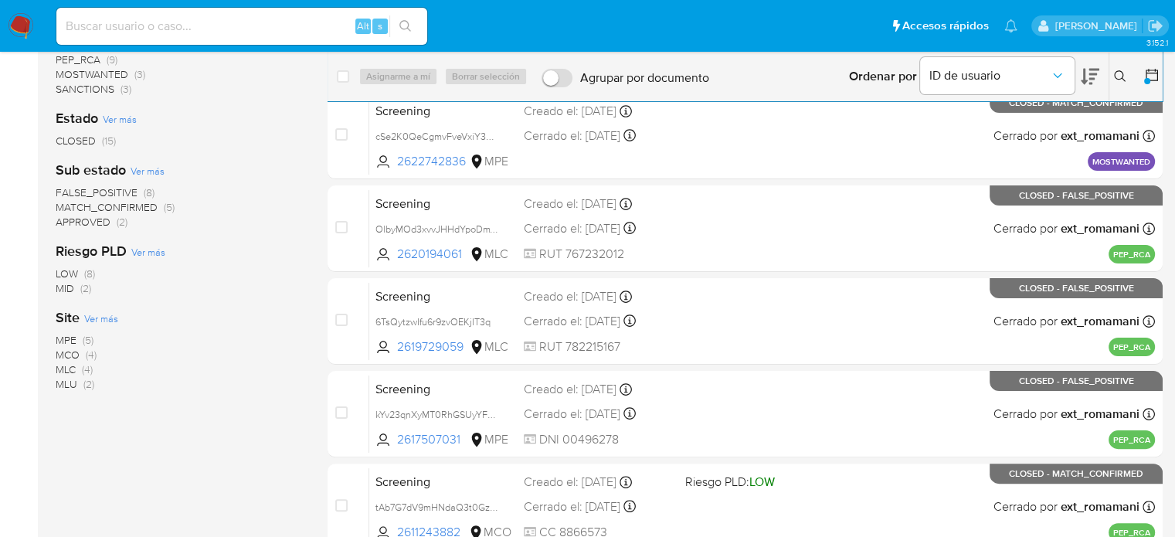
scroll to position [309, 0]
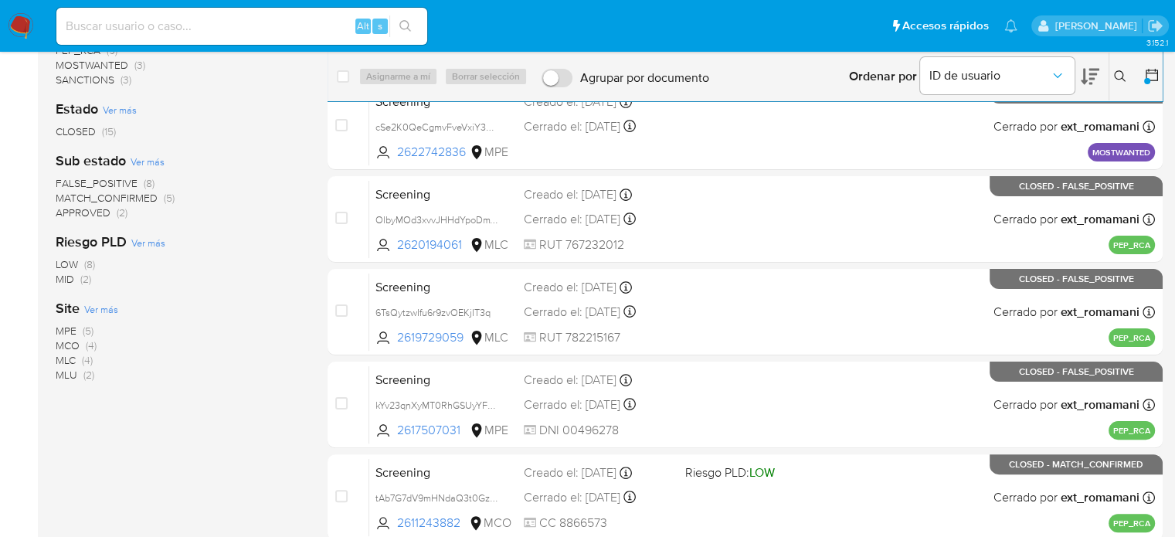
click at [87, 362] on span "(4)" at bounding box center [87, 359] width 11 height 15
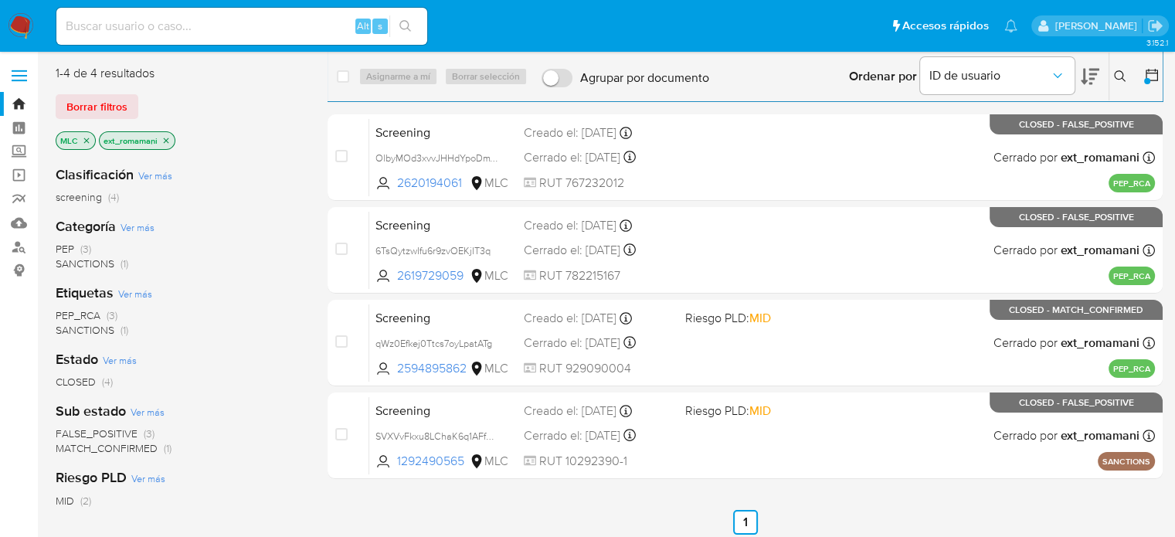
click at [165, 137] on icon "close-filter" at bounding box center [165, 140] width 9 height 9
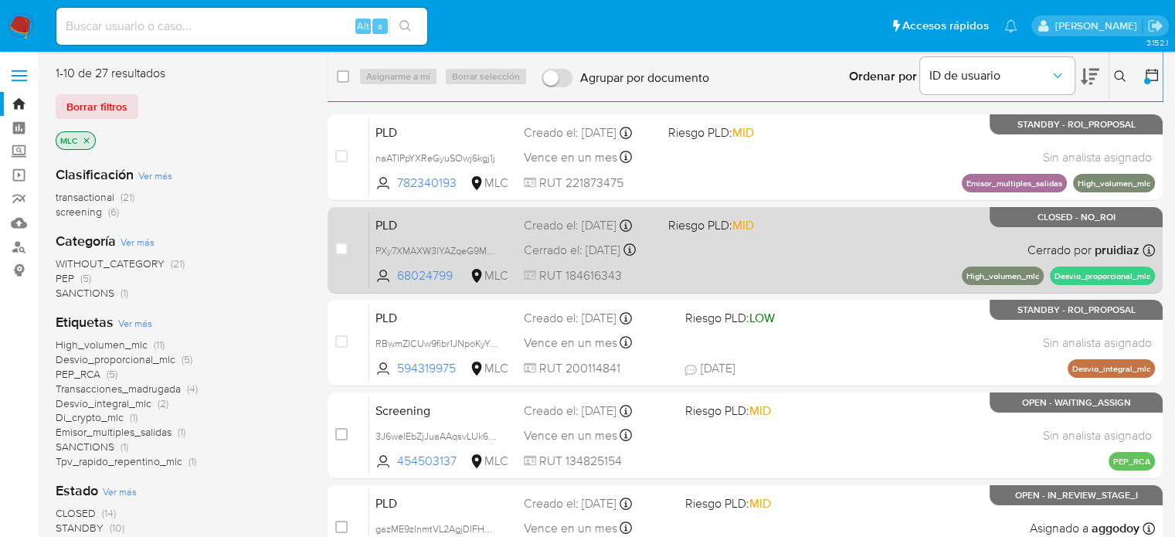
scroll to position [232, 0]
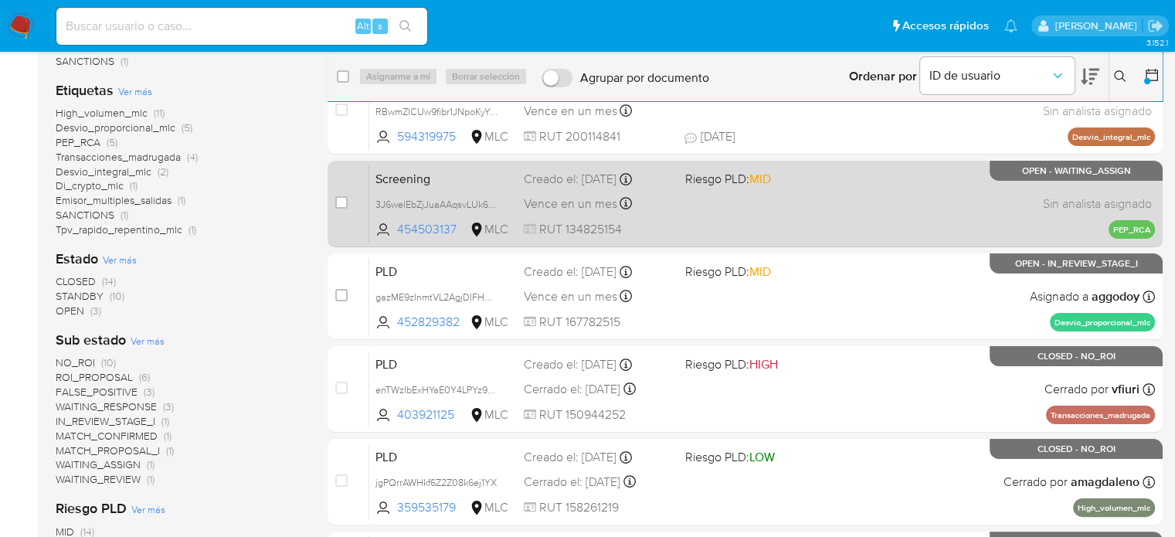
click at [709, 203] on div "Screening 3J6welEbZjJuaAAqsvLUk6EG 454503137 MLC Riesgo PLD: MID Creado el: [DA…" at bounding box center [762, 204] width 786 height 78
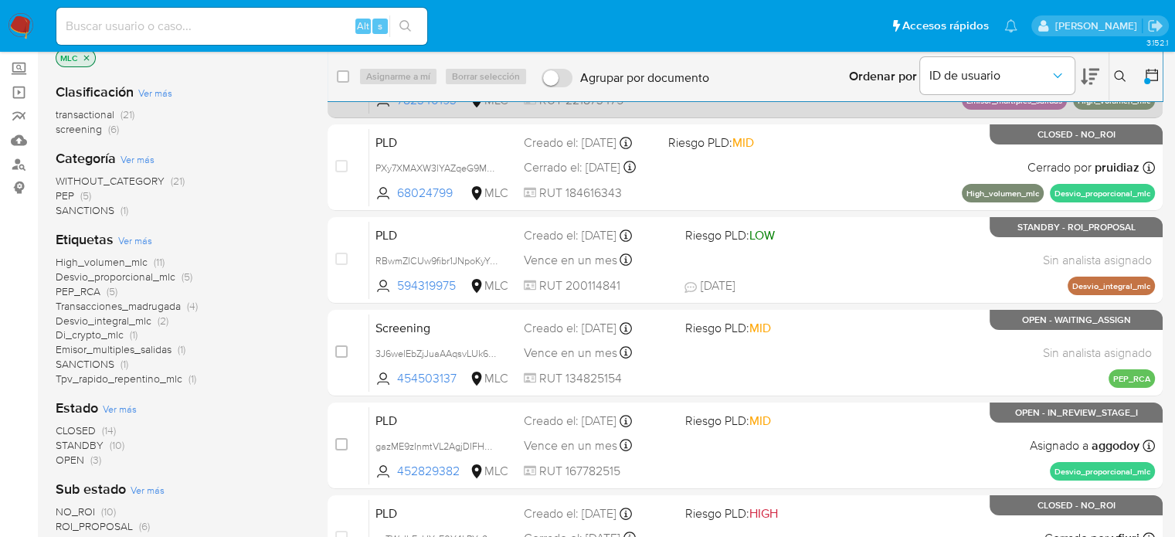
scroll to position [0, 0]
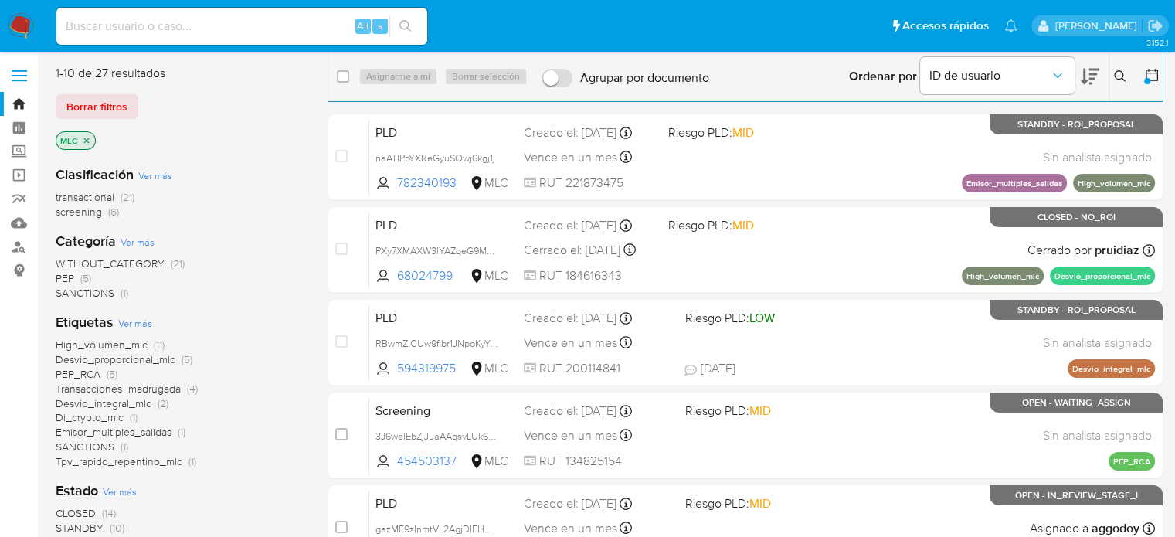
click at [1120, 73] on icon at bounding box center [1120, 76] width 12 height 12
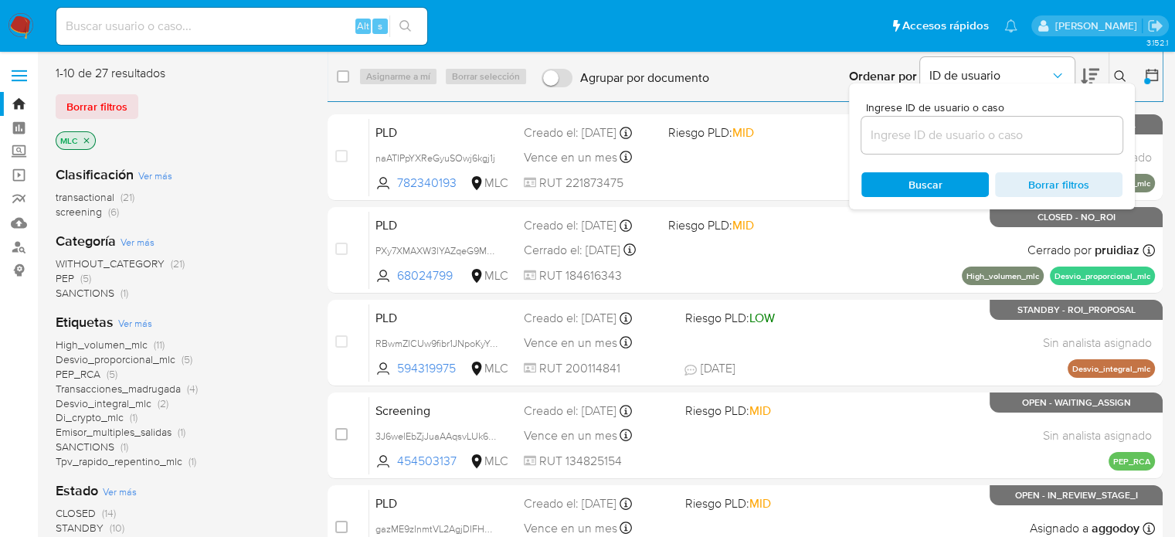
click at [1148, 73] on icon at bounding box center [1151, 74] width 15 height 15
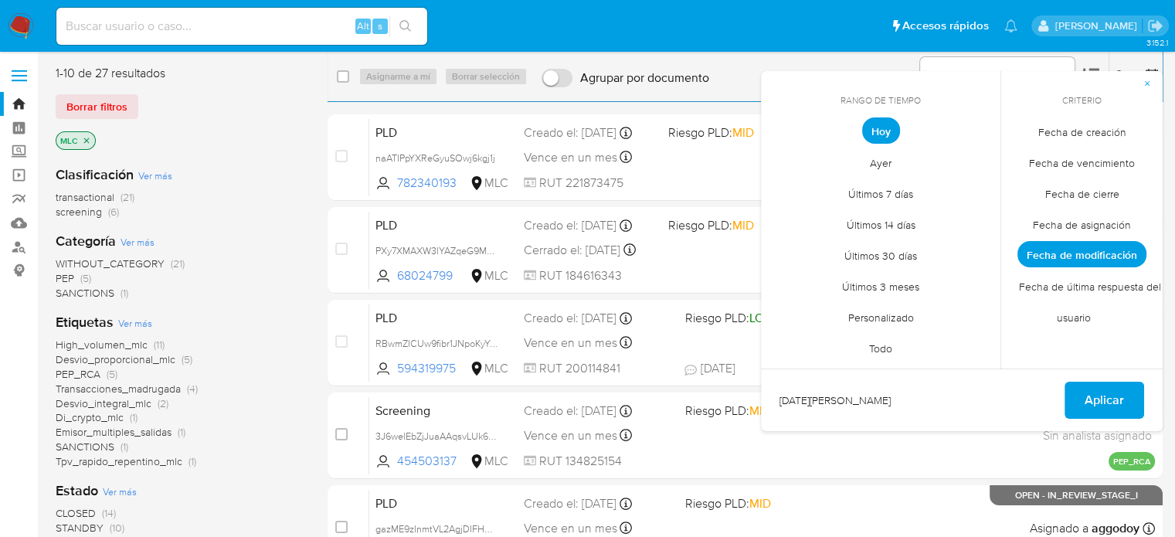
click at [1074, 315] on span "Fecha de última respuesta del usuario" at bounding box center [1082, 301] width 158 height 63
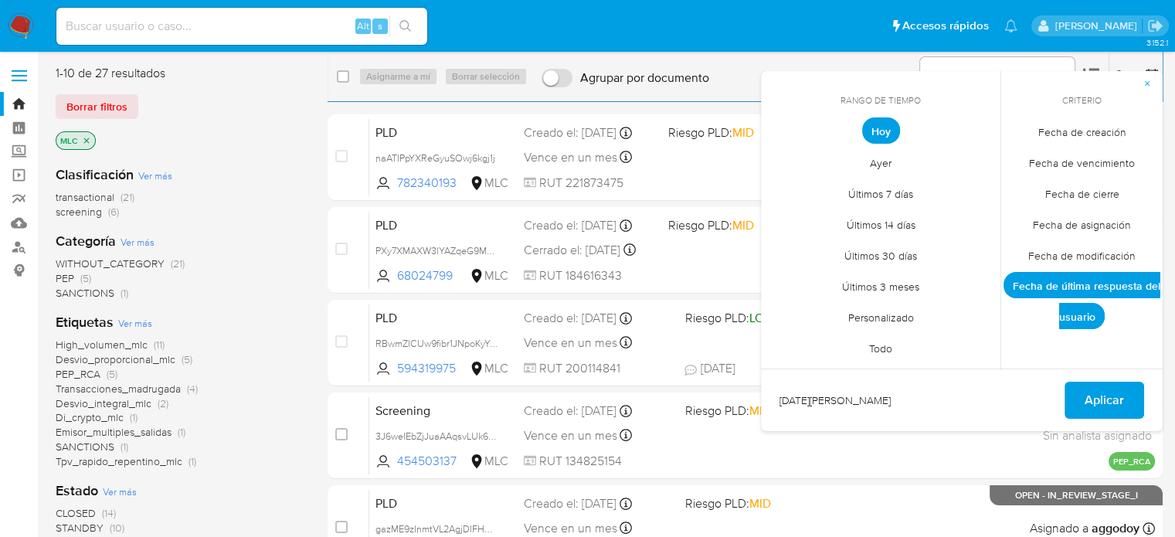
click at [1080, 311] on span "Fecha de última respuesta del usuario" at bounding box center [1081, 300] width 157 height 57
click at [1145, 83] on icon "button" at bounding box center [1146, 83] width 9 height 9
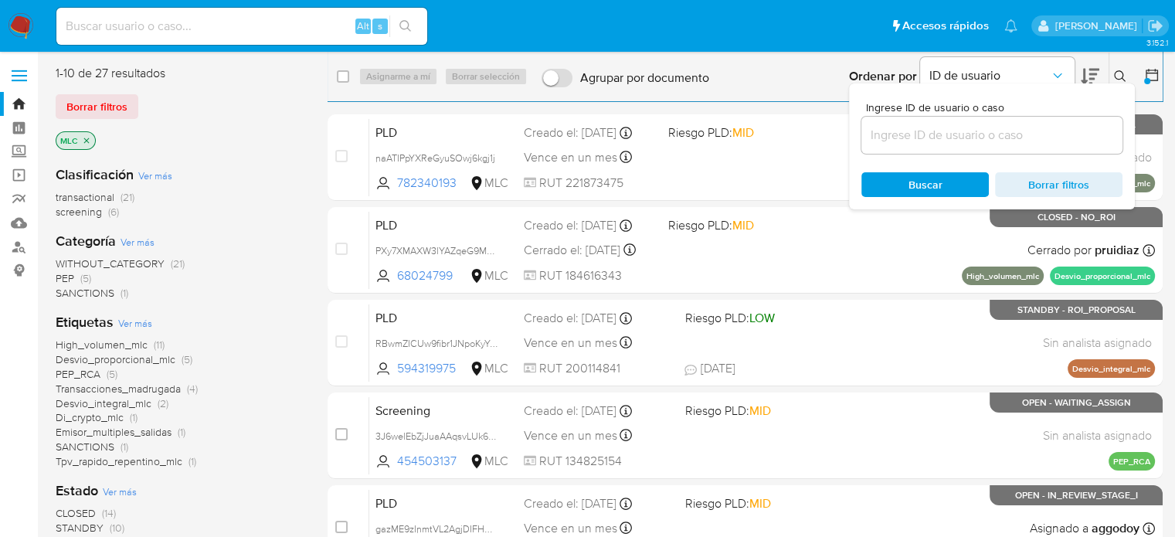
click at [1122, 73] on icon at bounding box center [1120, 76] width 12 height 12
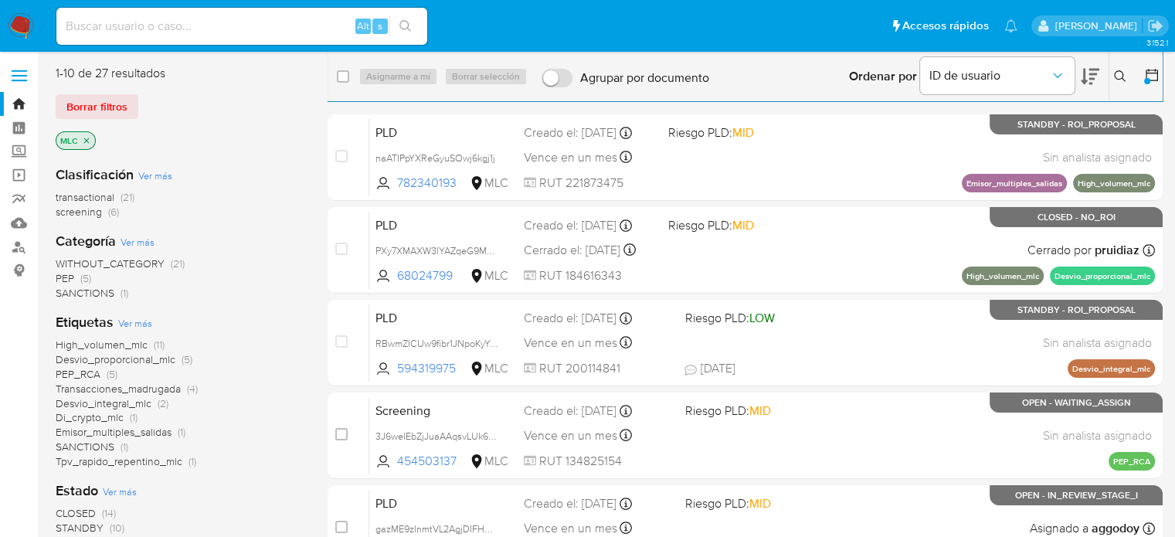
click at [1122, 73] on icon at bounding box center [1120, 76] width 12 height 12
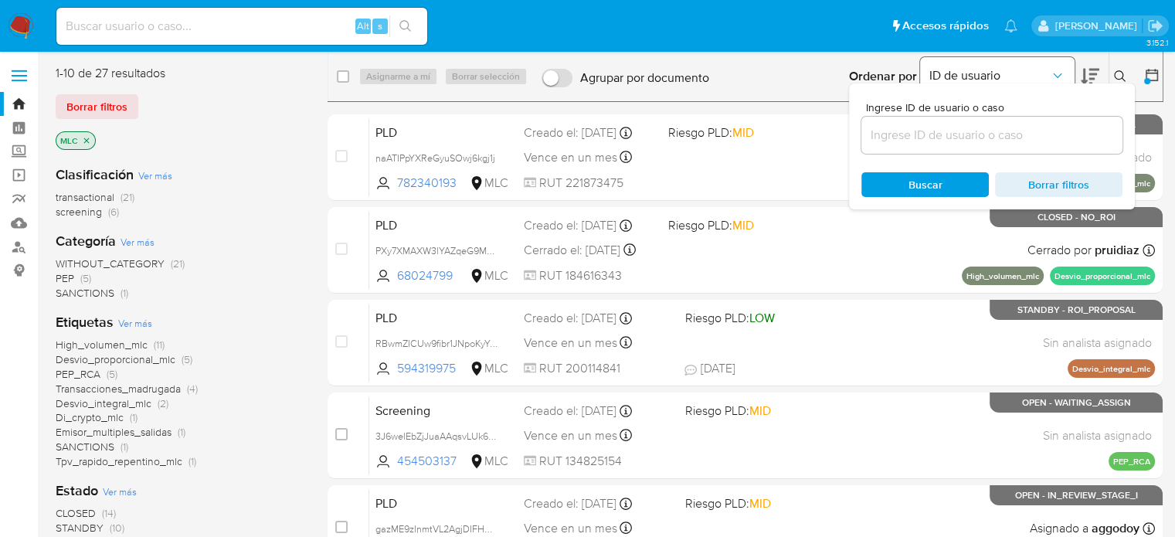
click at [1051, 70] on icon "Ordenar por" at bounding box center [1057, 75] width 15 height 15
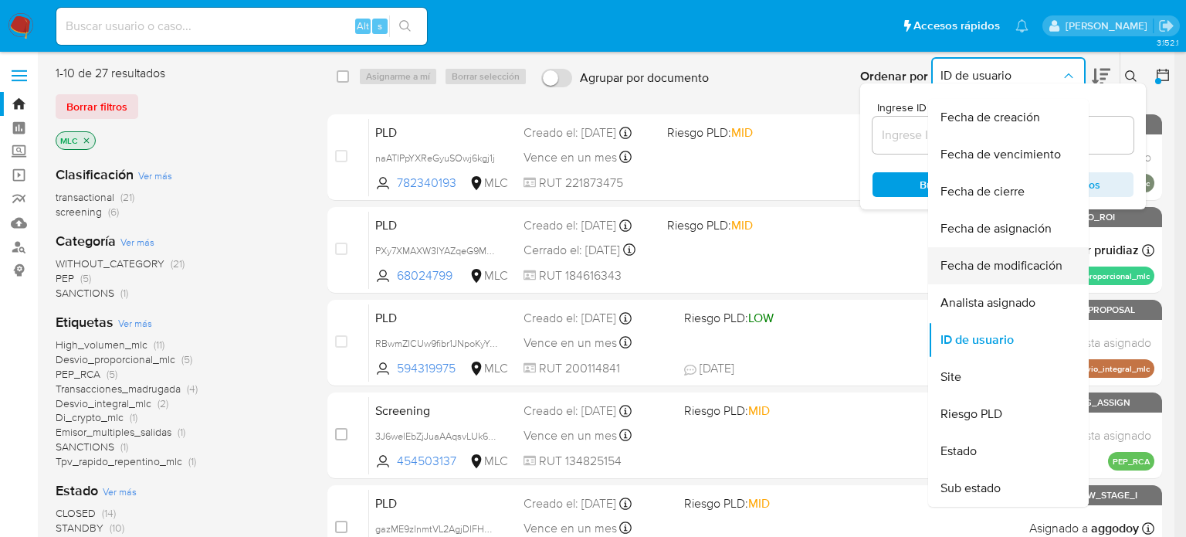
click at [1029, 265] on span "Fecha de modificación" at bounding box center [1002, 265] width 122 height 15
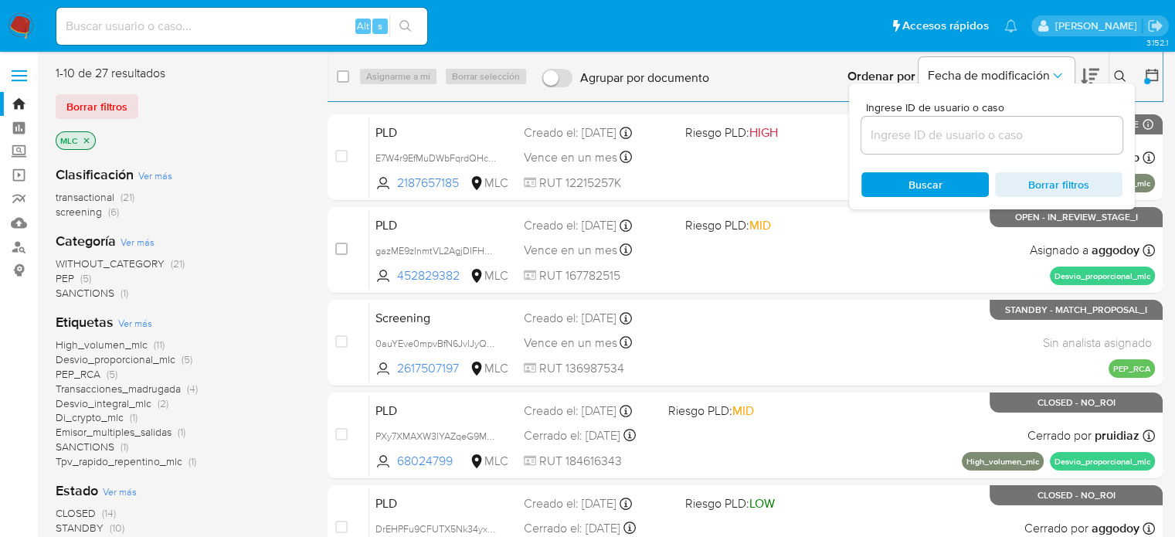
click at [1153, 70] on icon at bounding box center [1151, 74] width 15 height 15
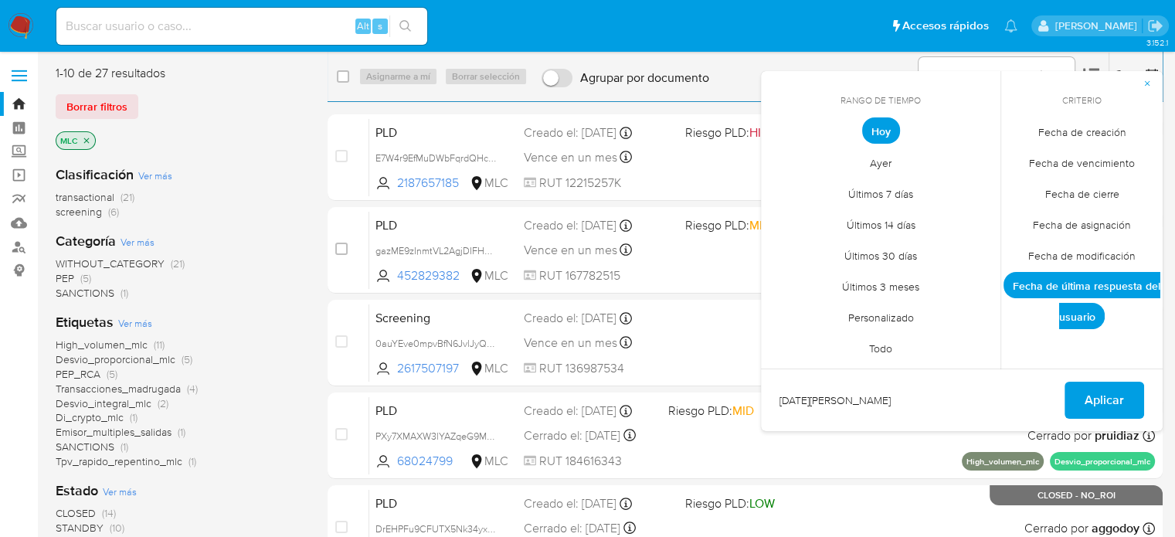
click at [887, 130] on span "Hoy" at bounding box center [881, 130] width 38 height 26
drag, startPoint x: 1089, startPoint y: 254, endPoint x: 1079, endPoint y: 259, distance: 11.1
click at [1088, 254] on span "Fecha de modificación" at bounding box center [1082, 255] width 140 height 32
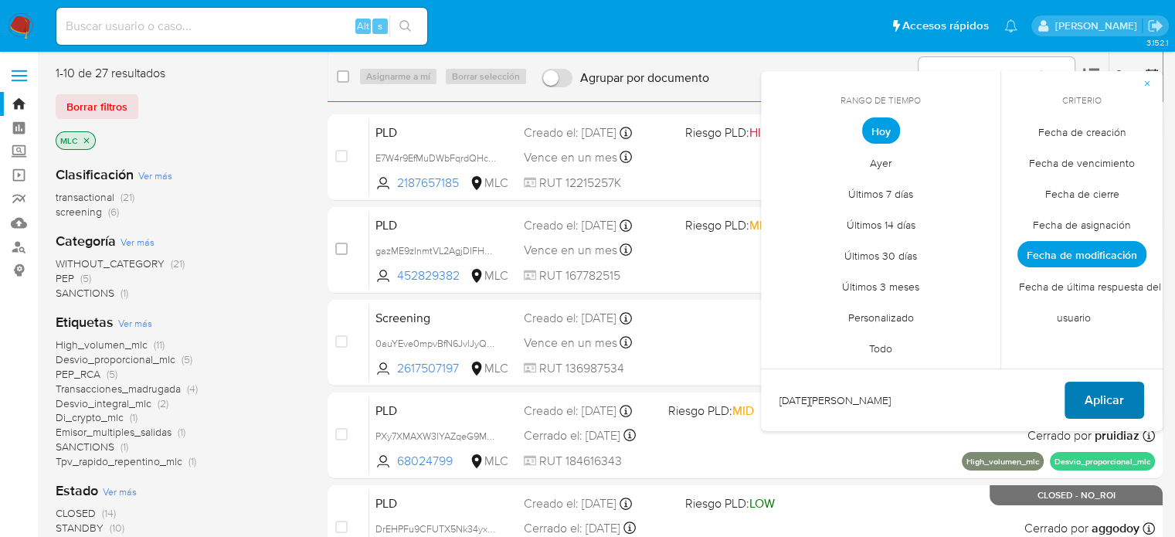
drag, startPoint x: 1101, startPoint y: 397, endPoint x: 1084, endPoint y: 396, distance: 17.0
click at [1100, 398] on span "Aplicar" at bounding box center [1103, 400] width 39 height 34
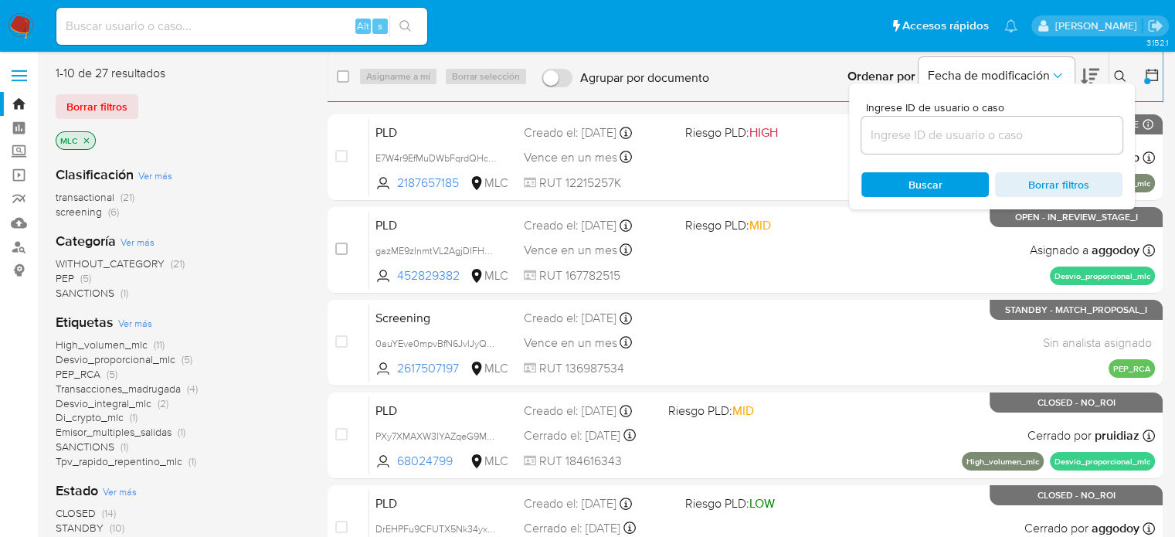
click at [803, 83] on div "Ordenar por Fecha de modificación No es posible ordenar los resultados mientras…" at bounding box center [940, 77] width 446 height 48
click at [1143, 77] on div at bounding box center [1149, 77] width 28 height 48
click at [1061, 71] on icon "Ordenar por" at bounding box center [1057, 75] width 15 height 15
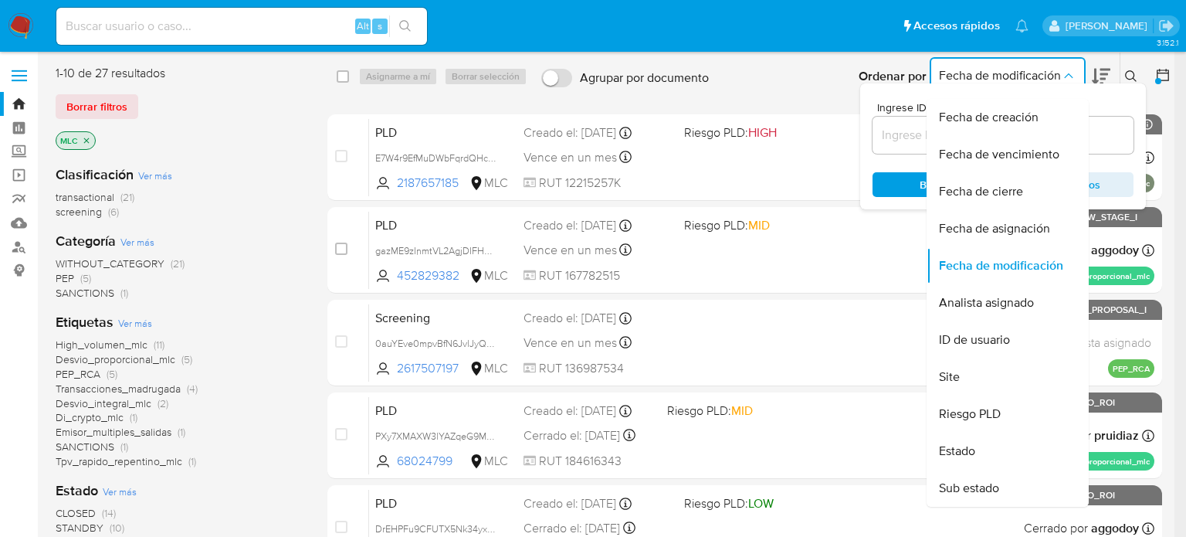
click at [1061, 71] on icon "Ordenar por" at bounding box center [1068, 75] width 15 height 15
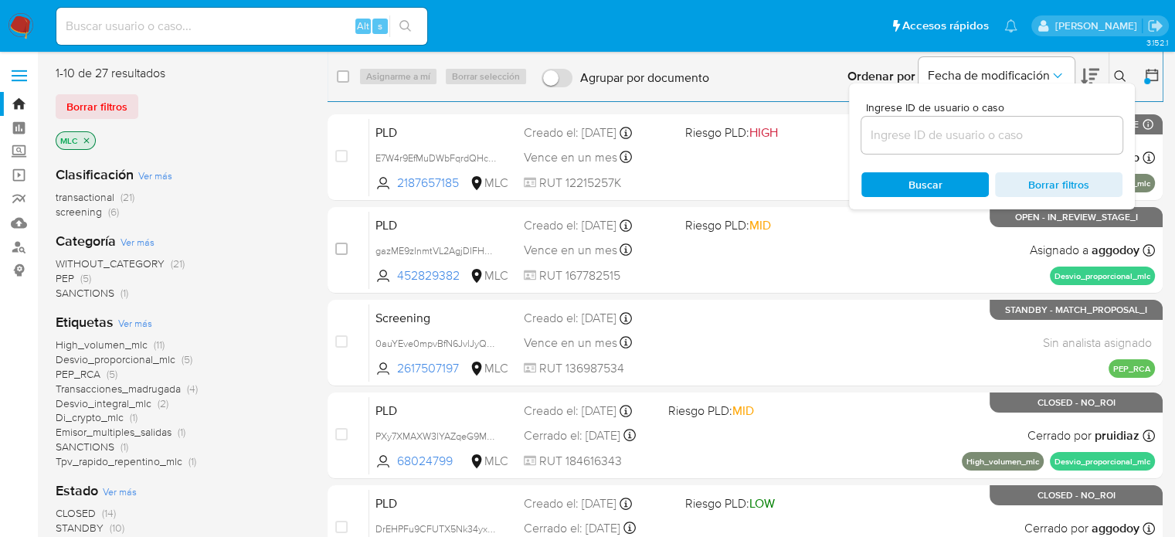
click at [1140, 70] on div at bounding box center [1149, 77] width 28 height 48
click at [1151, 80] on icon at bounding box center [1151, 75] width 12 height 12
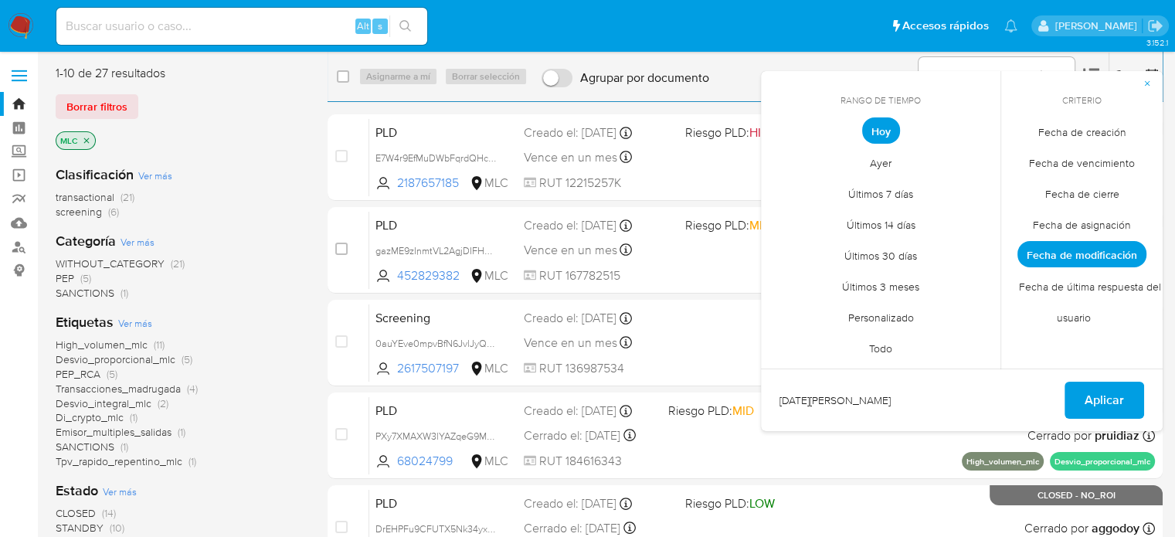
click at [735, 76] on div "Ordenar por Fecha de modificación No es posible ordenar los resultados mientras…" at bounding box center [940, 77] width 446 height 48
click at [1094, 399] on span "Aplicar" at bounding box center [1103, 400] width 39 height 34
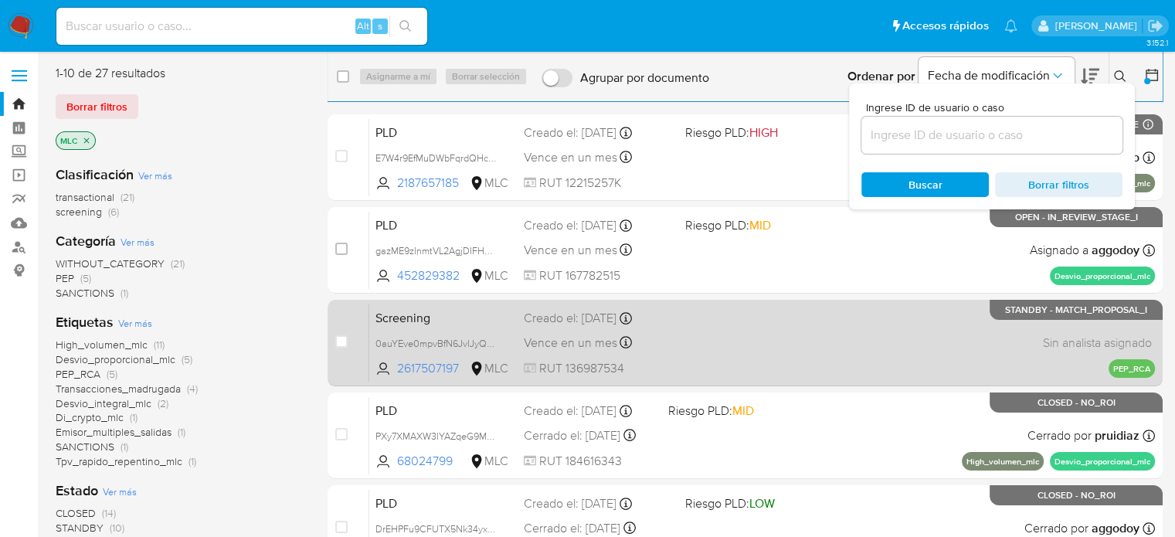
click at [803, 358] on div "Screening 0auYEve0mpvBfN6JvlJyQ0lS 2617507197 MLC Creado el: [DATE] Creado el: …" at bounding box center [762, 343] width 786 height 78
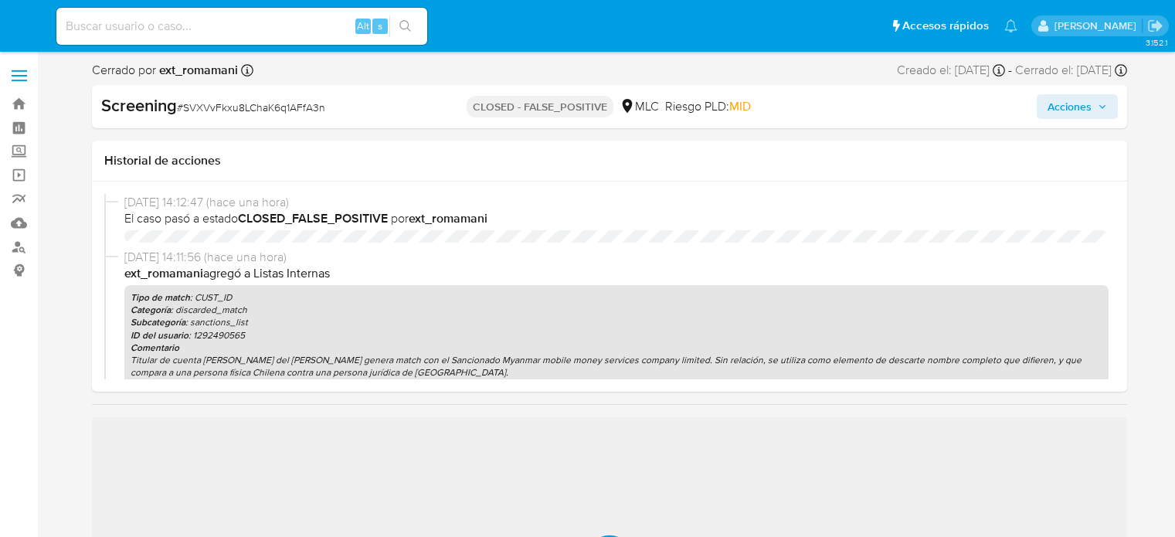
select select "10"
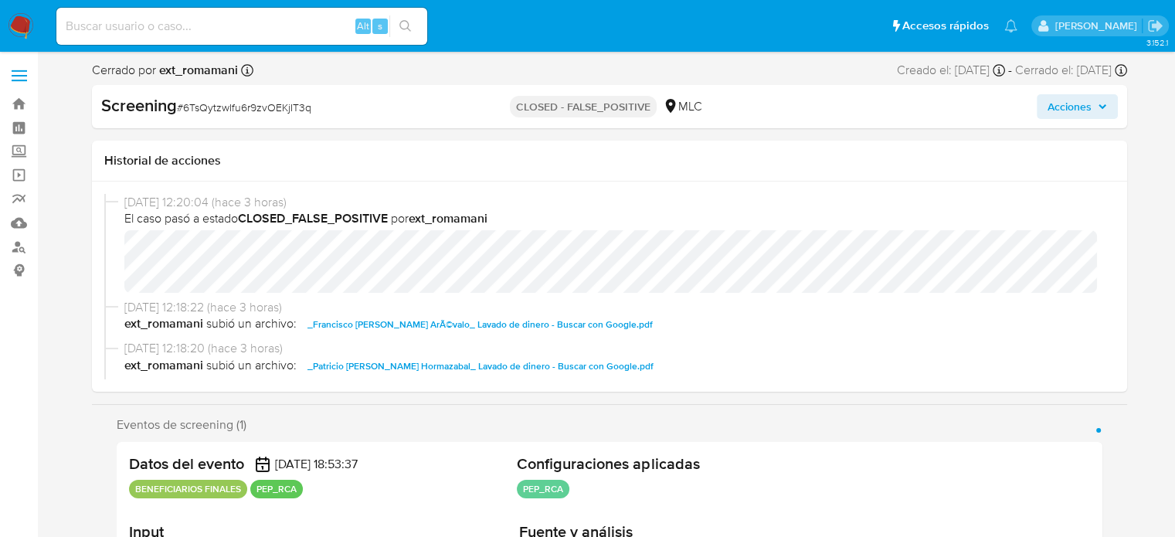
select select "10"
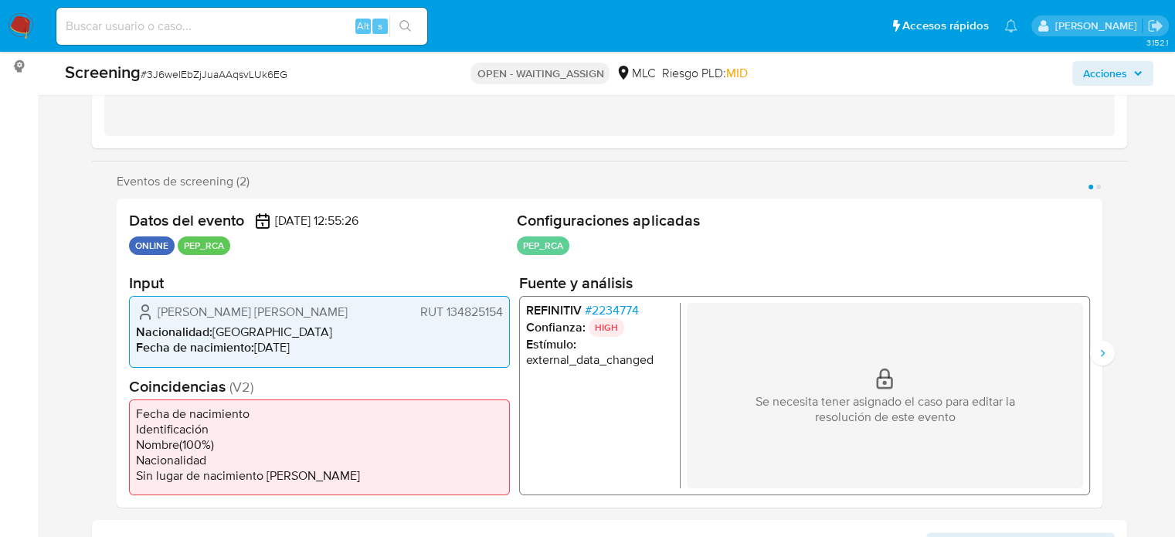
select select "10"
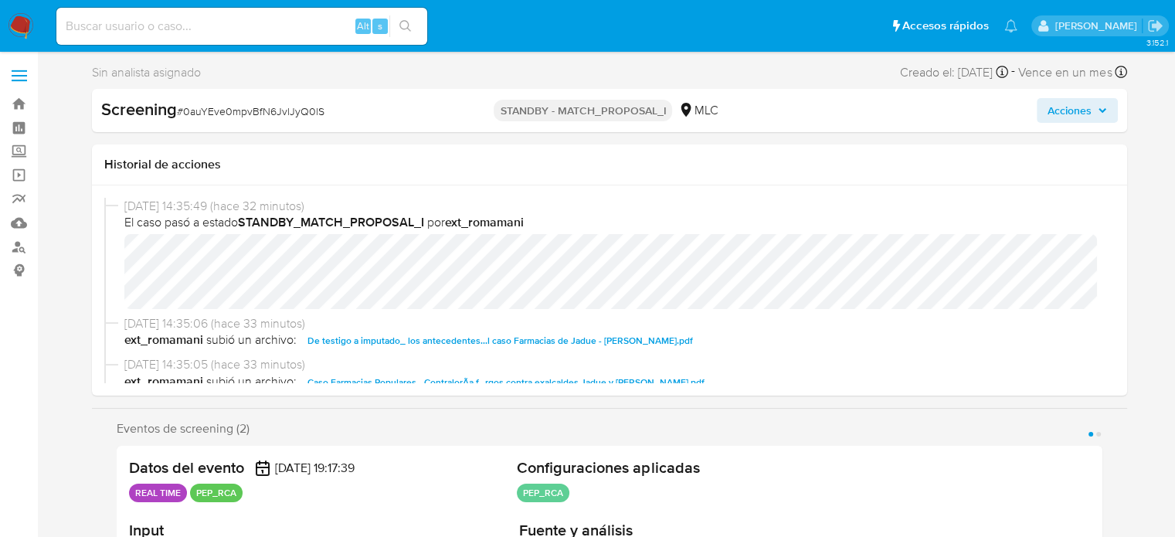
select select "10"
drag, startPoint x: 362, startPoint y: 119, endPoint x: 182, endPoint y: 128, distance: 180.2
click at [182, 128] on div "Screening # 0auYEve0mpvBfN6JvlJyQ0lS STANDBY - MATCH_PROPOSAL_I MLC Acciones" at bounding box center [609, 110] width 1035 height 43
copy span "0auYEve0mpvBfN6JvlJyQ0lS"
click at [361, 120] on div "Screening # 0auYEve0mpvBfN6JvlJyQ0lS" at bounding box center [267, 109] width 333 height 23
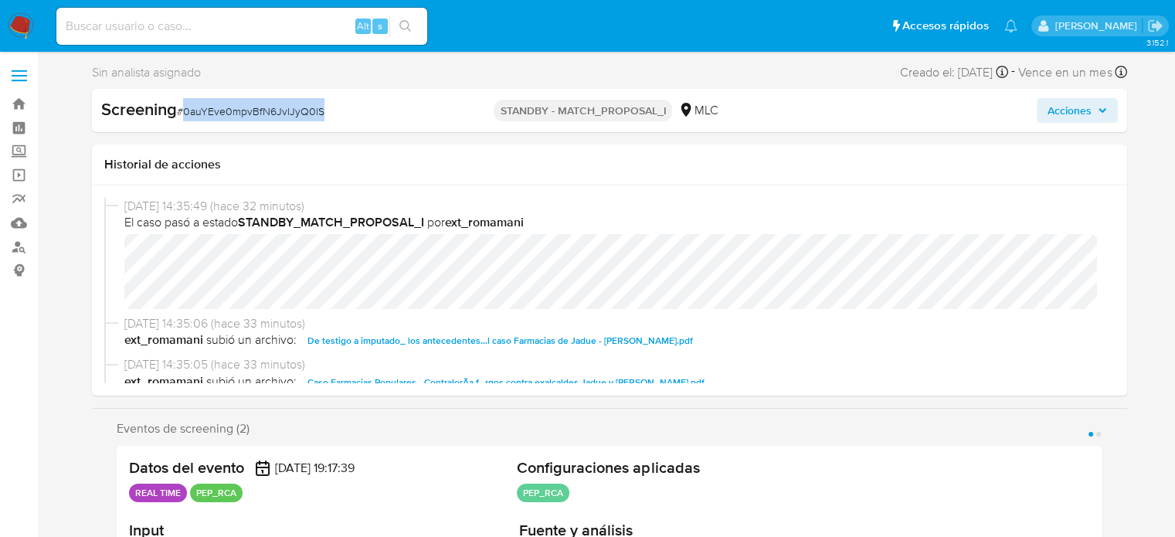
drag, startPoint x: 365, startPoint y: 111, endPoint x: 185, endPoint y: 120, distance: 179.4
click at [185, 120] on div "Screening # 0auYEve0mpvBfN6JvlJyQ0lS" at bounding box center [268, 110] width 334 height 25
copy span "0auYEve0mpvBfN6JvlJyQ0lS"
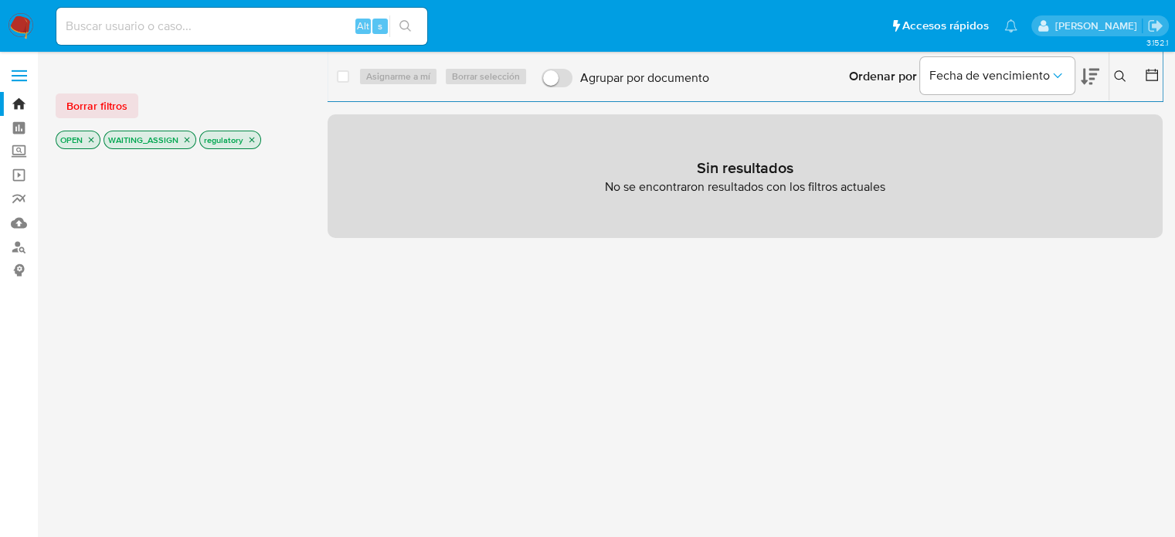
click at [29, 27] on img at bounding box center [21, 26] width 26 height 26
click at [261, 138] on icon "close-filter" at bounding box center [260, 139] width 9 height 9
click at [260, 138] on icon "close-filter" at bounding box center [260, 139] width 9 height 9
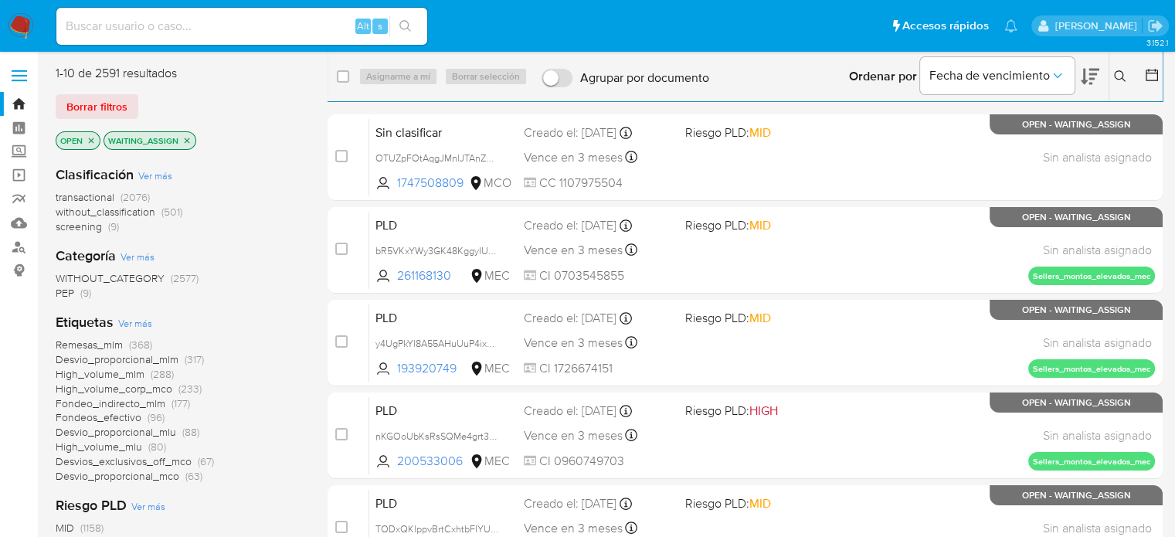
click at [76, 297] on span "PEP (9)" at bounding box center [74, 293] width 36 height 15
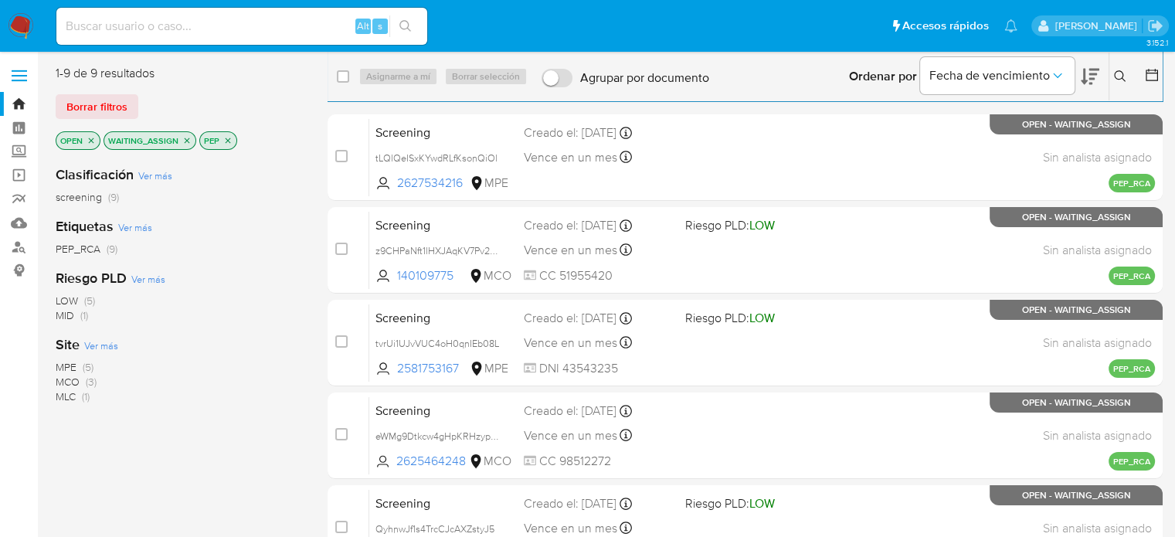
click at [89, 369] on span "(5)" at bounding box center [88, 366] width 11 height 15
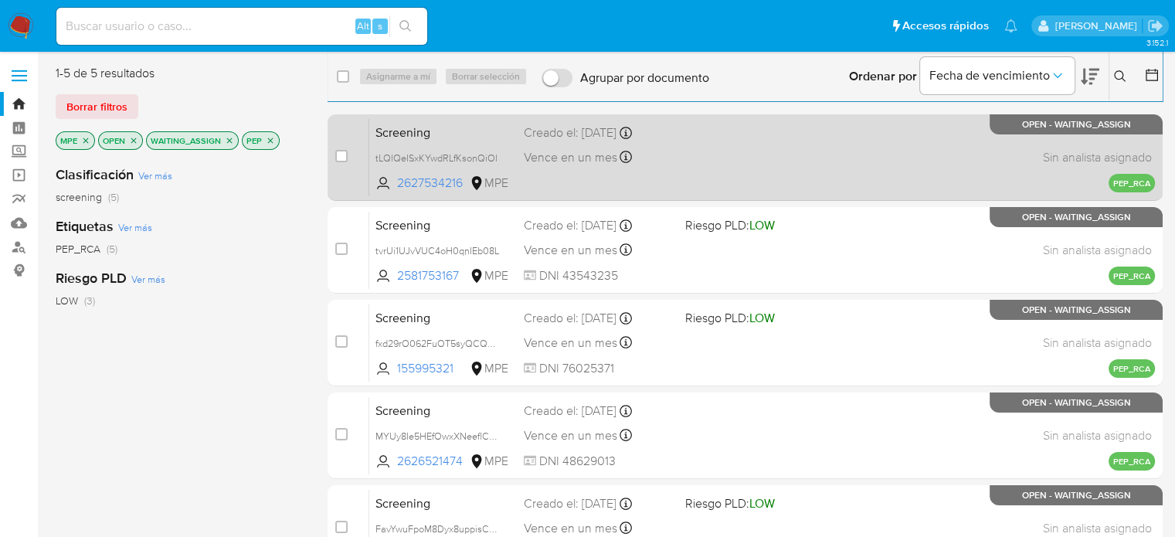
click at [680, 163] on div "Screening tLQlQeISxKYwdRLfKsonQiOl 2627534216 MPE Creado el: [DATE] Creado el: …" at bounding box center [762, 157] width 786 height 78
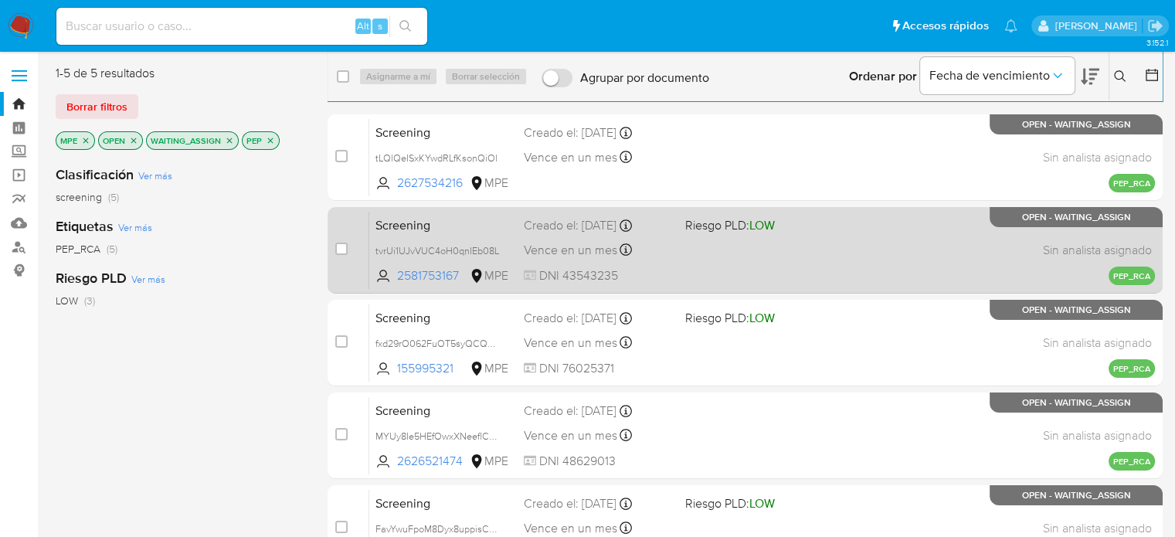
click at [680, 271] on div "Screening tvrUi1UJvVUC4oH0qnIEb08L 2581753167 MPE Riesgo PLD: LOW Creado el: [D…" at bounding box center [762, 250] width 786 height 78
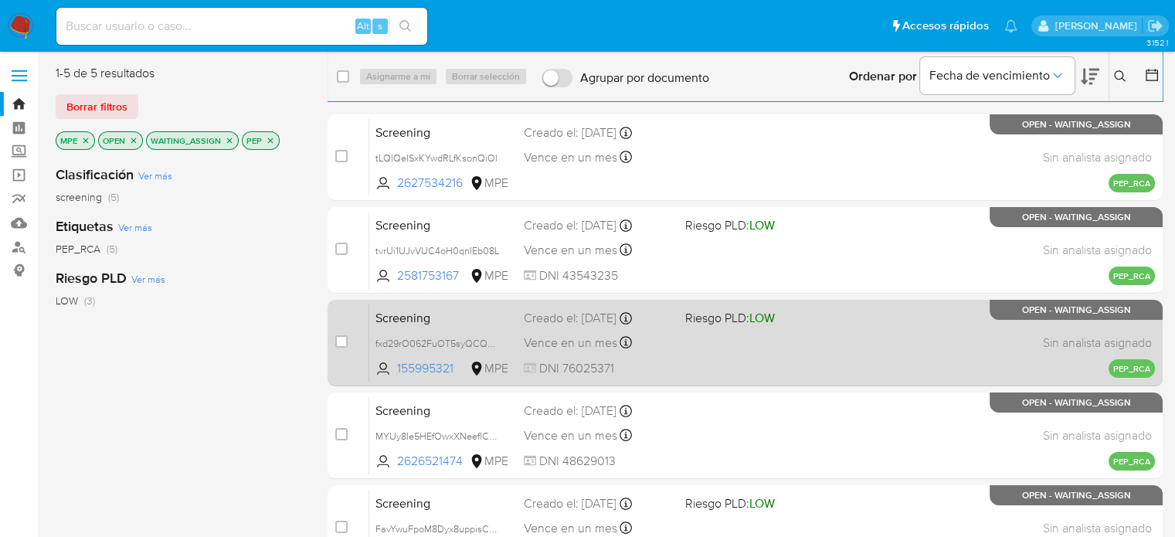
click at [683, 338] on div "Screening fxd29rO062FuOT5syQCQyvnw 155995321 MPE Riesgo PLD: LOW Creado el: 13/…" at bounding box center [762, 343] width 786 height 78
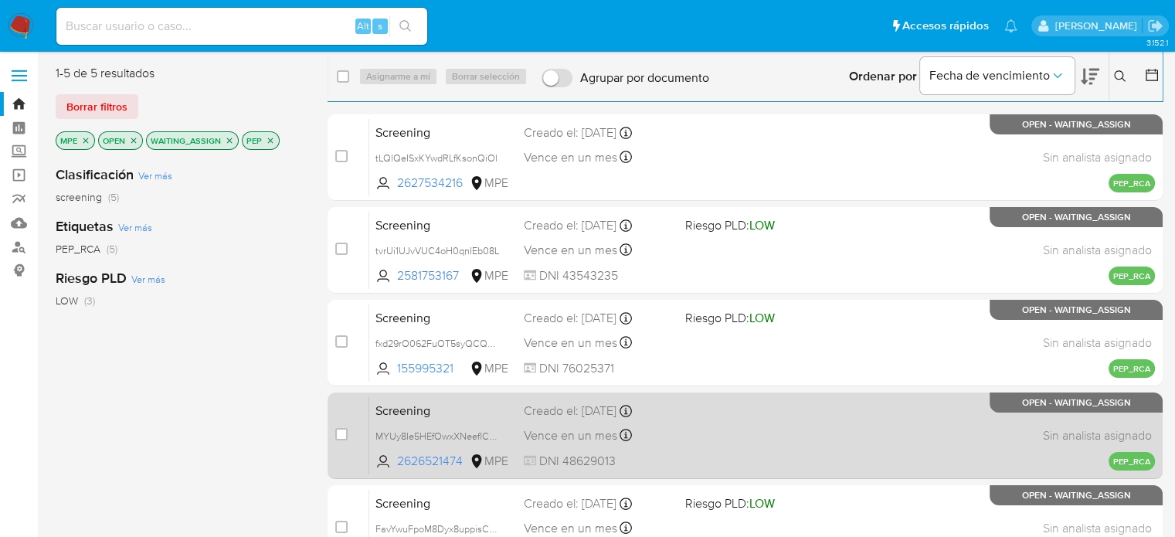
click at [683, 424] on div "Screening MYUy8Ie5HEfOwxXNeeflCnjq 2626521474 MPE Creado el: 13/08/2025 Creado …" at bounding box center [762, 435] width 786 height 78
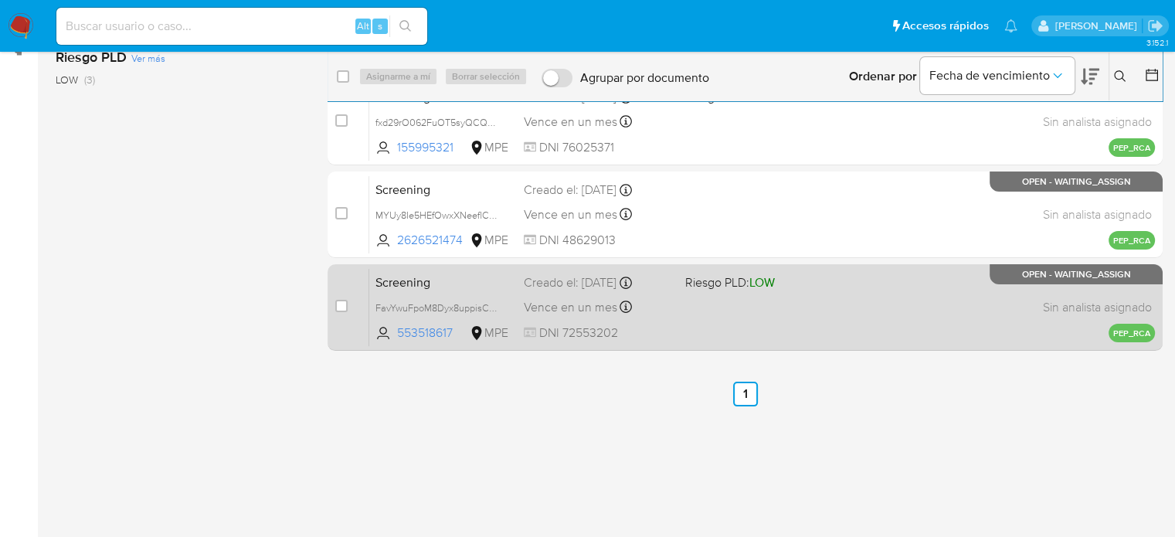
scroll to position [225, 0]
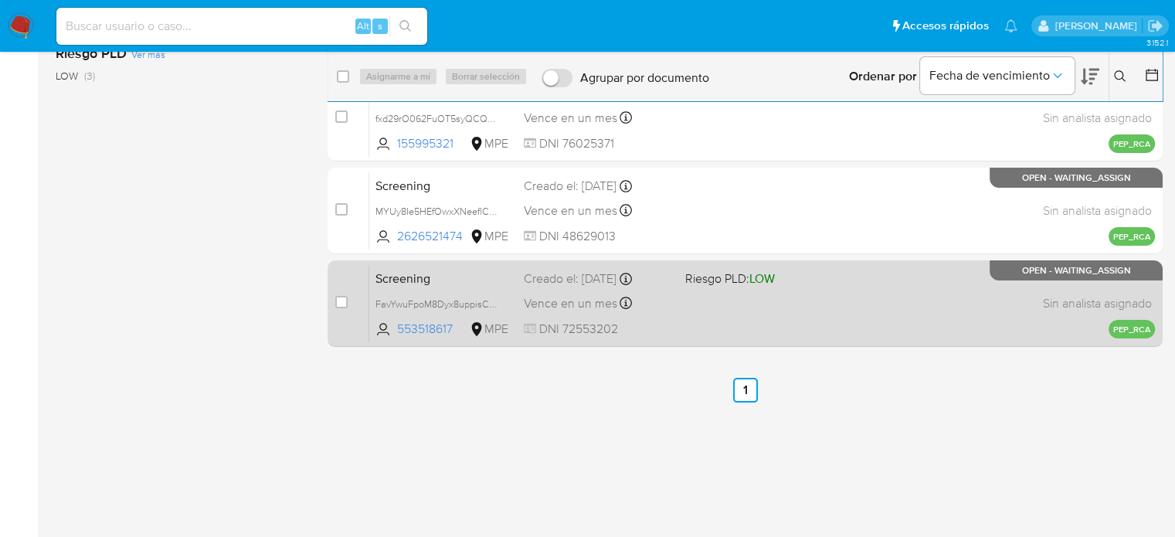
click at [692, 311] on div "Screening FavYwuFpoM8Dyx8uppisC1xe 553518617 MPE Riesgo PLD: LOW Creado el: 13/…" at bounding box center [762, 303] width 786 height 78
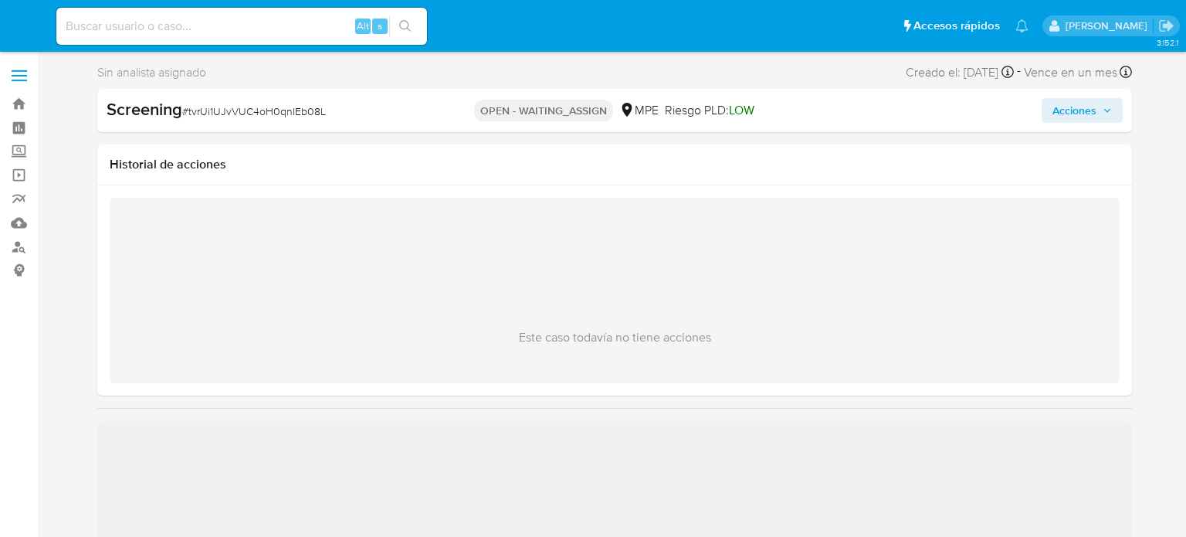
select select "10"
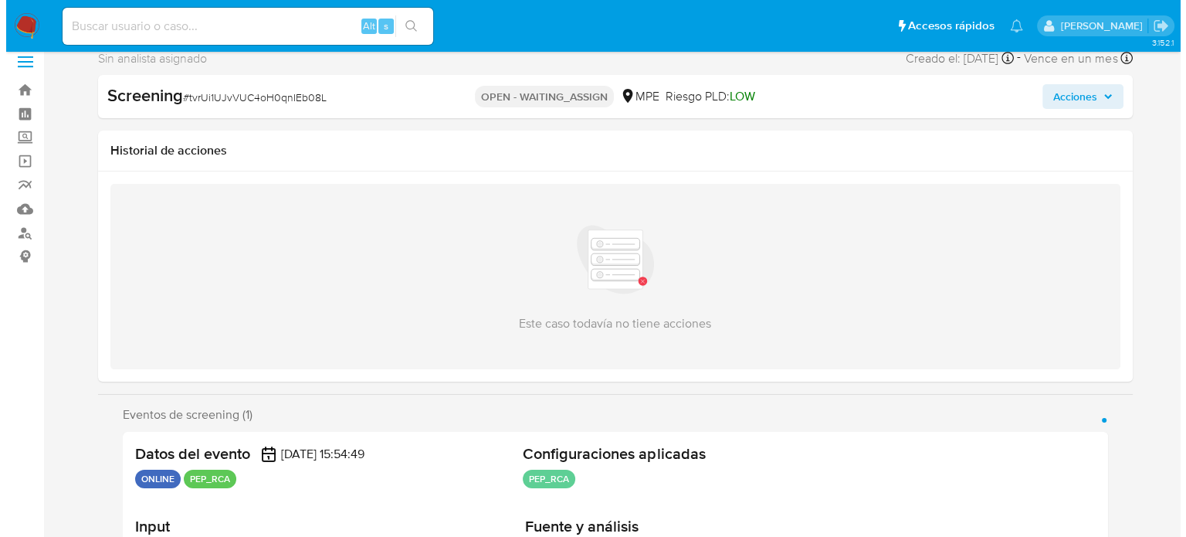
scroll to position [309, 0]
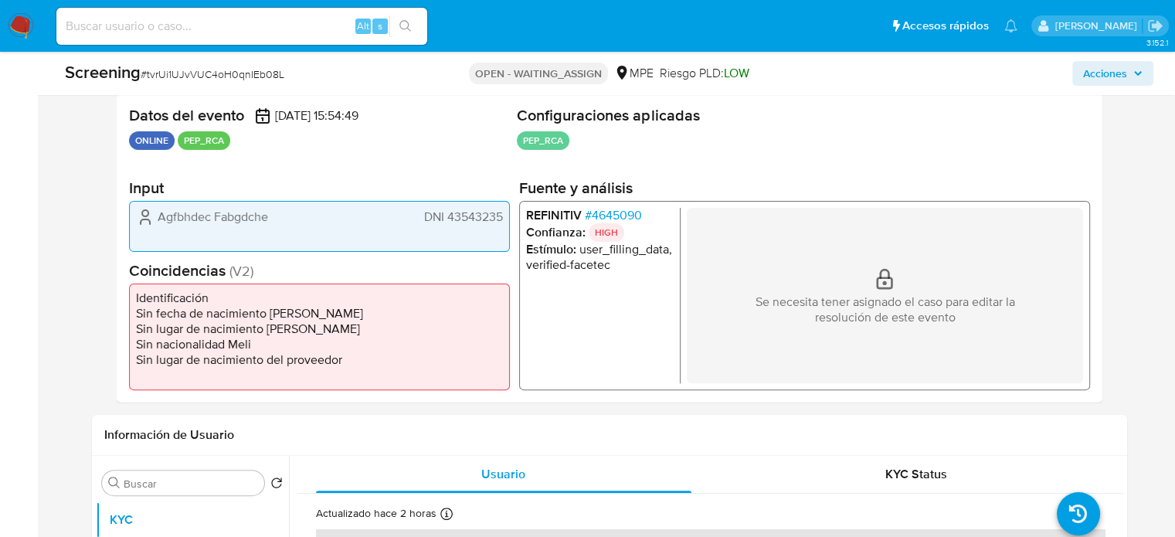
click at [619, 214] on span "# 4645090" at bounding box center [612, 215] width 57 height 15
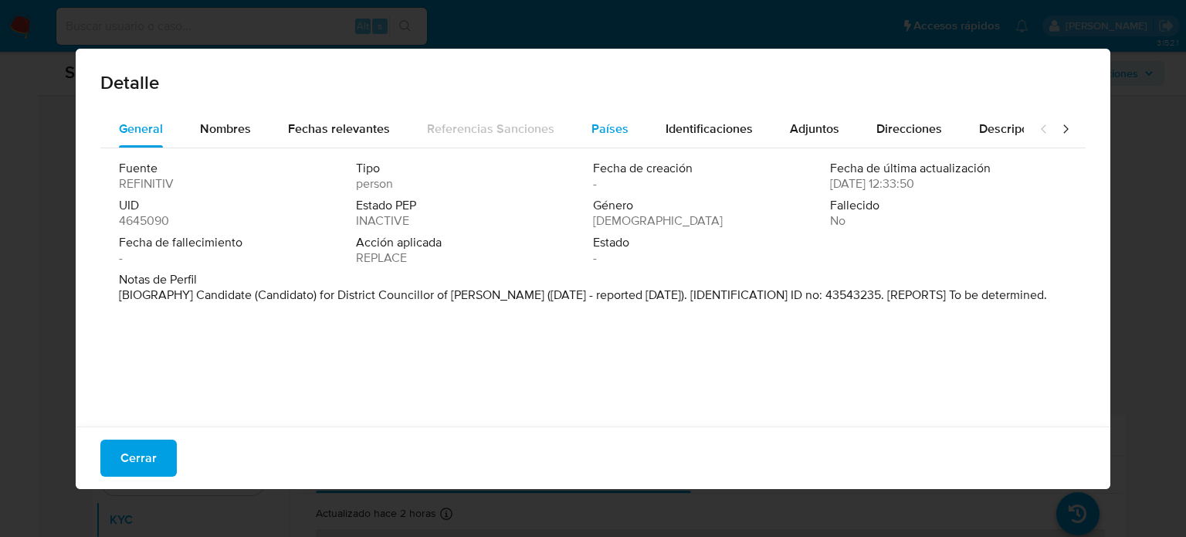
click at [603, 127] on span "Países" at bounding box center [610, 129] width 37 height 18
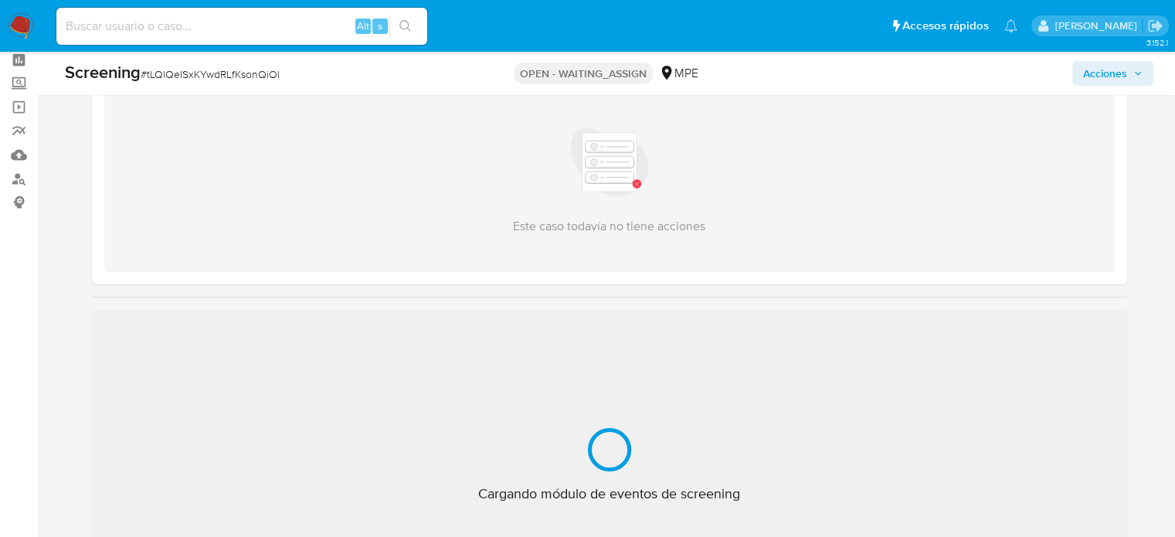
scroll to position [77, 0]
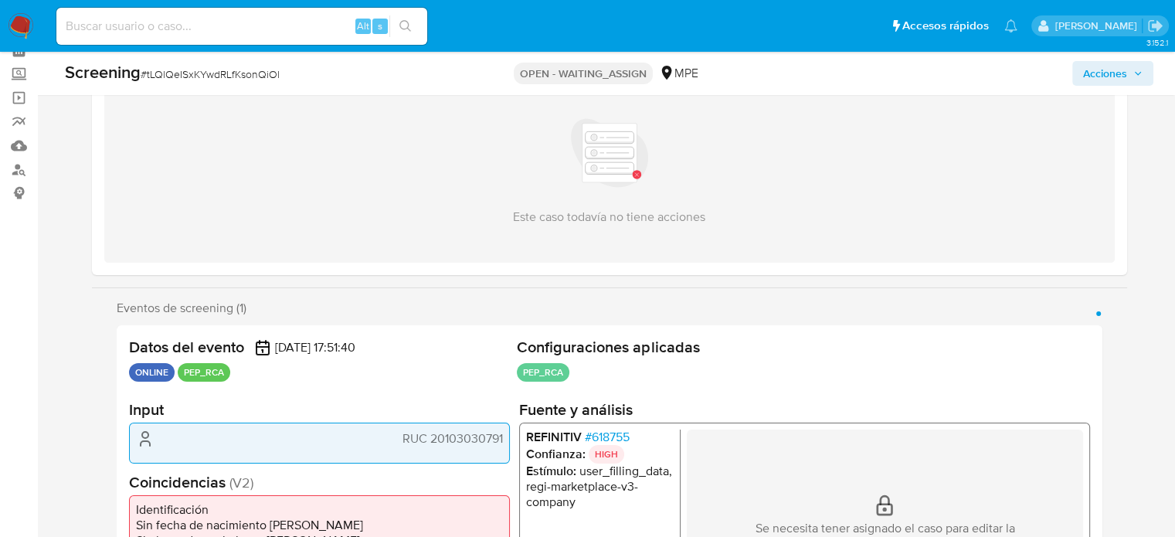
select select "10"
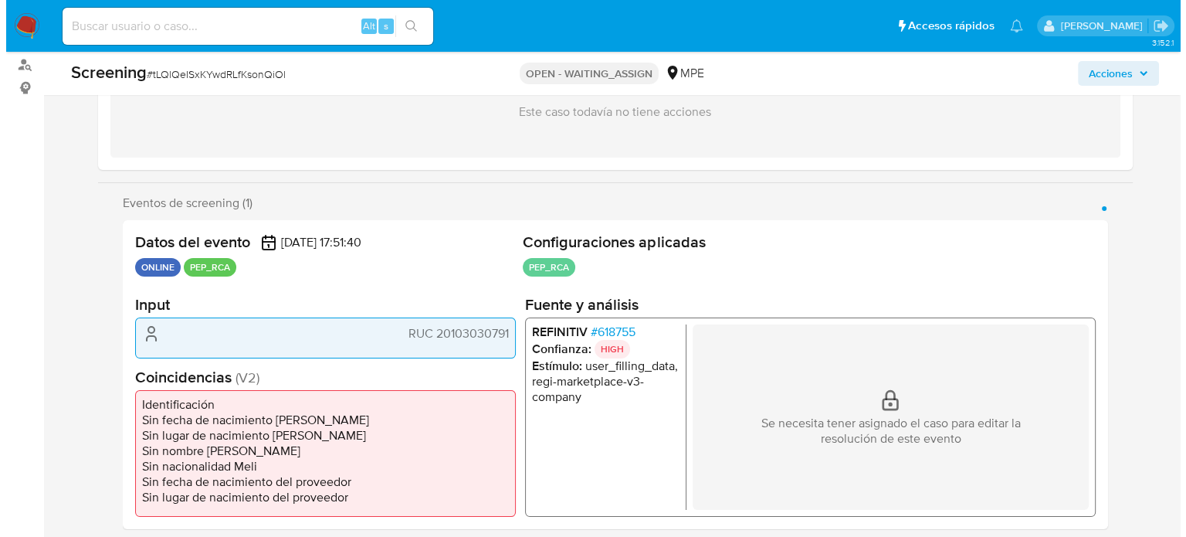
scroll to position [309, 0]
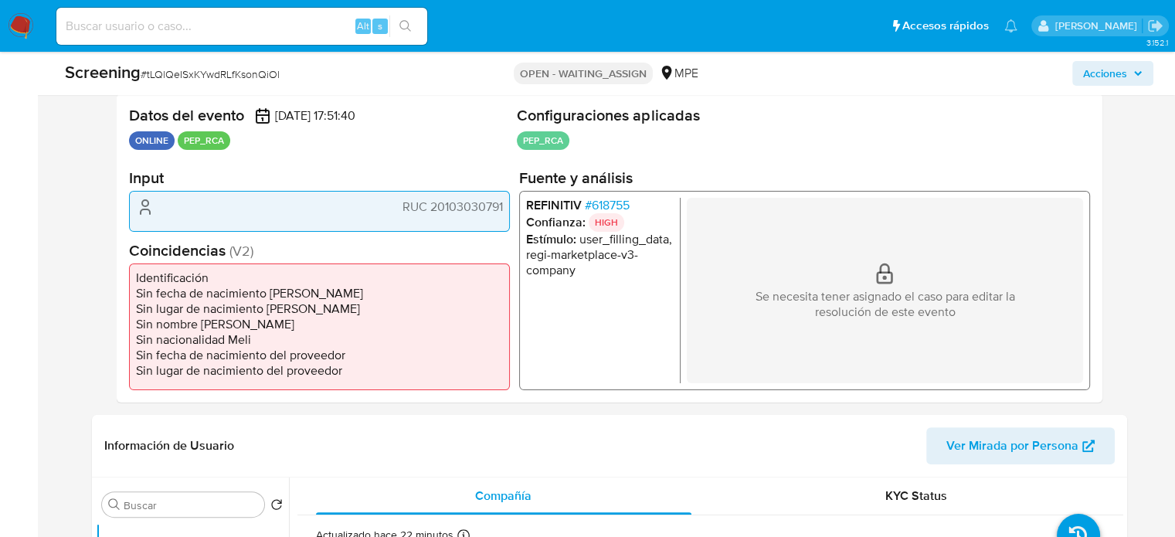
click at [624, 200] on span "# 618755" at bounding box center [606, 205] width 45 height 15
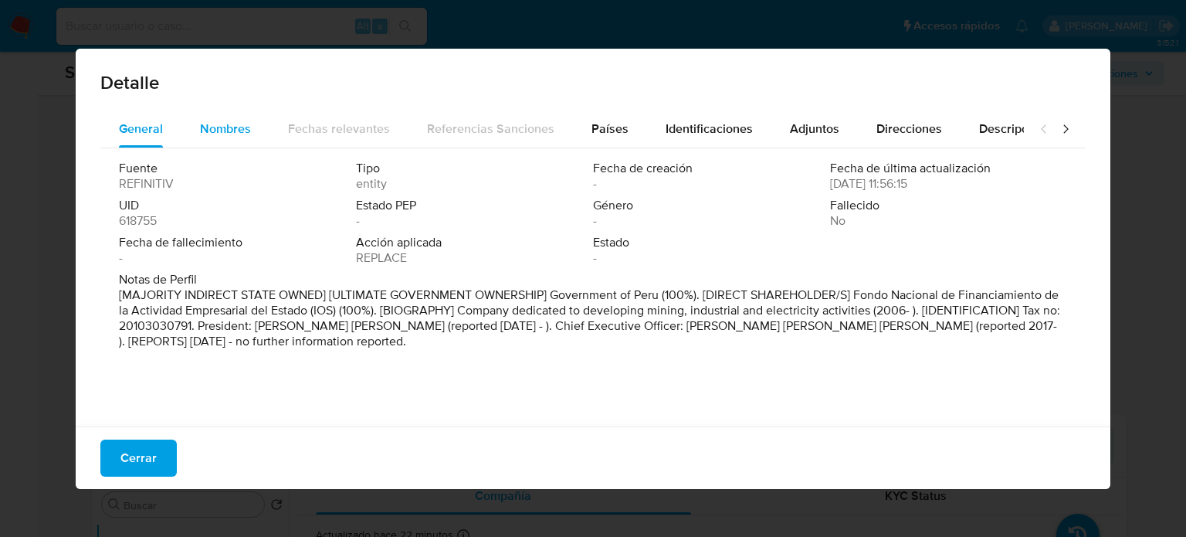
click at [227, 137] on span "Nombres" at bounding box center [225, 129] width 51 height 18
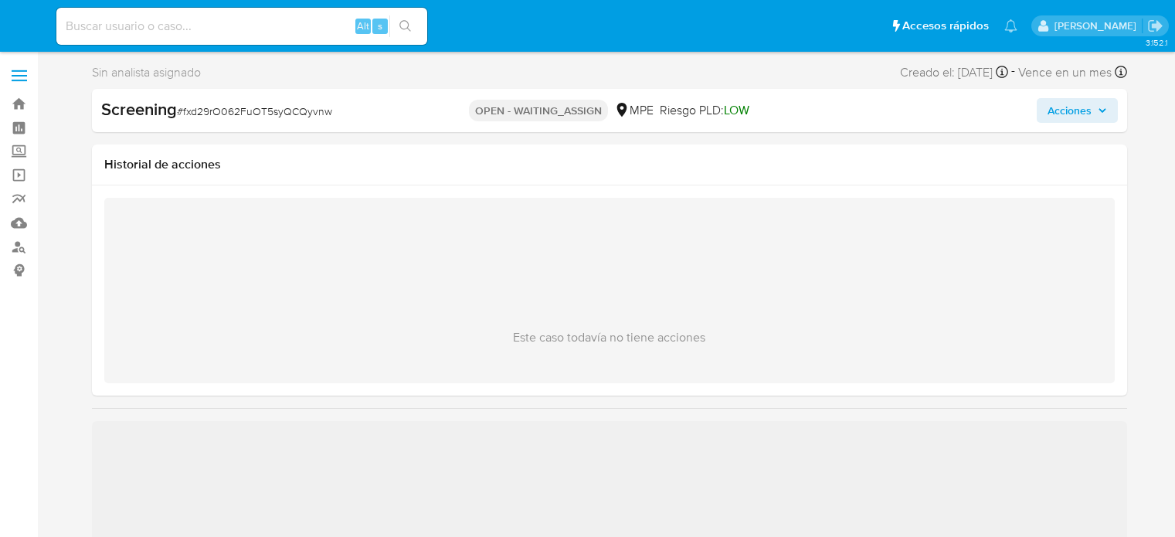
select select "10"
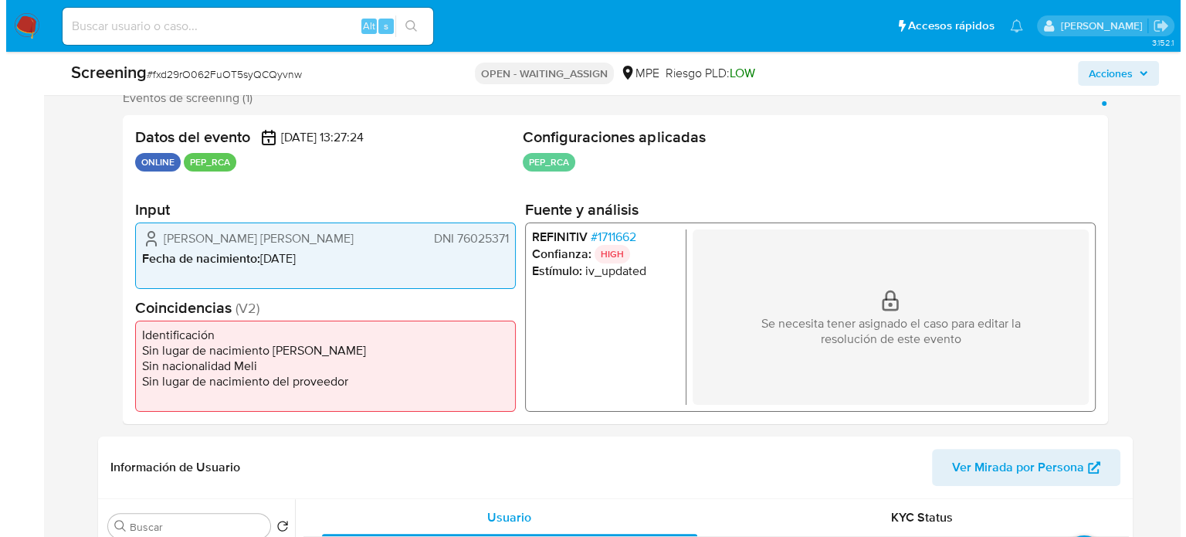
scroll to position [309, 0]
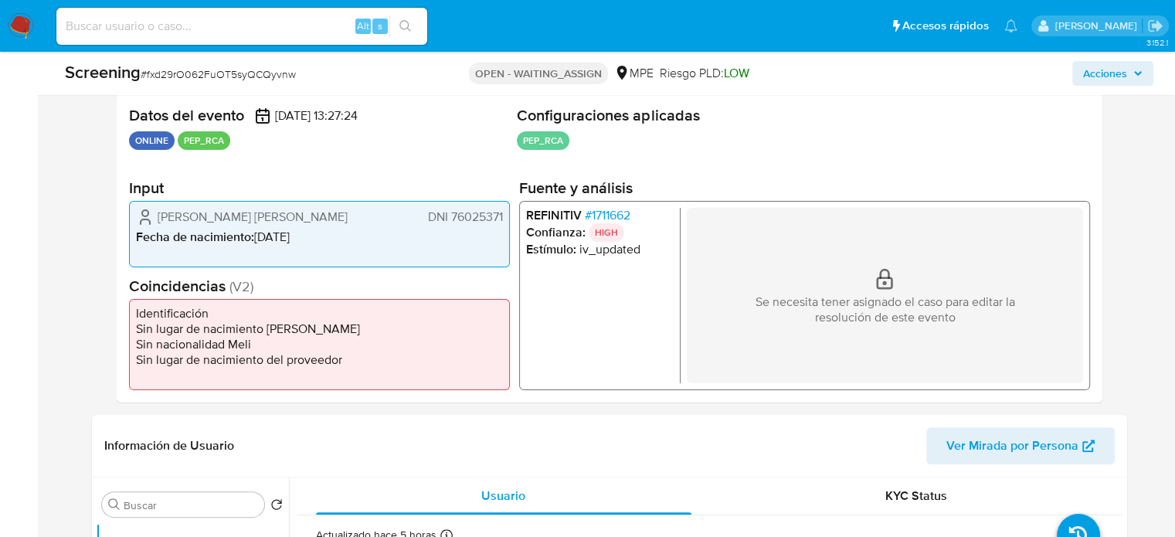
click at [617, 215] on span "# 1711662" at bounding box center [607, 215] width 46 height 15
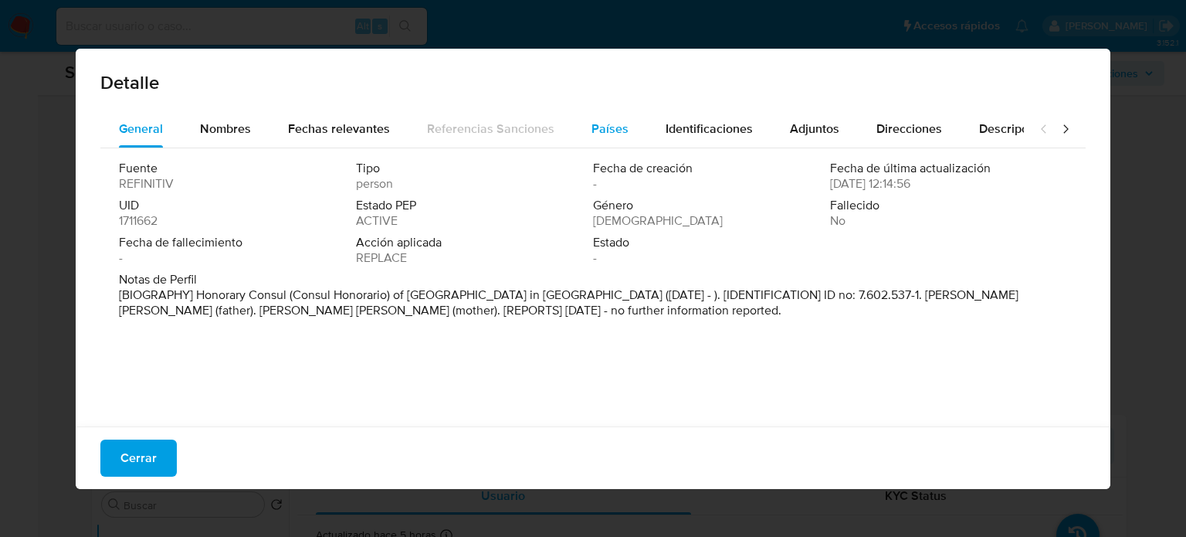
click at [606, 124] on span "Países" at bounding box center [610, 129] width 37 height 18
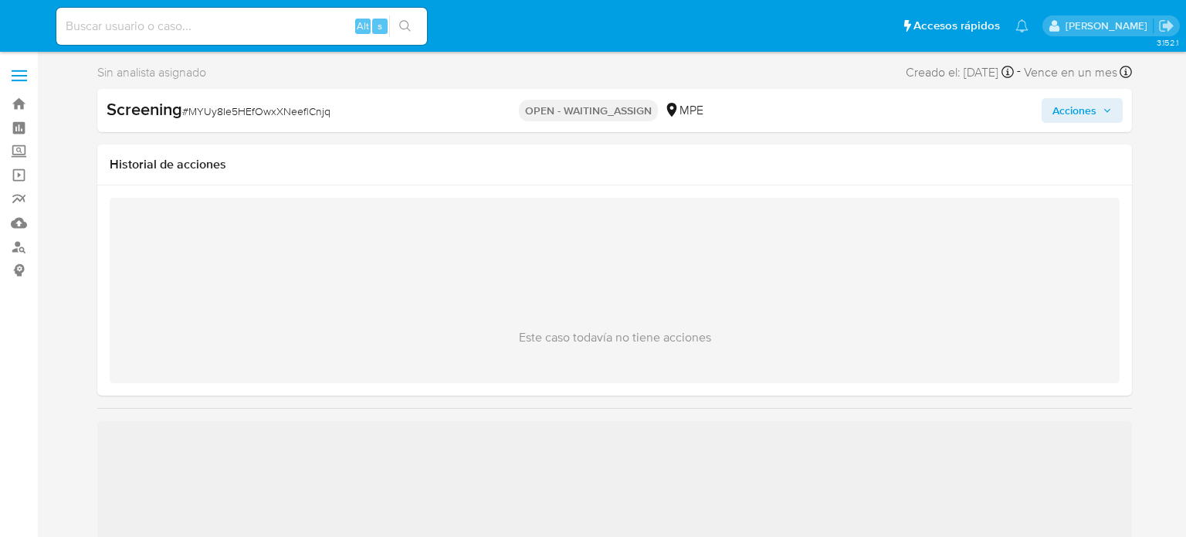
select select "10"
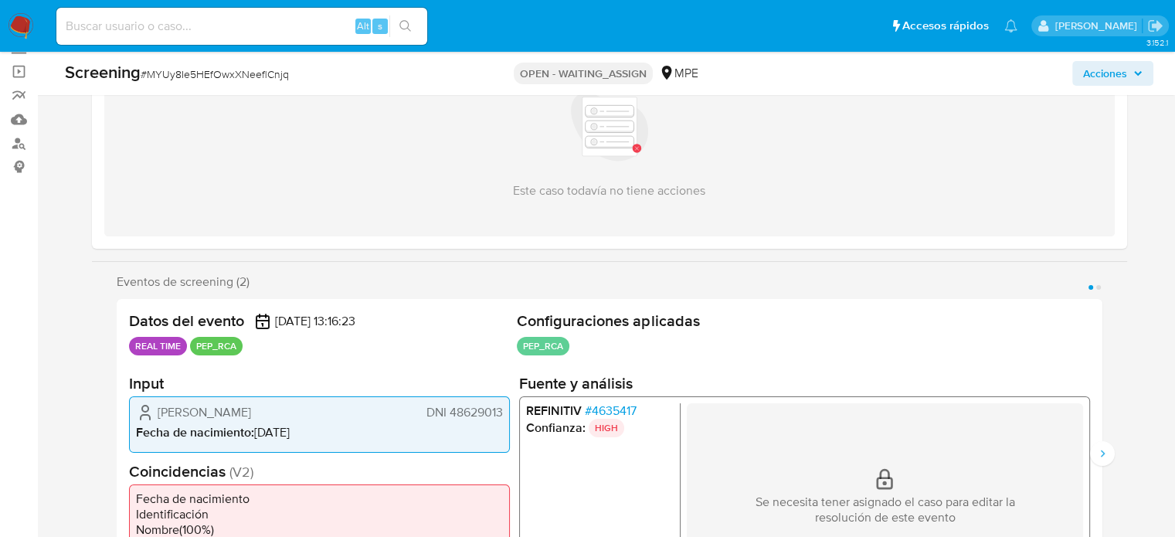
scroll to position [232, 0]
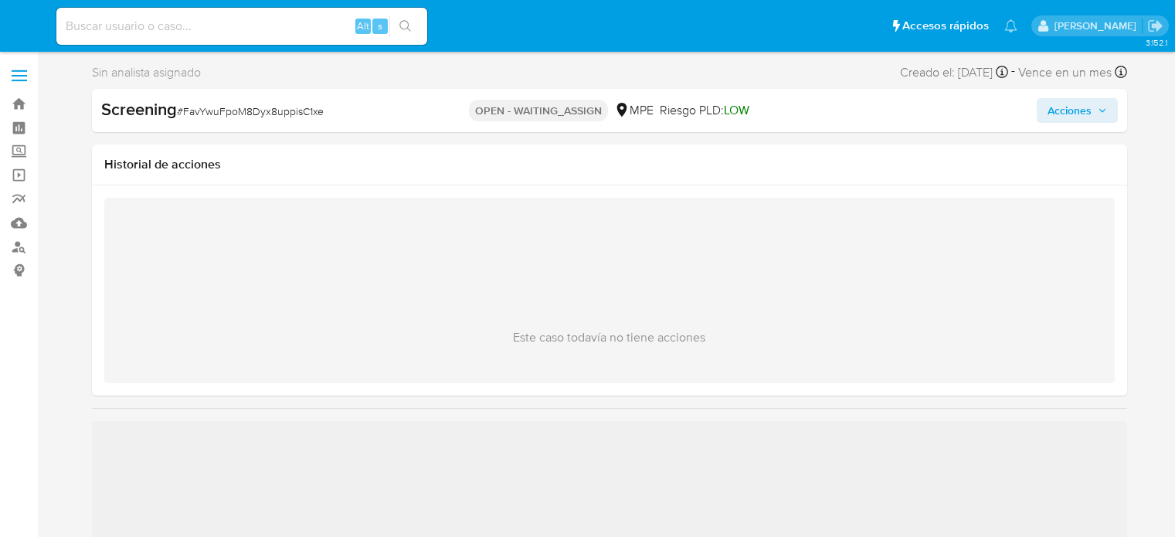
select select "10"
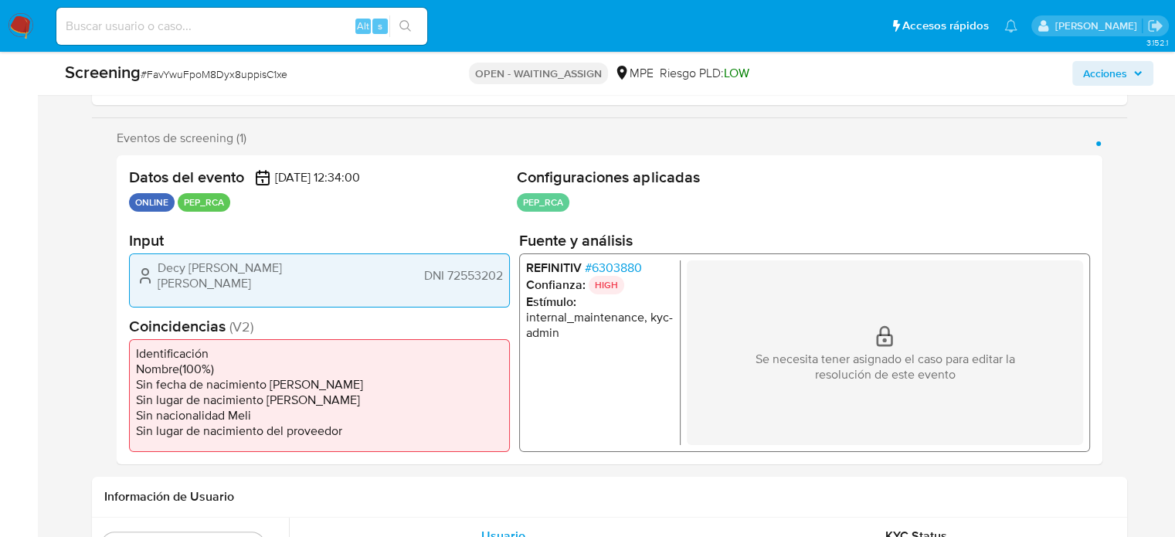
scroll to position [309, 0]
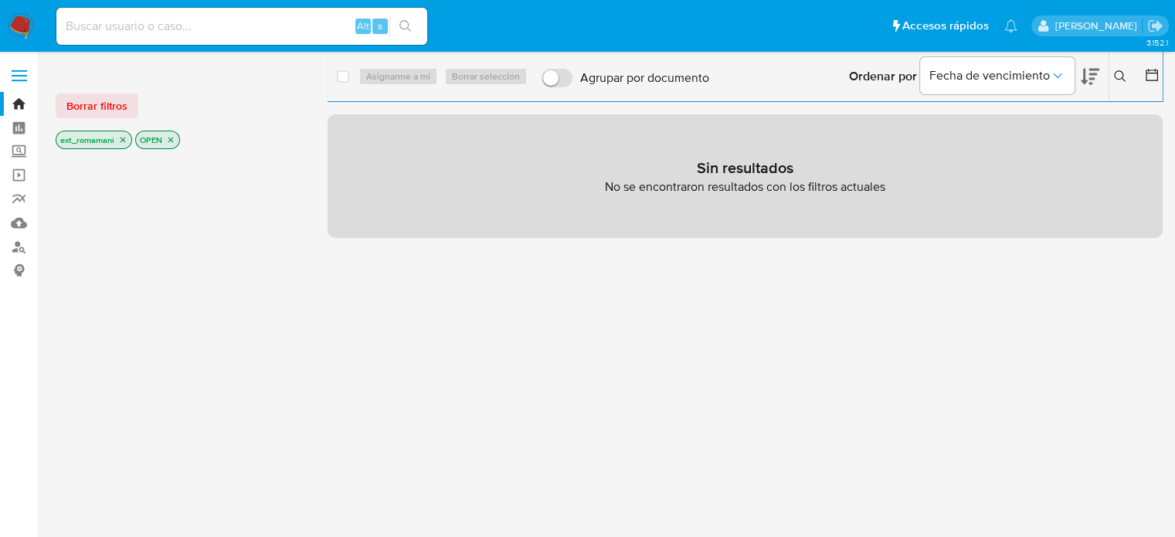
click at [124, 141] on icon "close-filter" at bounding box center [122, 139] width 9 height 9
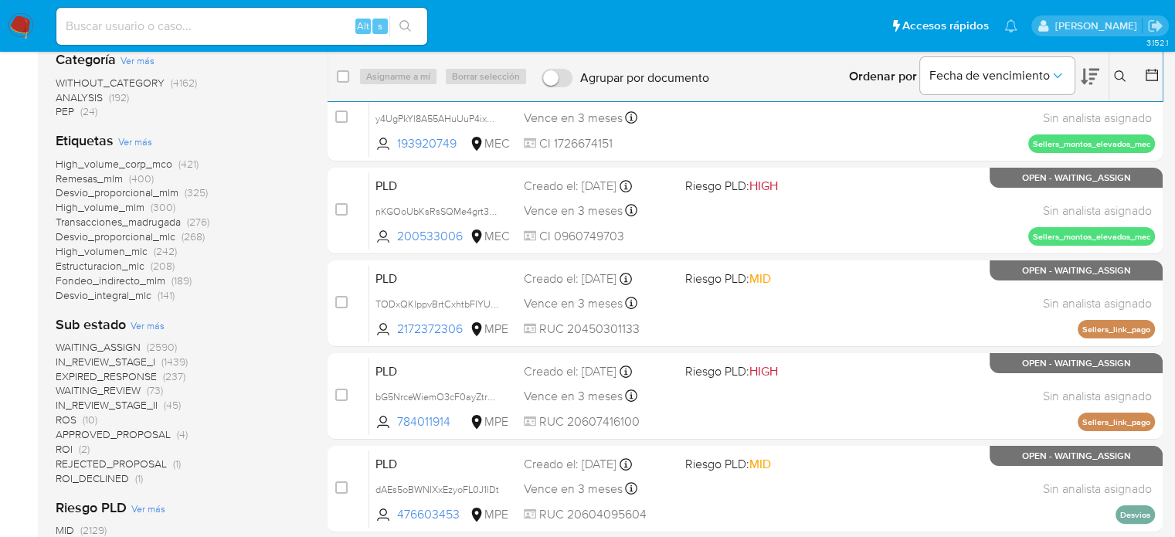
scroll to position [232, 0]
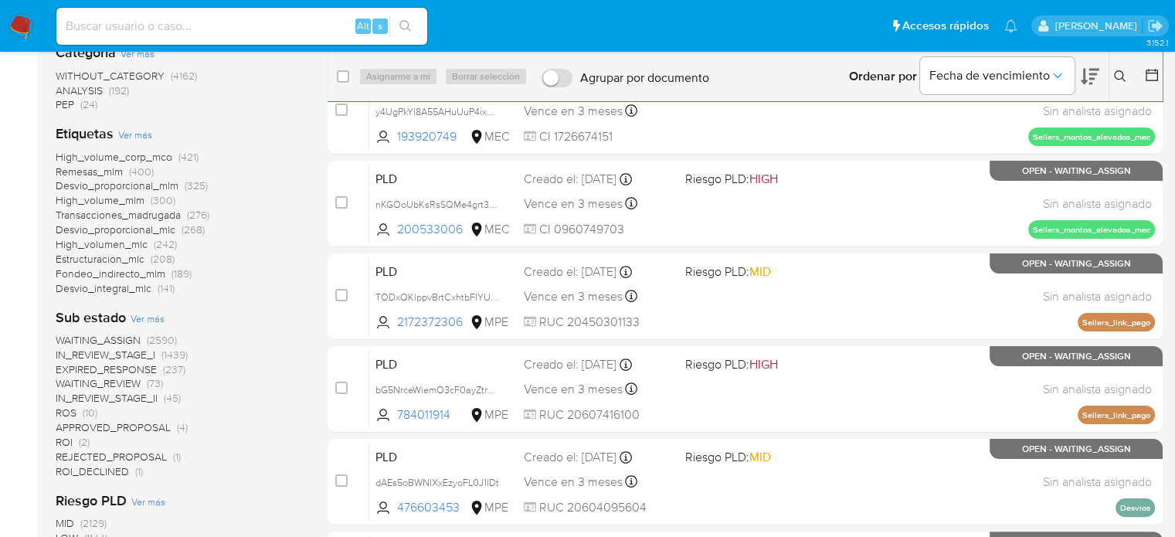
click at [120, 340] on span "WAITING_ASSIGN" at bounding box center [98, 339] width 85 height 15
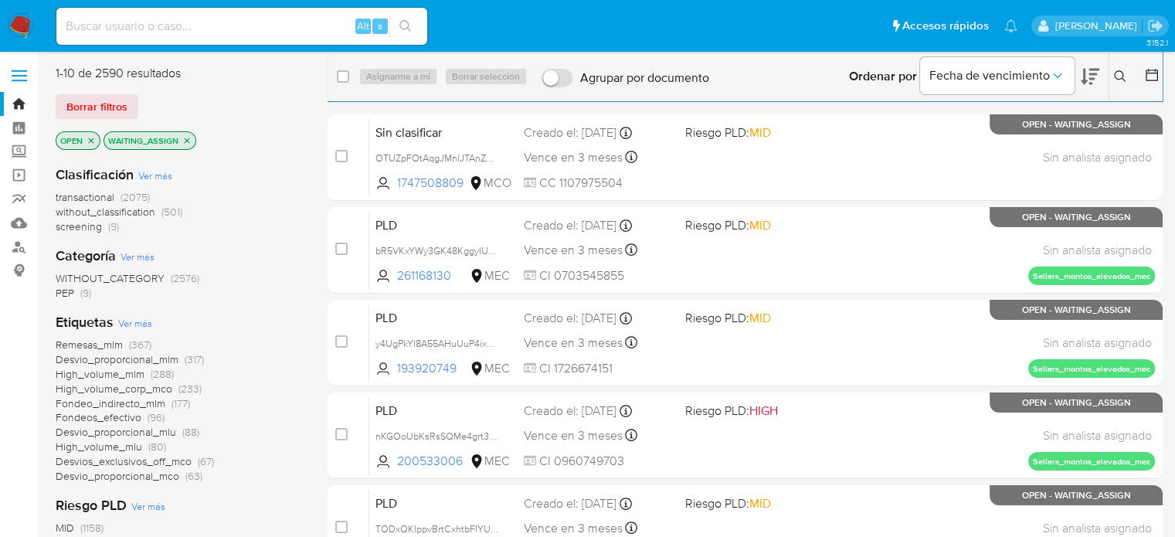
click at [106, 230] on span "screening (9)" at bounding box center [87, 226] width 63 height 15
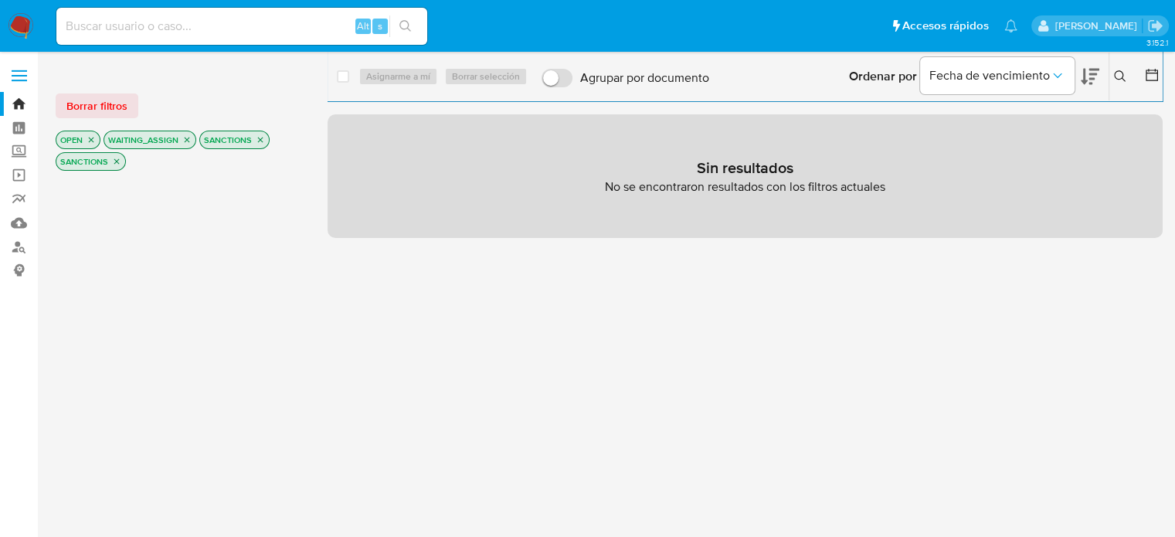
click at [259, 135] on icon "close-filter" at bounding box center [260, 139] width 9 height 9
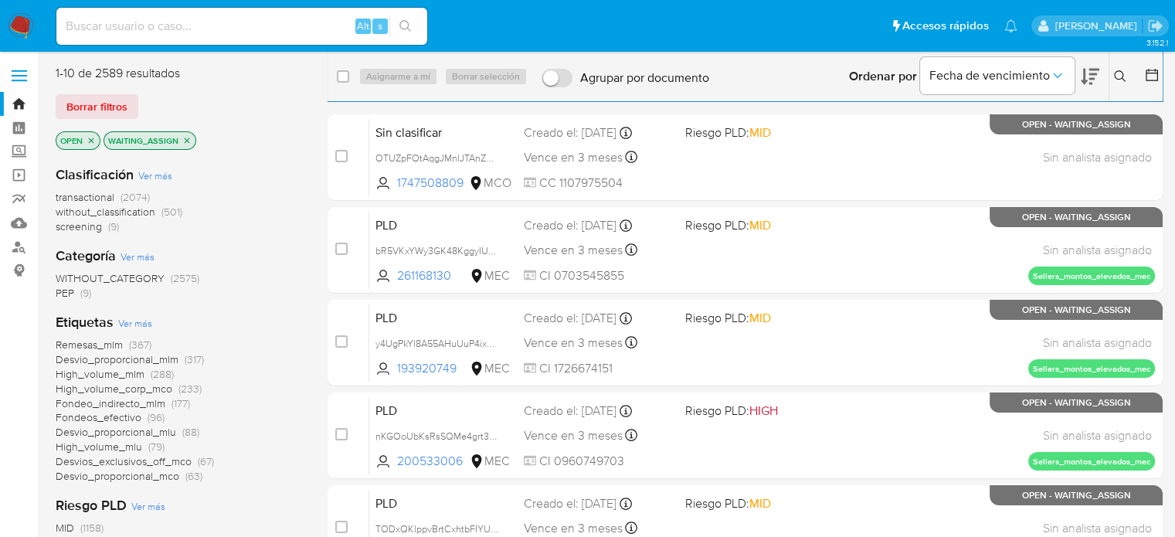
click at [73, 293] on span "PEP" at bounding box center [65, 292] width 19 height 15
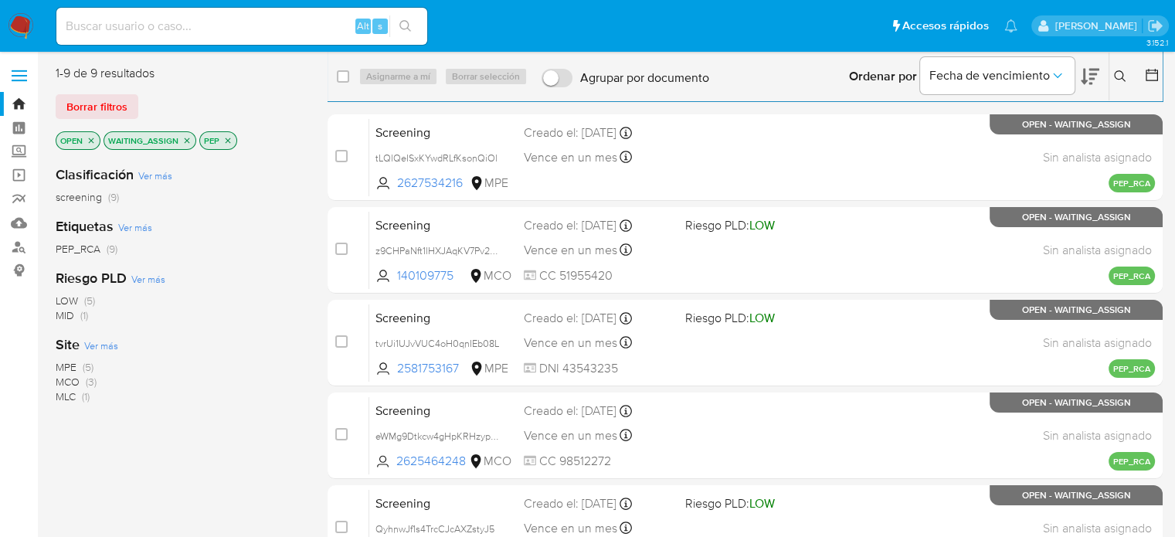
click at [227, 138] on icon "close-filter" at bounding box center [228, 139] width 5 height 5
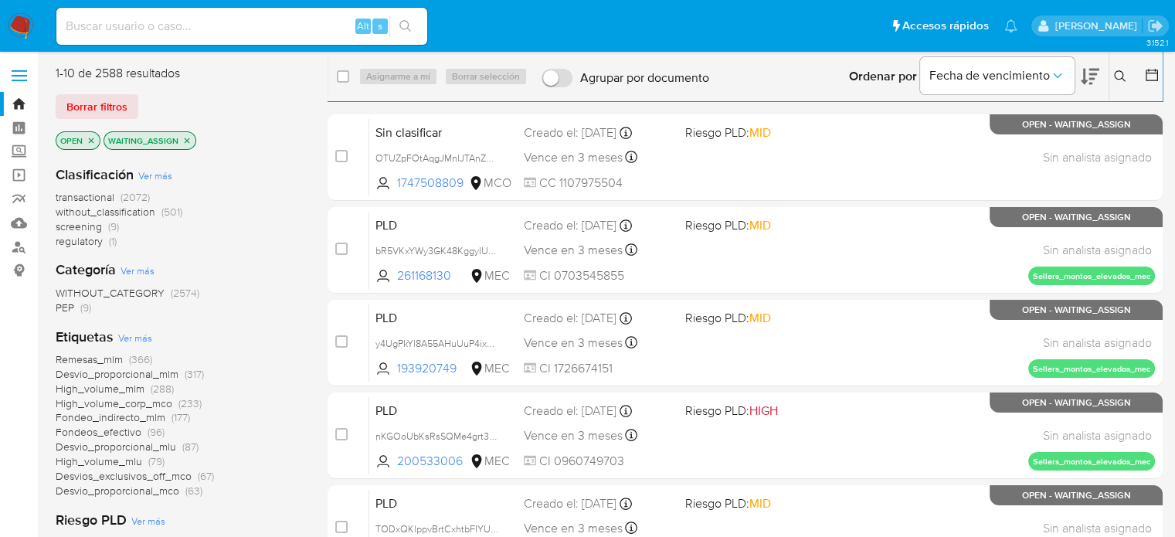
click at [102, 246] on span "regulatory" at bounding box center [79, 240] width 47 height 15
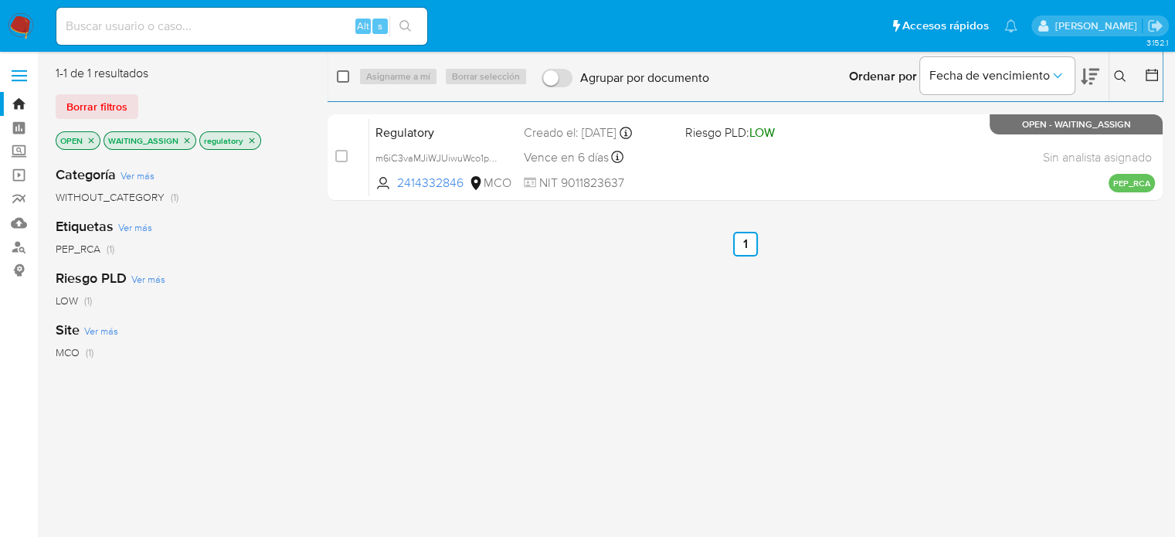
click at [344, 80] on input "checkbox" at bounding box center [343, 76] width 12 height 12
checkbox input "true"
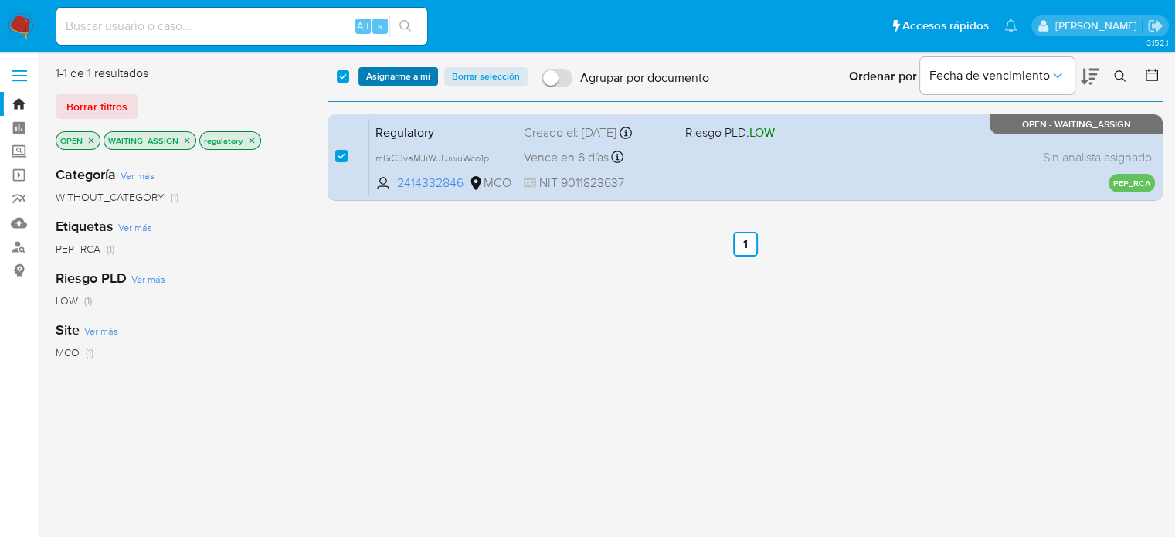
click at [371, 80] on span "Asignarme a mí" at bounding box center [398, 76] width 64 height 15
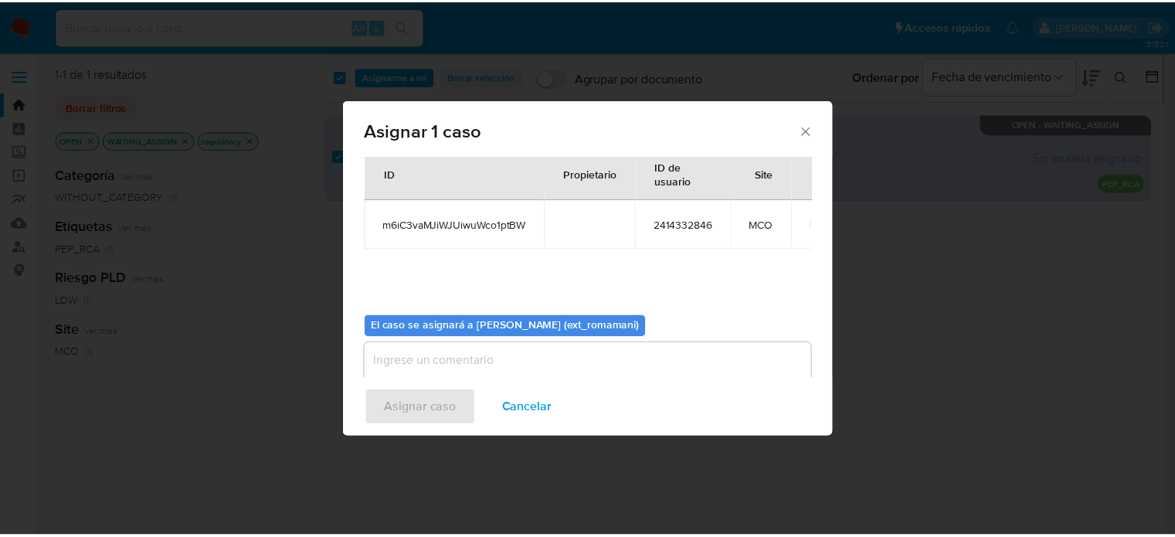
scroll to position [80, 0]
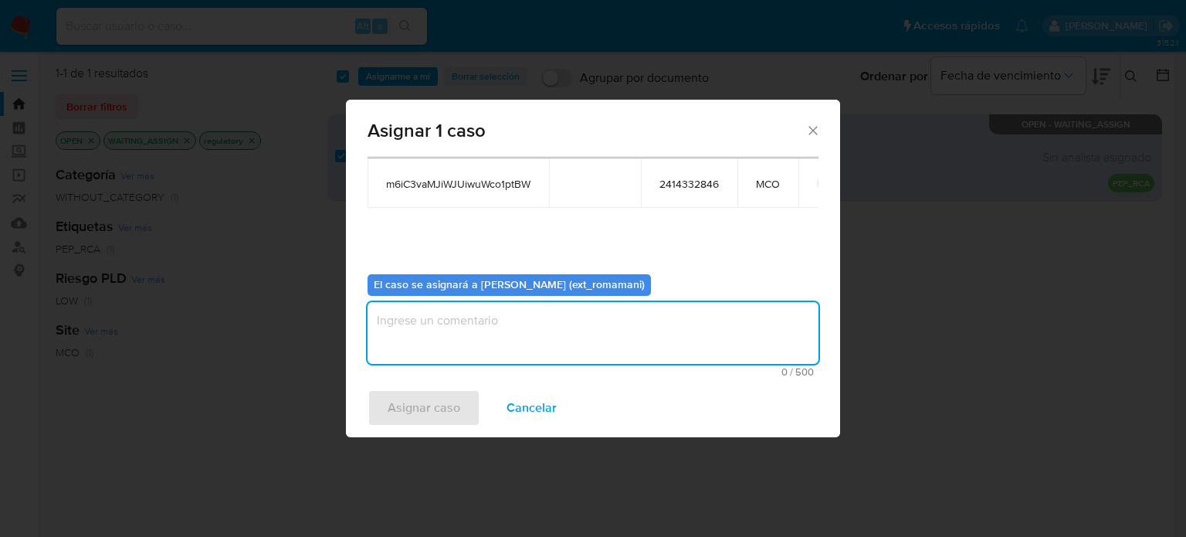
click at [473, 318] on textarea "assign-modal" at bounding box center [593, 333] width 451 height 62
type textarea "Asignacion"
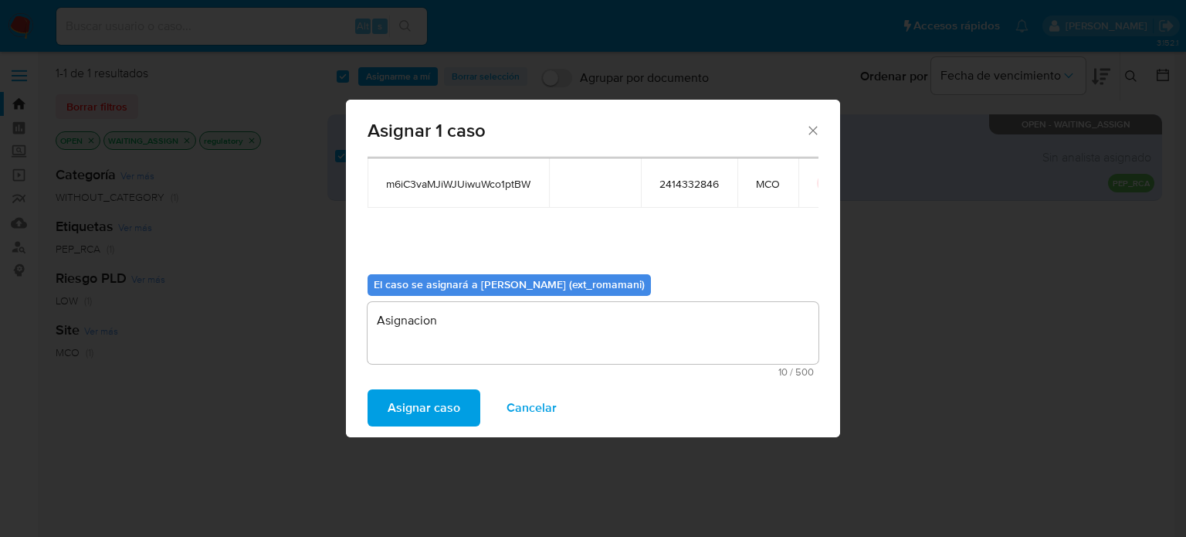
click at [438, 406] on span "Asignar caso" at bounding box center [424, 408] width 73 height 34
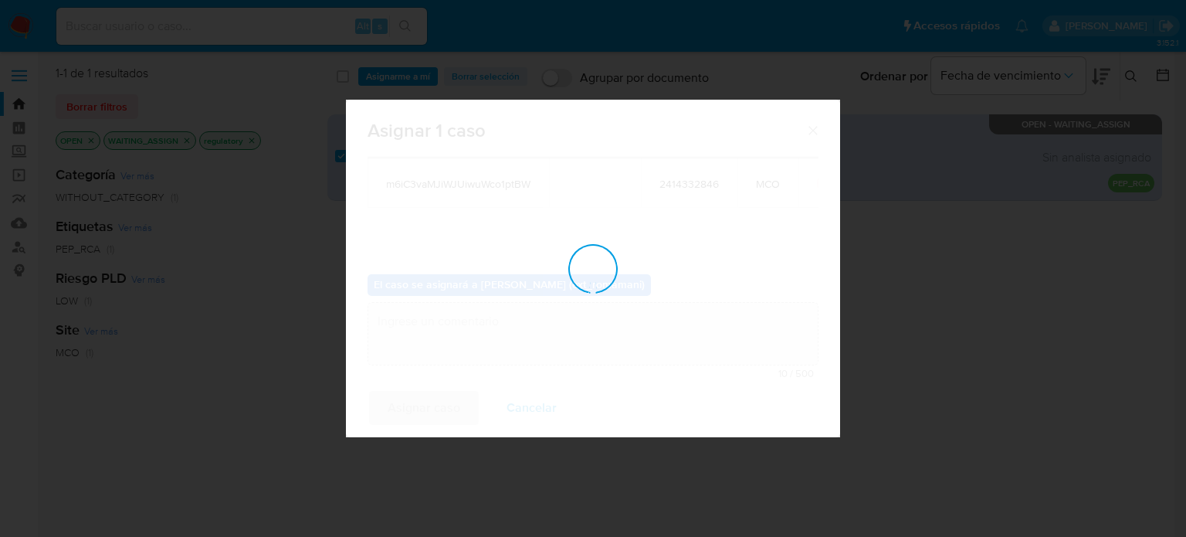
checkbox input "false"
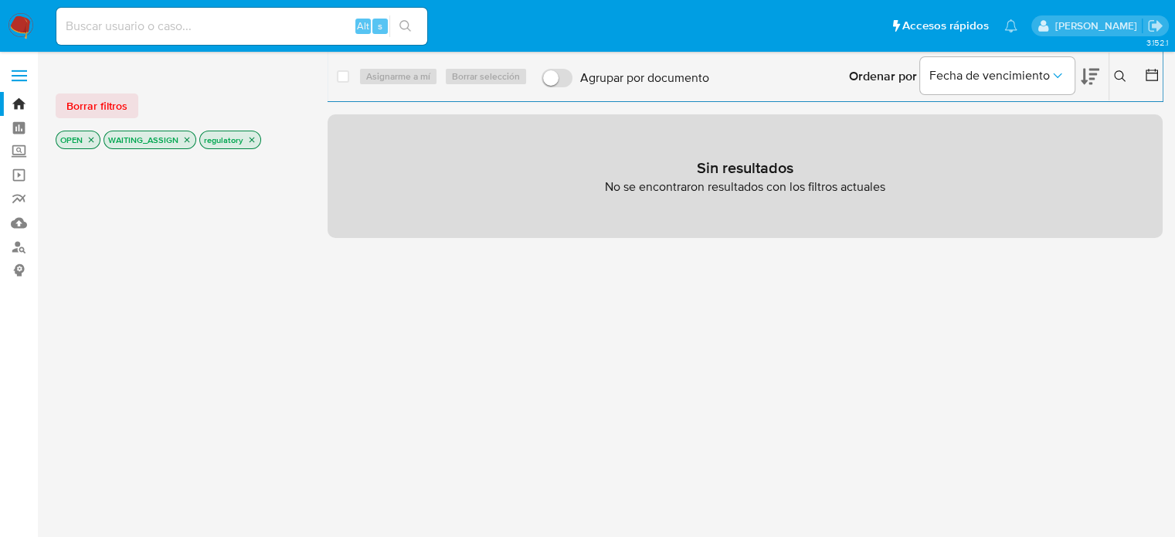
click at [250, 140] on icon "close-filter" at bounding box center [251, 139] width 5 height 5
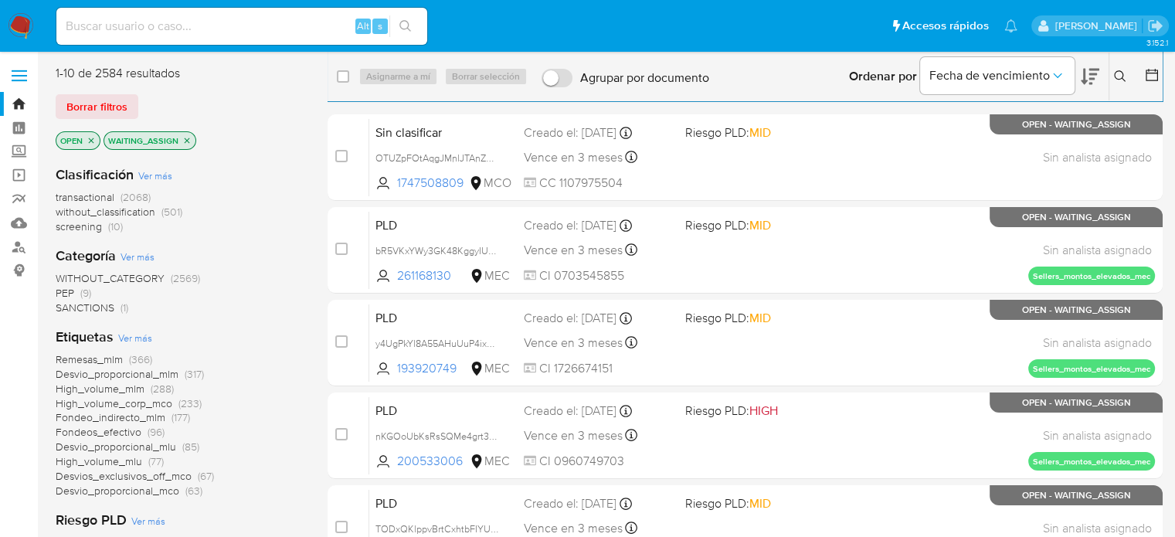
click at [114, 307] on span "SANCTIONS (1)" at bounding box center [92, 307] width 73 height 15
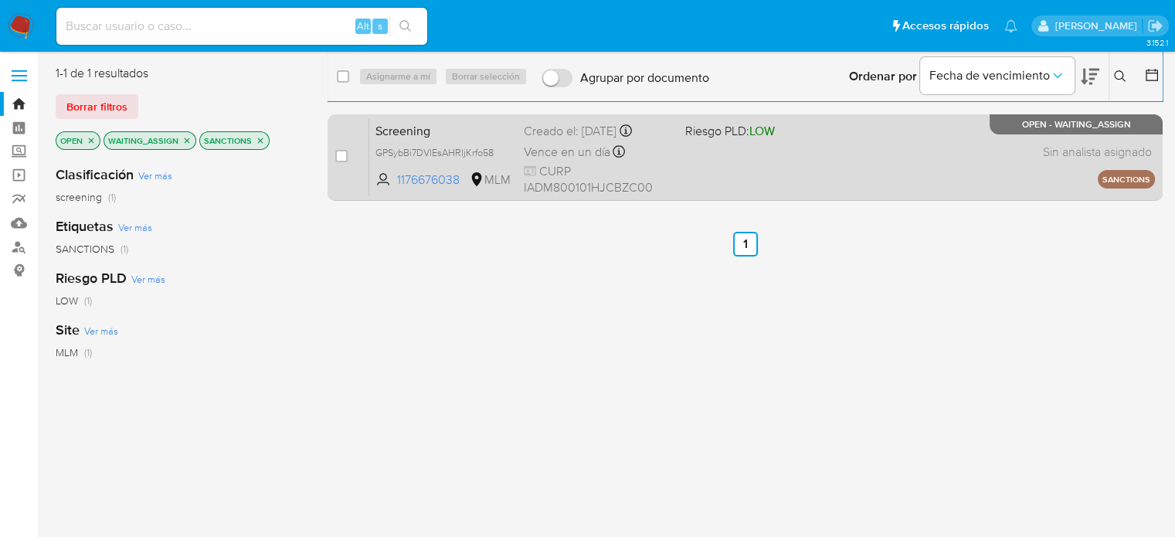
click at [744, 155] on div "Screening GPSybBi7DVlEsAHRljKrfo58 1176676038 MLM Riesgo PLD: LOW Creado el: 13…" at bounding box center [762, 157] width 786 height 78
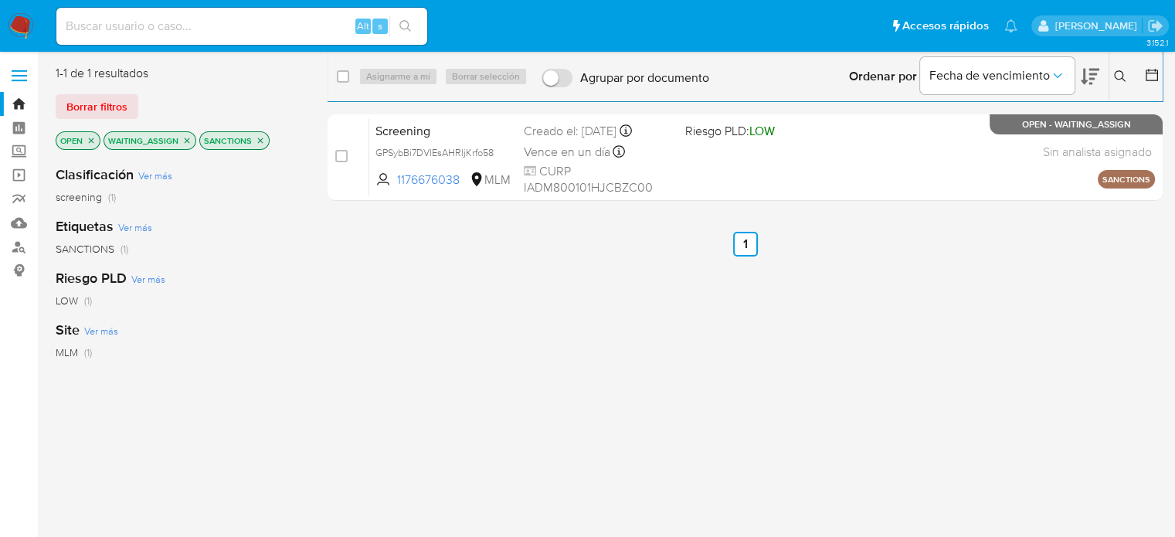
click at [258, 137] on icon "close-filter" at bounding box center [260, 140] width 9 height 9
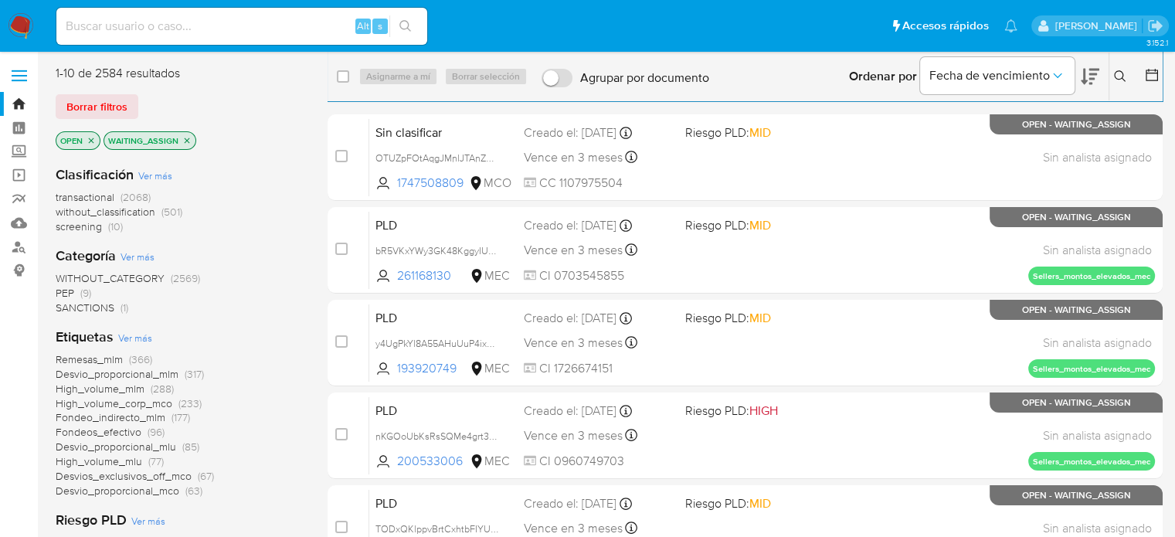
click at [25, 29] on img at bounding box center [21, 26] width 26 height 26
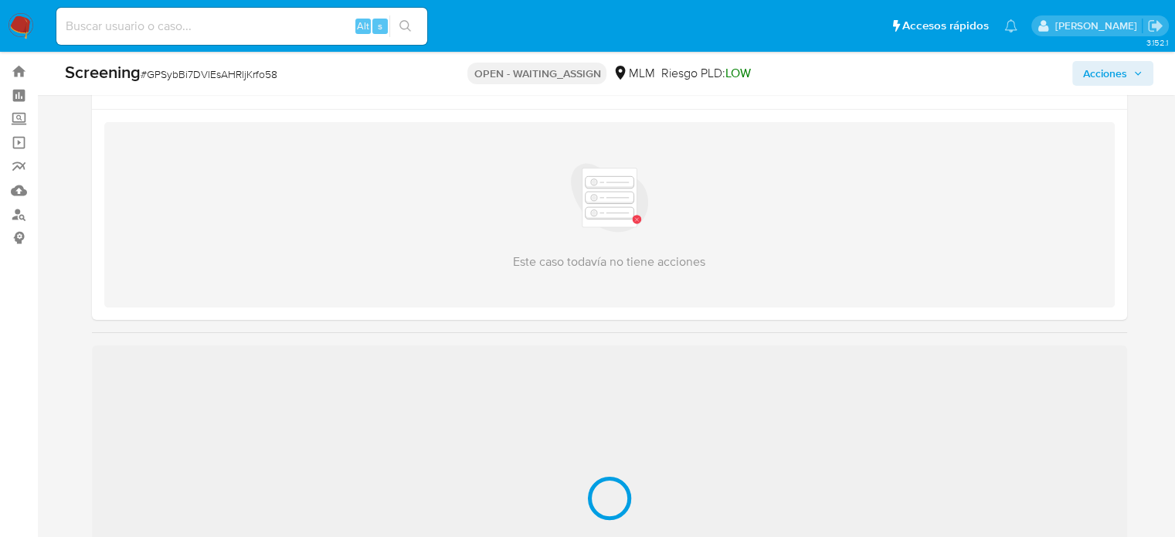
scroll to position [309, 0]
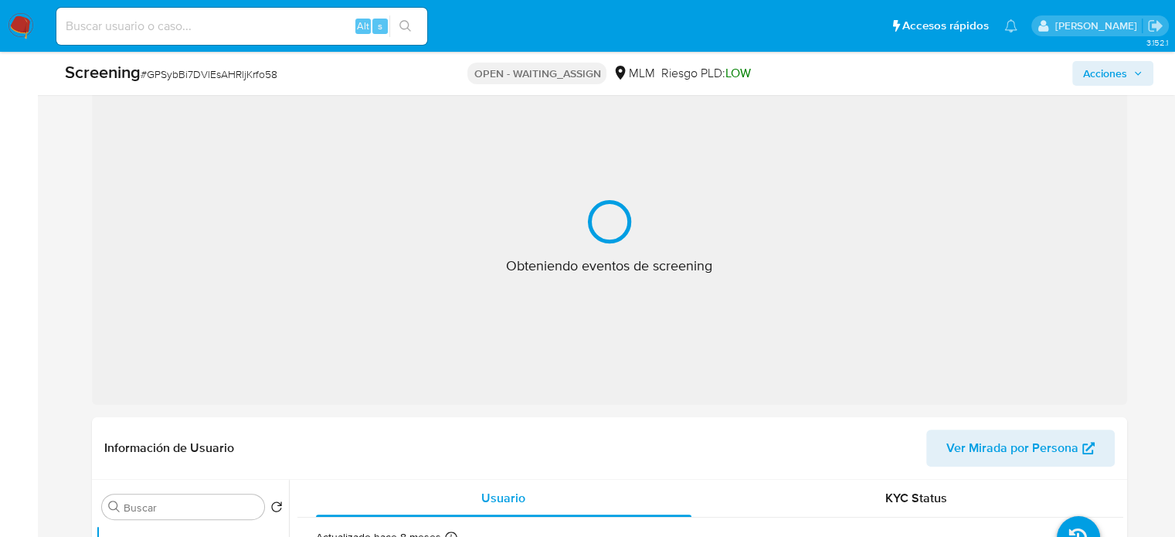
select select "10"
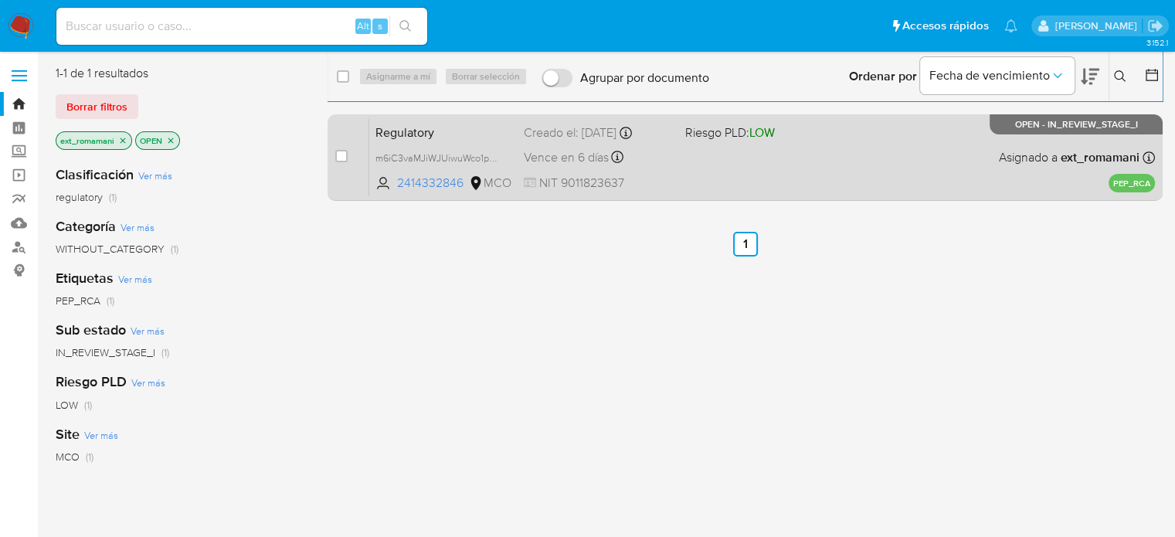
click at [655, 175] on span "NIT 9011823637" at bounding box center [598, 183] width 148 height 17
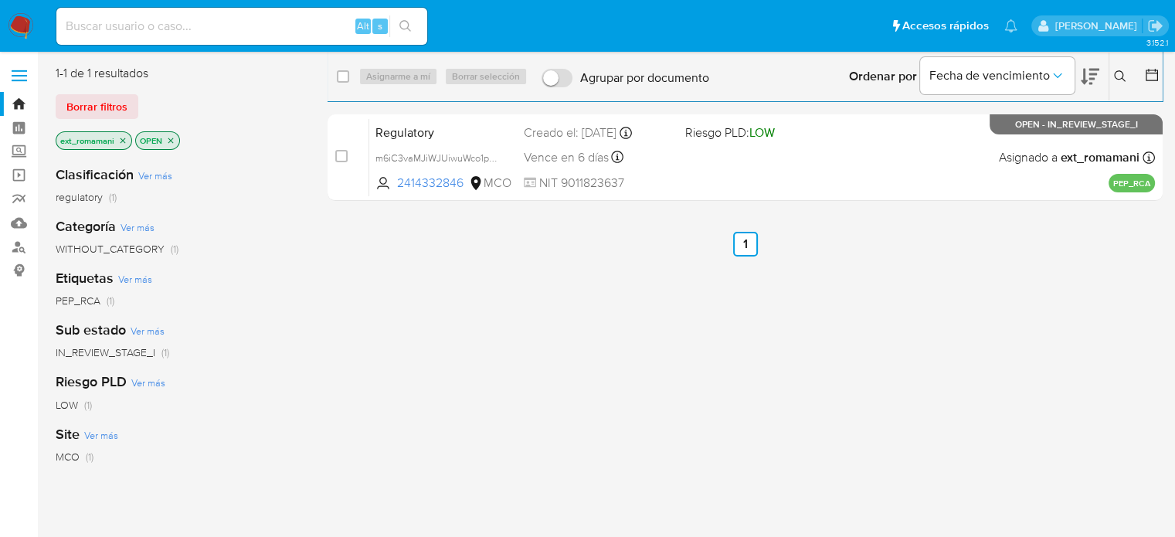
click at [126, 138] on icon "close-filter" at bounding box center [122, 140] width 9 height 9
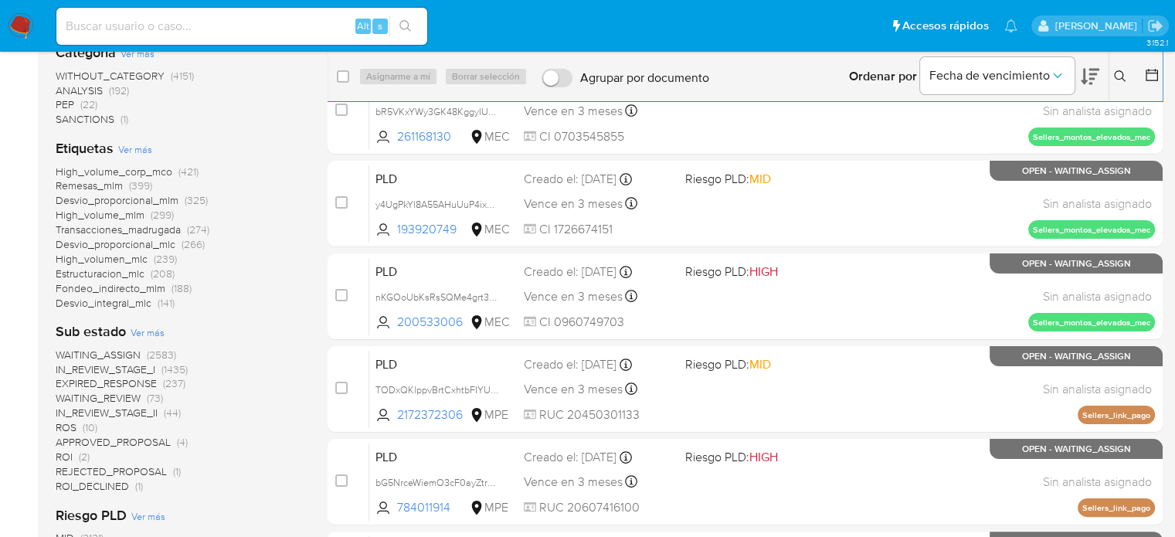
scroll to position [309, 0]
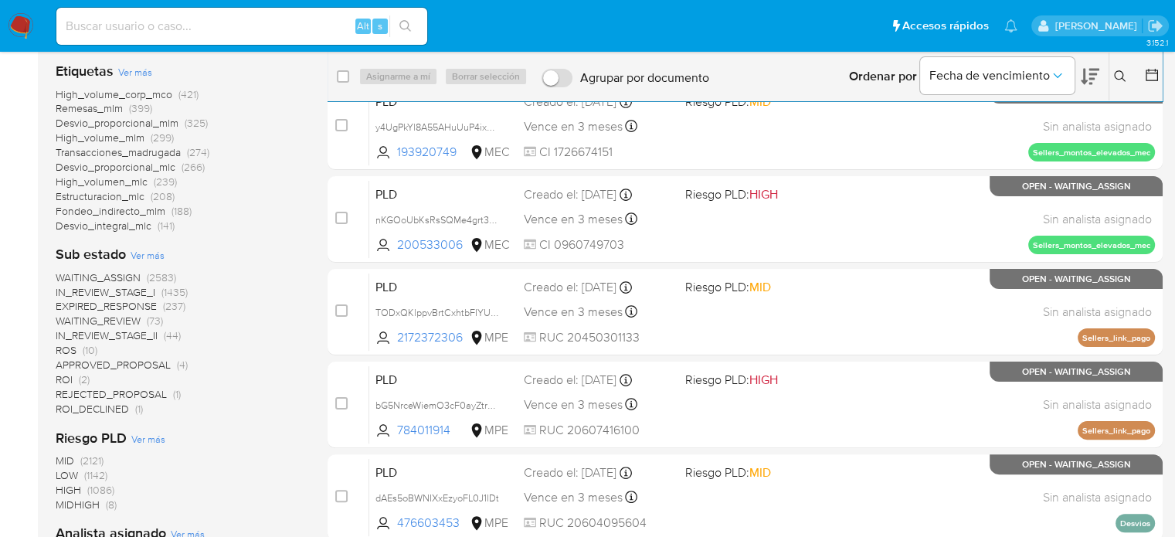
click at [103, 277] on span "WAITING_ASSIGN" at bounding box center [98, 277] width 85 height 15
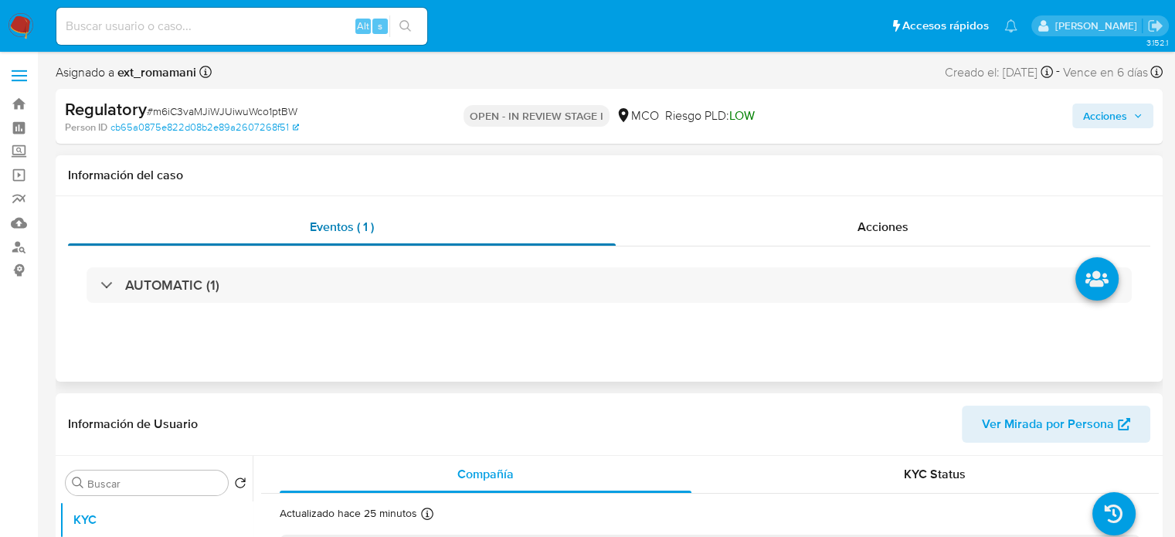
select select "10"
